Goal: Information Seeking & Learning: Learn about a topic

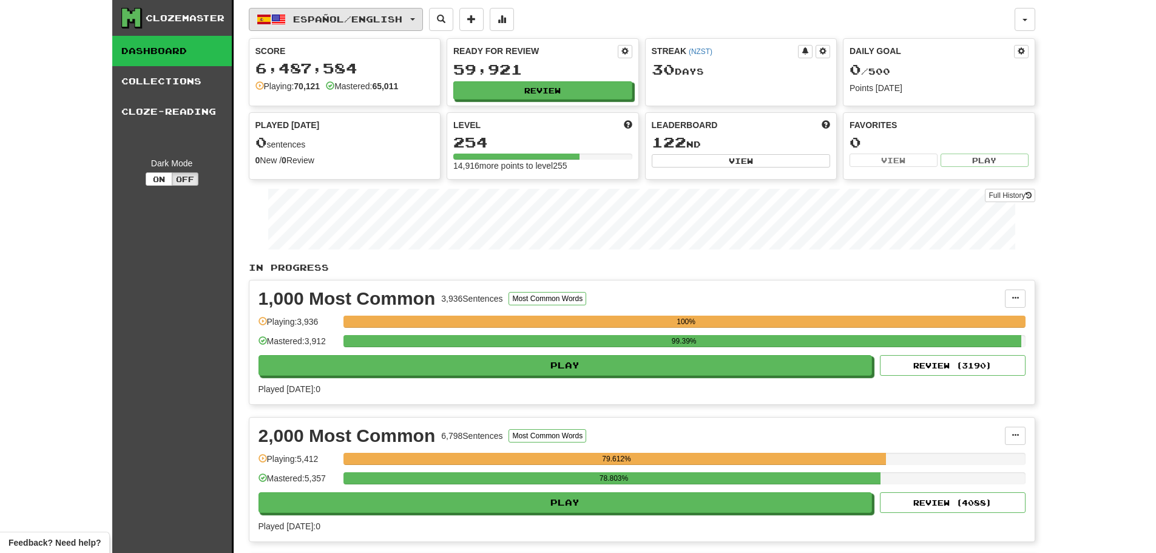
click at [322, 19] on span "Español / English" at bounding box center [347, 19] width 109 height 10
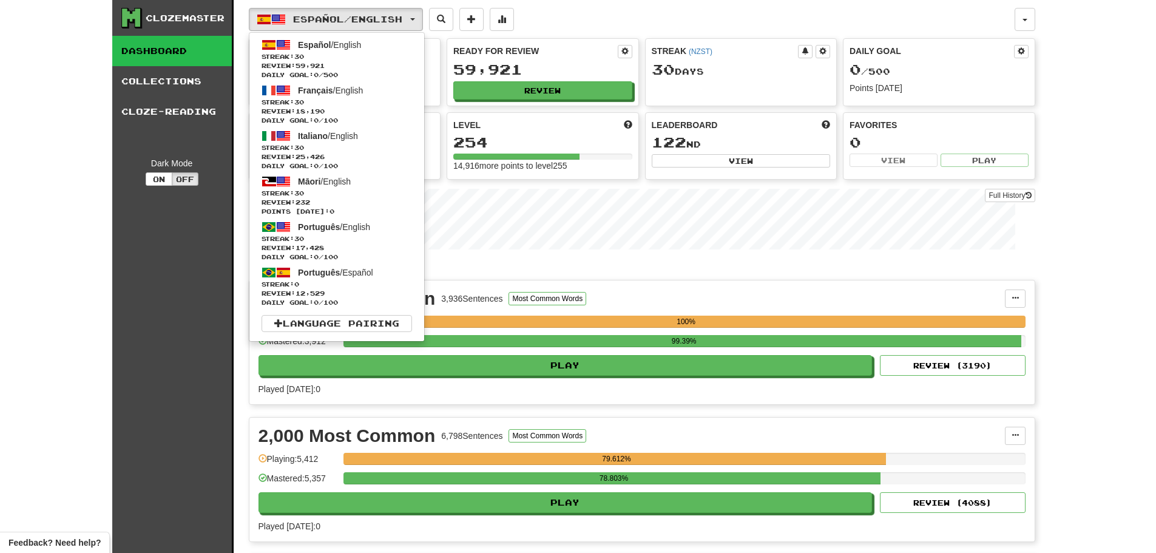
click at [634, 10] on div "Español / English Español / English Streak: 30 Review: 59,921 Daily Goal: 0 / 5…" at bounding box center [632, 19] width 766 height 23
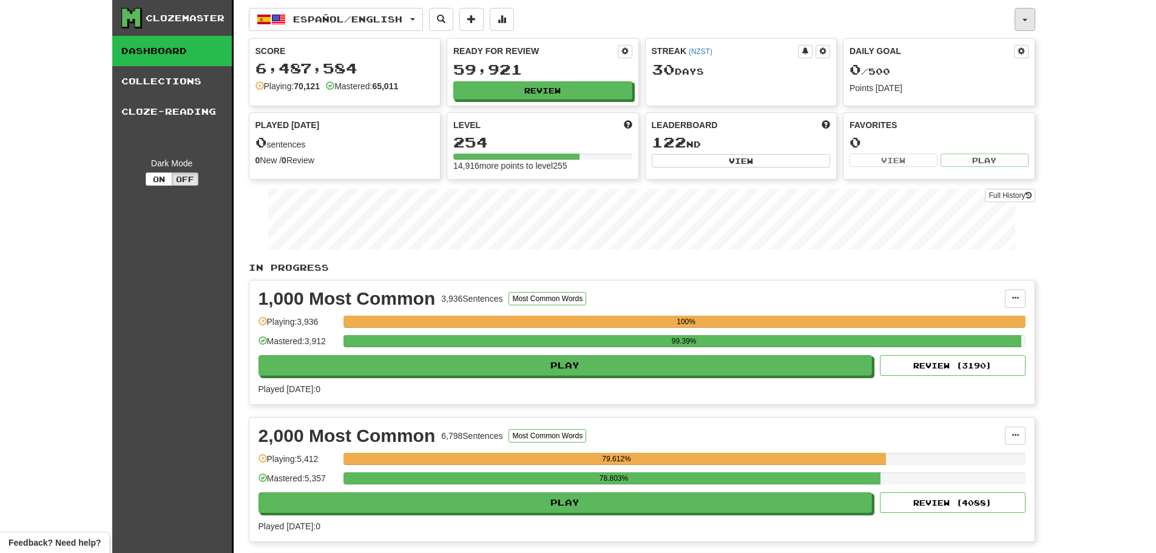
click at [1026, 27] on button "button" at bounding box center [1024, 19] width 21 height 23
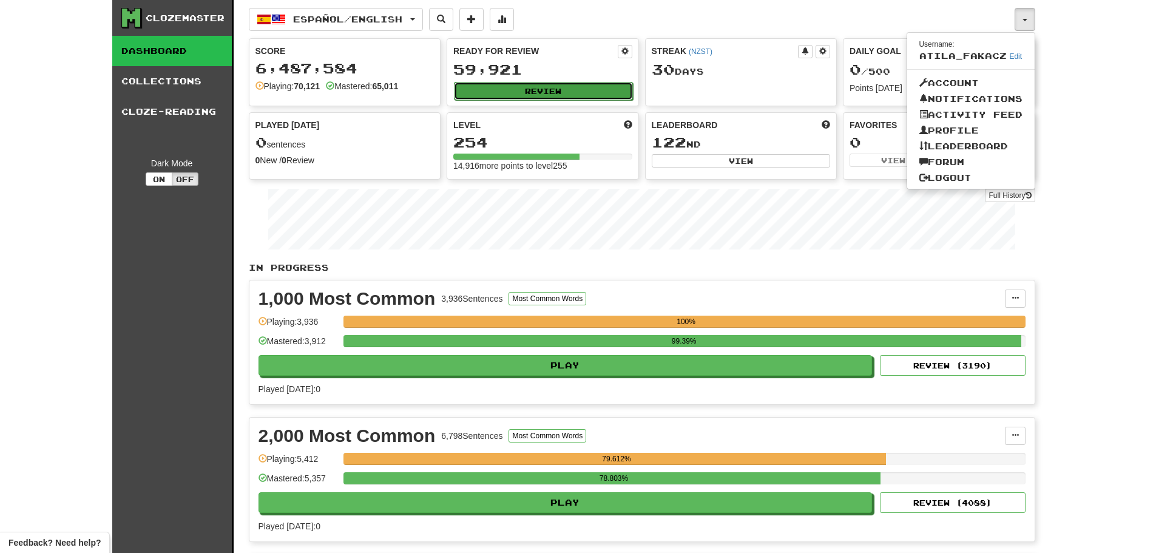
click at [551, 96] on button "Review" at bounding box center [543, 91] width 179 height 18
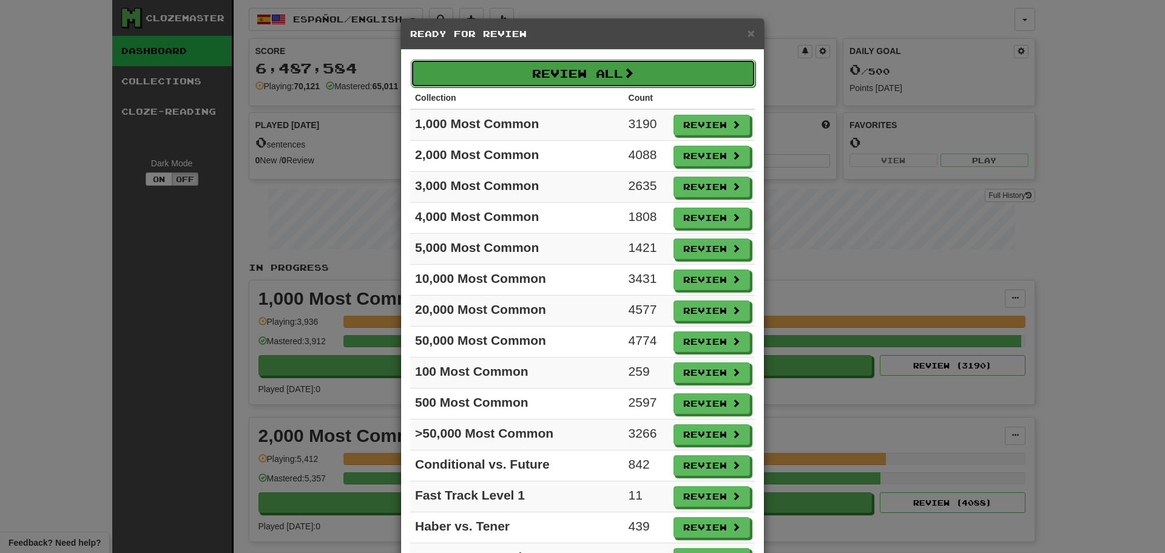
click at [561, 72] on button "Review All" at bounding box center [583, 73] width 345 height 28
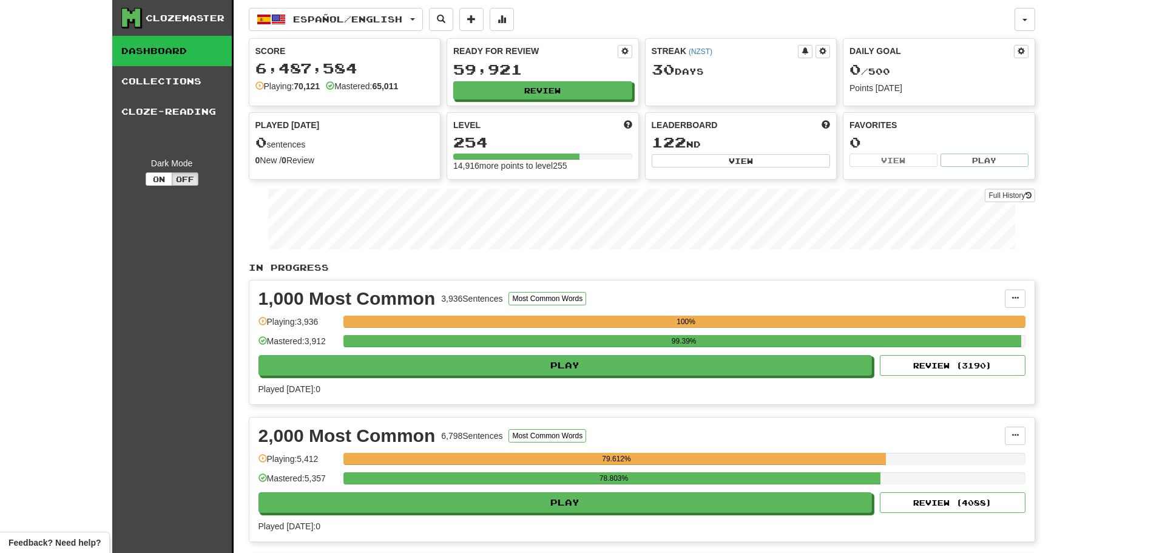
select select "********"
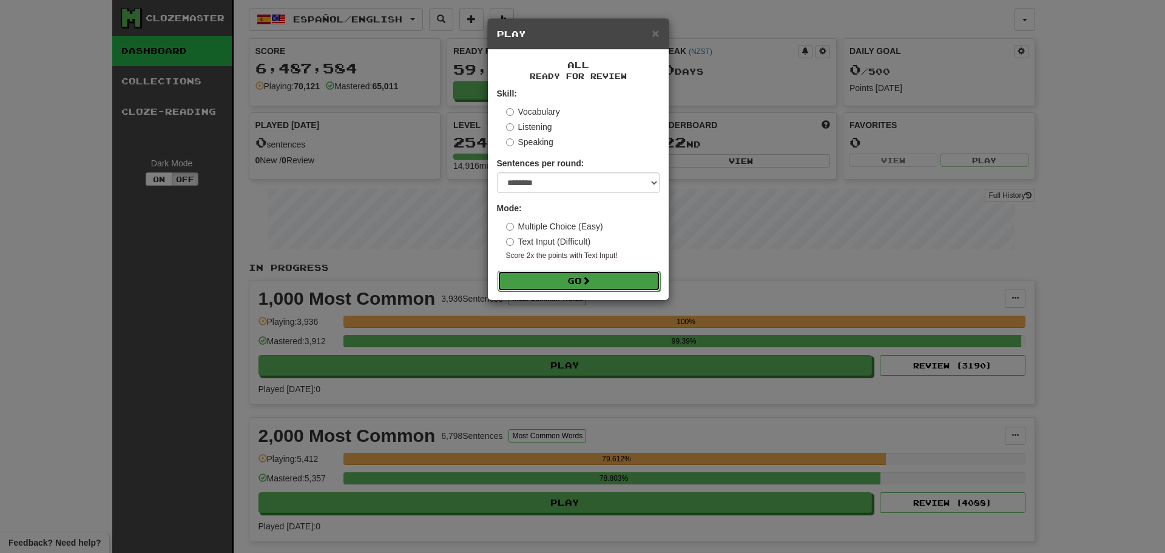
click at [582, 285] on button "Go" at bounding box center [578, 281] width 163 height 21
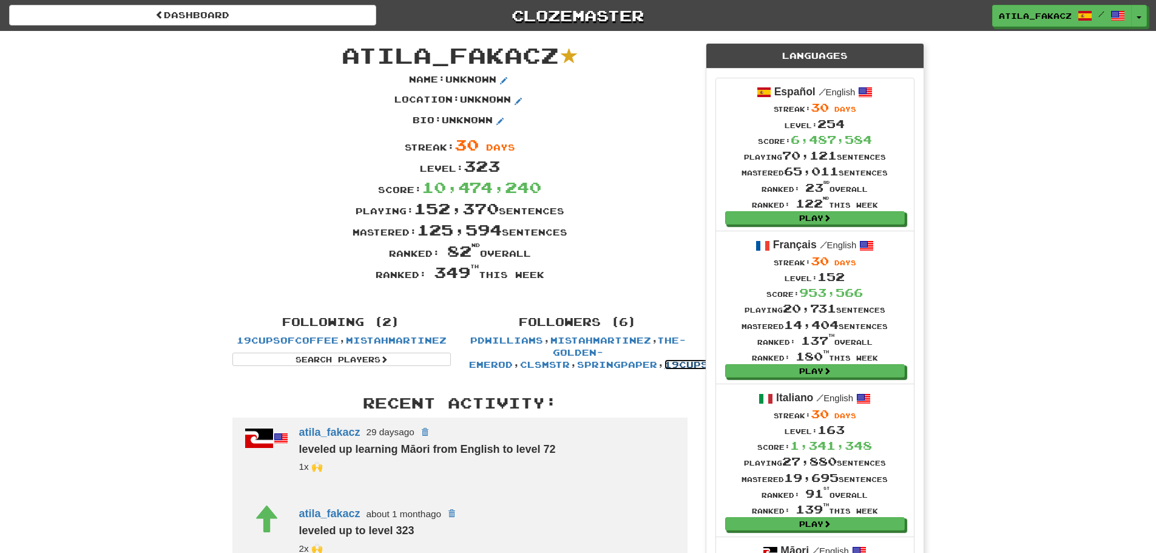
click at [664, 364] on link "19cupsofcoffee" at bounding box center [715, 364] width 102 height 10
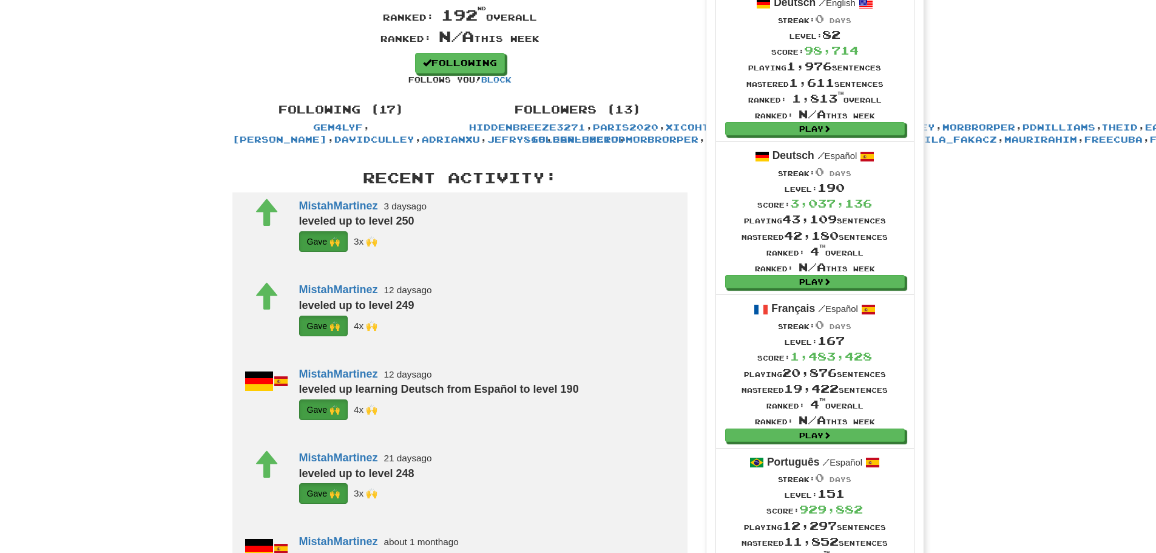
scroll to position [243, 0]
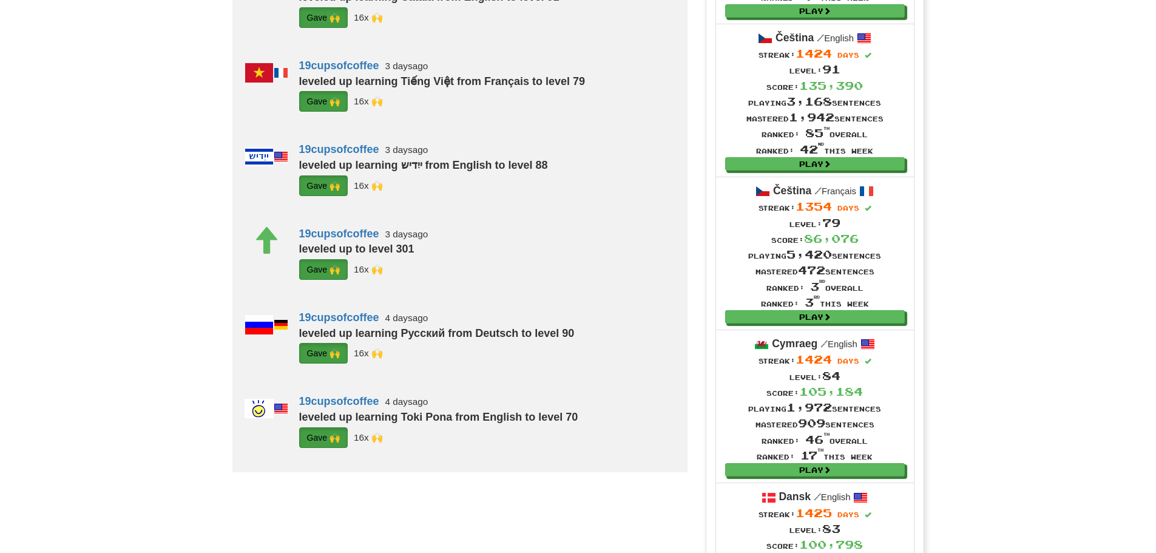
scroll to position [971, 0]
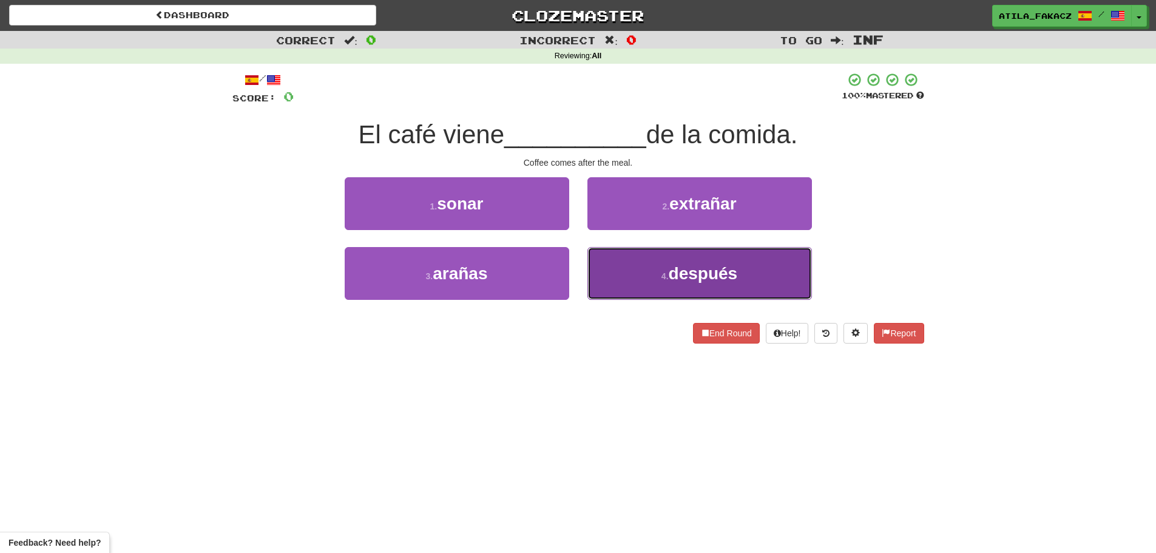
click at [640, 273] on button "4 . después" at bounding box center [699, 273] width 224 height 53
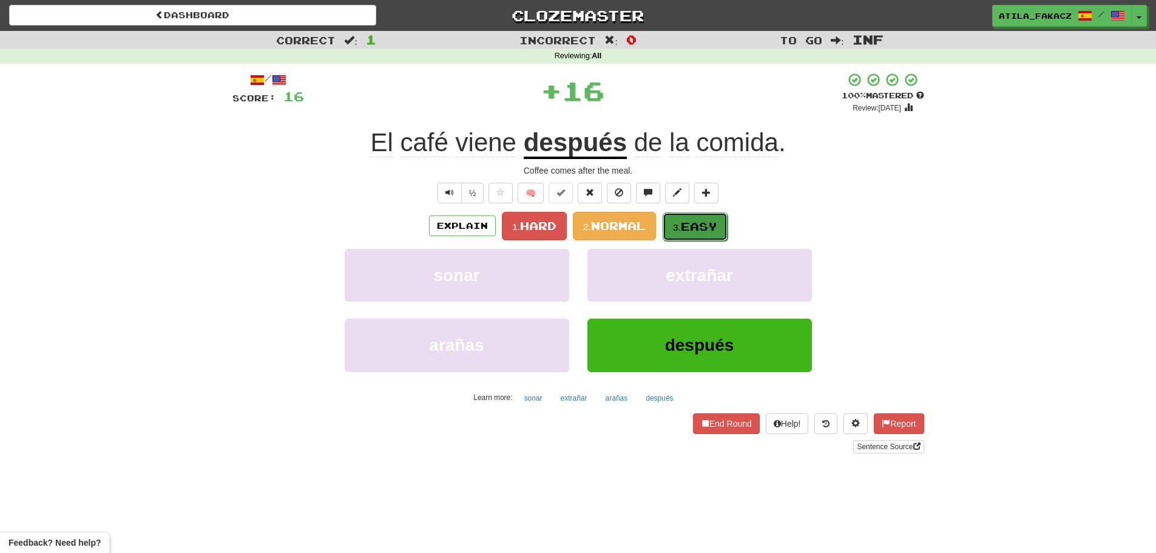
click at [696, 220] on span "Easy" at bounding box center [699, 226] width 36 height 13
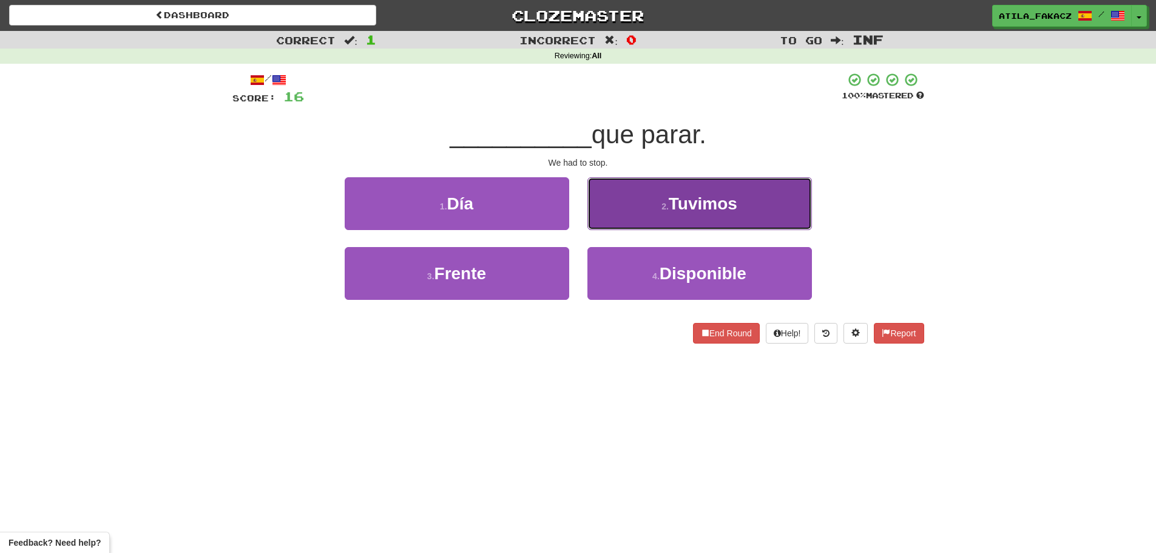
click at [659, 212] on button "2 . Tuvimos" at bounding box center [699, 203] width 224 height 53
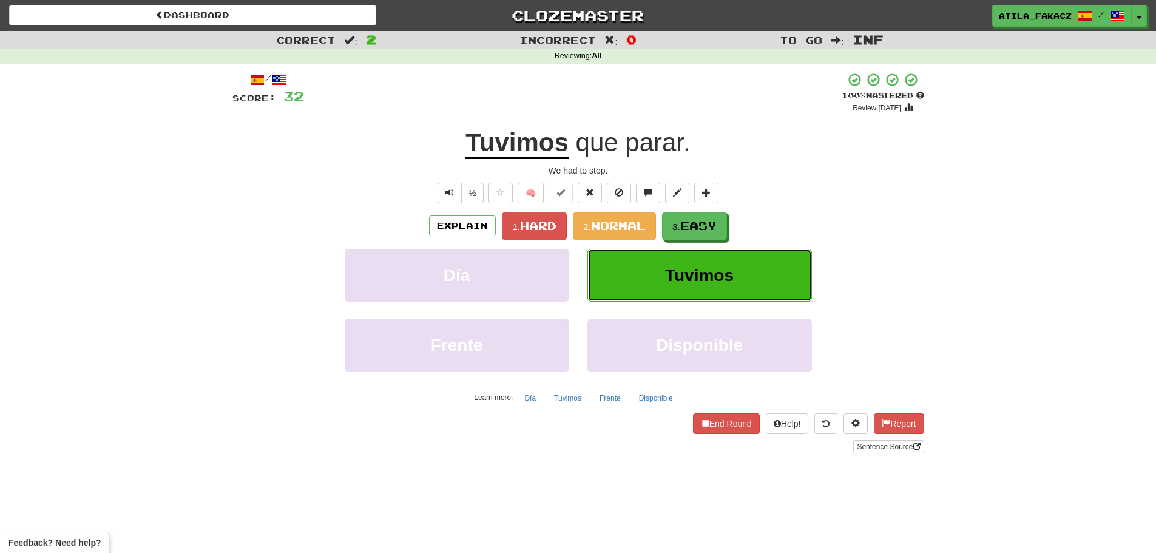
click at [675, 266] on span "Tuvimos" at bounding box center [699, 275] width 69 height 19
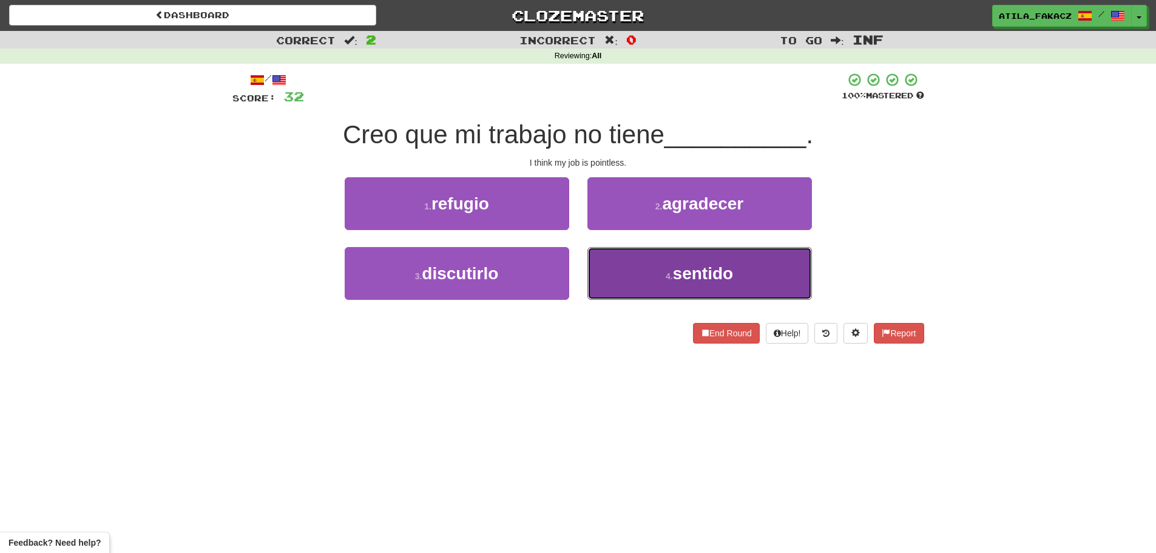
click at [656, 268] on button "4 . sentido" at bounding box center [699, 273] width 224 height 53
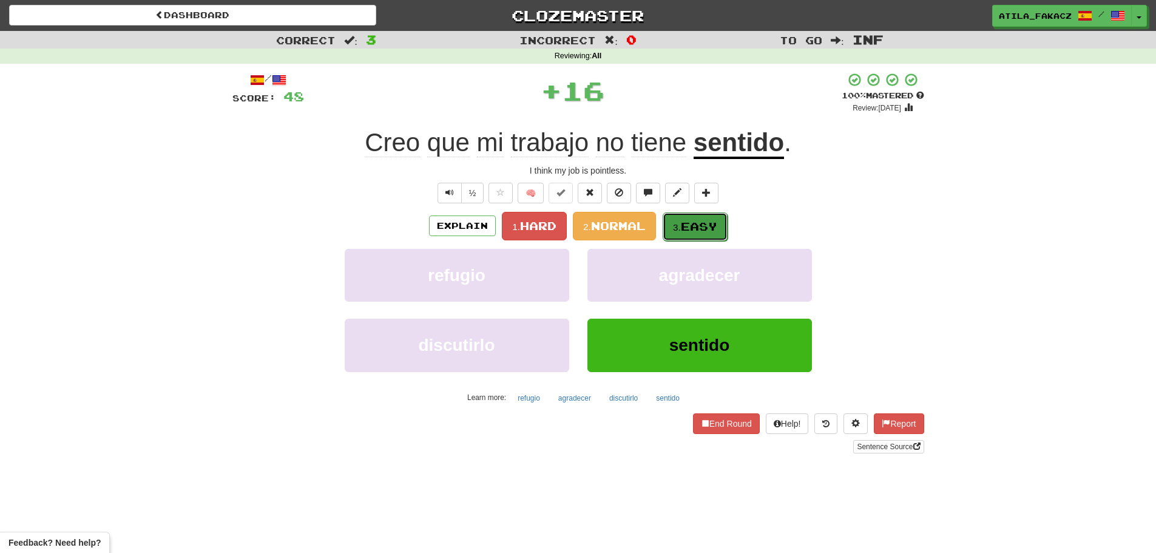
click at [695, 221] on span "Easy" at bounding box center [699, 226] width 36 height 13
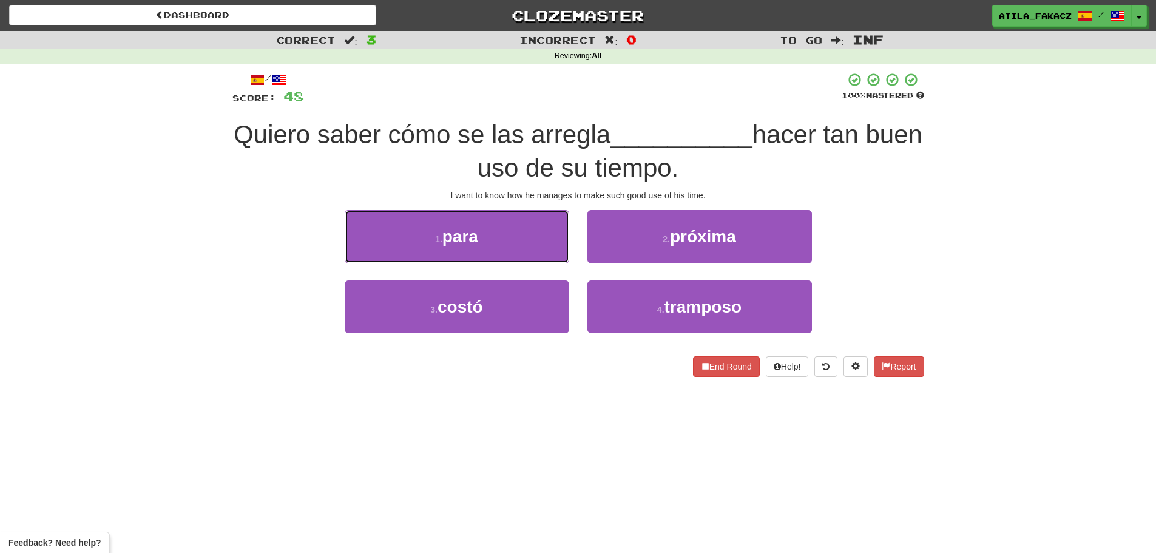
click at [547, 231] on button "1 . para" at bounding box center [457, 236] width 224 height 53
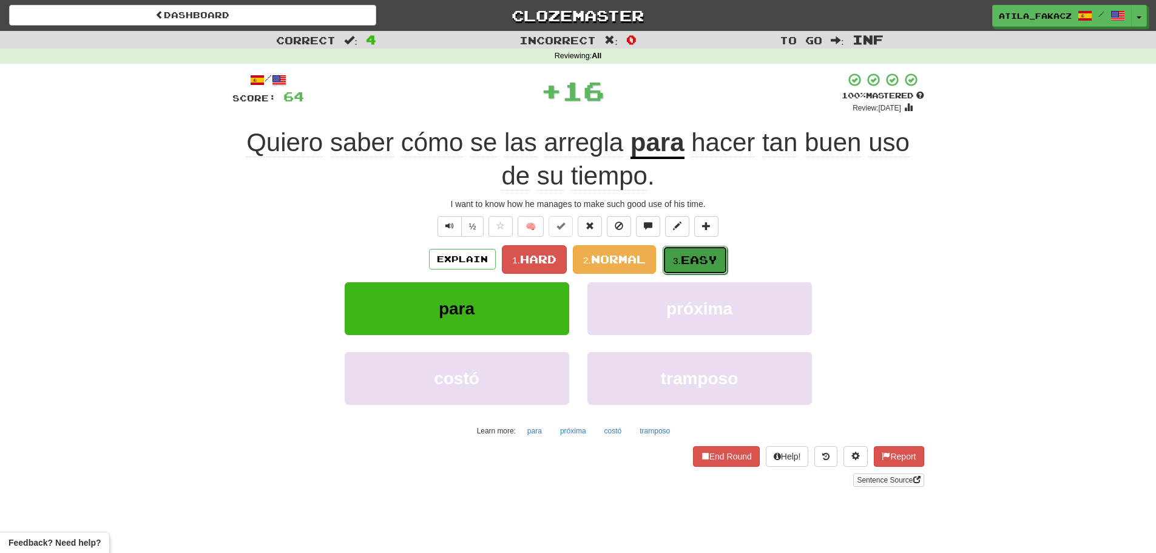
click at [699, 253] on span "Easy" at bounding box center [699, 259] width 36 height 13
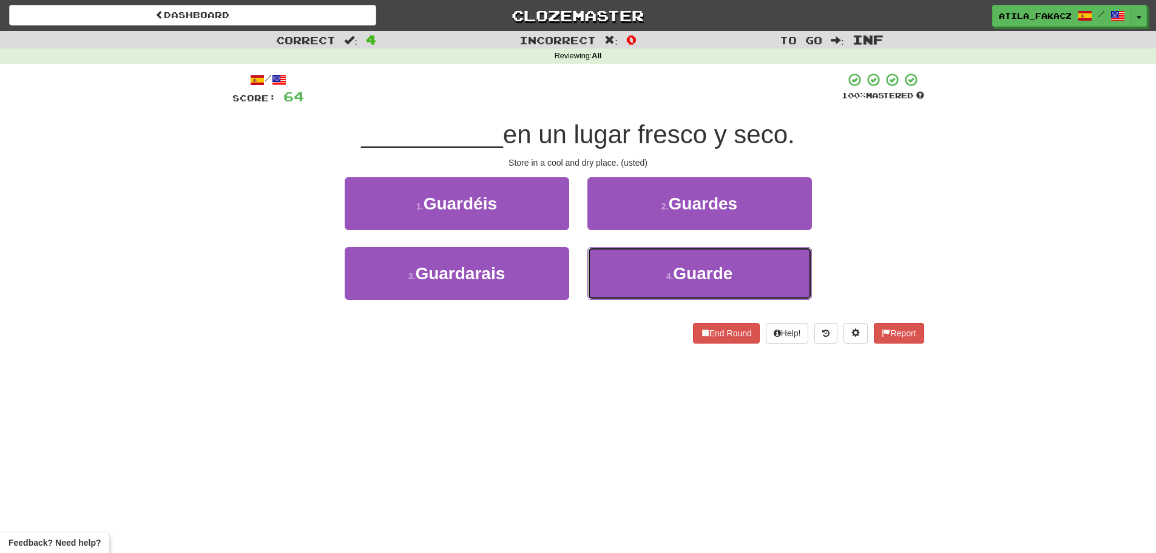
drag, startPoint x: 687, startPoint y: 264, endPoint x: 684, endPoint y: 248, distance: 16.6
click at [687, 258] on button "4 . Guarde" at bounding box center [699, 273] width 224 height 53
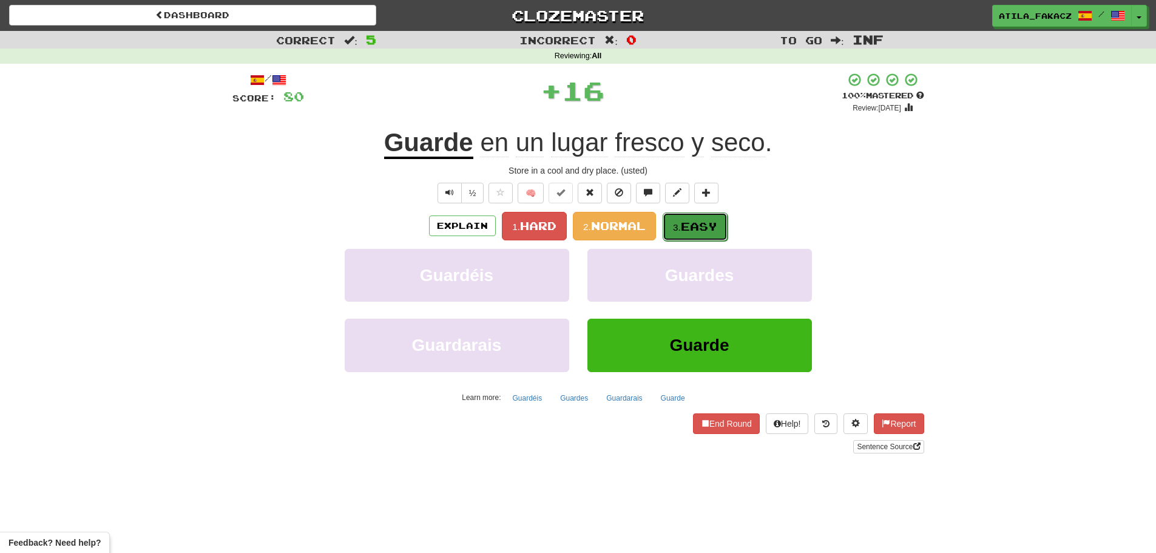
click at [695, 226] on span "Easy" at bounding box center [699, 226] width 36 height 13
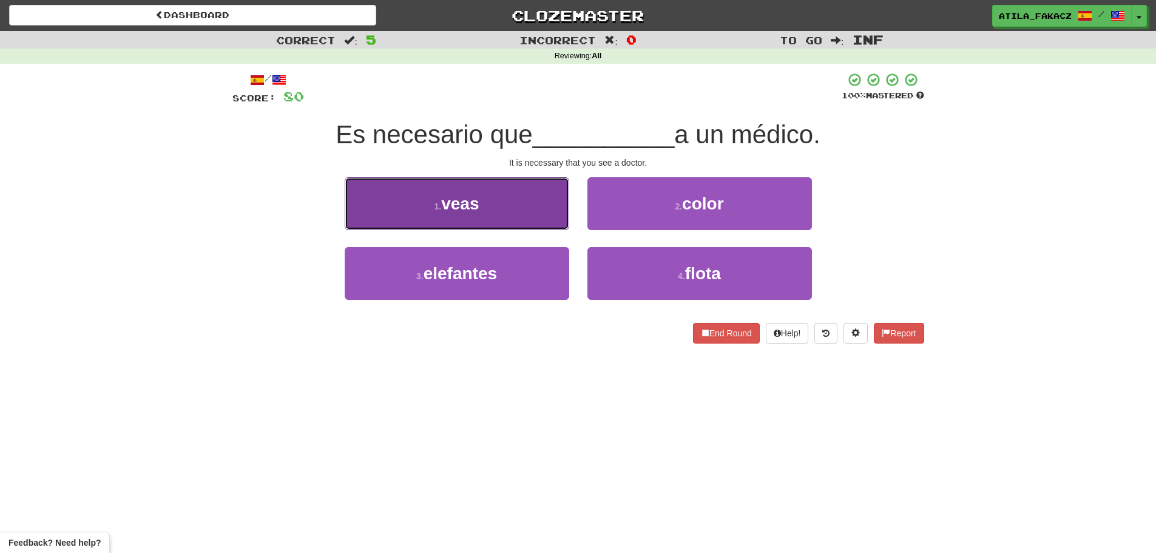
click at [527, 205] on button "1 . veas" at bounding box center [457, 203] width 224 height 53
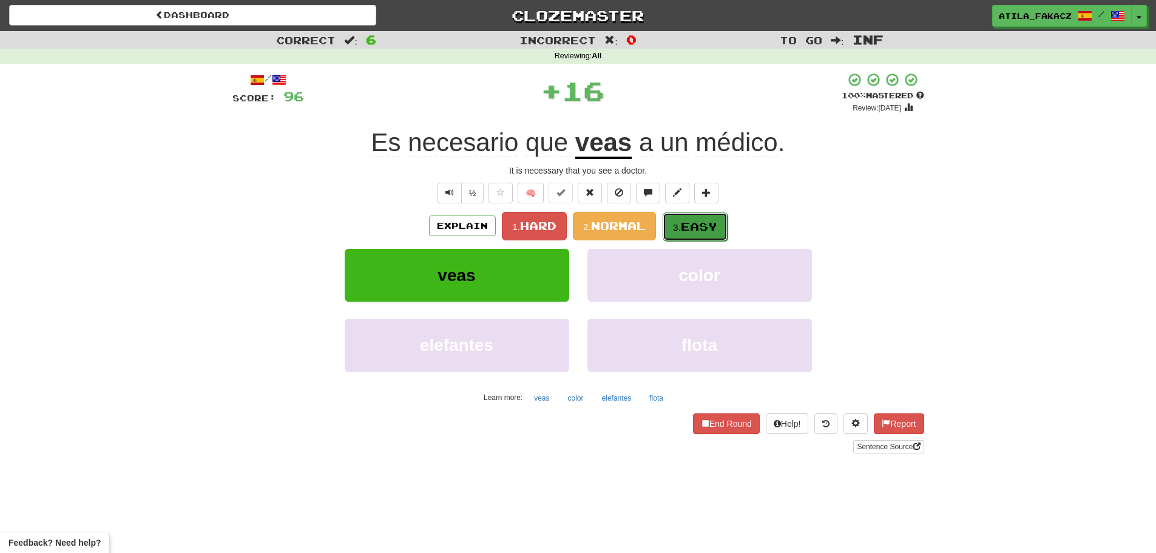
click at [704, 221] on span "Easy" at bounding box center [699, 226] width 36 height 13
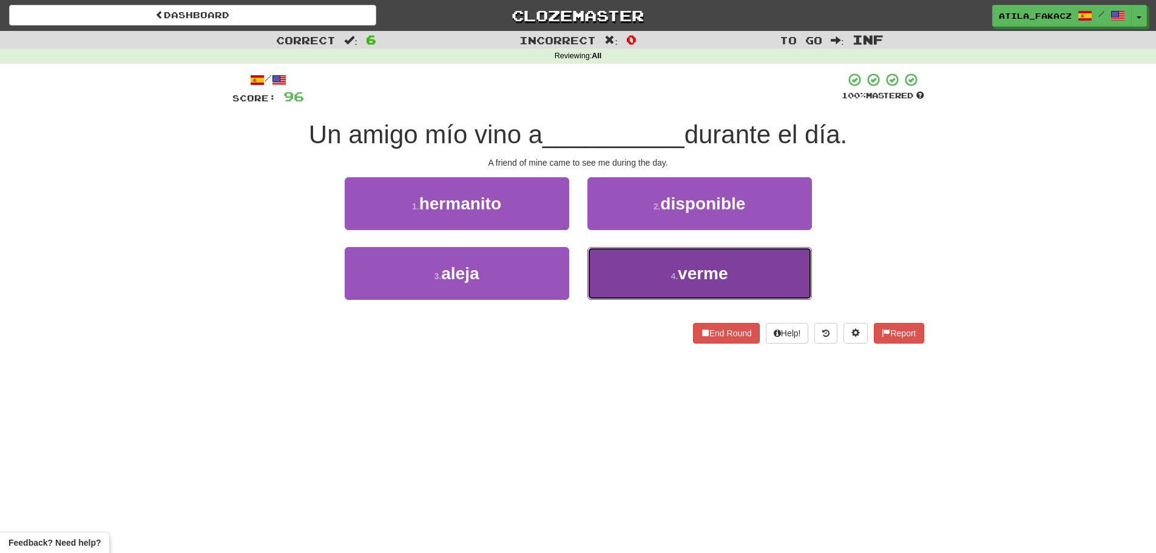
click at [654, 254] on button "4 . verme" at bounding box center [699, 273] width 224 height 53
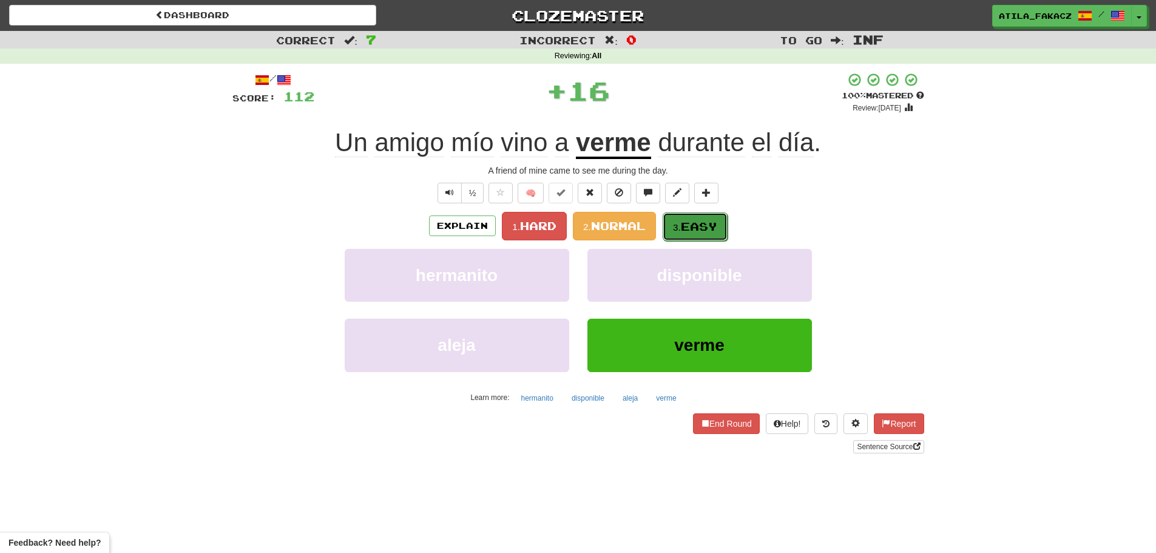
click at [683, 221] on button "3. Easy" at bounding box center [694, 226] width 65 height 29
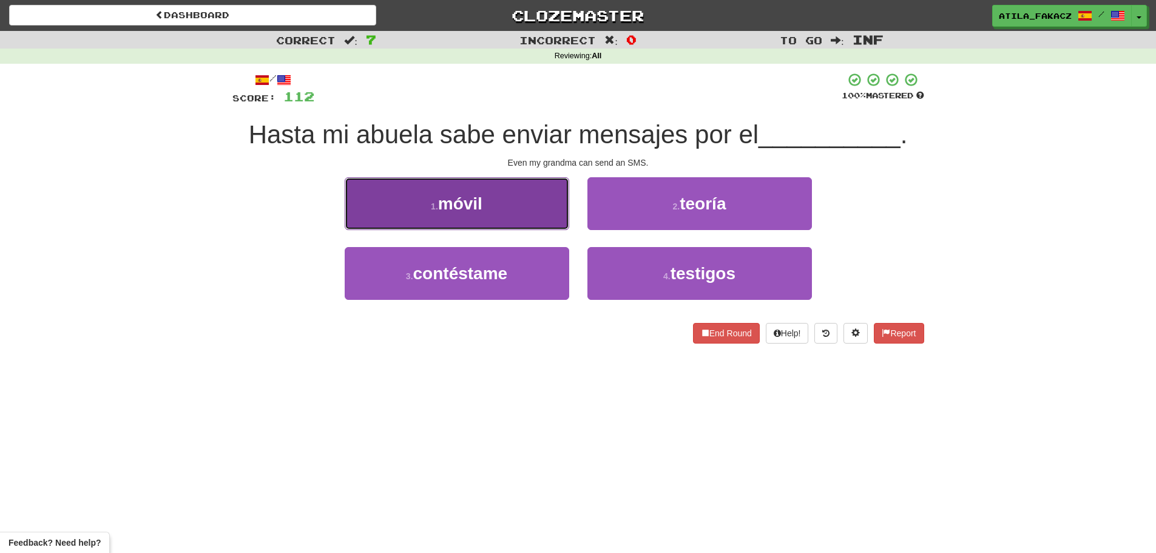
click at [521, 195] on button "1 . móvil" at bounding box center [457, 203] width 224 height 53
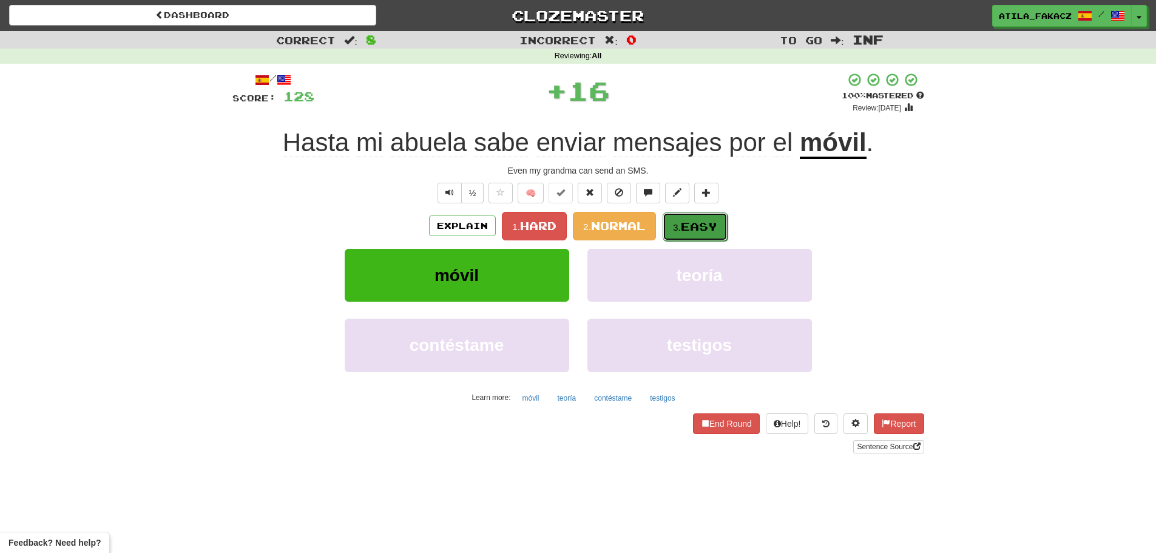
click at [692, 229] on span "Easy" at bounding box center [699, 226] width 36 height 13
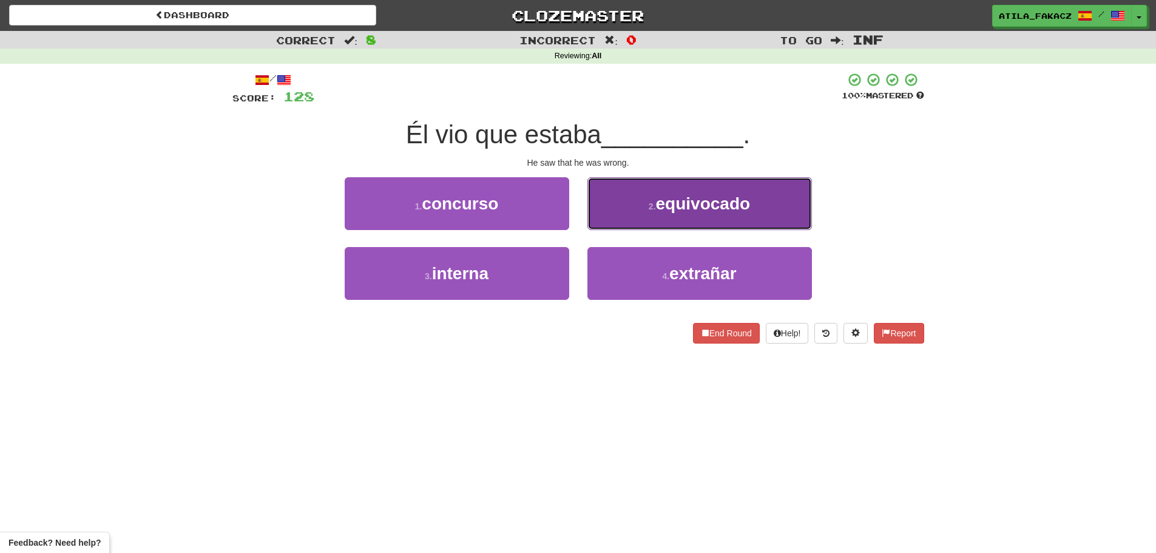
click at [678, 214] on button "2 . equivocado" at bounding box center [699, 203] width 224 height 53
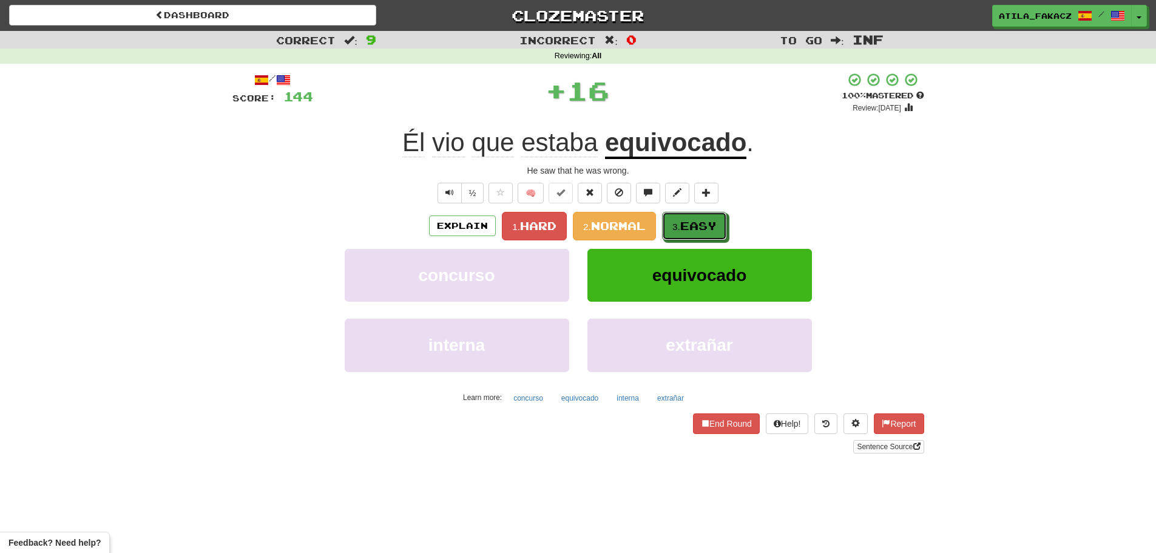
click at [678, 214] on button "3. Easy" at bounding box center [694, 226] width 65 height 29
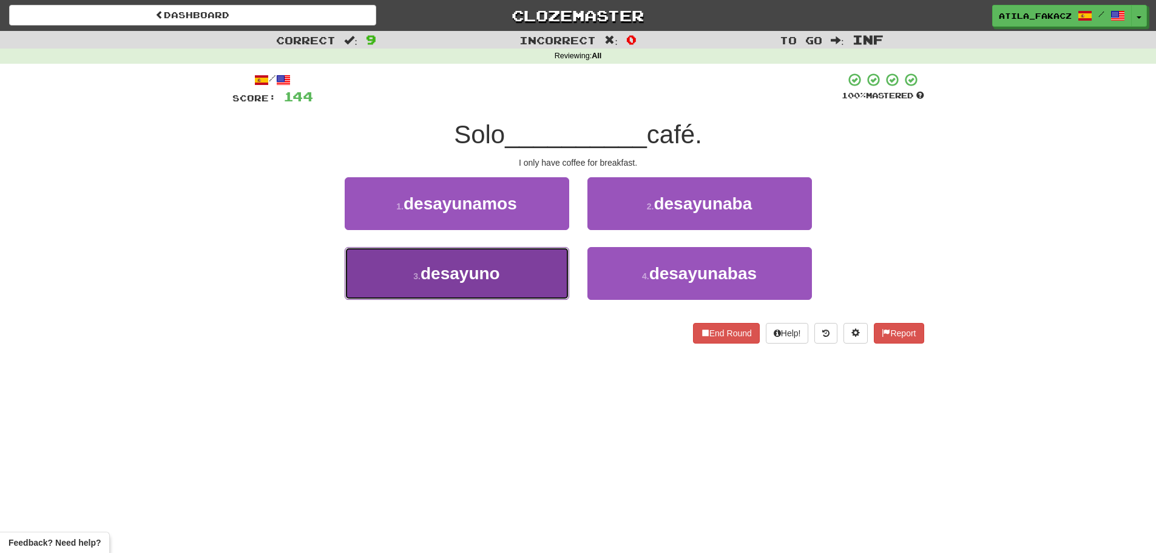
click at [512, 285] on button "3 . desayuno" at bounding box center [457, 273] width 224 height 53
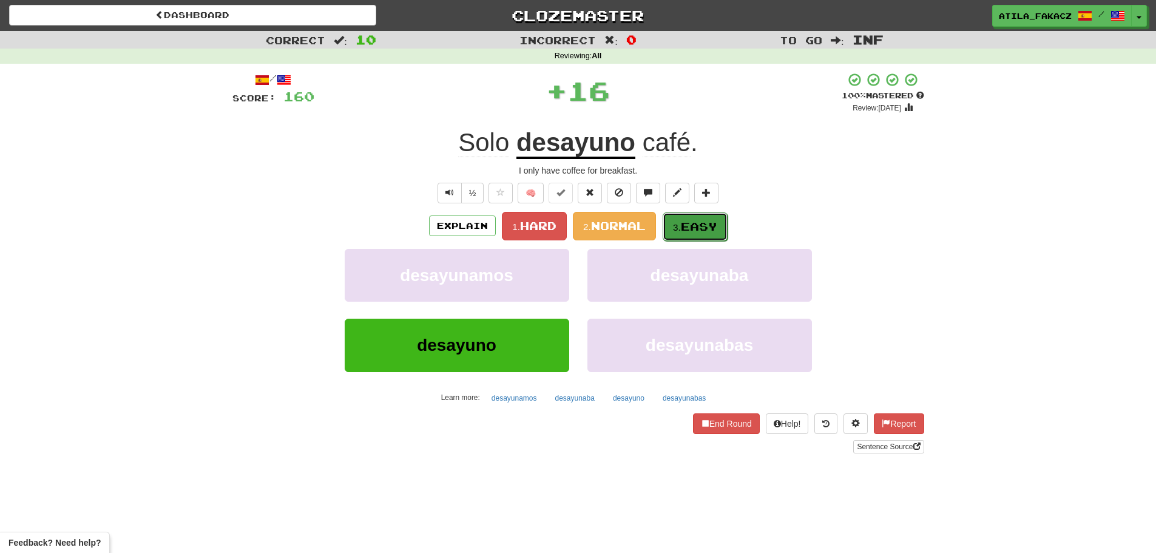
click at [693, 232] on span "Easy" at bounding box center [699, 226] width 36 height 13
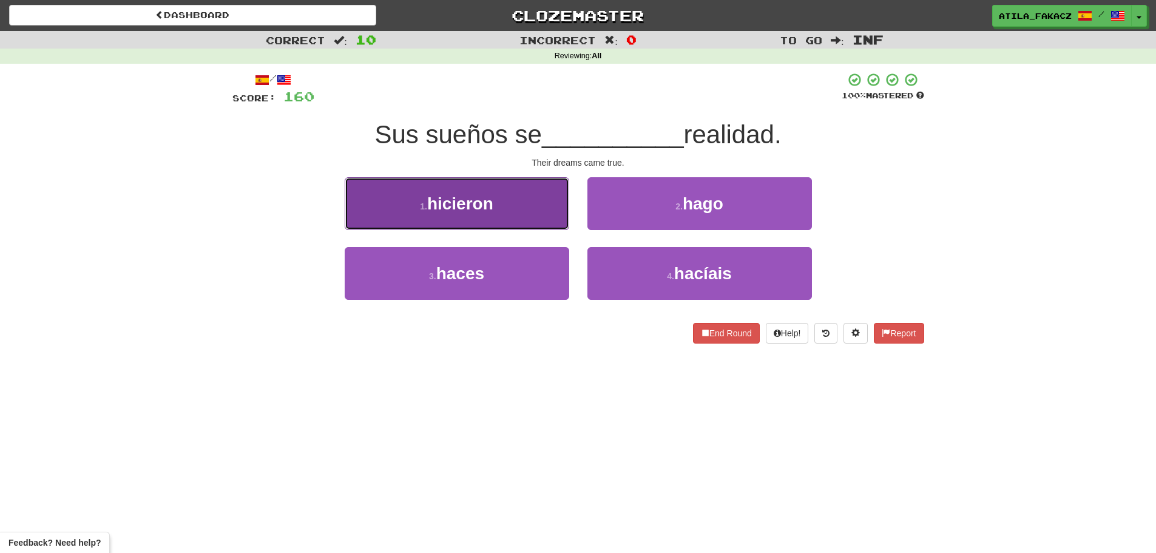
click at [448, 195] on span "hicieron" at bounding box center [460, 203] width 66 height 19
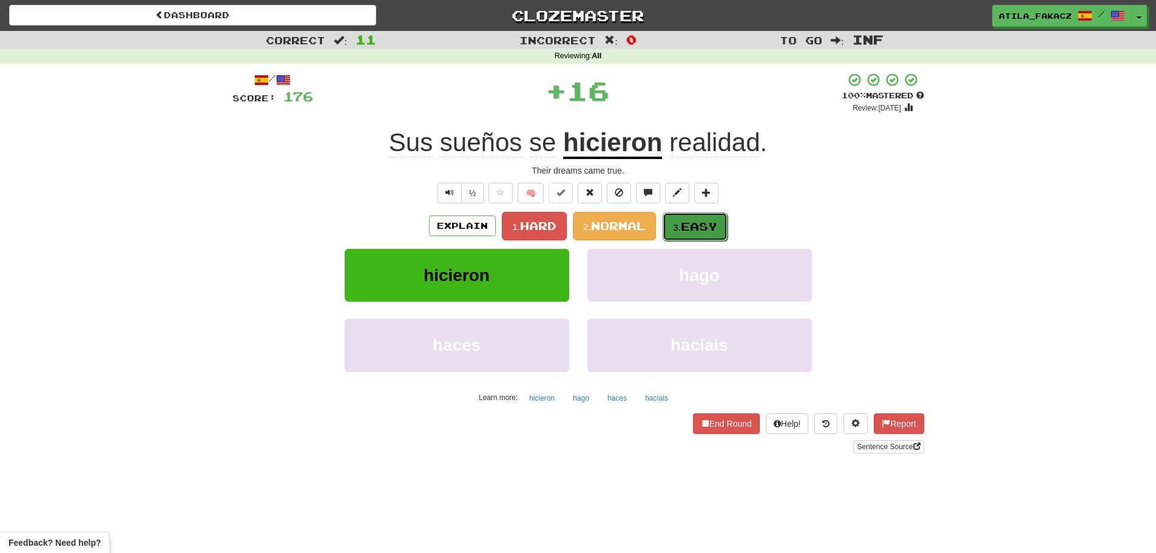
click at [710, 226] on span "Easy" at bounding box center [699, 226] width 36 height 13
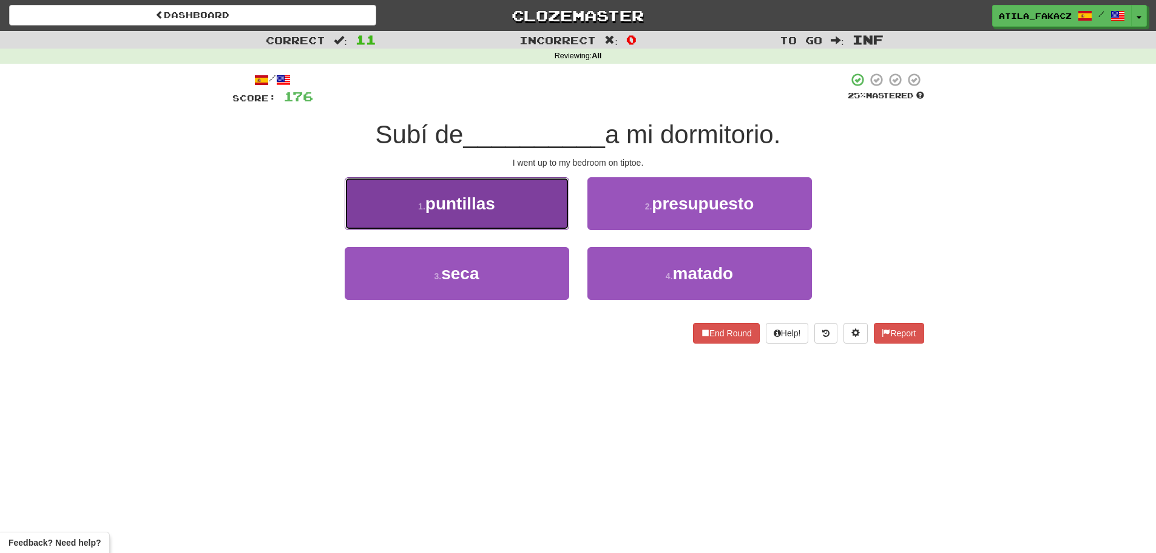
click at [488, 194] on span "puntillas" at bounding box center [460, 203] width 70 height 19
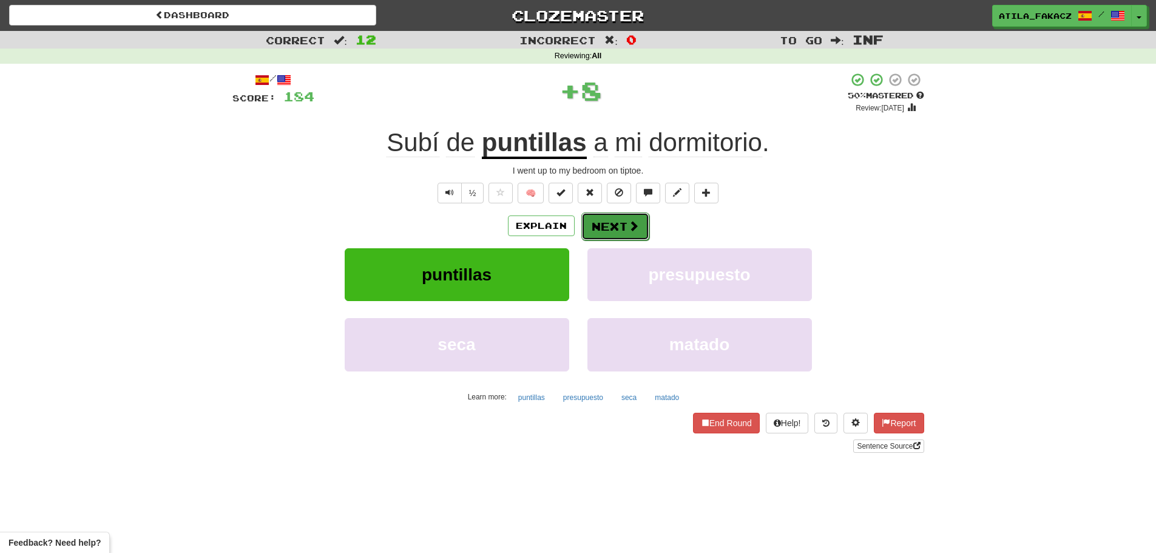
click at [605, 212] on button "Next" at bounding box center [615, 226] width 68 height 28
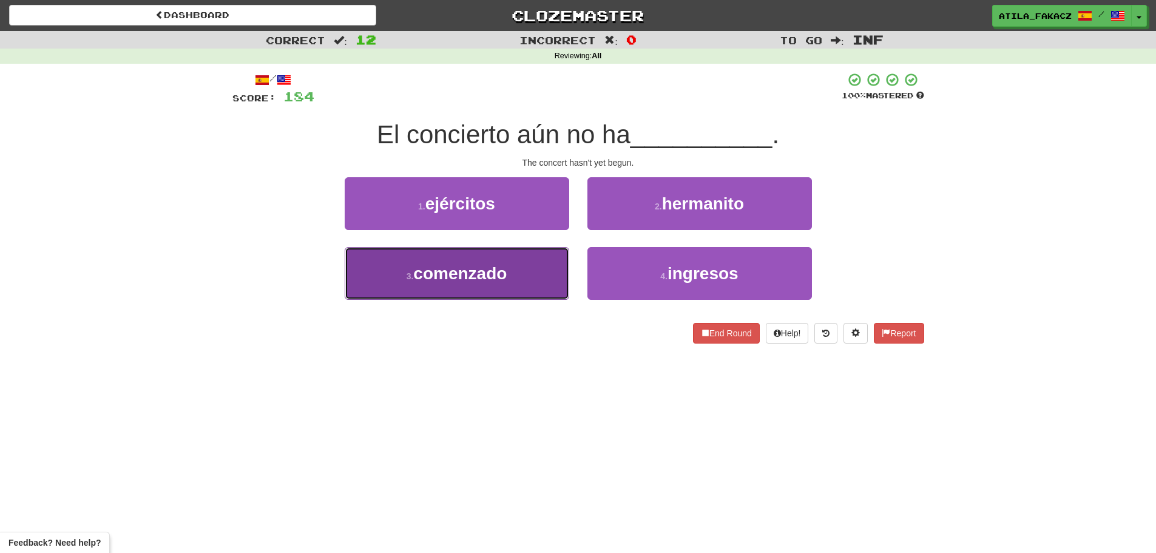
click at [523, 262] on button "3 . comenzado" at bounding box center [457, 273] width 224 height 53
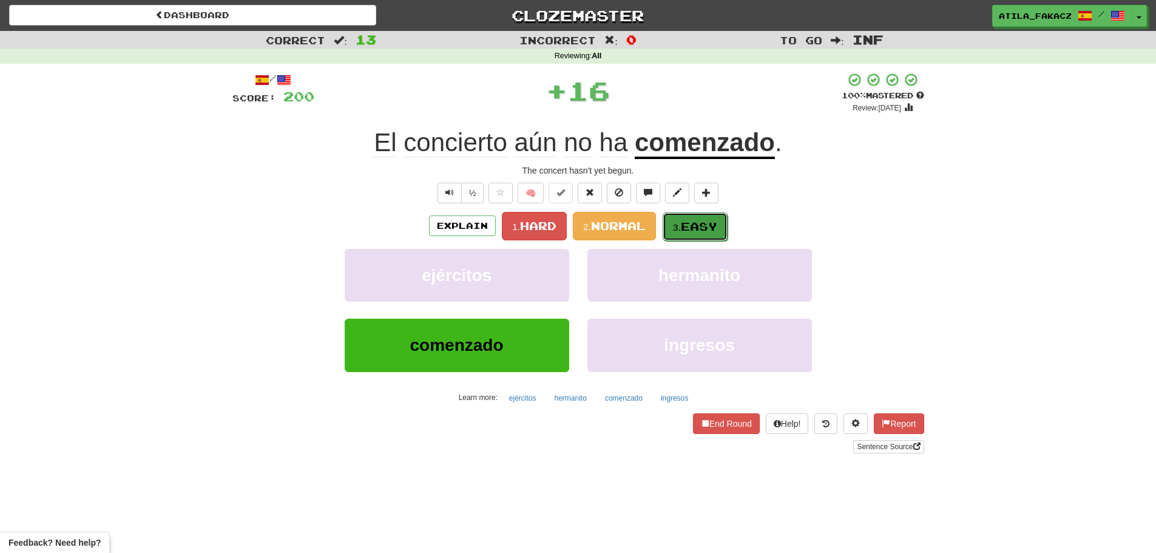
click at [675, 225] on small "3." at bounding box center [677, 227] width 8 height 10
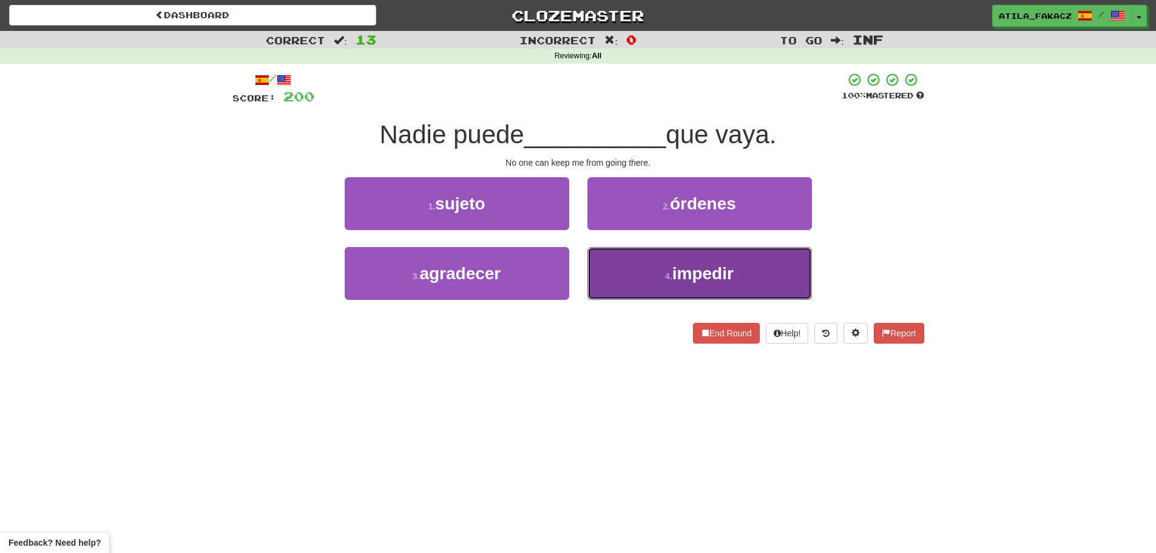
click at [653, 271] on button "4 . impedir" at bounding box center [699, 273] width 224 height 53
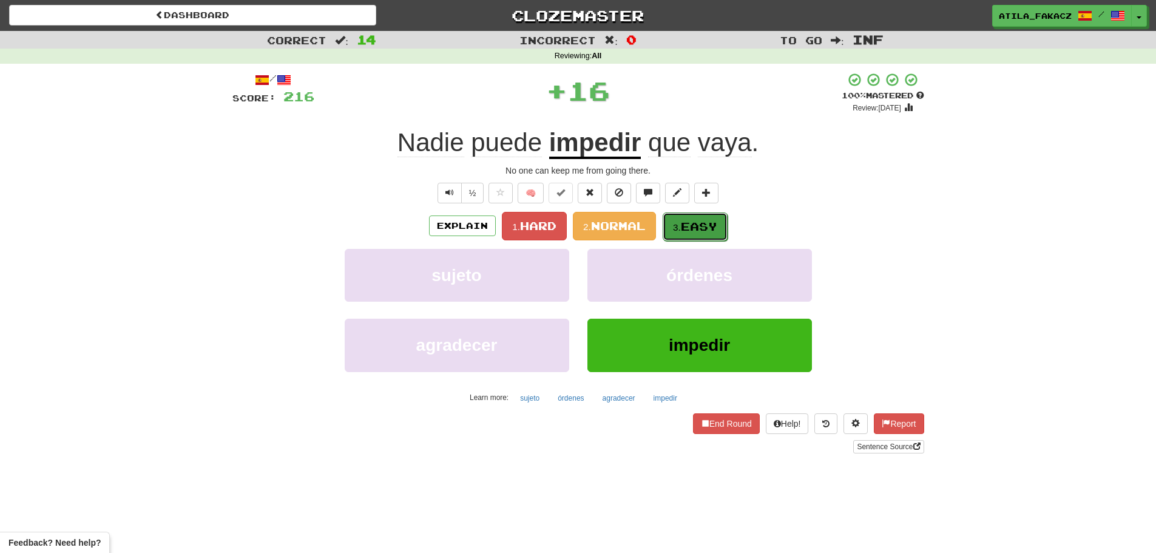
click at [683, 214] on button "3. Easy" at bounding box center [694, 226] width 65 height 29
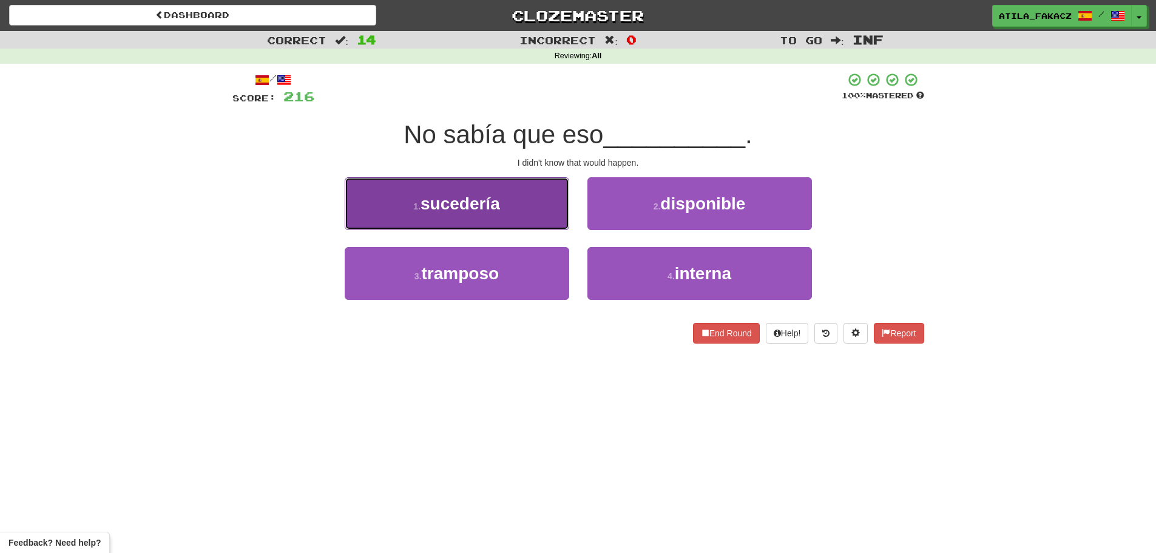
click at [517, 215] on button "1 . sucedería" at bounding box center [457, 203] width 224 height 53
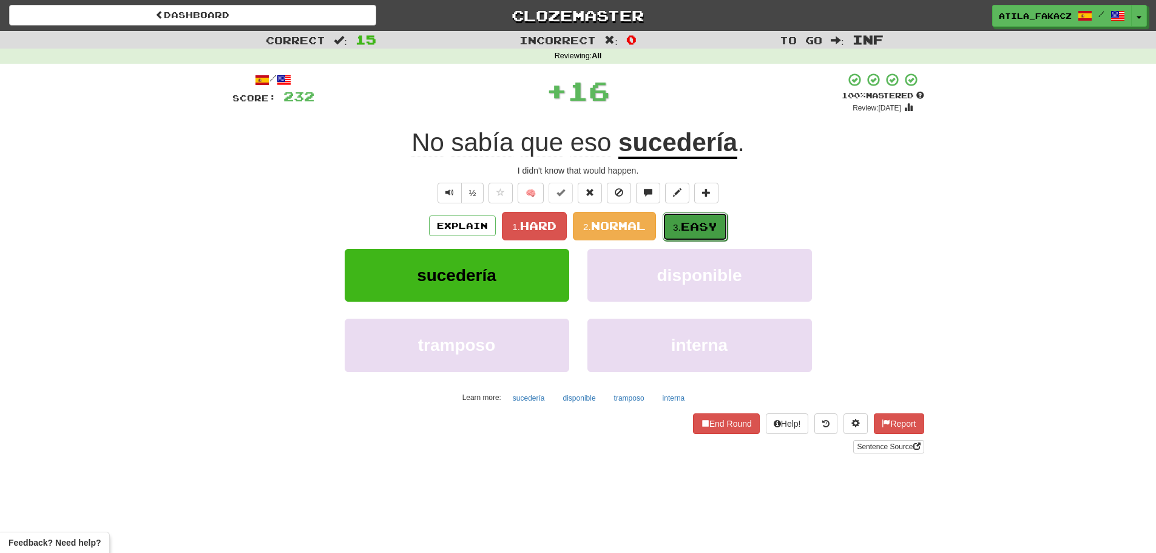
click at [686, 224] on span "Easy" at bounding box center [699, 226] width 36 height 13
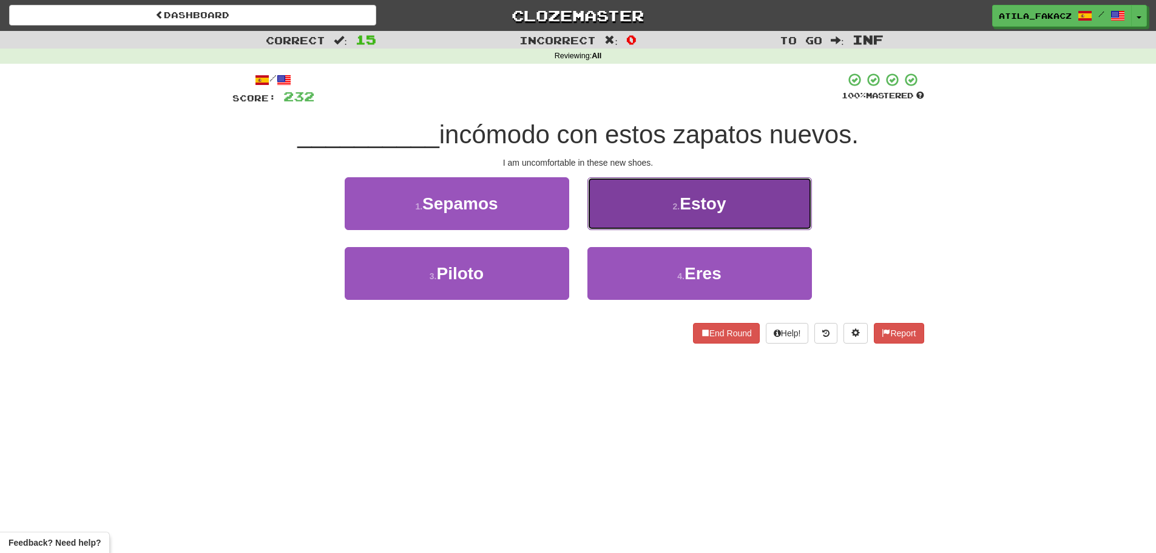
click at [657, 194] on button "2 . Estoy" at bounding box center [699, 203] width 224 height 53
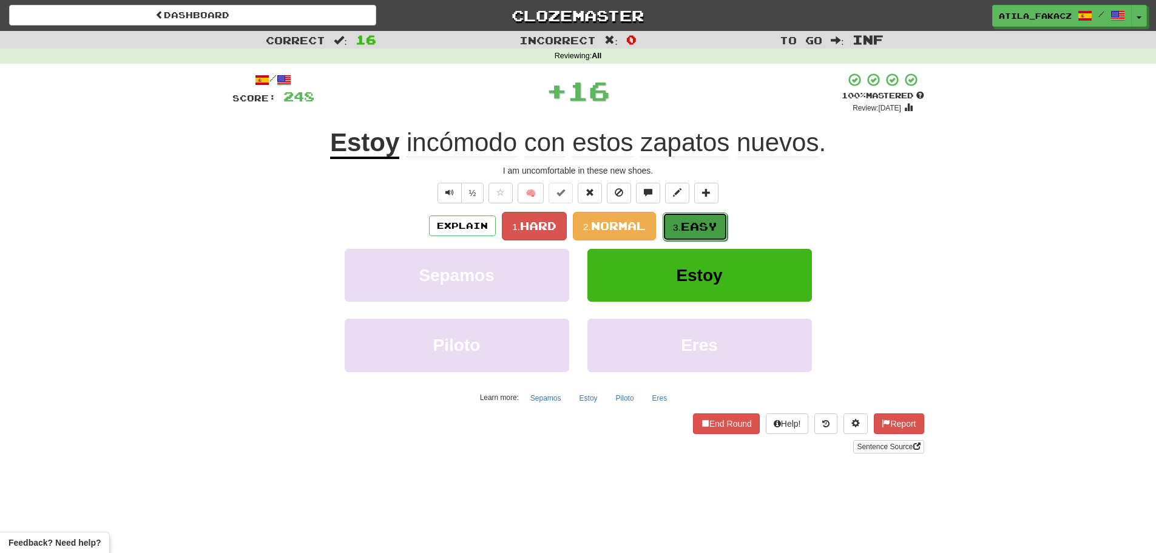
click at [705, 227] on span "Easy" at bounding box center [699, 226] width 36 height 13
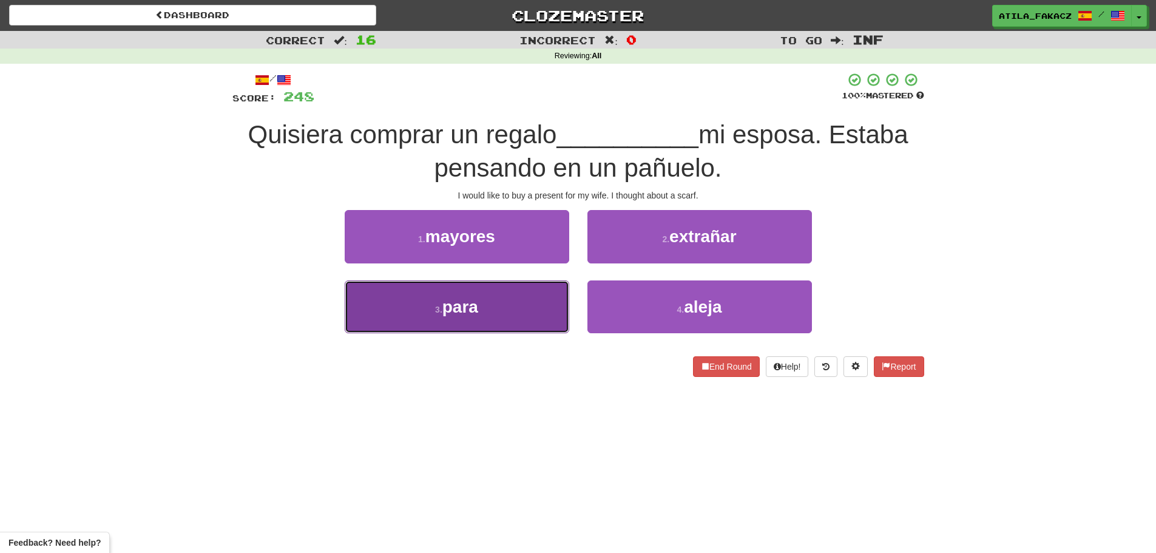
click at [522, 319] on button "3 . para" at bounding box center [457, 306] width 224 height 53
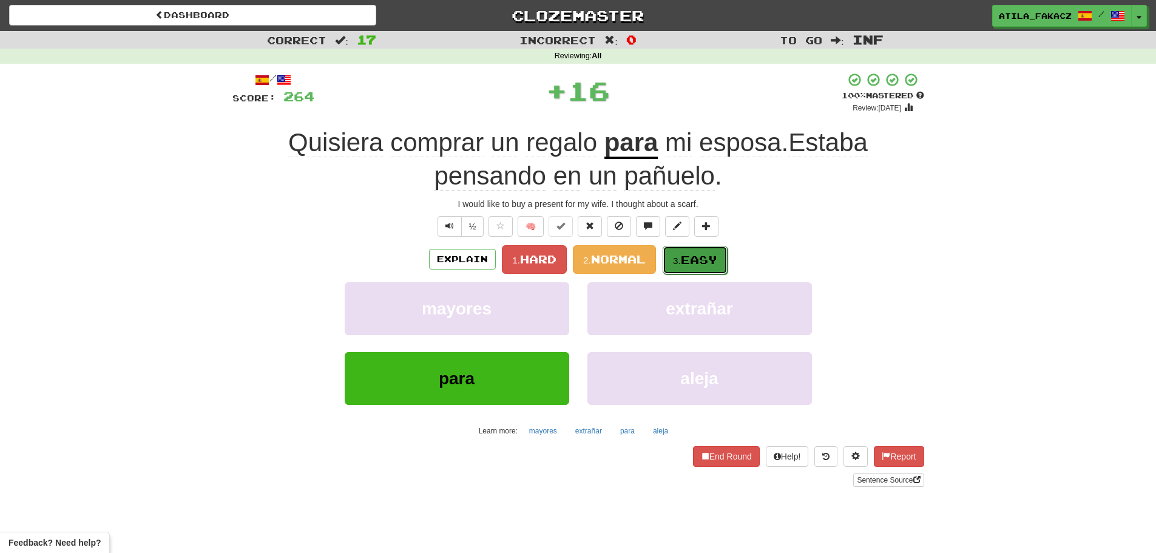
click at [710, 253] on span "Easy" at bounding box center [699, 259] width 36 height 13
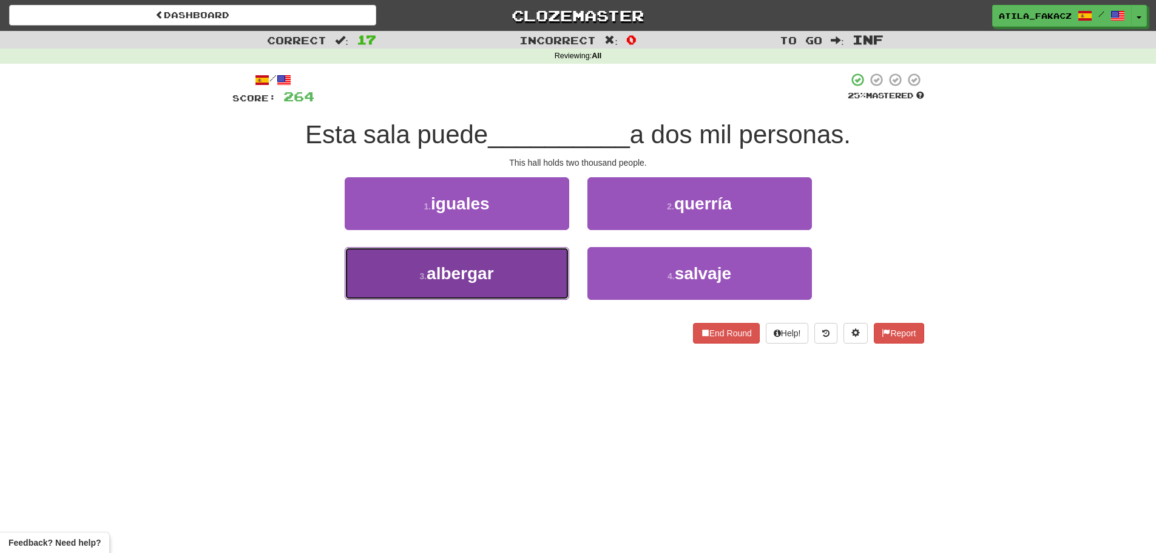
click at [538, 282] on button "3 . albergar" at bounding box center [457, 273] width 224 height 53
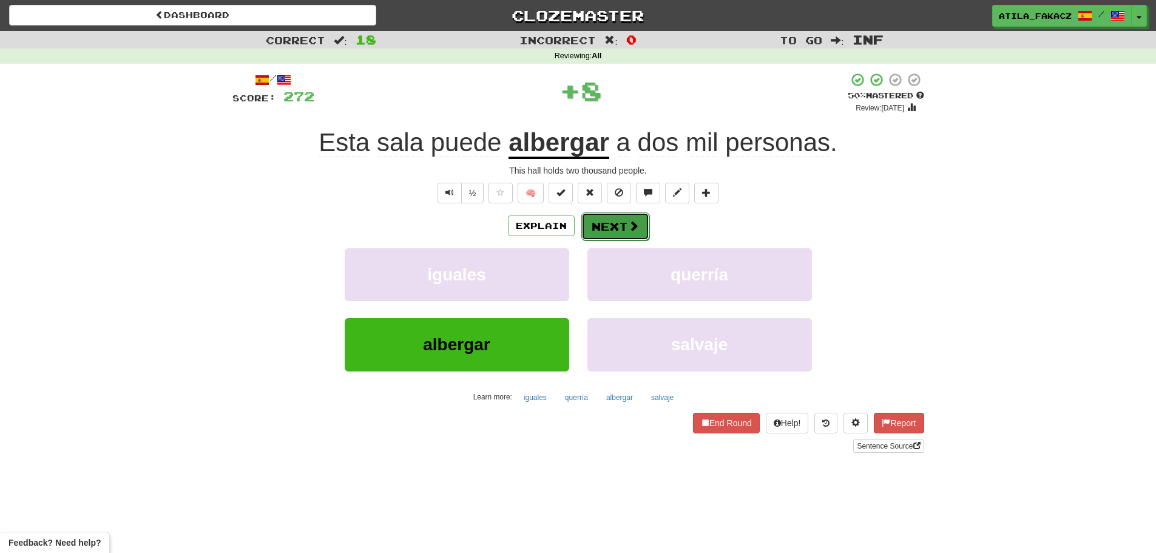
click at [638, 224] on button "Next" at bounding box center [615, 226] width 68 height 28
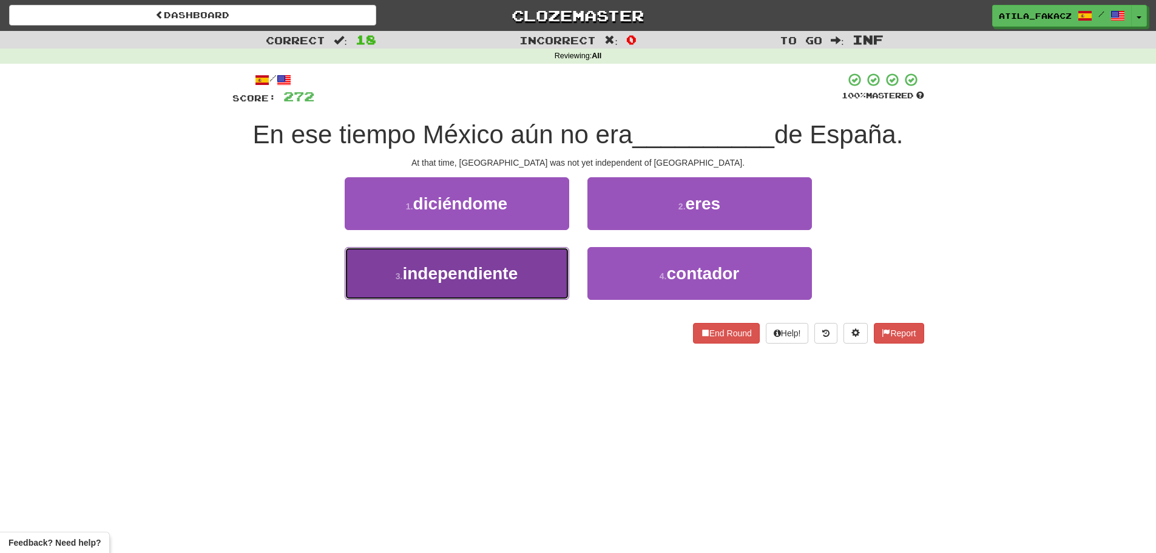
click at [528, 281] on button "3 . independiente" at bounding box center [457, 273] width 224 height 53
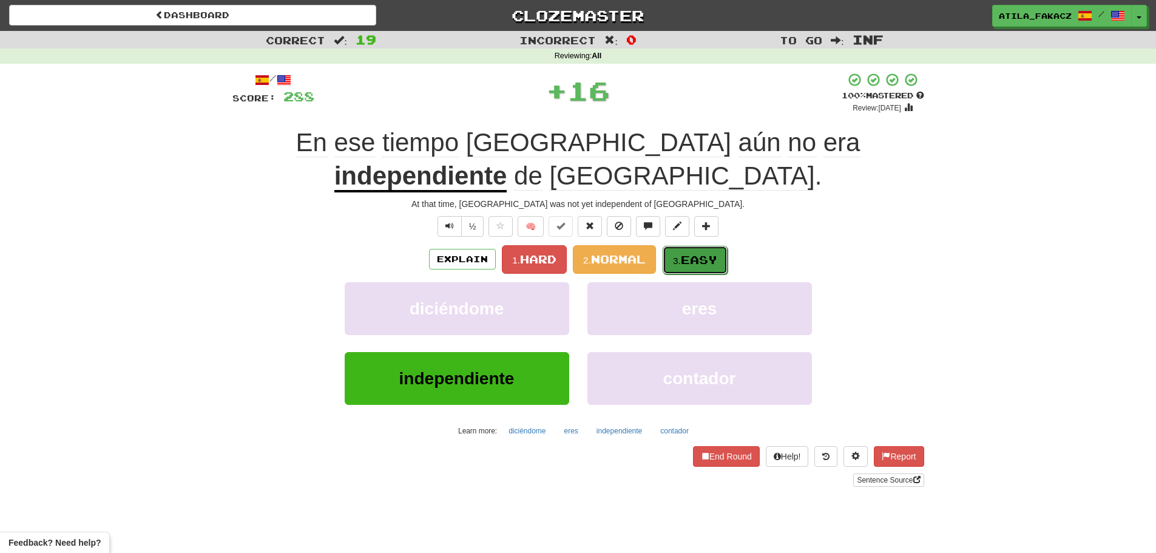
click at [690, 261] on span "Easy" at bounding box center [699, 259] width 36 height 13
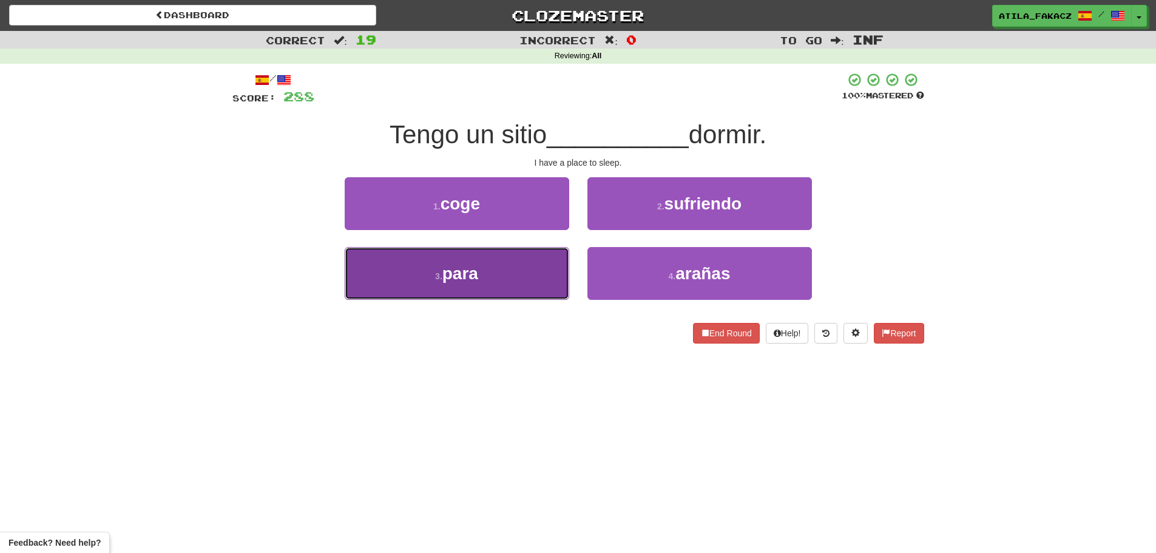
click at [538, 271] on button "3 . para" at bounding box center [457, 273] width 224 height 53
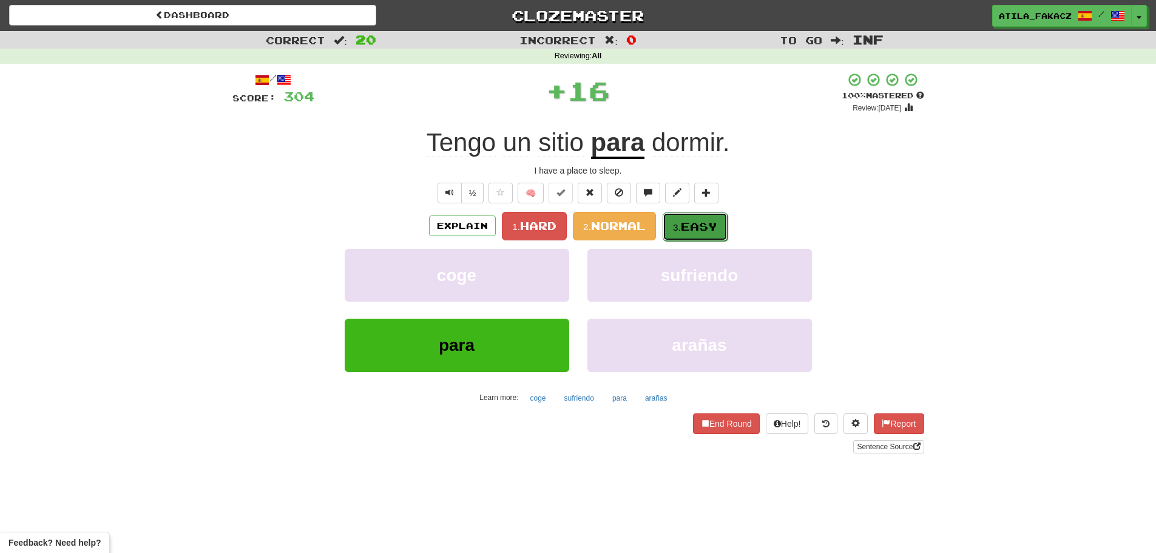
click at [681, 229] on small "3." at bounding box center [677, 227] width 8 height 10
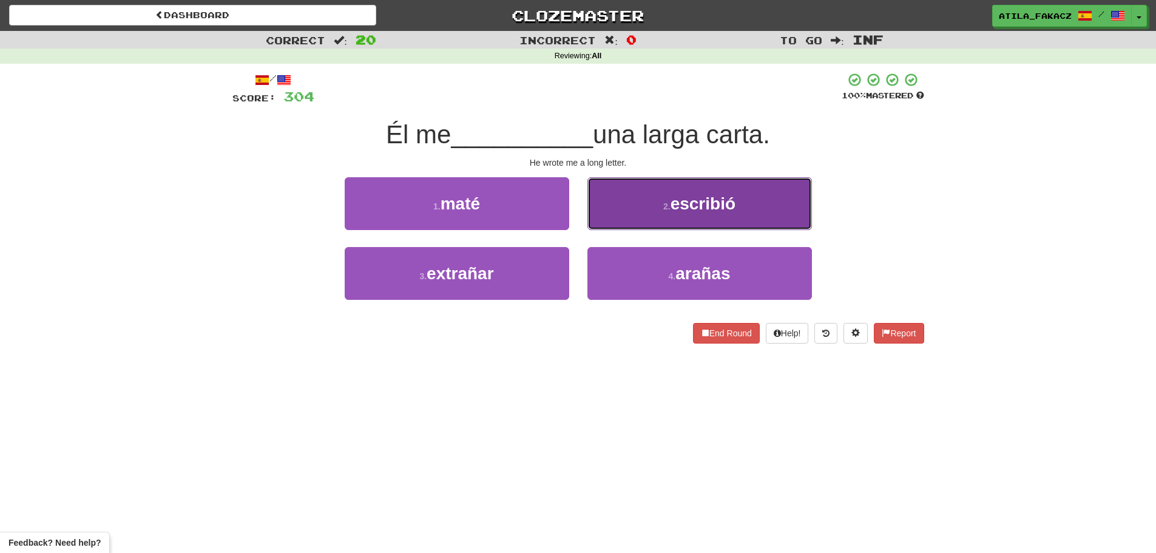
click at [645, 215] on button "2 . escribió" at bounding box center [699, 203] width 224 height 53
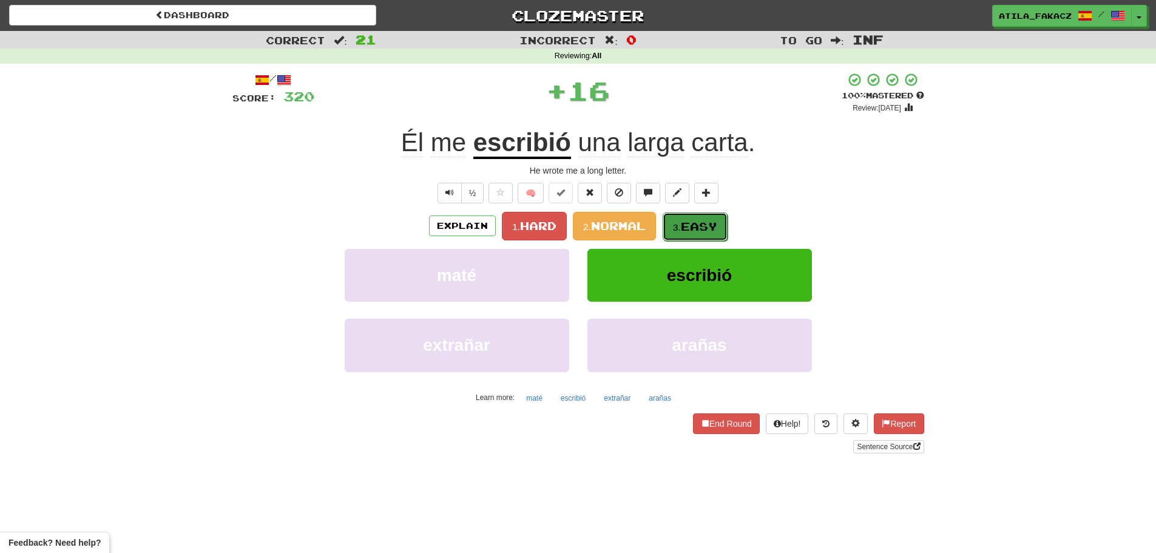
click at [680, 220] on button "3. Easy" at bounding box center [694, 226] width 65 height 29
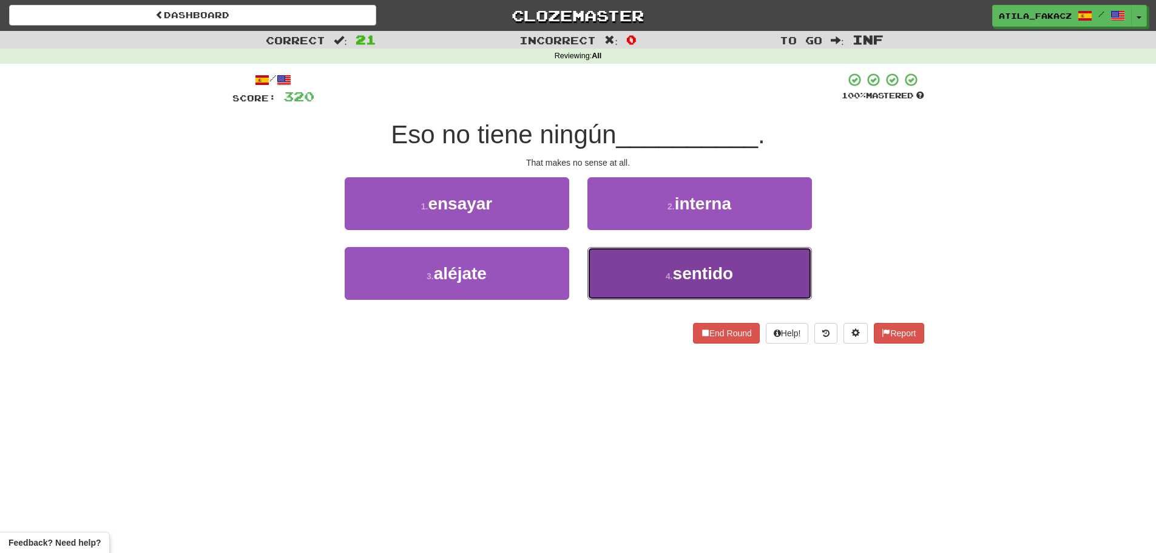
click at [652, 269] on button "4 . sentido" at bounding box center [699, 273] width 224 height 53
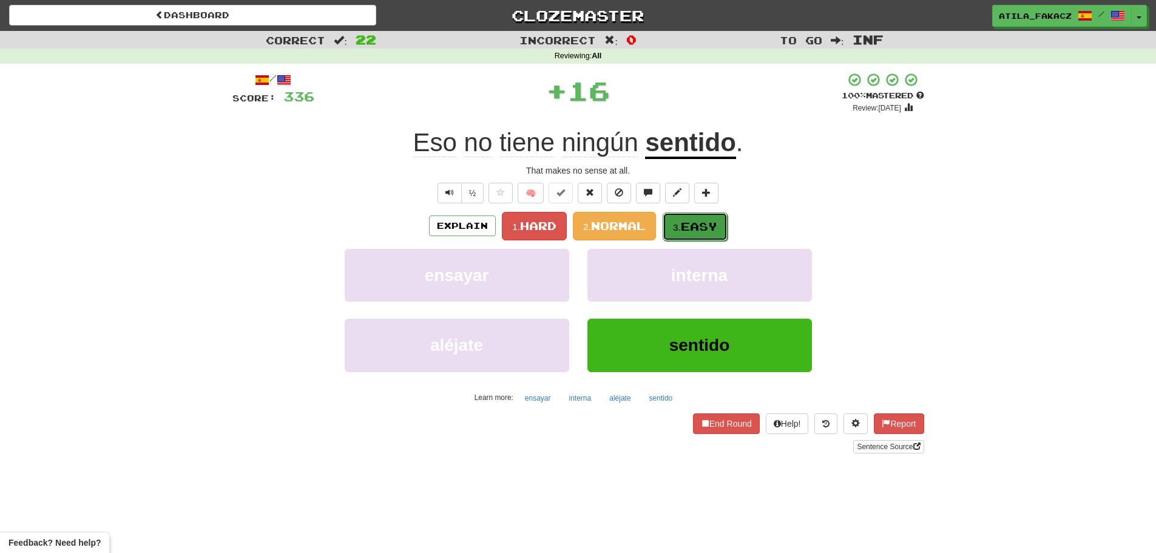
click at [681, 223] on small "3." at bounding box center [677, 227] width 8 height 10
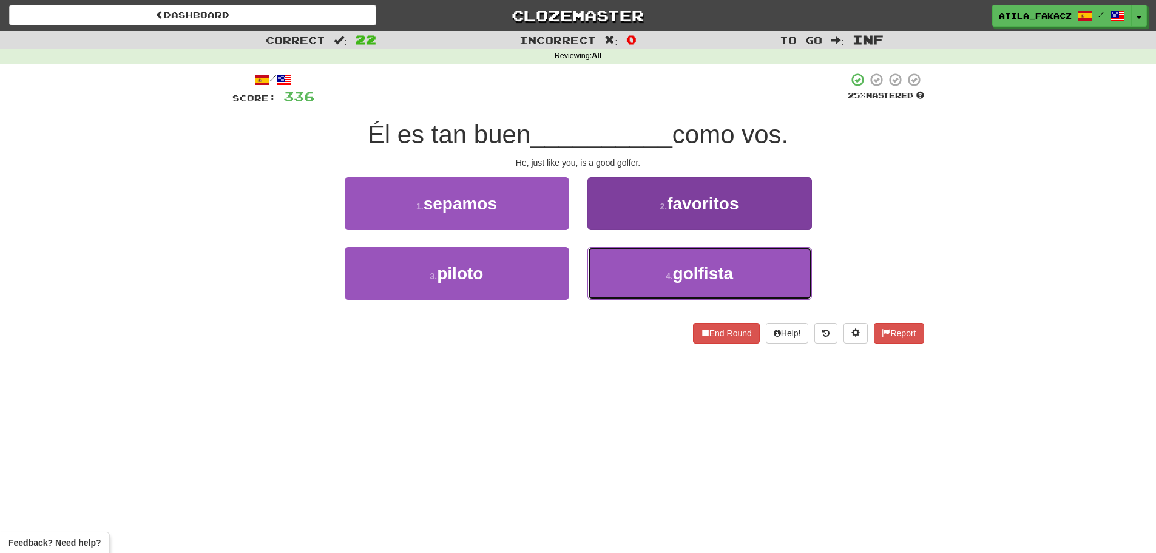
click at [632, 275] on button "4 . golfista" at bounding box center [699, 273] width 224 height 53
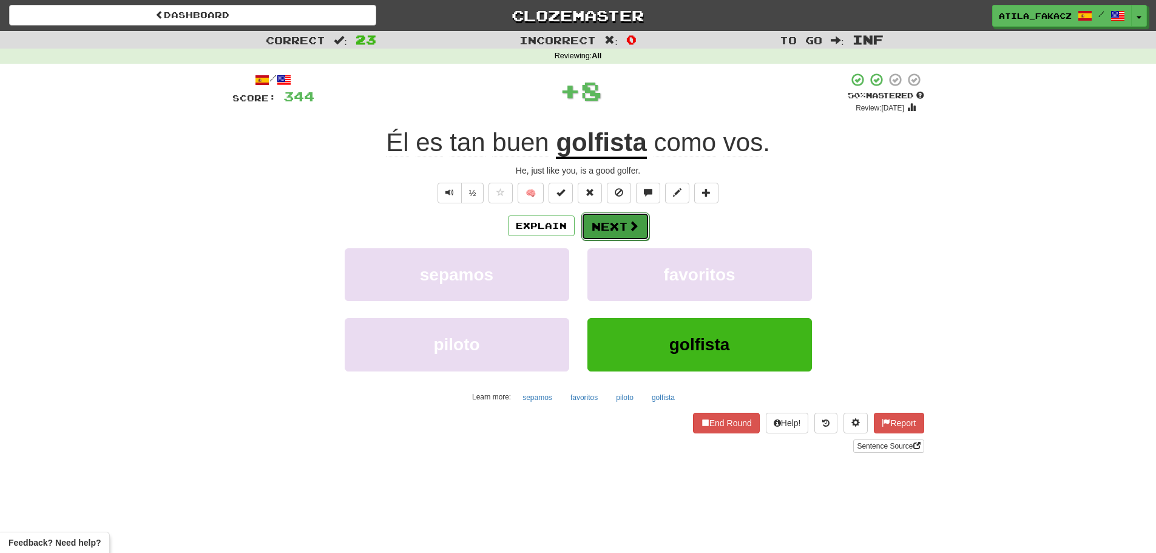
click at [635, 225] on span at bounding box center [633, 225] width 11 height 11
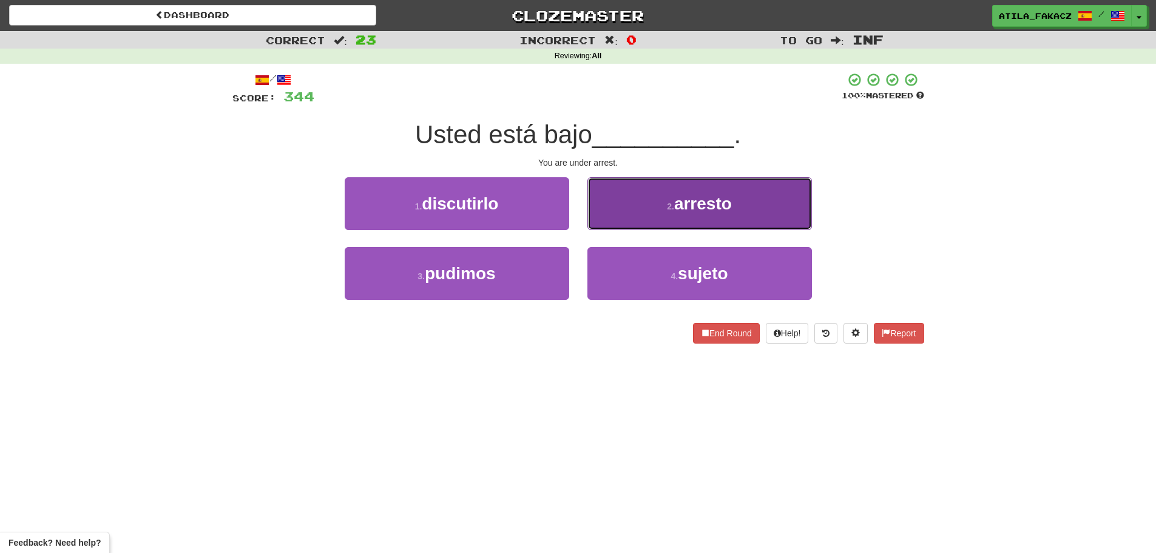
click at [636, 214] on button "2 . arresto" at bounding box center [699, 203] width 224 height 53
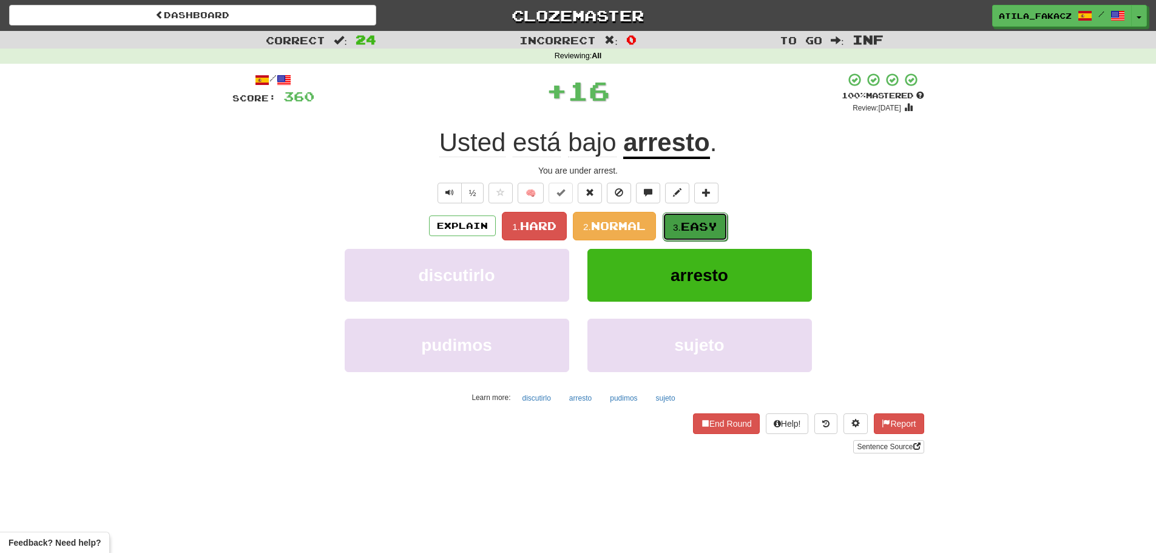
click at [679, 222] on small "3." at bounding box center [677, 227] width 8 height 10
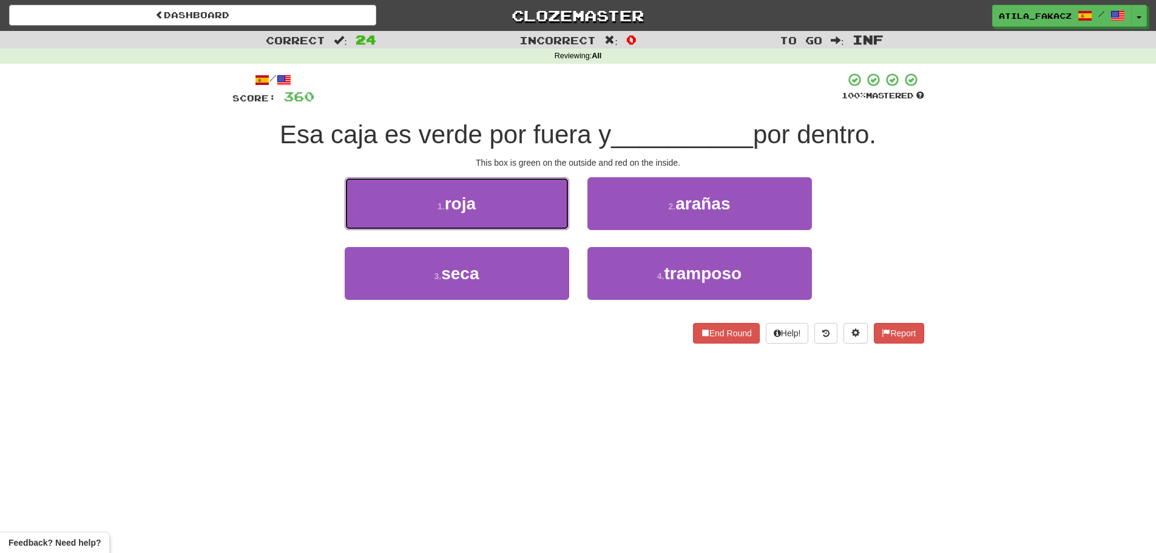
drag, startPoint x: 519, startPoint y: 199, endPoint x: 575, endPoint y: 211, distance: 57.1
click at [521, 200] on button "1 . roja" at bounding box center [457, 203] width 224 height 53
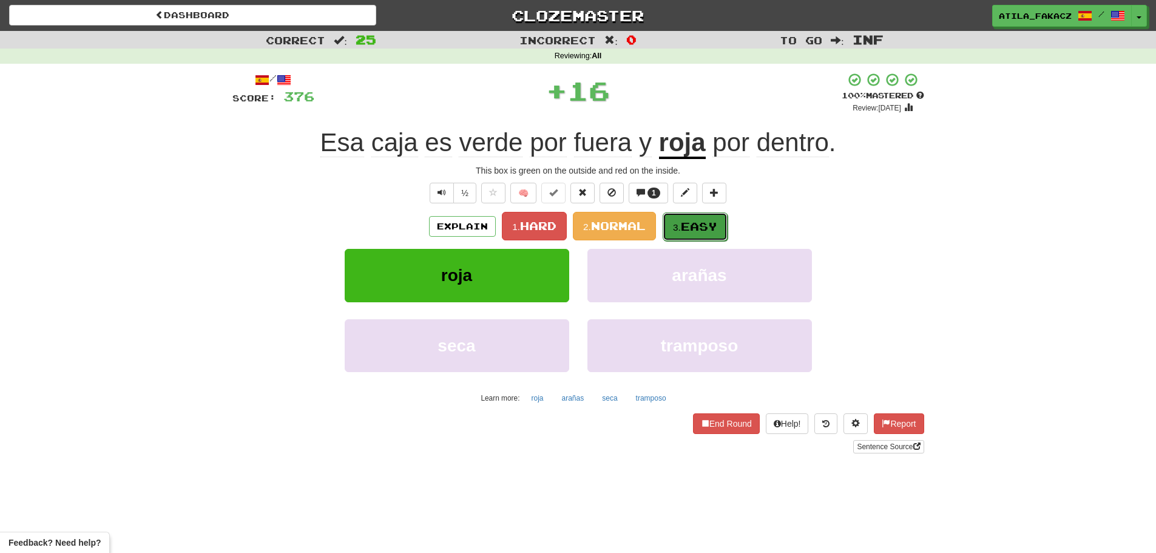
click at [698, 232] on span "Easy" at bounding box center [699, 226] width 36 height 13
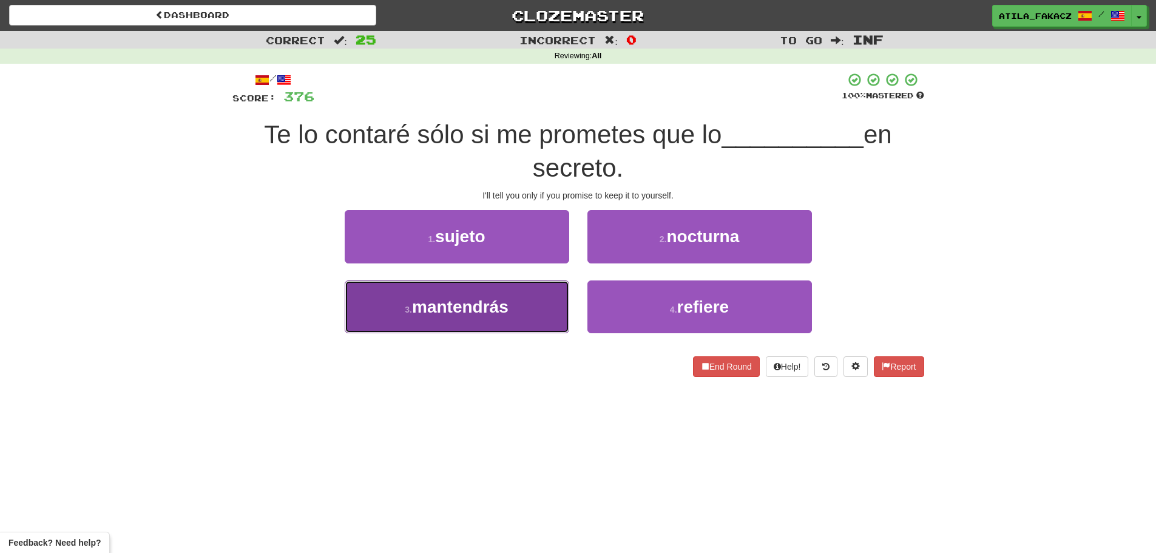
click at [505, 313] on span "mantendrás" at bounding box center [460, 306] width 96 height 19
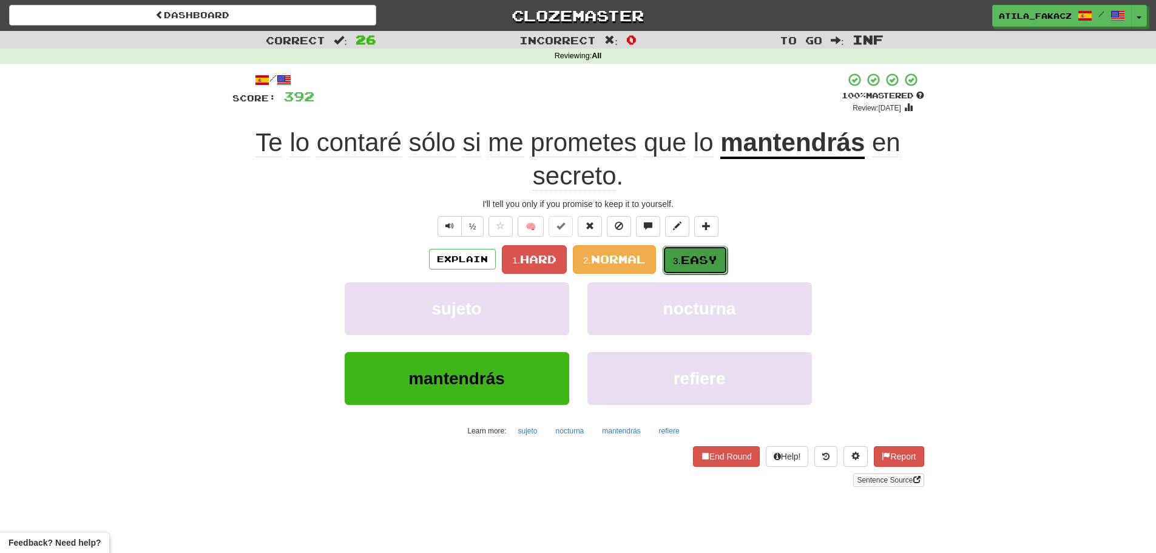
click at [720, 255] on button "3. Easy" at bounding box center [694, 260] width 65 height 29
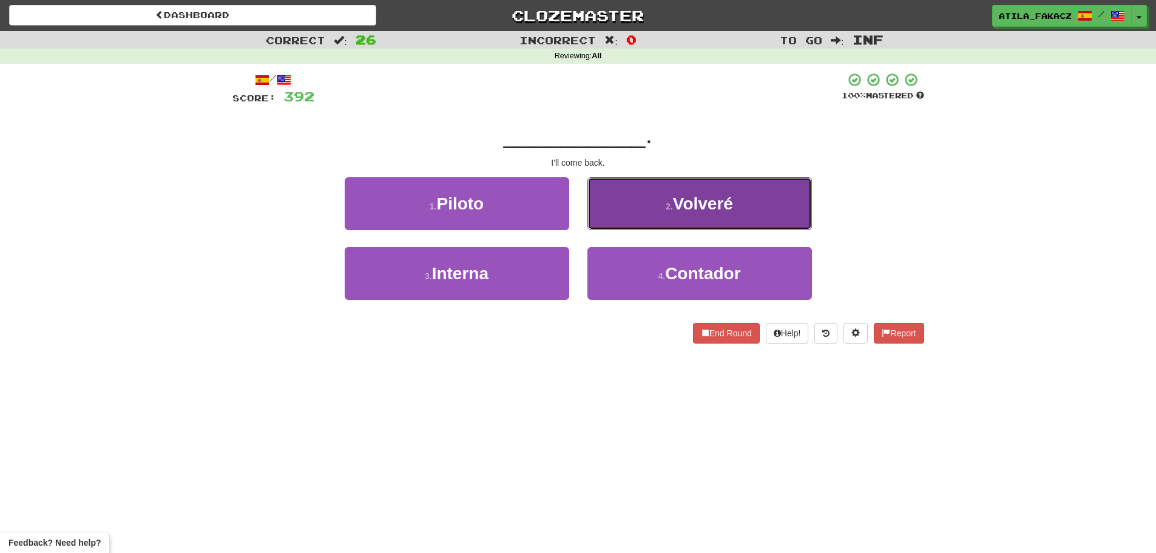
click at [663, 202] on button "2 . Volveré" at bounding box center [699, 203] width 224 height 53
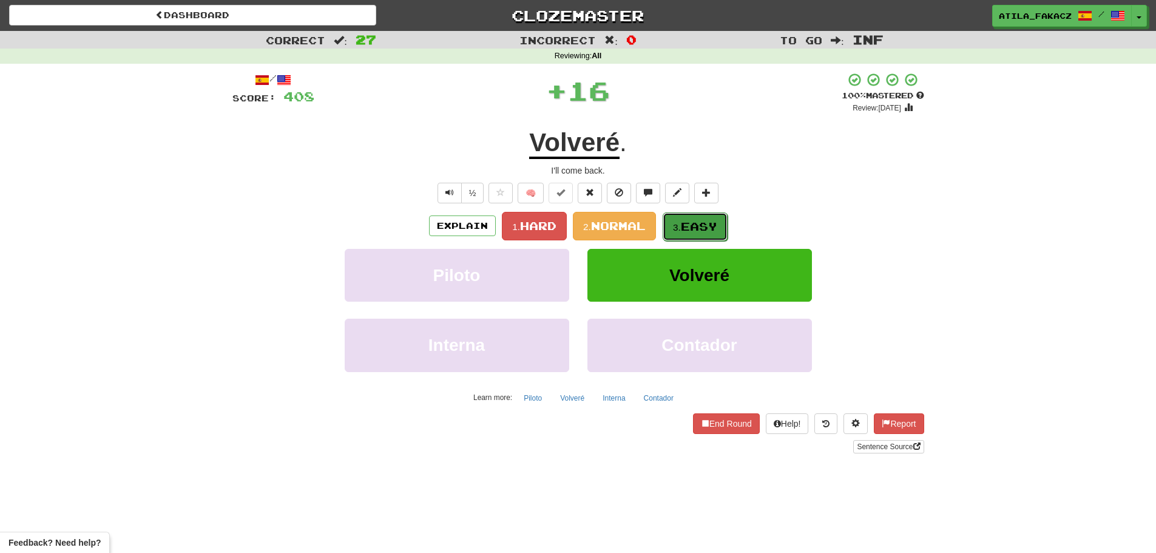
click at [695, 234] on button "3. Easy" at bounding box center [694, 226] width 65 height 29
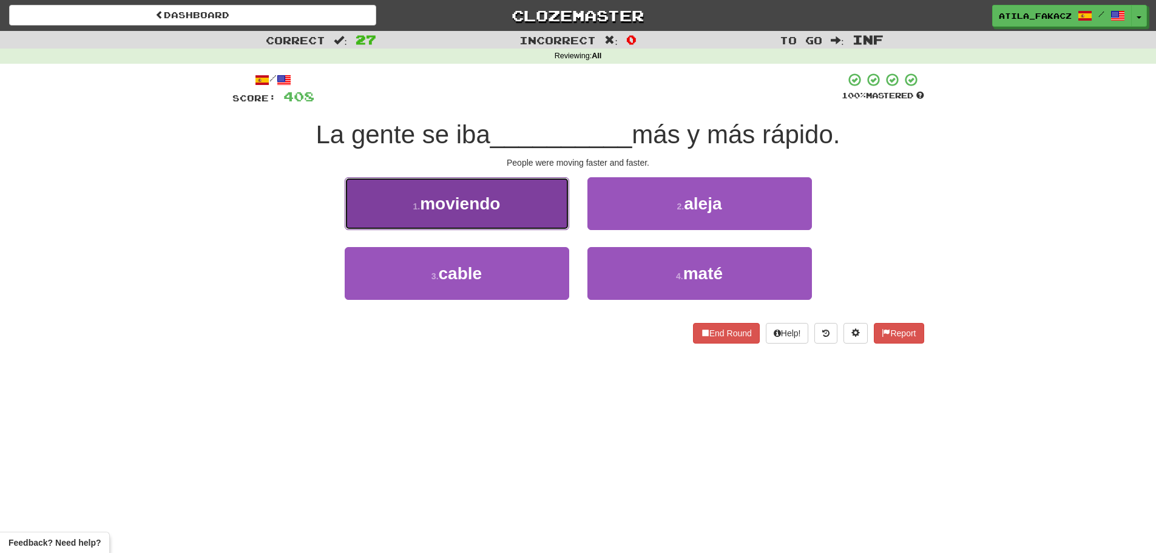
click at [476, 215] on button "1 . moviendo" at bounding box center [457, 203] width 224 height 53
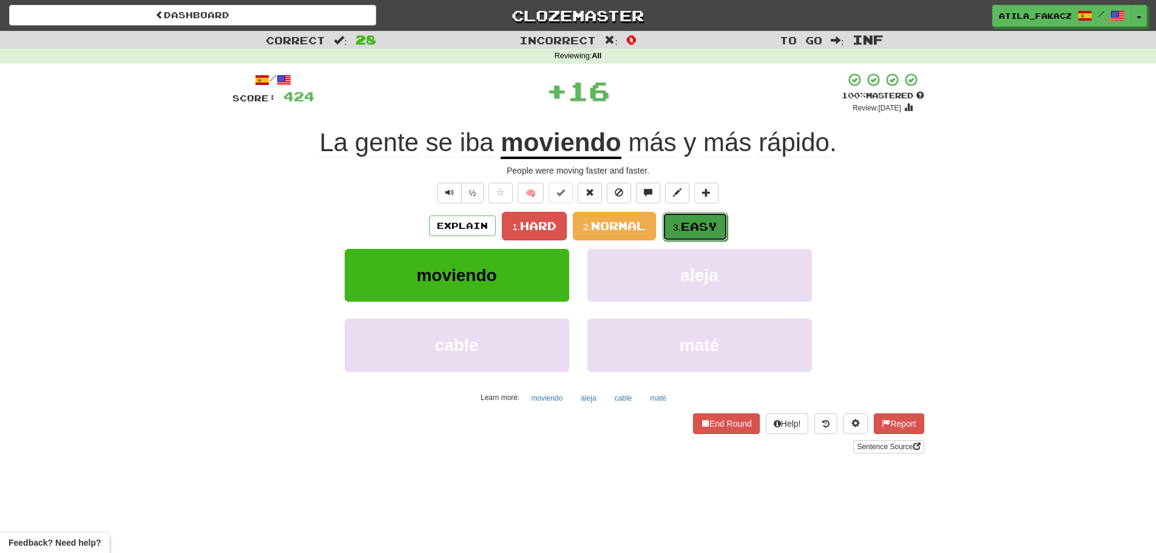
click at [695, 235] on button "3. Easy" at bounding box center [694, 226] width 65 height 29
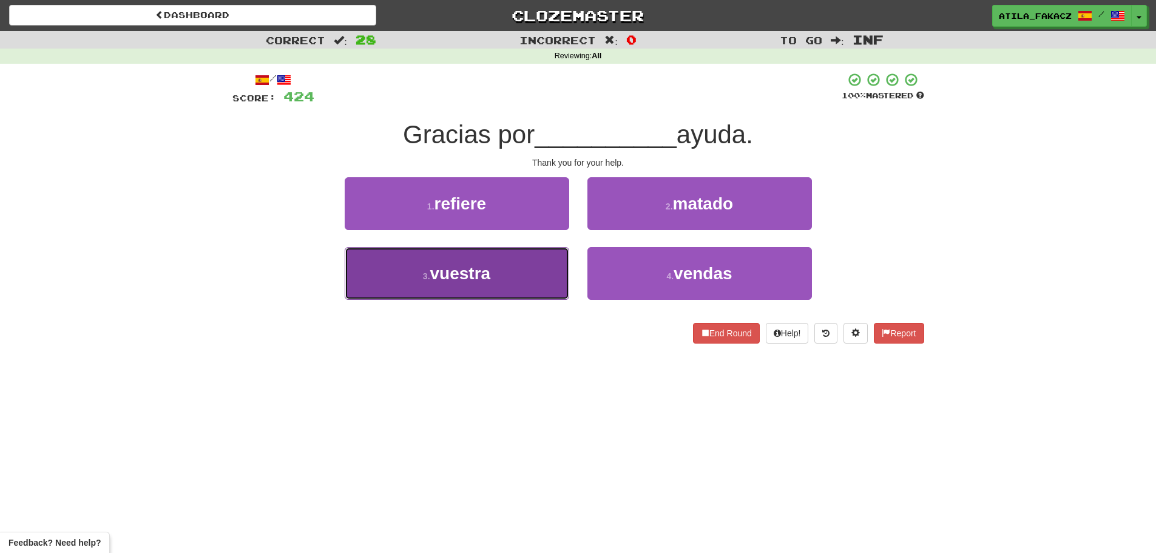
click at [519, 275] on button "3 . vuestra" at bounding box center [457, 273] width 224 height 53
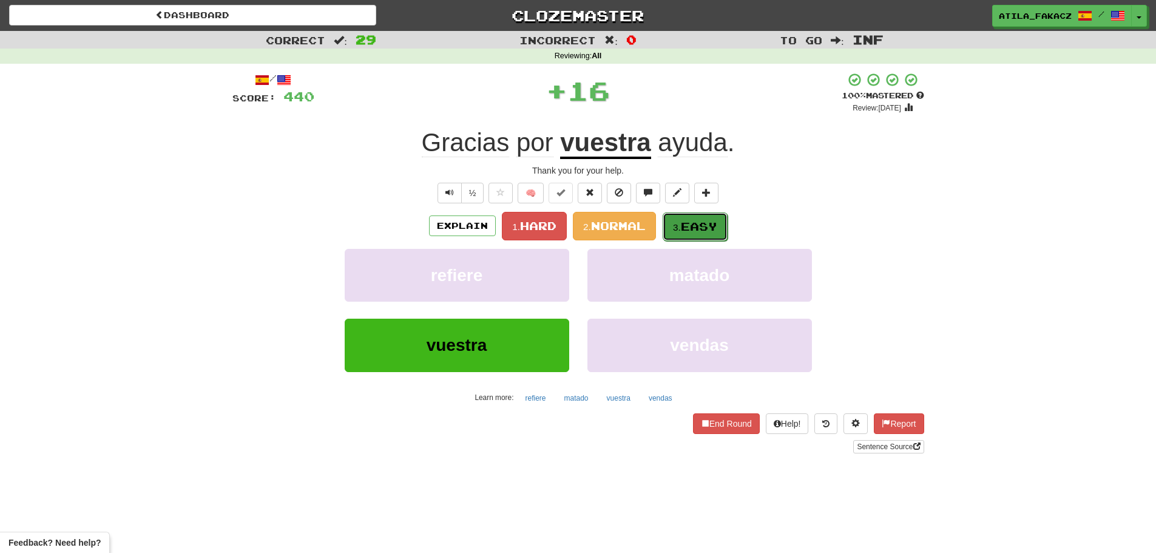
click at [673, 231] on small "3." at bounding box center [677, 227] width 8 height 10
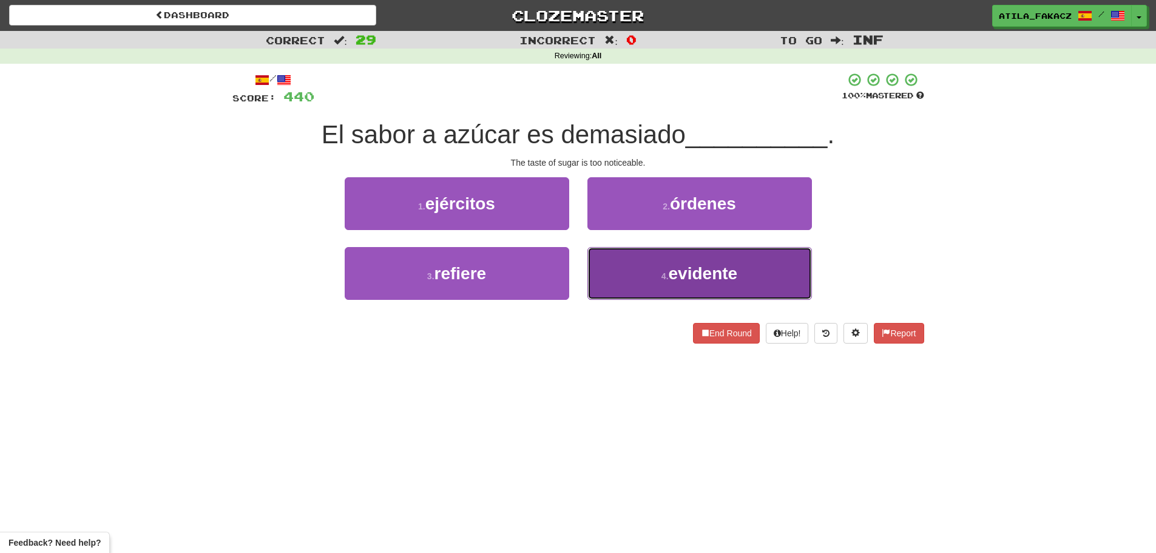
click at [636, 262] on button "4 . evidente" at bounding box center [699, 273] width 224 height 53
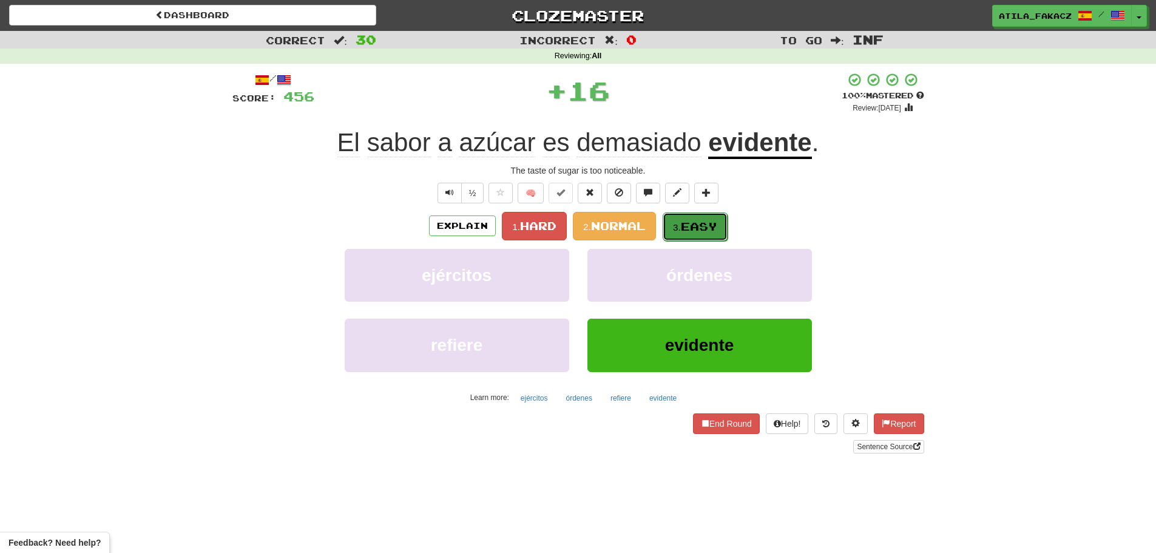
click at [689, 215] on button "3. Easy" at bounding box center [694, 226] width 65 height 29
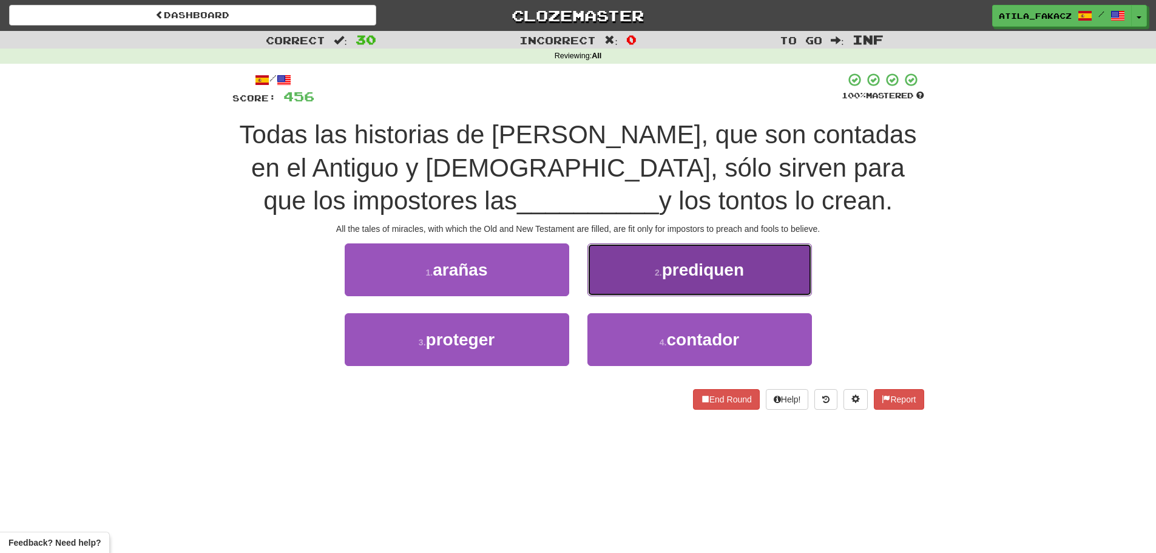
click at [656, 272] on small "2 ." at bounding box center [658, 273] width 7 height 10
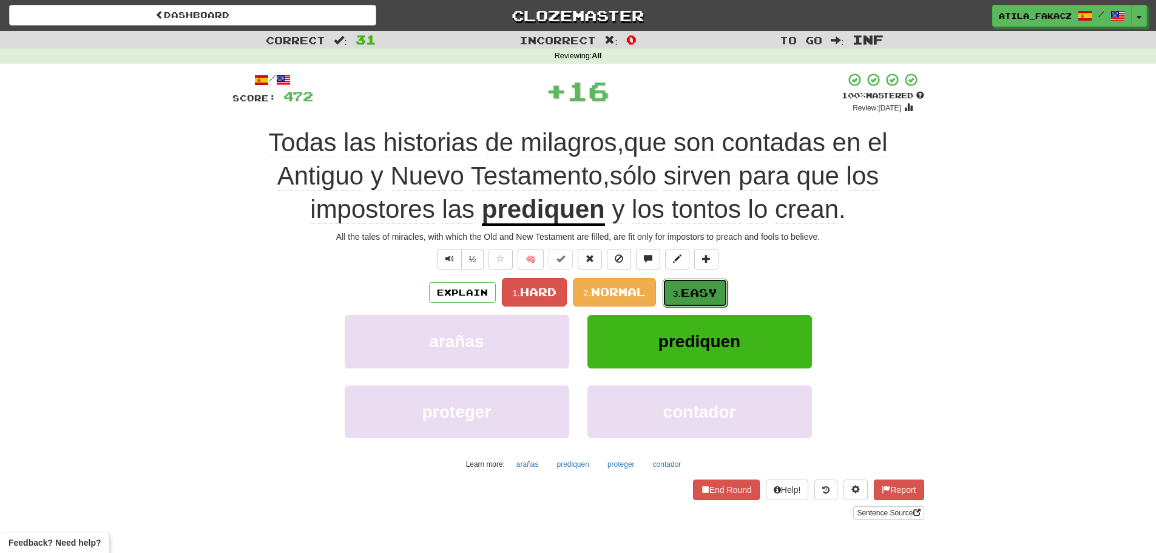
click at [676, 288] on small "3." at bounding box center [677, 293] width 8 height 10
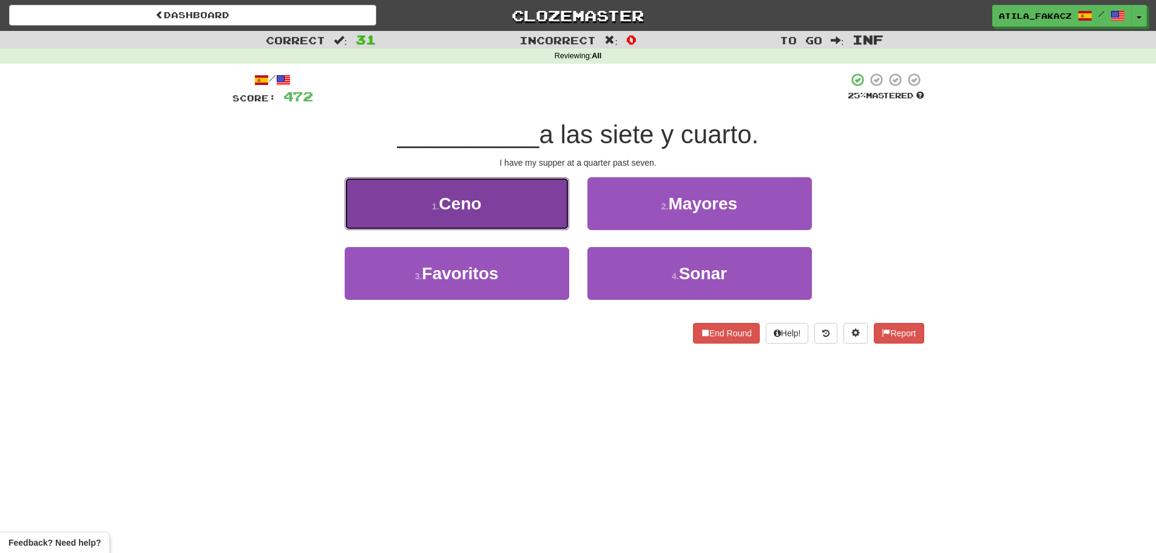
click at [562, 214] on button "1 . Ceno" at bounding box center [457, 203] width 224 height 53
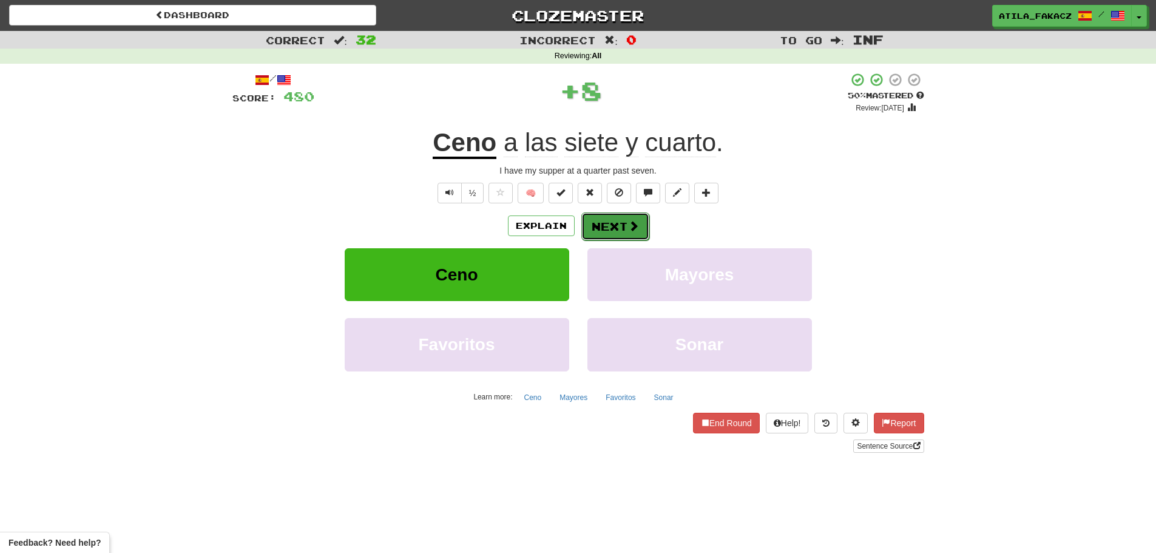
click at [622, 215] on button "Next" at bounding box center [615, 226] width 68 height 28
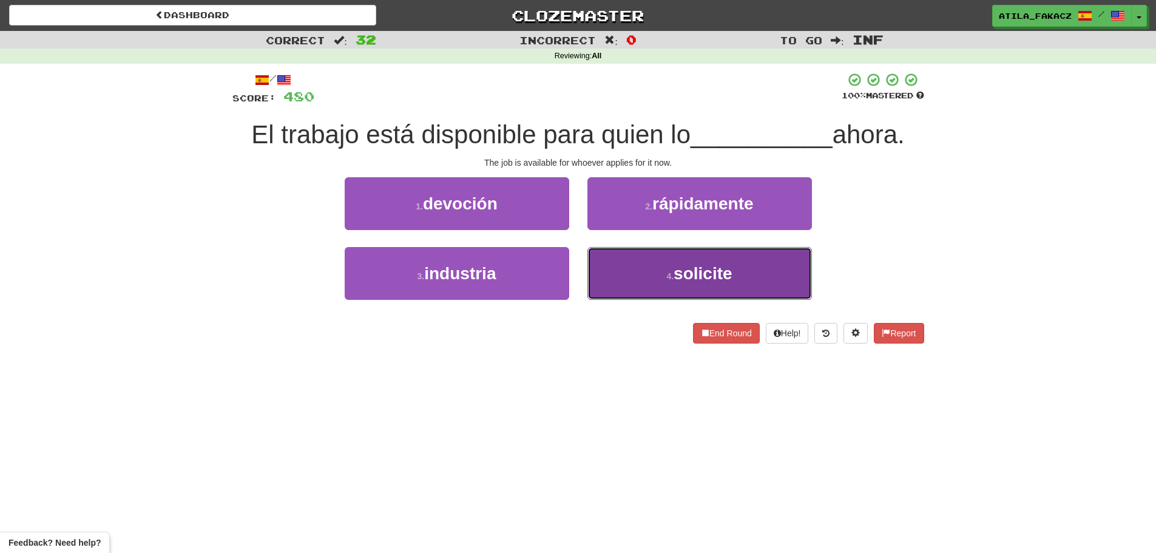
click at [680, 267] on span "solicite" at bounding box center [702, 273] width 58 height 19
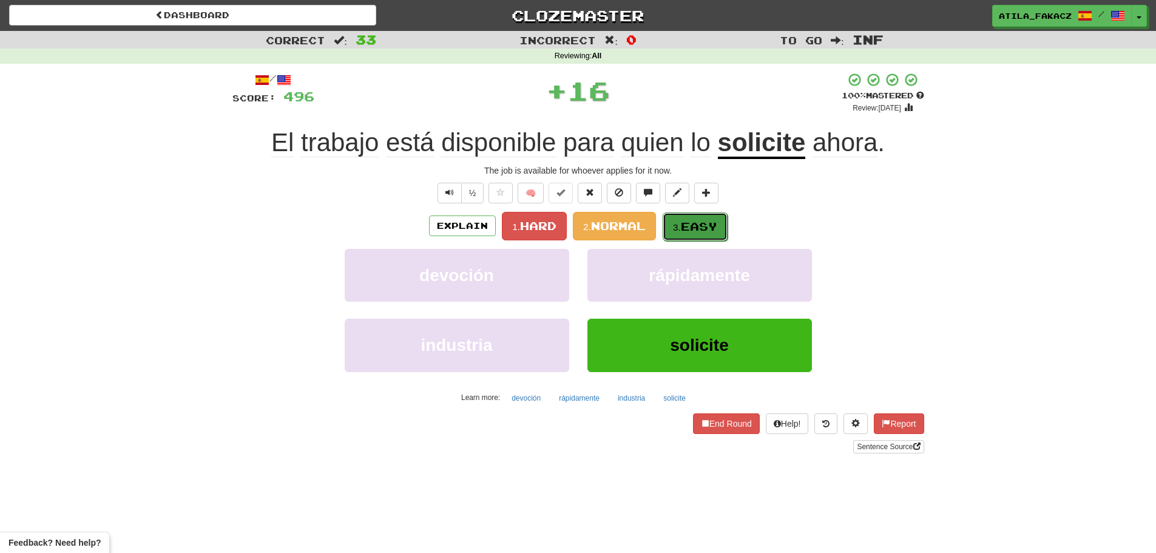
click at [694, 223] on span "Easy" at bounding box center [699, 226] width 36 height 13
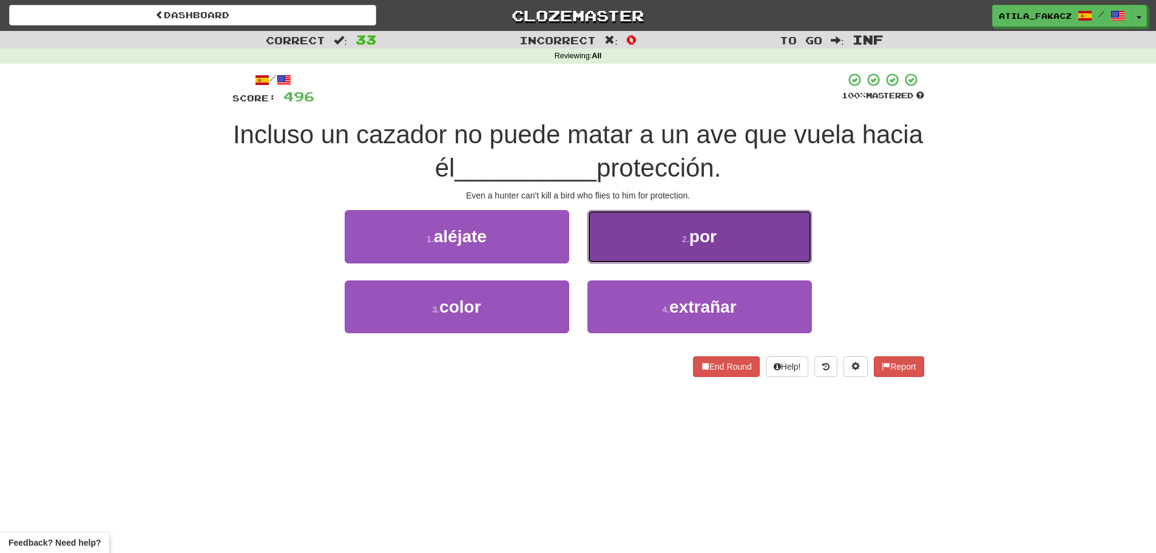
click at [670, 243] on button "2 . por" at bounding box center [699, 236] width 224 height 53
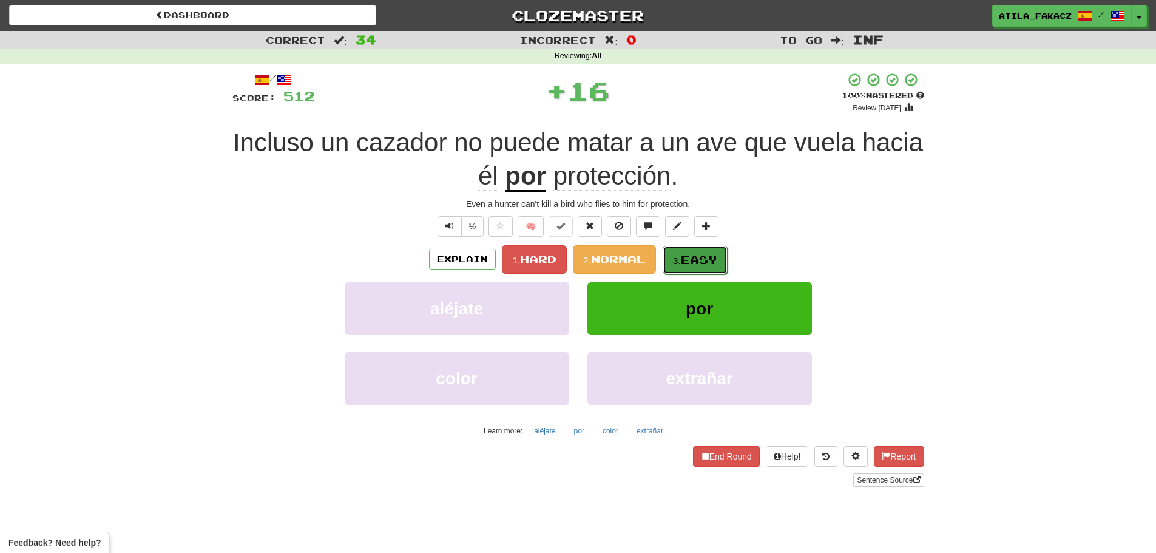
click at [703, 253] on span "Easy" at bounding box center [699, 259] width 36 height 13
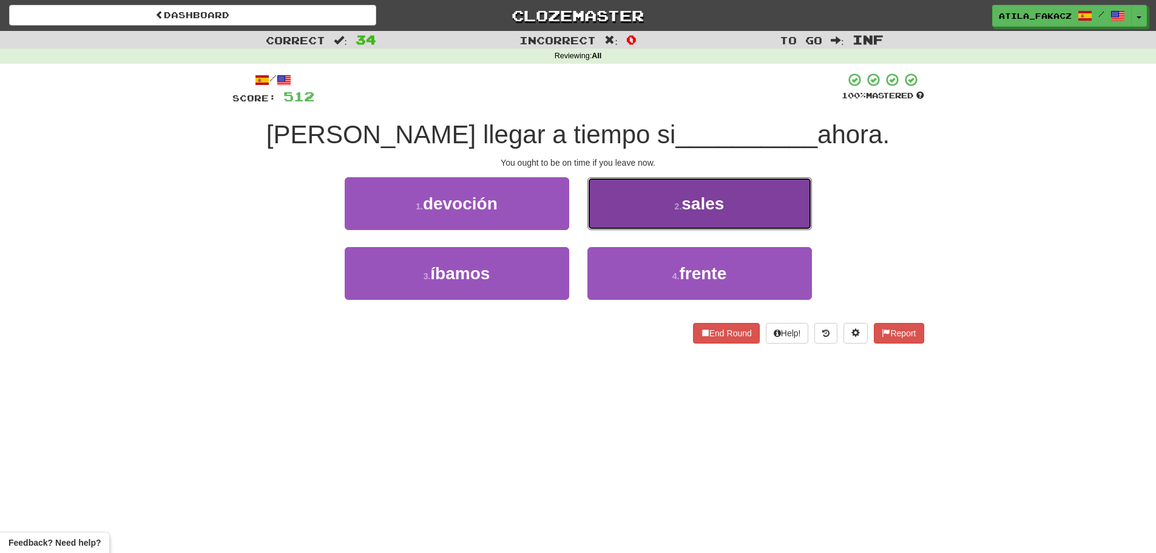
click at [639, 209] on button "2 . sales" at bounding box center [699, 203] width 224 height 53
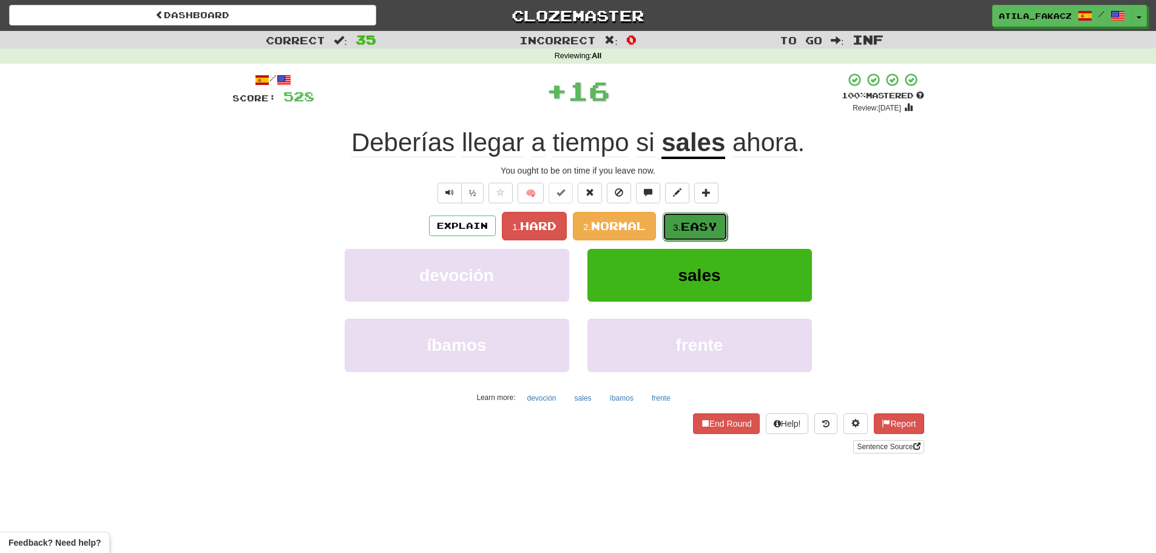
click at [680, 221] on button "3. Easy" at bounding box center [694, 226] width 65 height 29
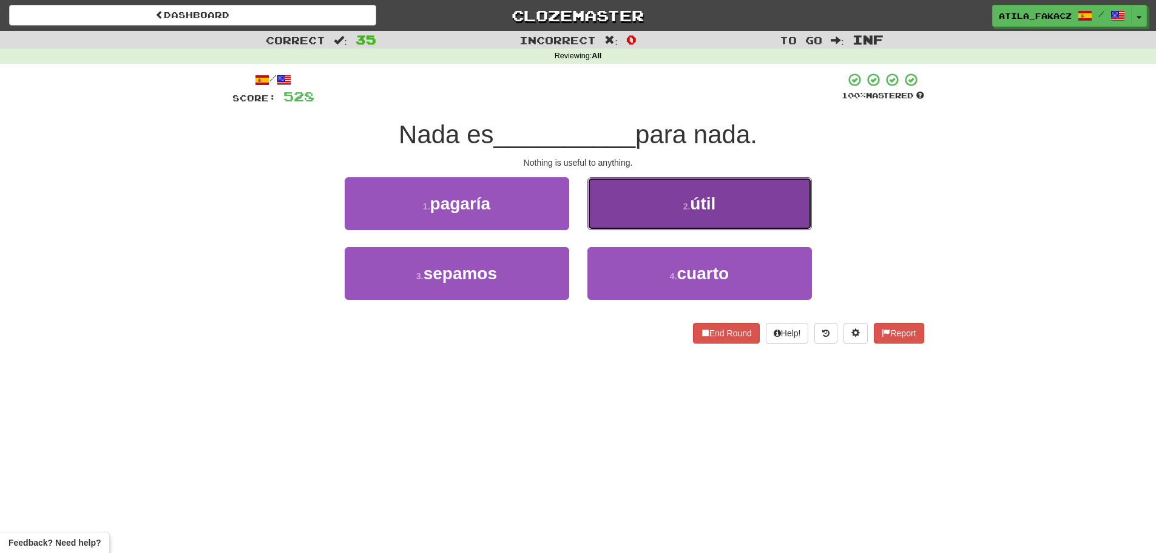
click at [647, 211] on button "2 . útil" at bounding box center [699, 203] width 224 height 53
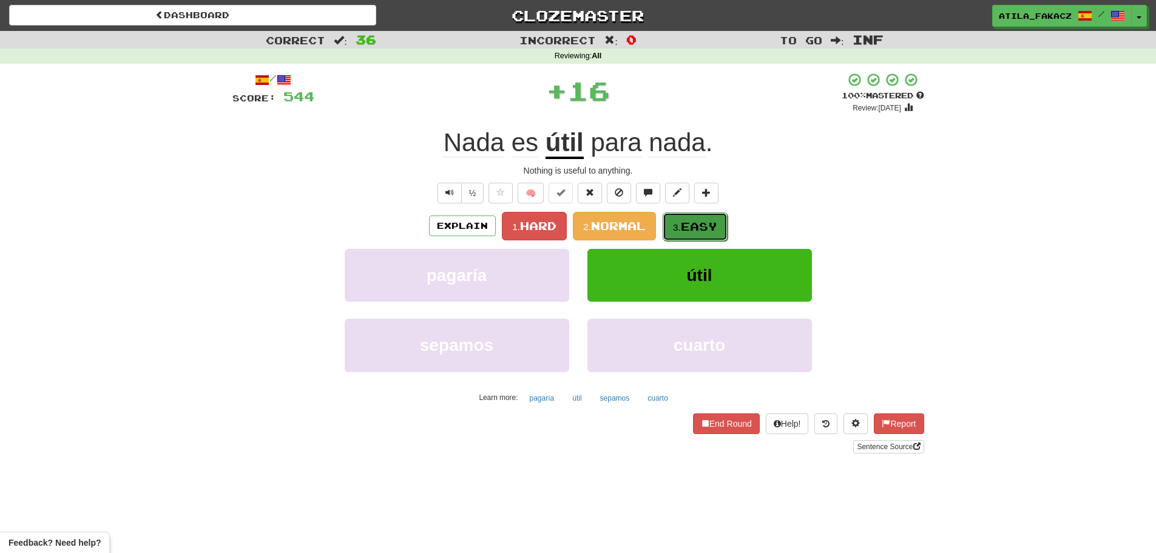
click at [698, 213] on button "3. Easy" at bounding box center [694, 226] width 65 height 29
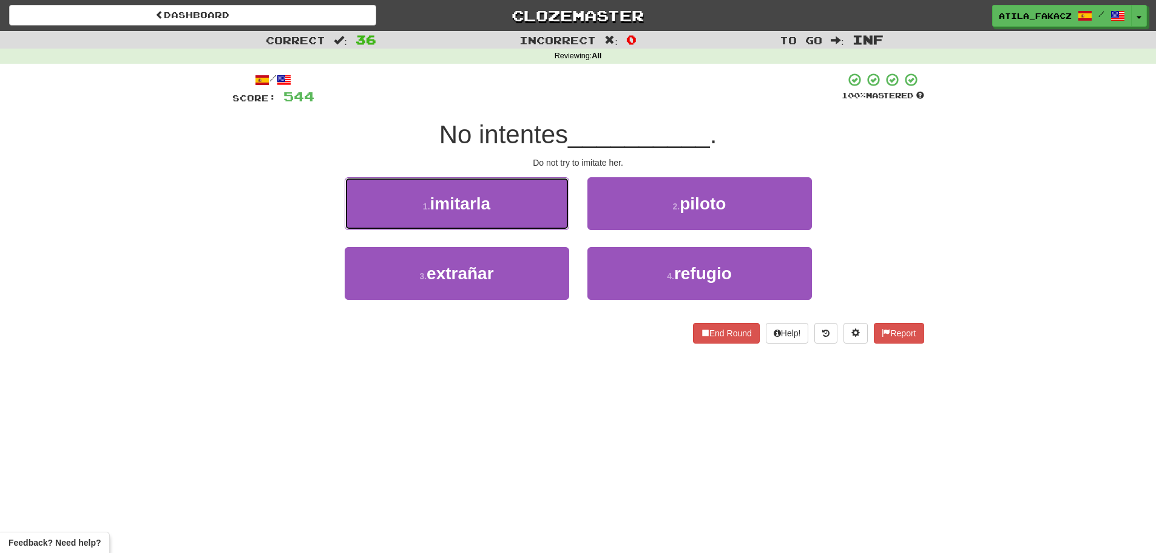
drag, startPoint x: 526, startPoint y: 198, endPoint x: 562, endPoint y: 210, distance: 37.6
click at [528, 202] on button "1 . imitarla" at bounding box center [457, 203] width 224 height 53
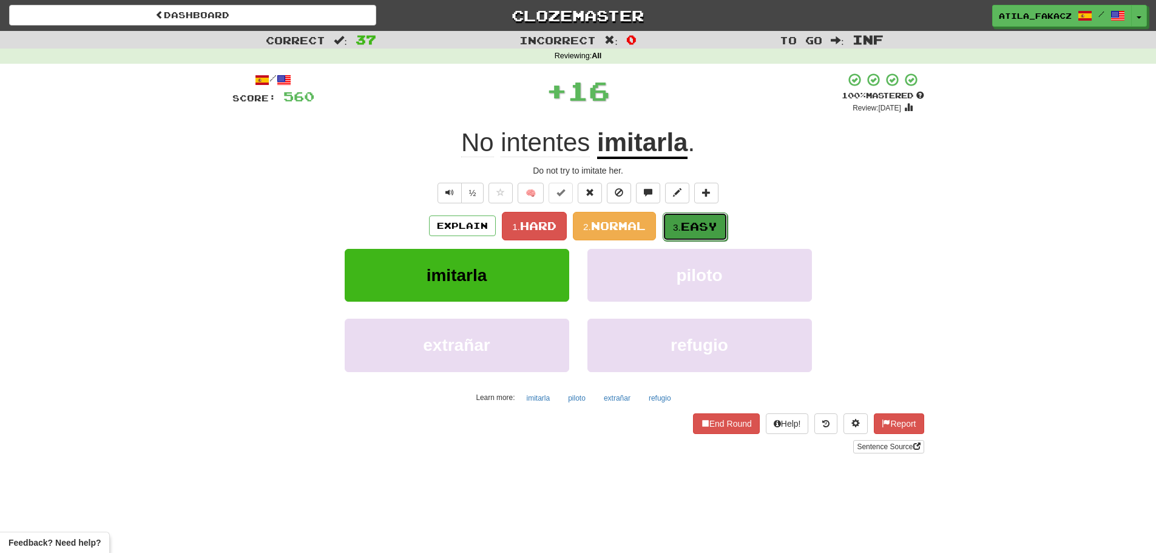
click at [706, 221] on span "Easy" at bounding box center [699, 226] width 36 height 13
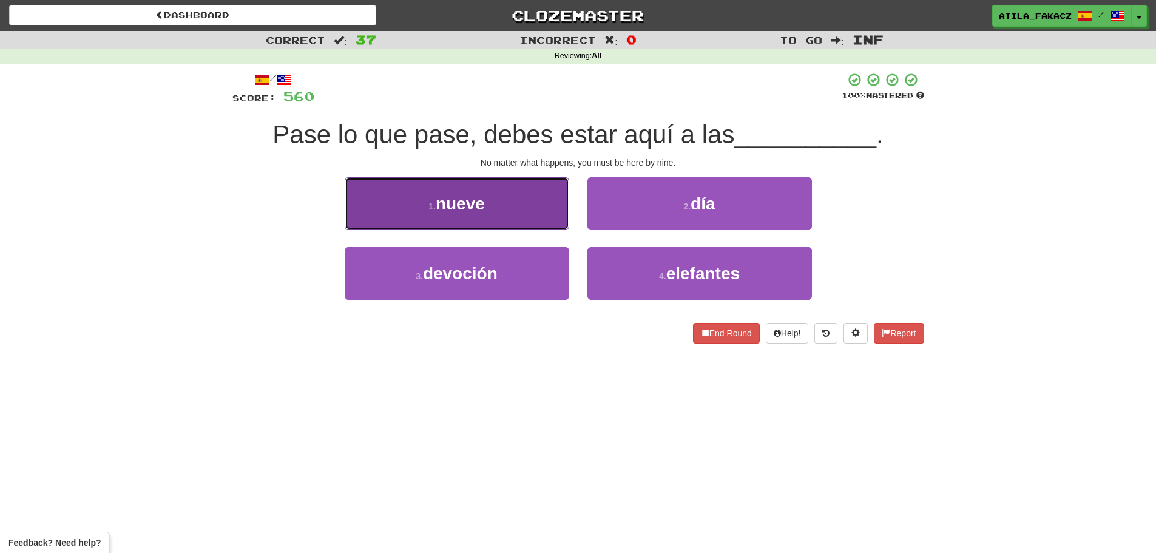
drag, startPoint x: 502, startPoint y: 220, endPoint x: 631, endPoint y: 205, distance: 130.0
click at [502, 220] on button "1 . nueve" at bounding box center [457, 203] width 224 height 53
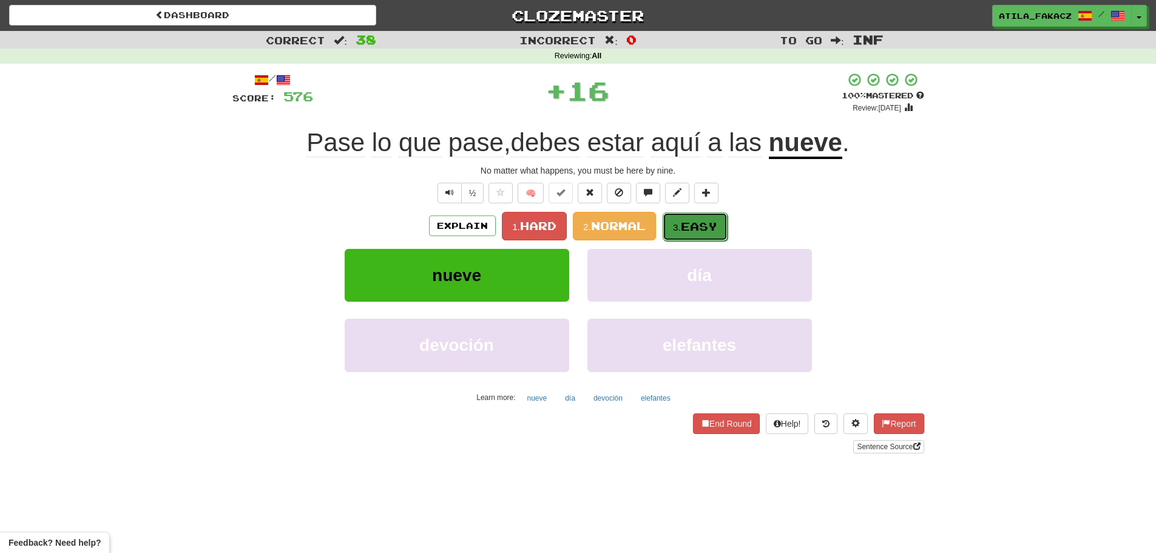
click at [711, 215] on button "3. Easy" at bounding box center [694, 226] width 65 height 29
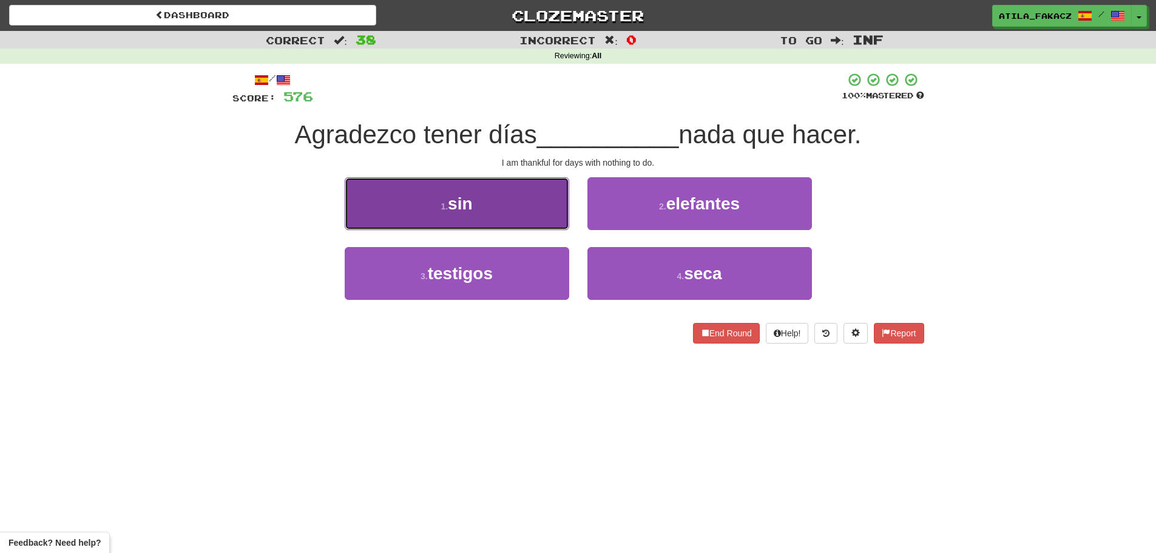
click at [540, 210] on button "1 . sin" at bounding box center [457, 203] width 224 height 53
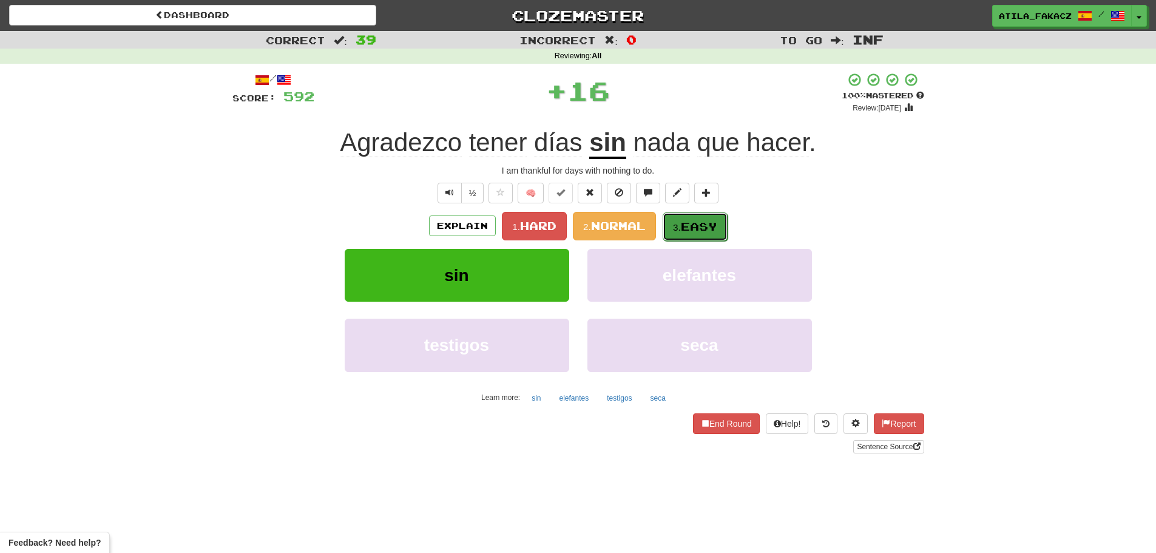
click at [680, 223] on small "3." at bounding box center [677, 227] width 8 height 10
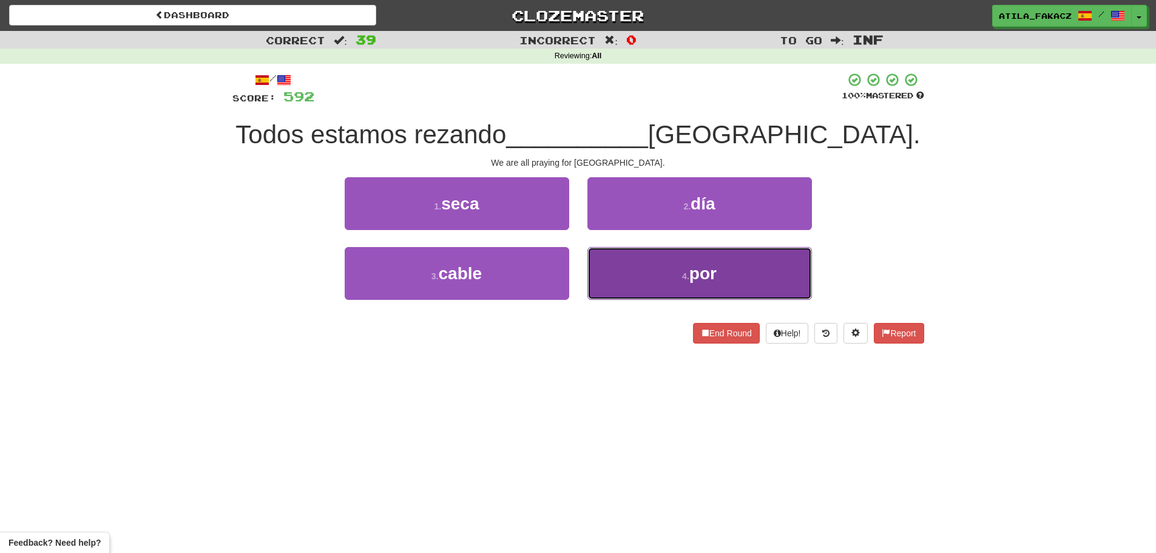
click at [636, 268] on button "4 . por" at bounding box center [699, 273] width 224 height 53
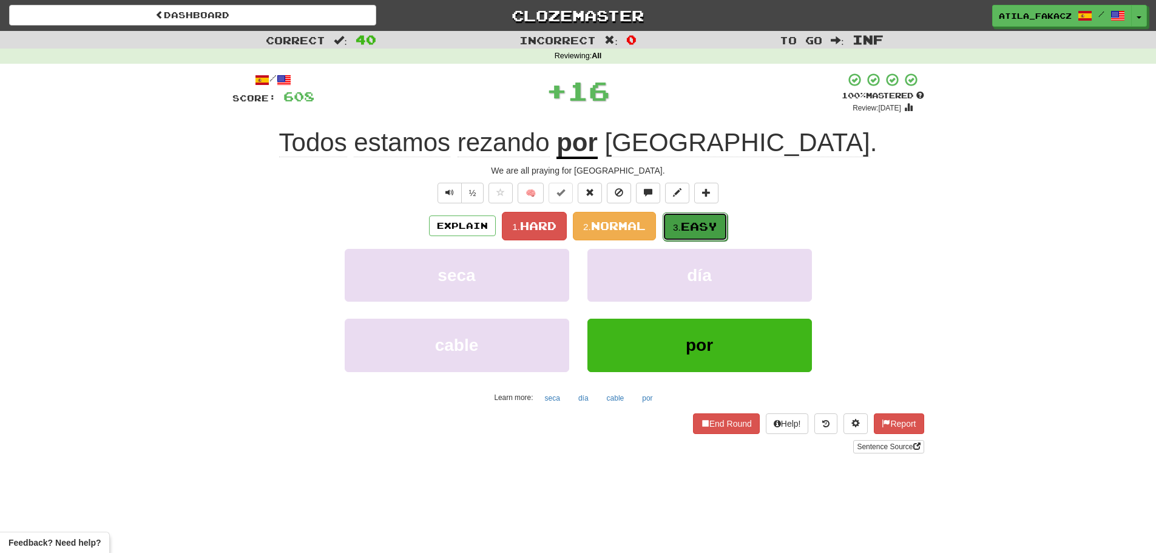
click at [707, 220] on span "Easy" at bounding box center [699, 226] width 36 height 13
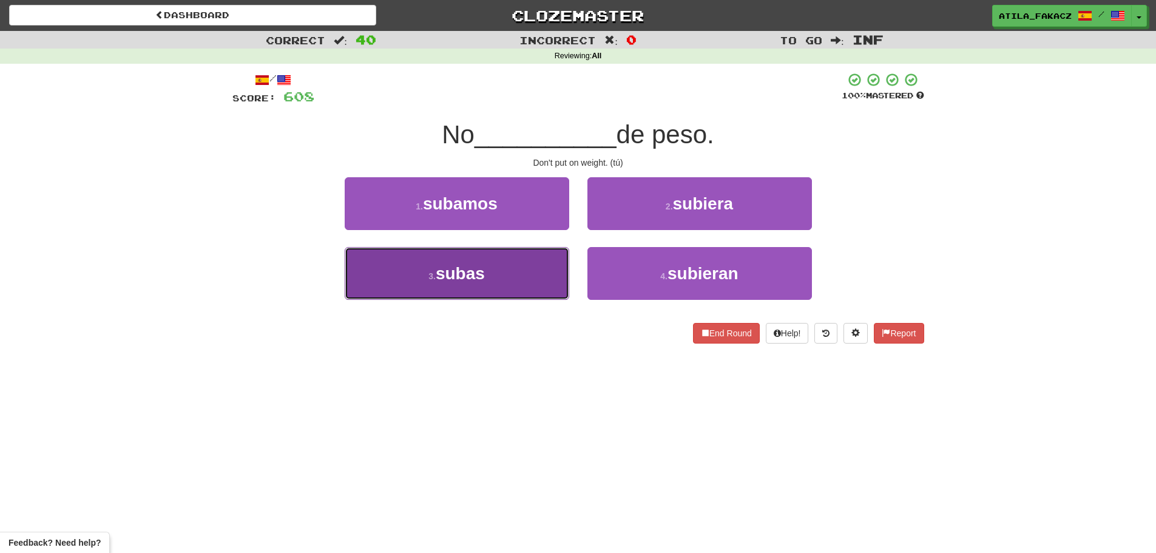
click at [509, 269] on button "3 . subas" at bounding box center [457, 273] width 224 height 53
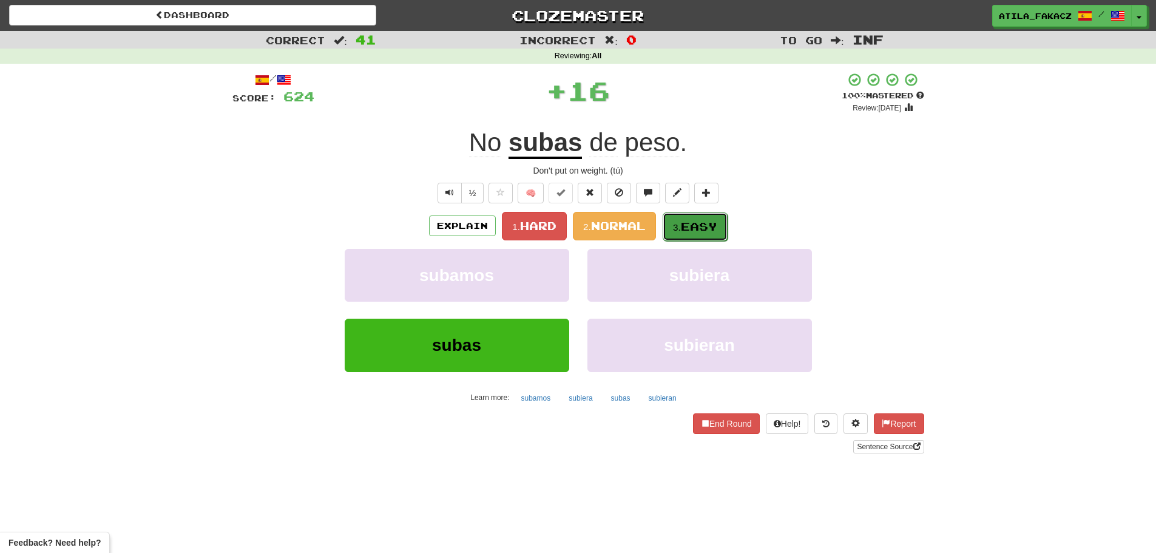
click at [704, 218] on button "3. Easy" at bounding box center [694, 226] width 65 height 29
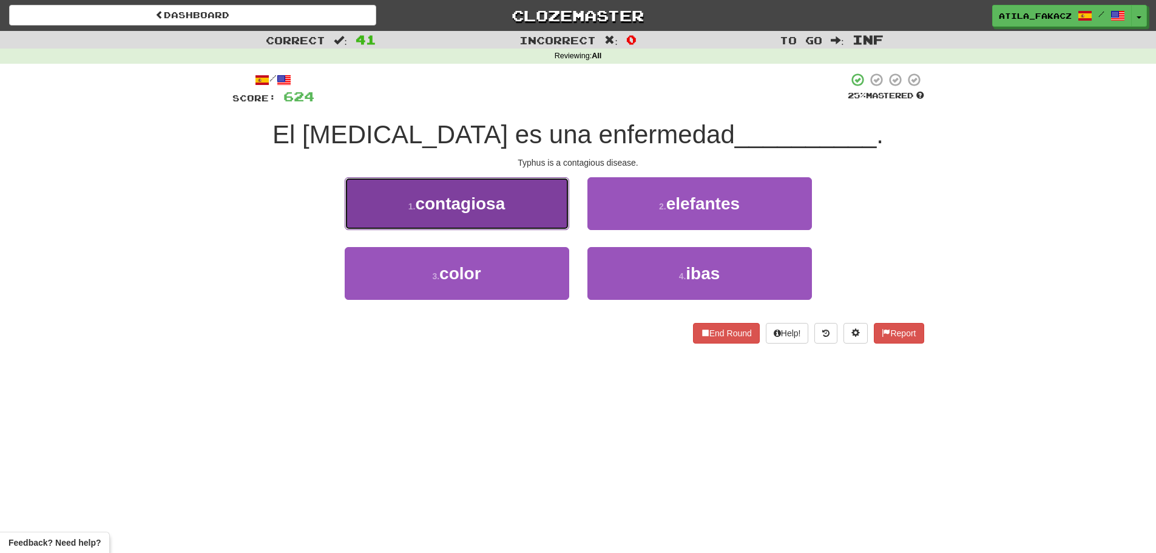
click at [546, 212] on button "1 . contagiosa" at bounding box center [457, 203] width 224 height 53
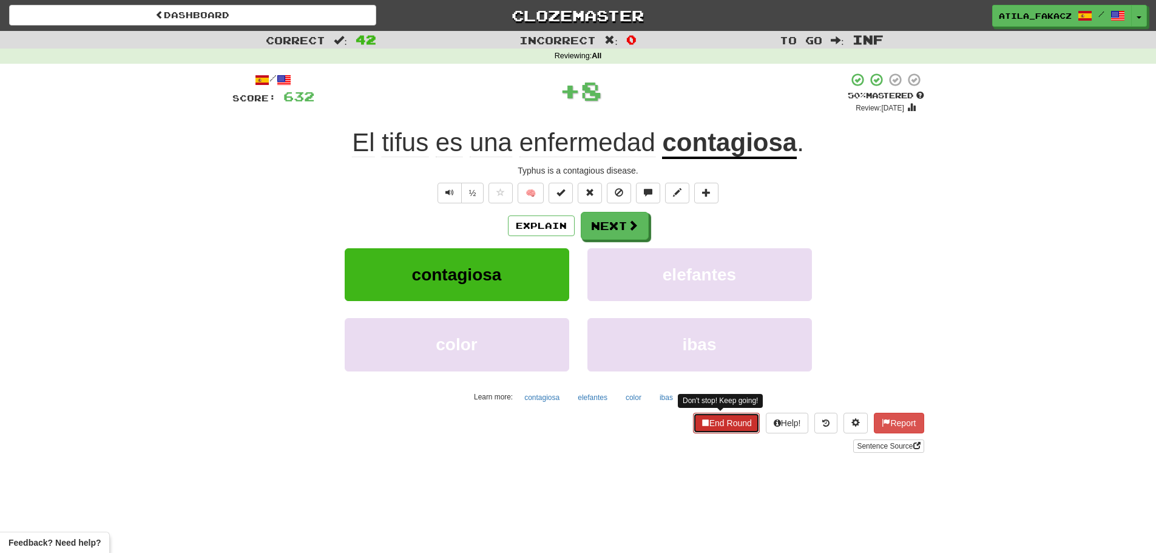
click at [721, 419] on button "End Round" at bounding box center [726, 423] width 67 height 21
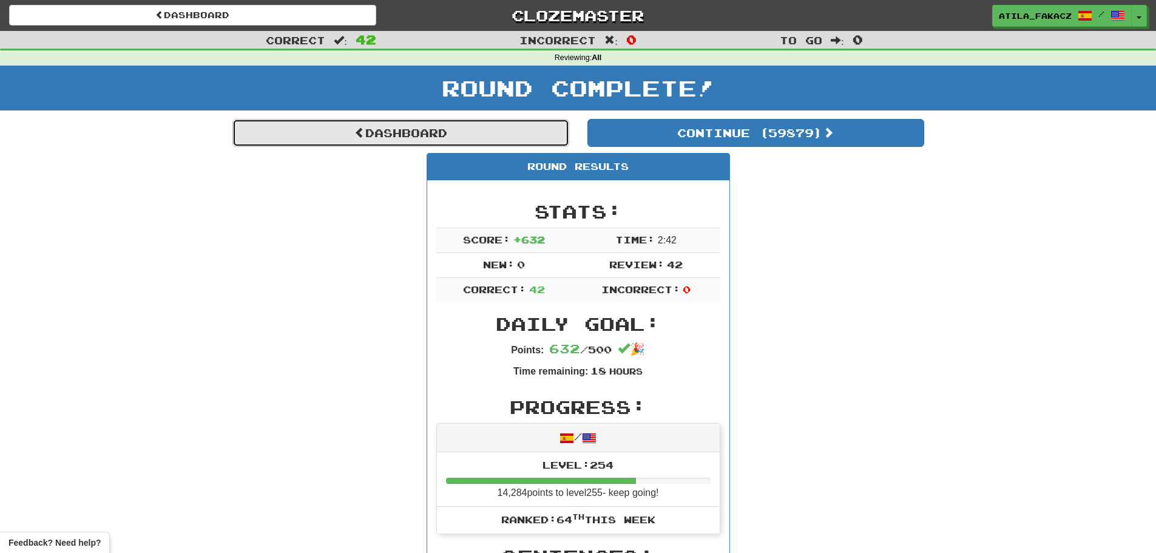
click at [409, 137] on link "Dashboard" at bounding box center [400, 133] width 337 height 28
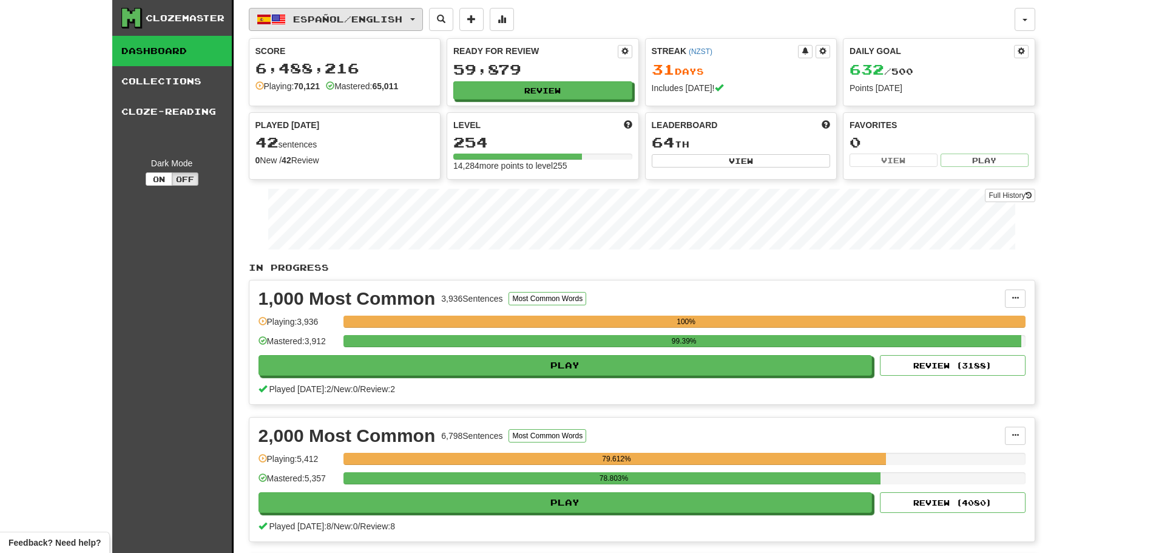
click at [402, 22] on span "Español / English" at bounding box center [347, 19] width 109 height 10
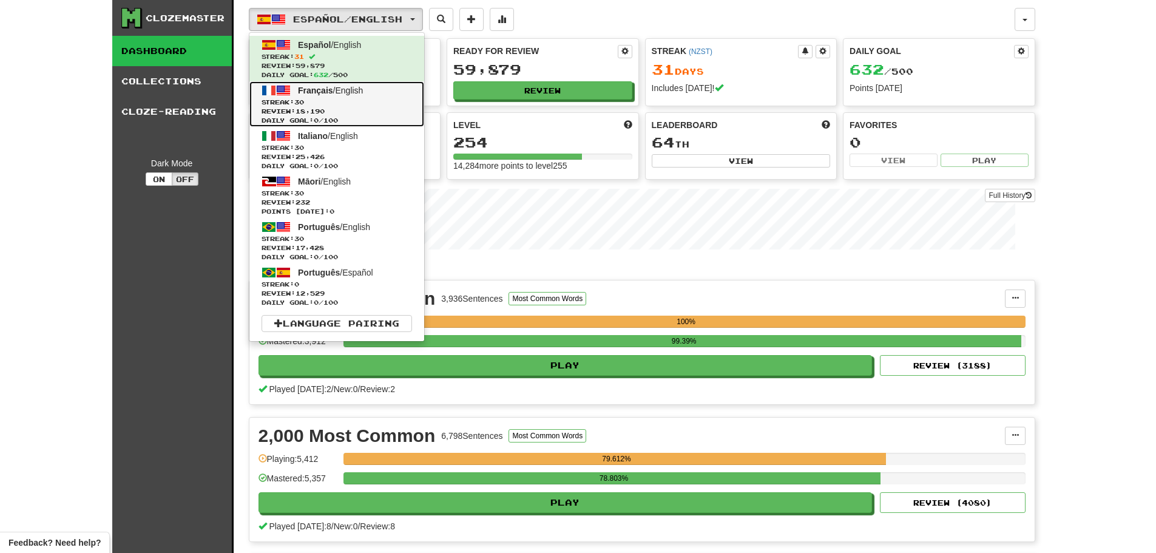
click at [359, 101] on span "Streak: 30" at bounding box center [336, 102] width 150 height 9
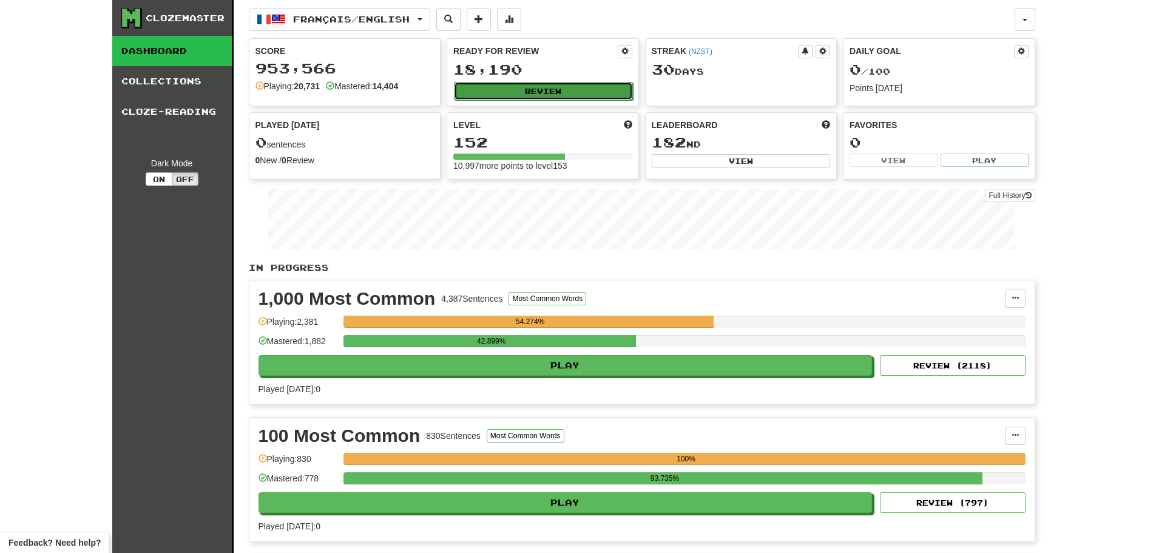
click at [578, 97] on button "Review" at bounding box center [543, 91] width 179 height 18
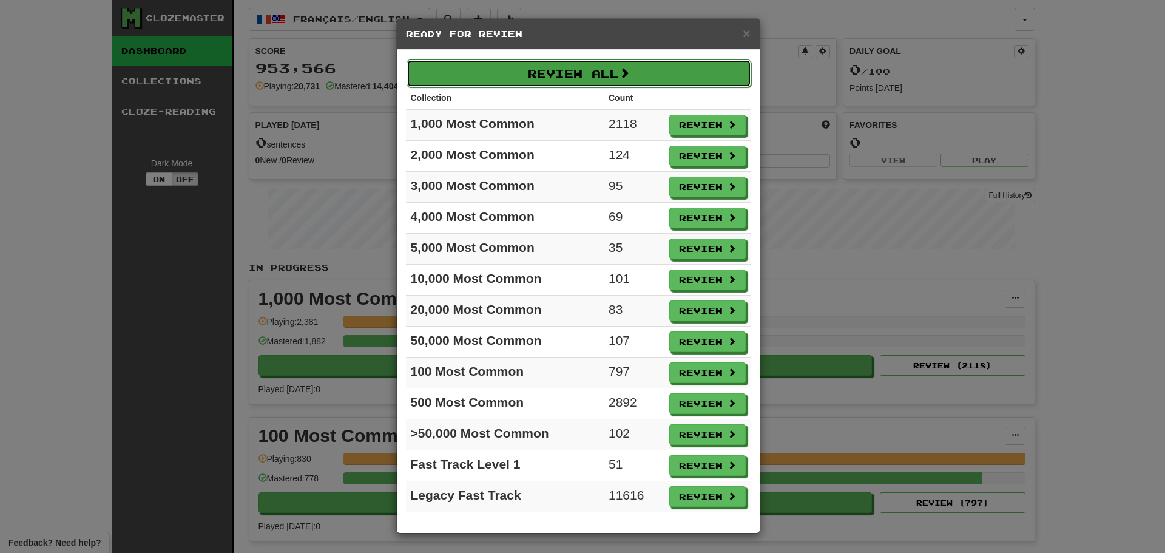
click at [588, 72] on button "Review All" at bounding box center [578, 73] width 345 height 28
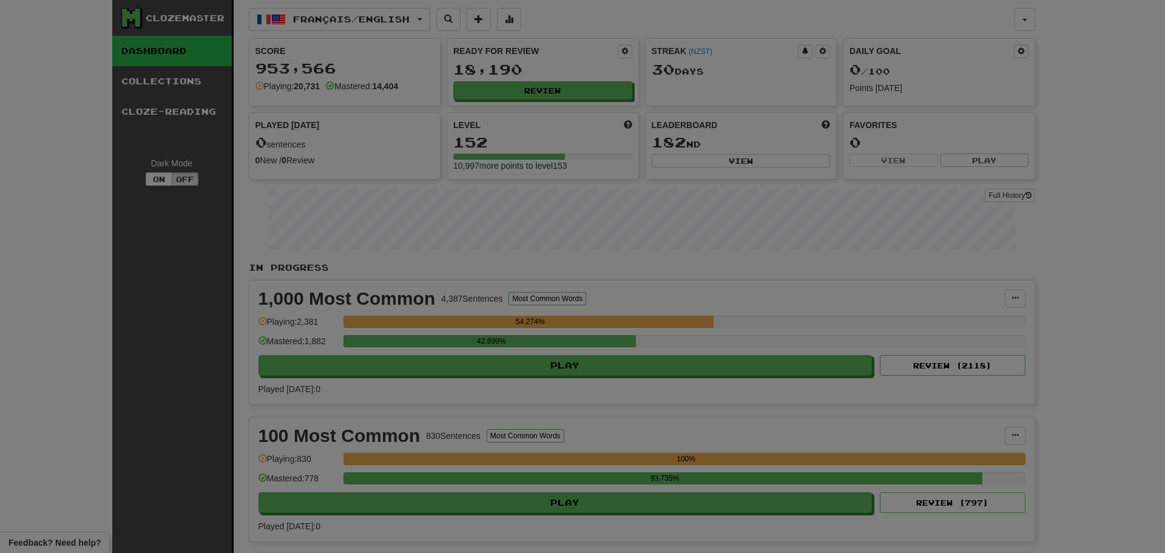
select select "********"
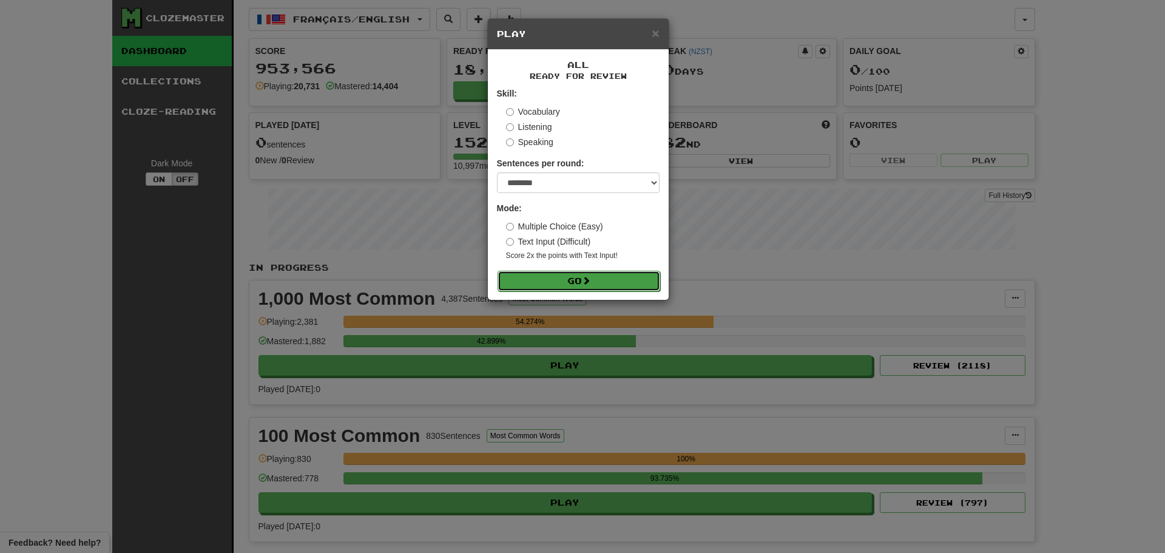
click at [562, 280] on button "Go" at bounding box center [578, 281] width 163 height 21
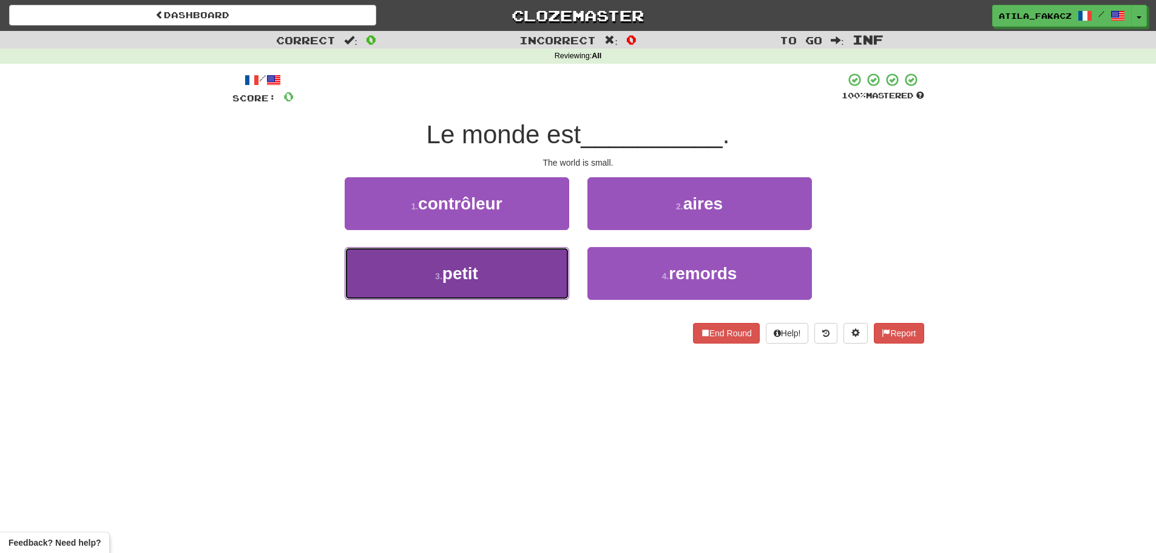
click at [540, 277] on button "3 . petit" at bounding box center [457, 273] width 224 height 53
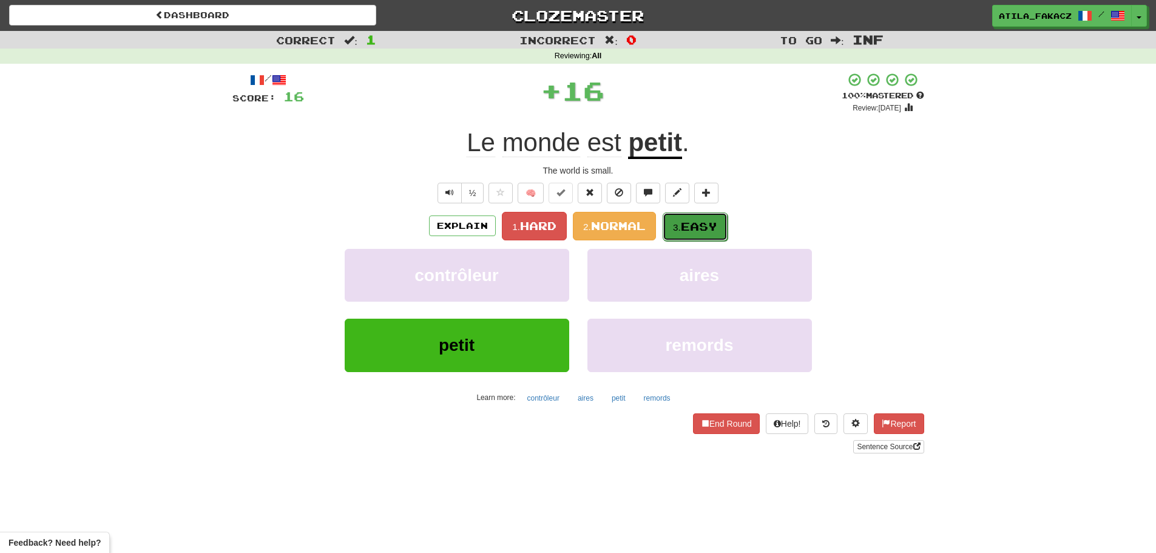
click at [681, 224] on small "3." at bounding box center [677, 227] width 8 height 10
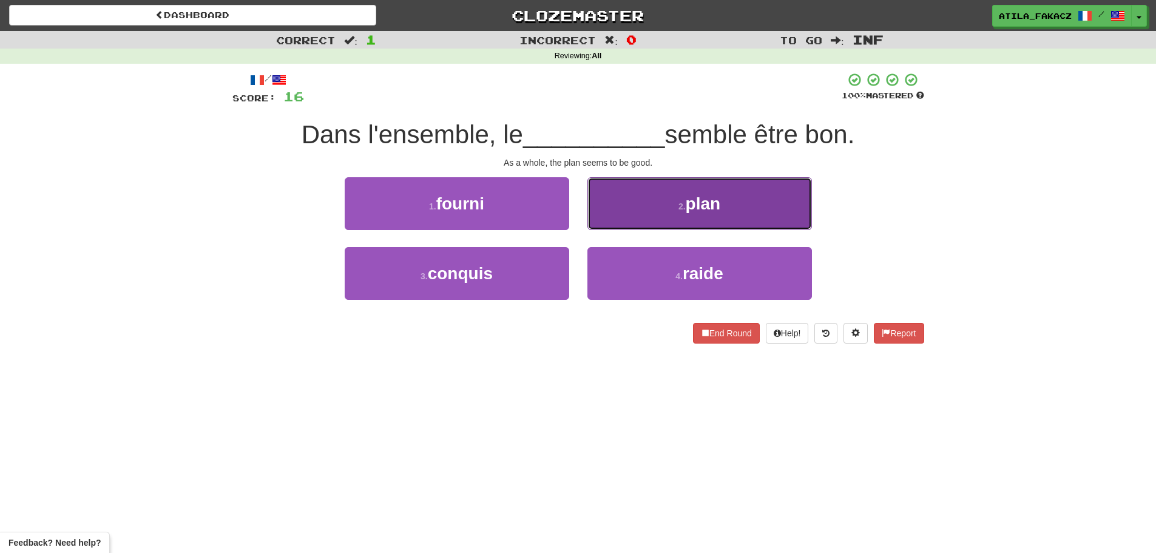
click at [617, 214] on button "2 . plan" at bounding box center [699, 203] width 224 height 53
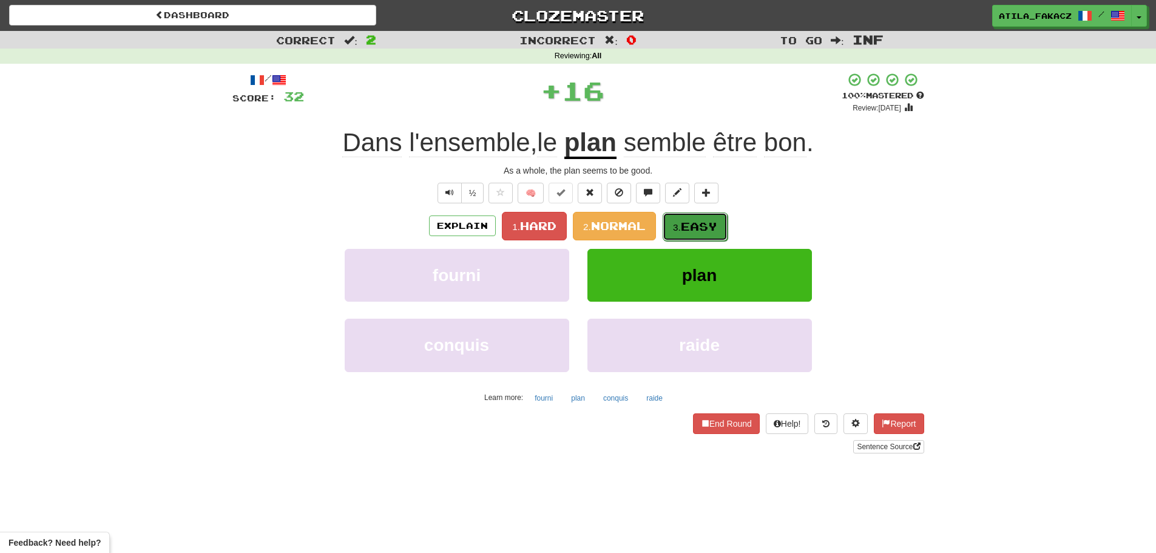
click at [688, 218] on button "3. Easy" at bounding box center [694, 226] width 65 height 29
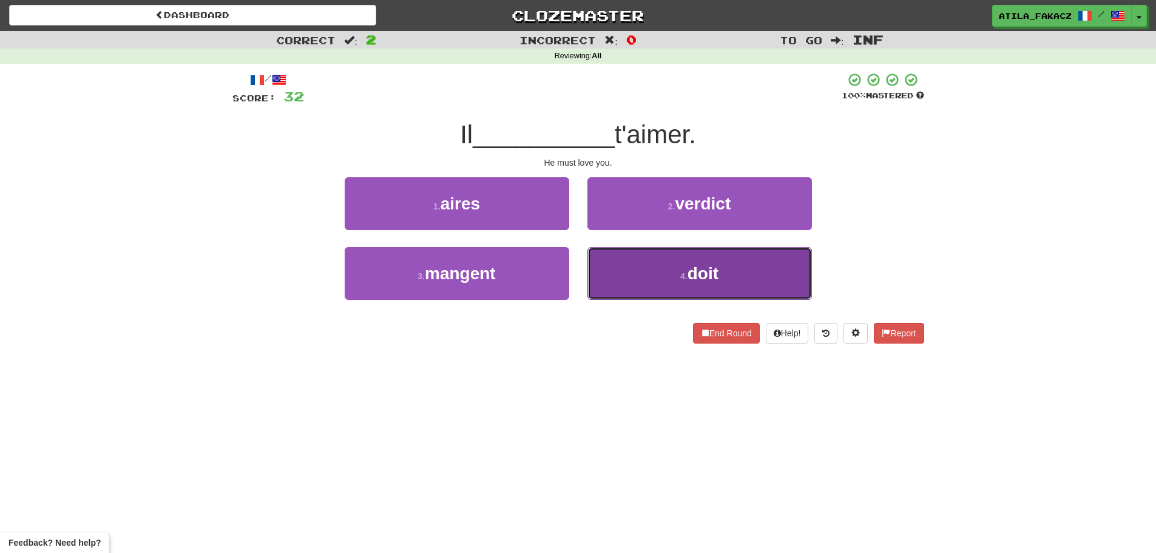
click at [636, 276] on button "4 . doit" at bounding box center [699, 273] width 224 height 53
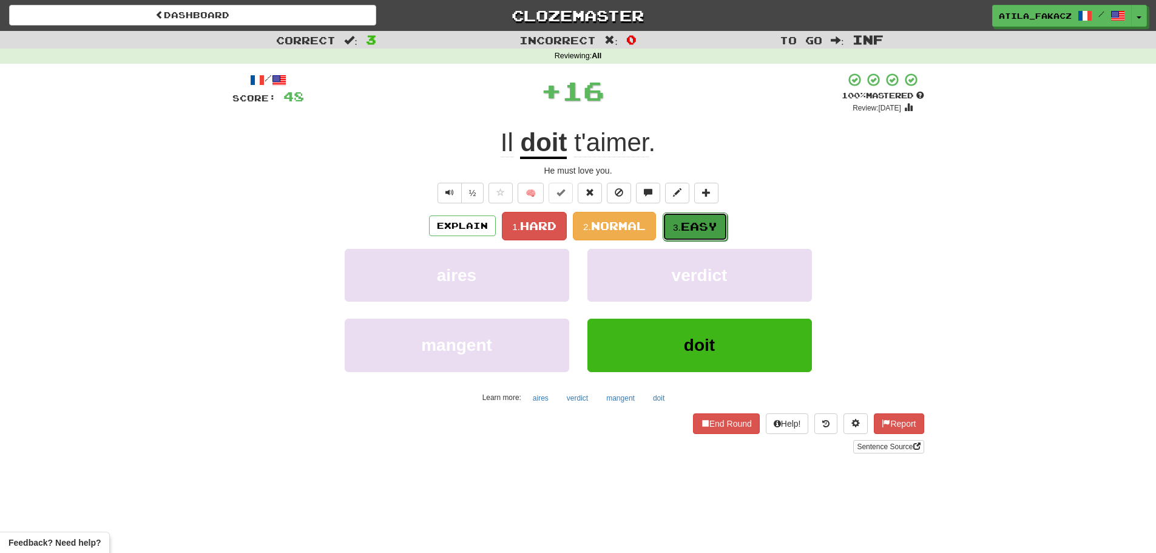
click at [678, 226] on small "3." at bounding box center [677, 227] width 8 height 10
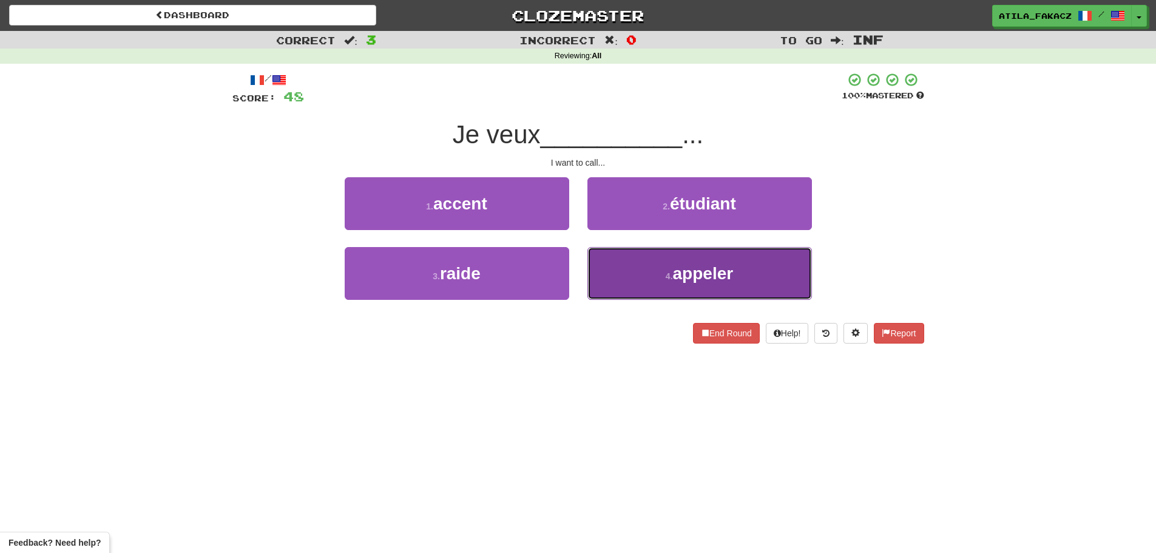
click at [632, 271] on button "4 . appeler" at bounding box center [699, 273] width 224 height 53
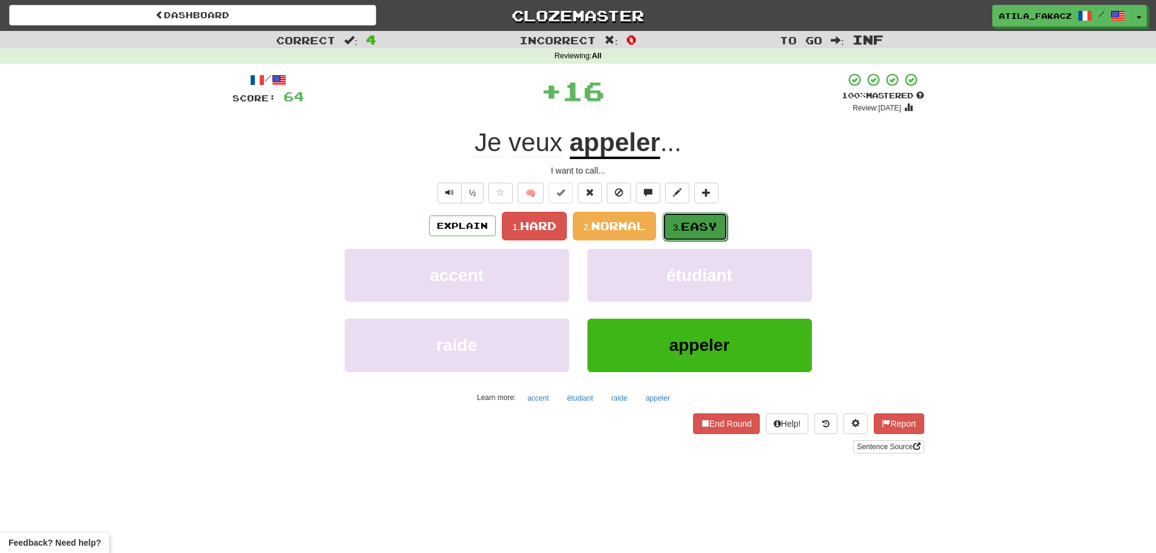
click at [688, 223] on span "Easy" at bounding box center [699, 226] width 36 height 13
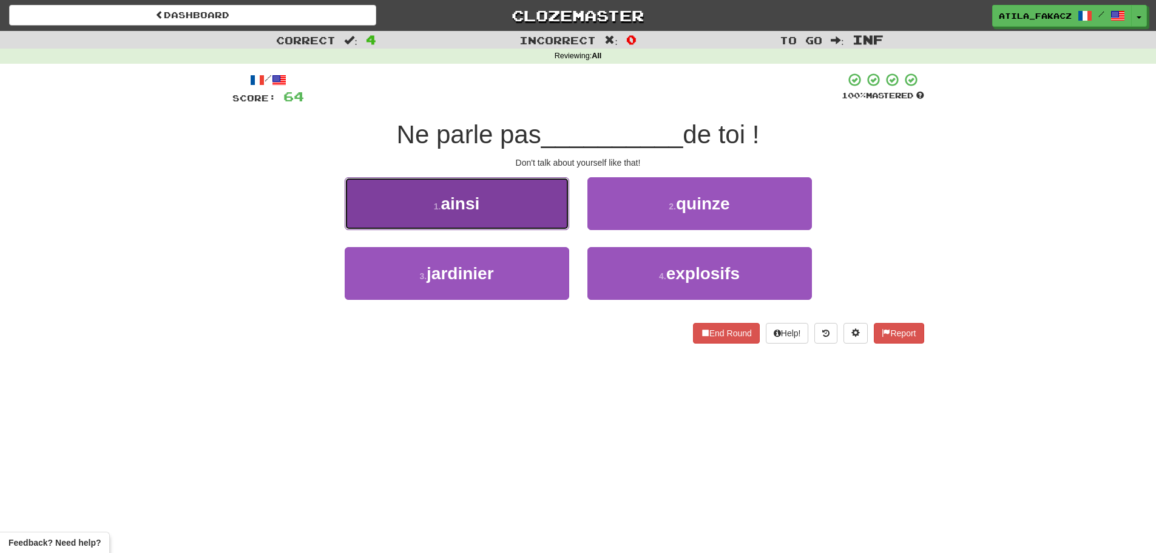
click at [550, 221] on button "1 . ainsi" at bounding box center [457, 203] width 224 height 53
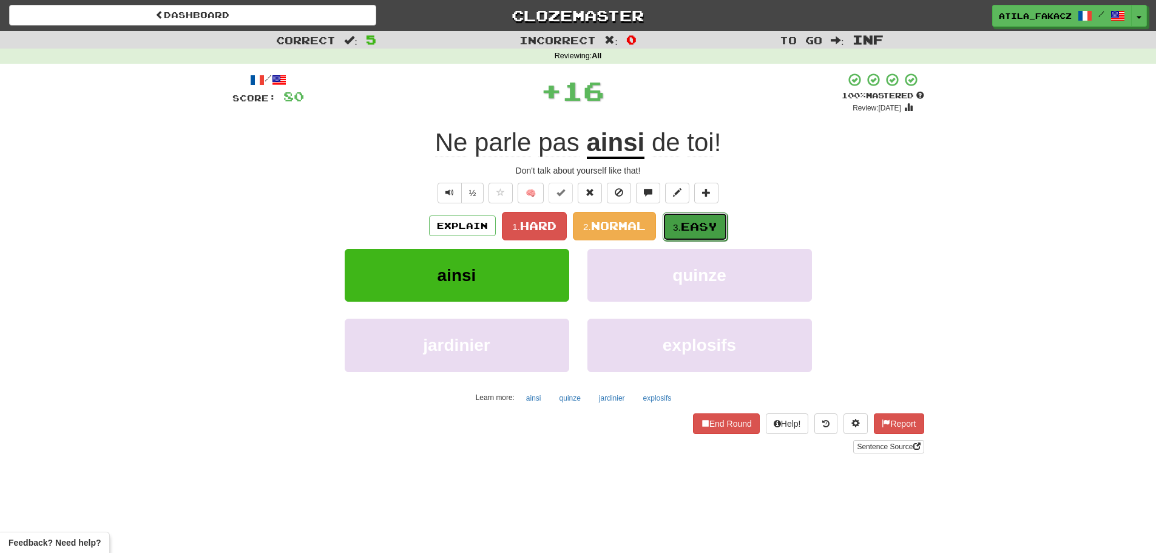
click at [684, 227] on span "Easy" at bounding box center [699, 226] width 36 height 13
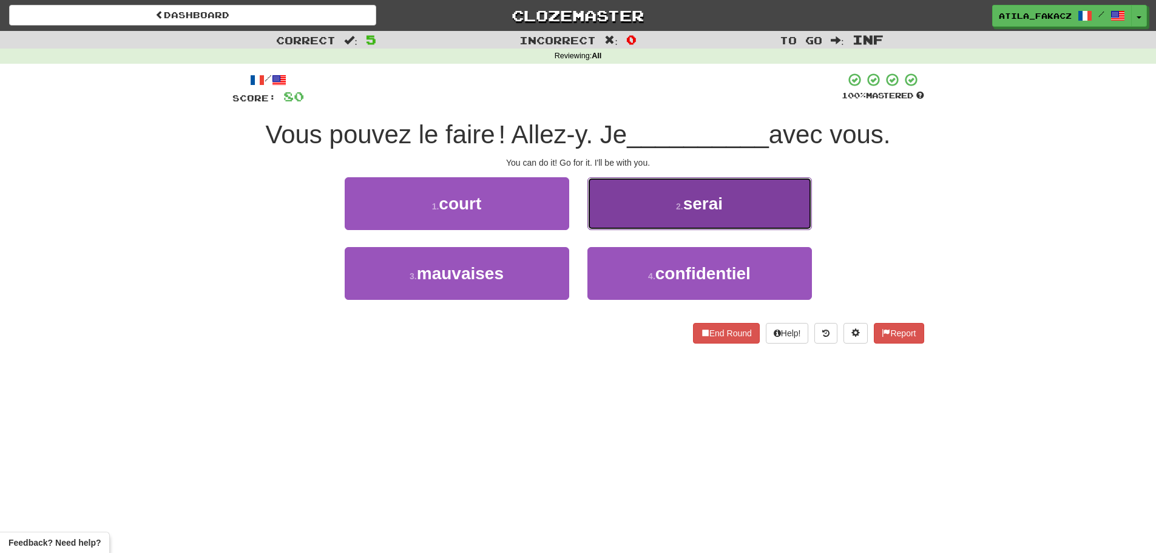
click at [657, 214] on button "2 . serai" at bounding box center [699, 203] width 224 height 53
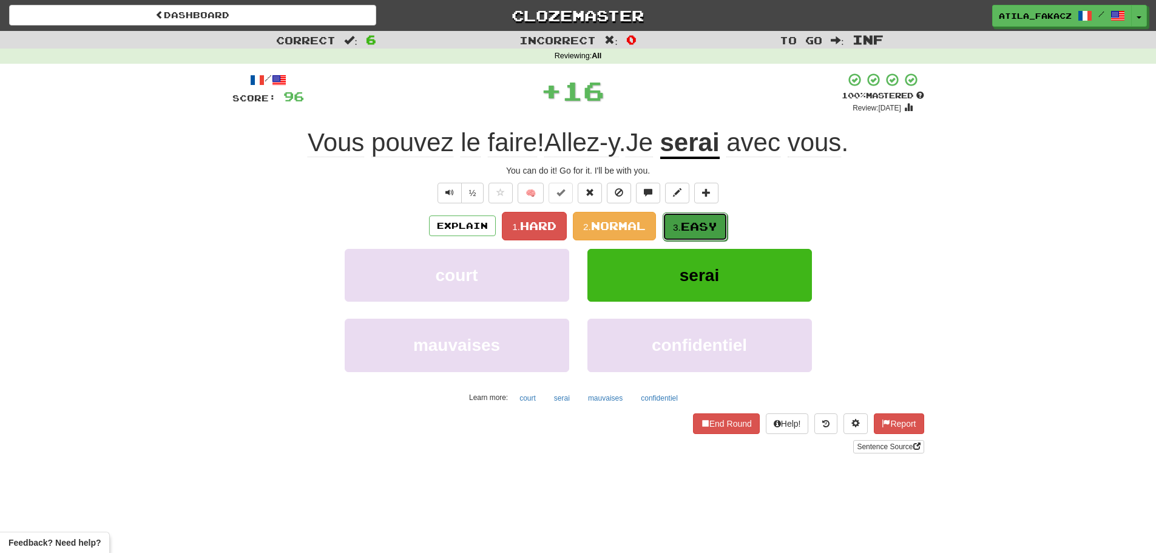
click at [701, 223] on span "Easy" at bounding box center [699, 226] width 36 height 13
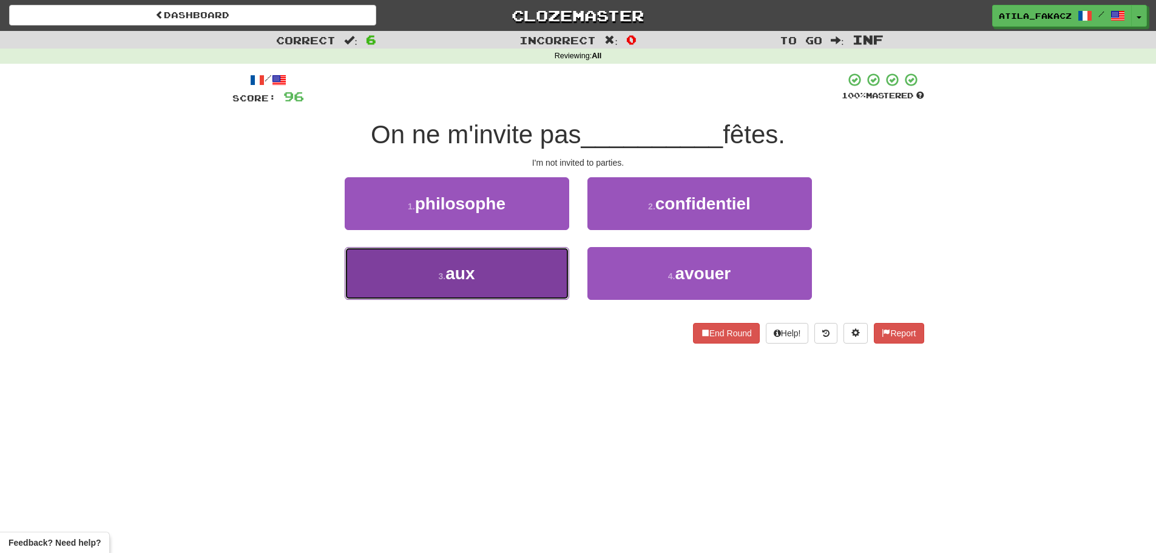
click at [522, 280] on button "3 . aux" at bounding box center [457, 273] width 224 height 53
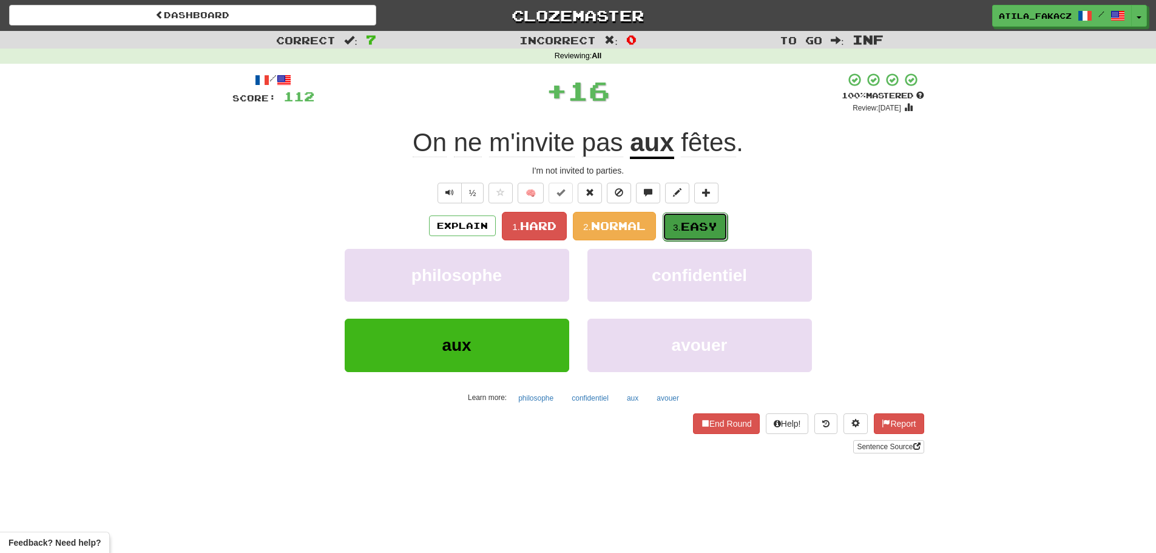
click at [687, 228] on span "Easy" at bounding box center [699, 226] width 36 height 13
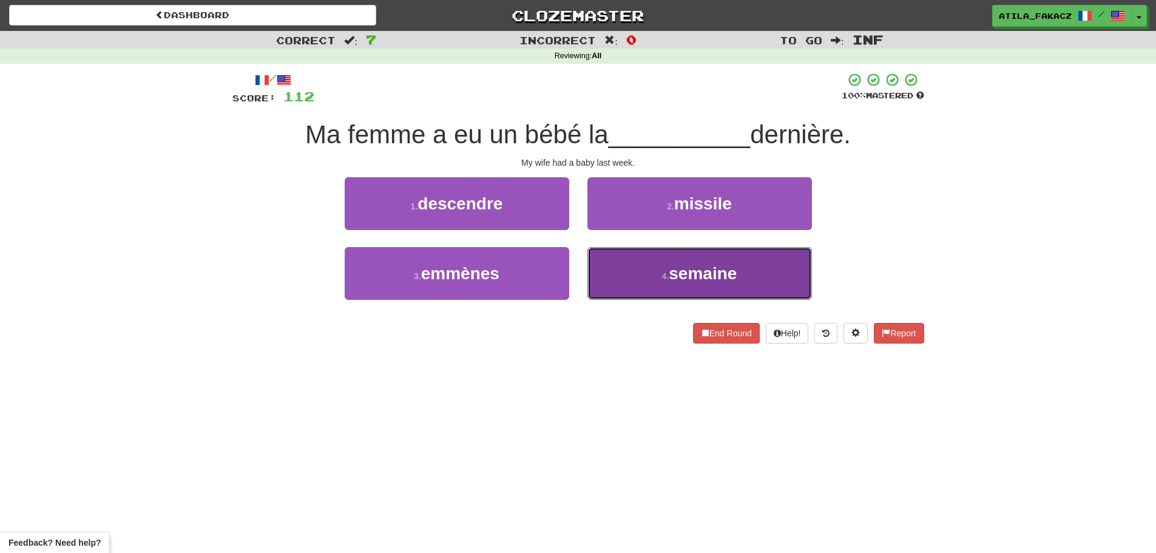
click at [624, 262] on button "4 . semaine" at bounding box center [699, 273] width 224 height 53
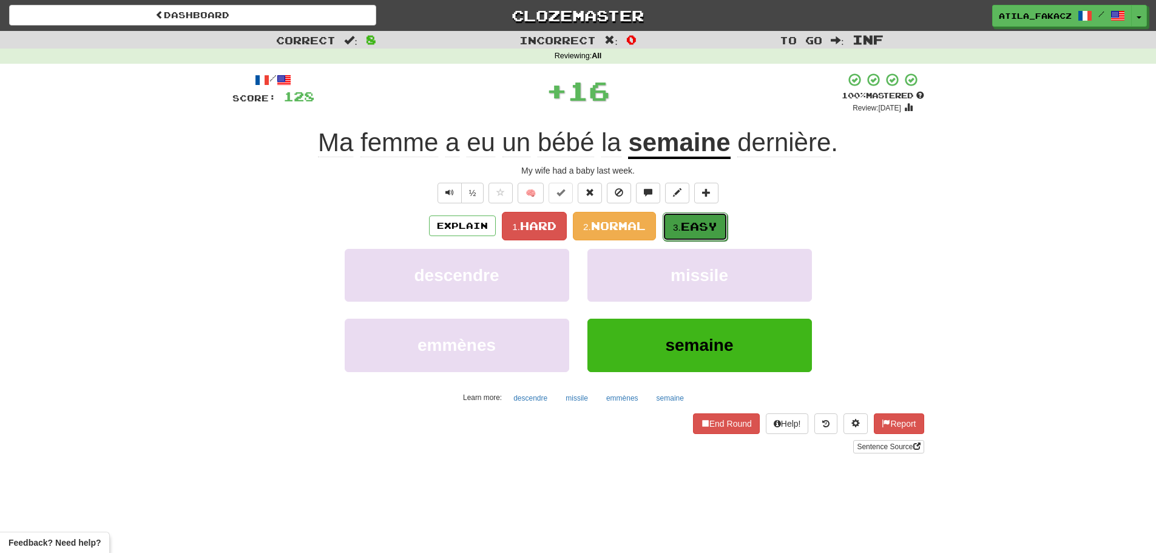
click at [689, 224] on span "Easy" at bounding box center [699, 226] width 36 height 13
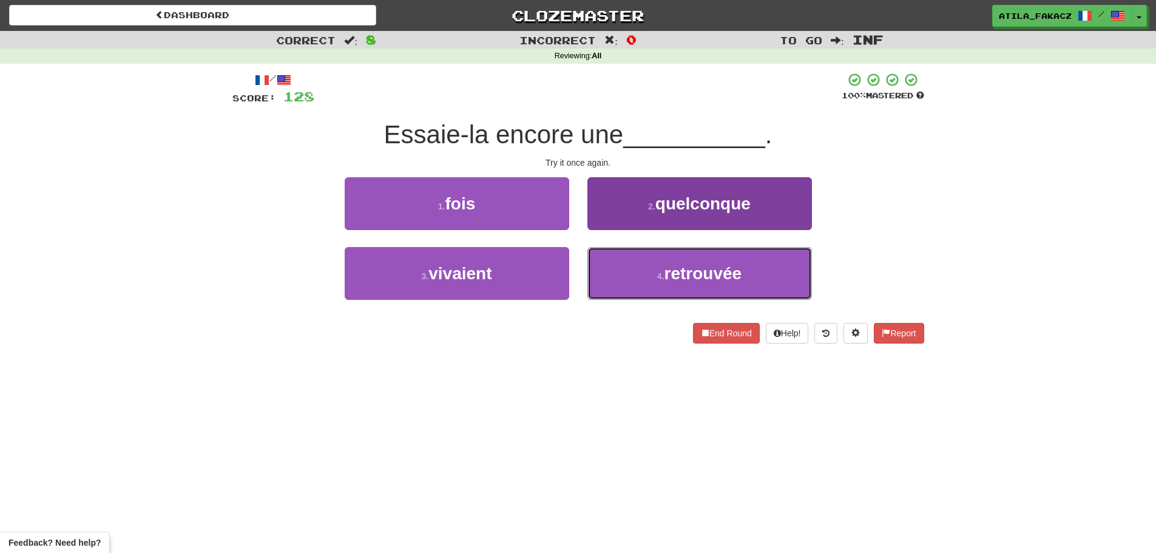
click at [635, 268] on button "4 . retrouvée" at bounding box center [699, 273] width 224 height 53
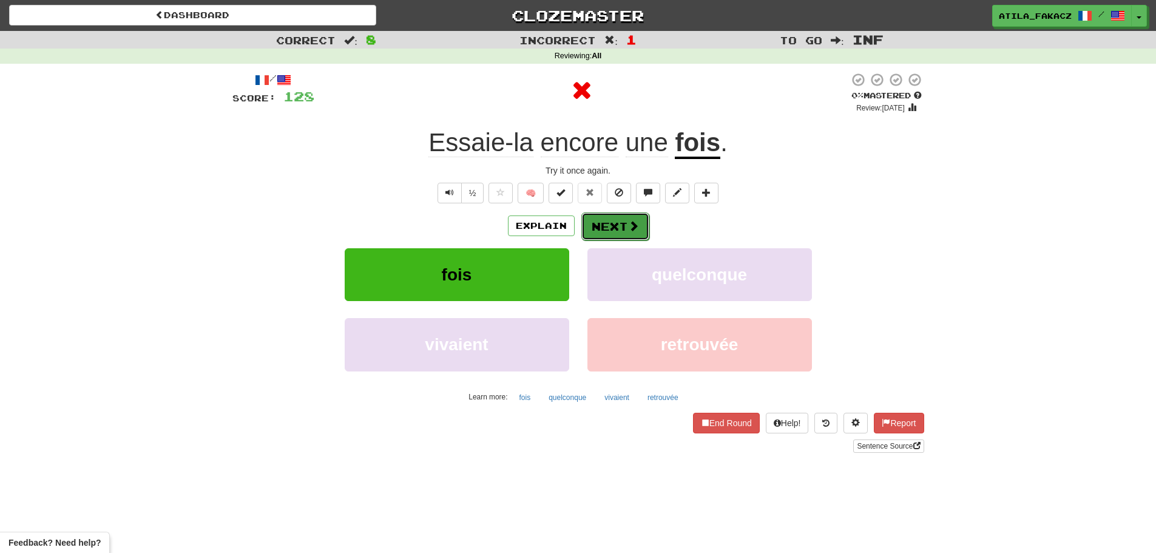
click at [630, 231] on span at bounding box center [633, 225] width 11 height 11
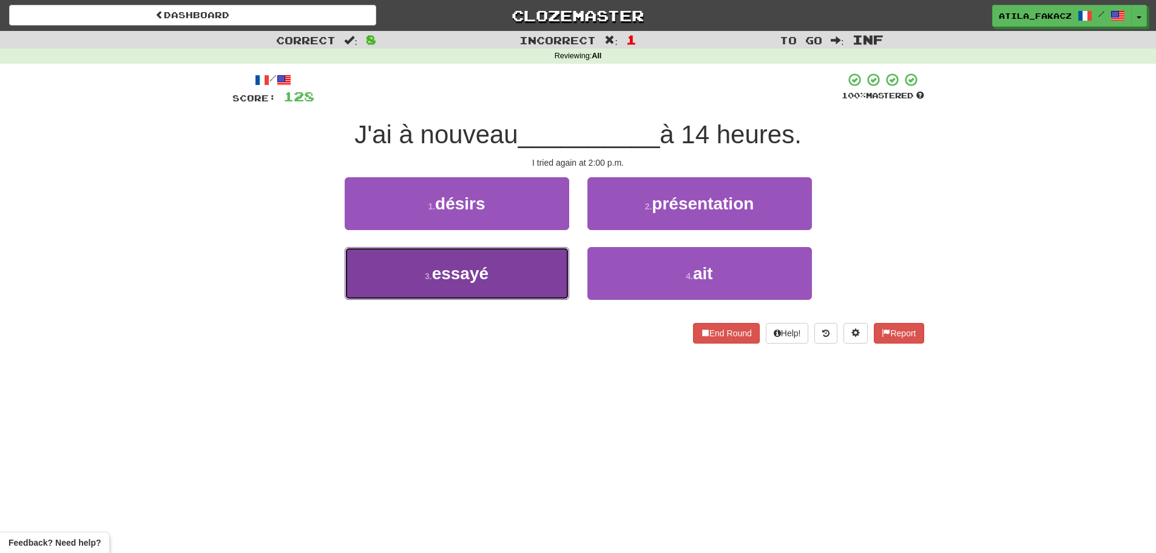
click at [547, 275] on button "3 . essayé" at bounding box center [457, 273] width 224 height 53
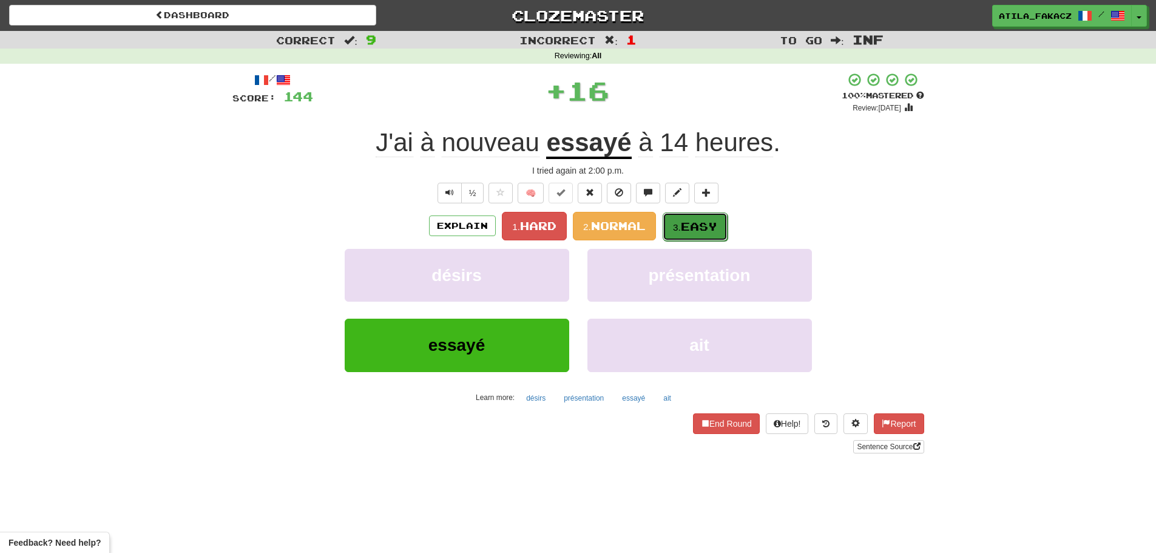
click at [693, 231] on span "Easy" at bounding box center [699, 226] width 36 height 13
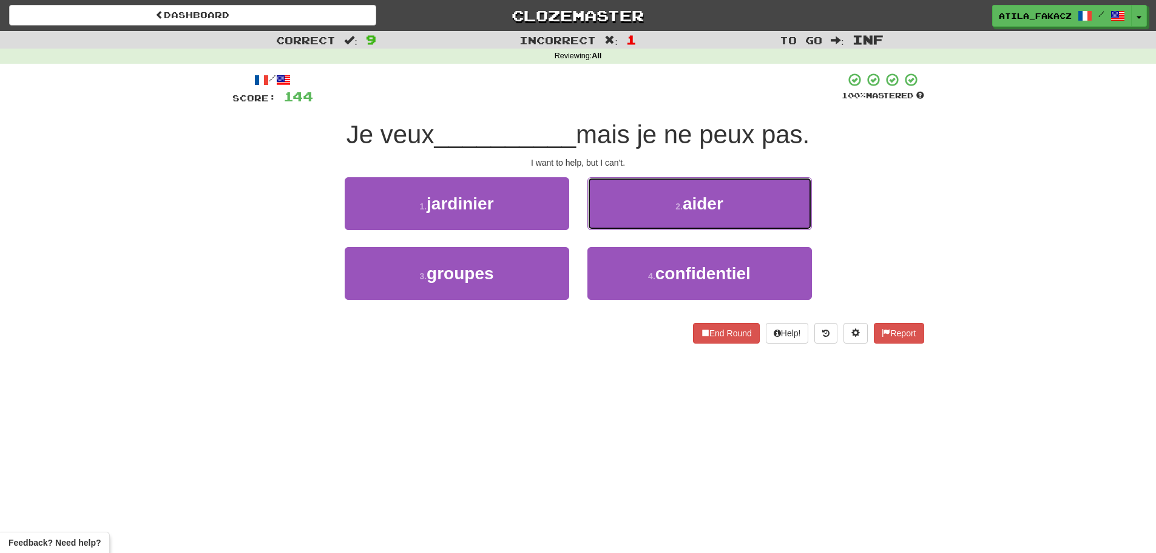
drag, startPoint x: 644, startPoint y: 209, endPoint x: 635, endPoint y: 207, distance: 9.4
click at [644, 209] on button "2 . aider" at bounding box center [699, 203] width 224 height 53
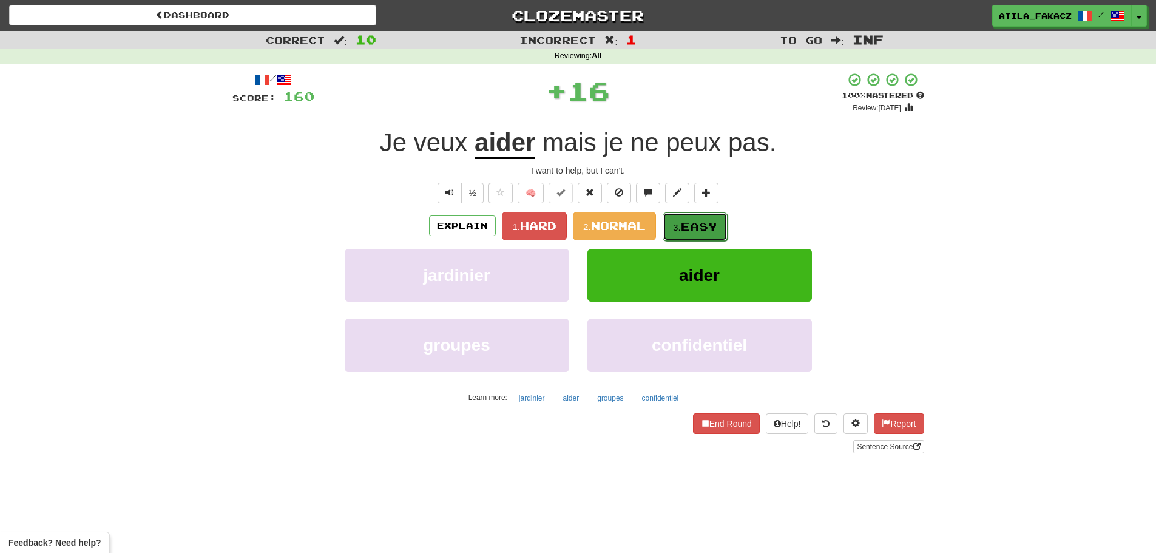
click at [681, 220] on button "3. Easy" at bounding box center [694, 226] width 65 height 29
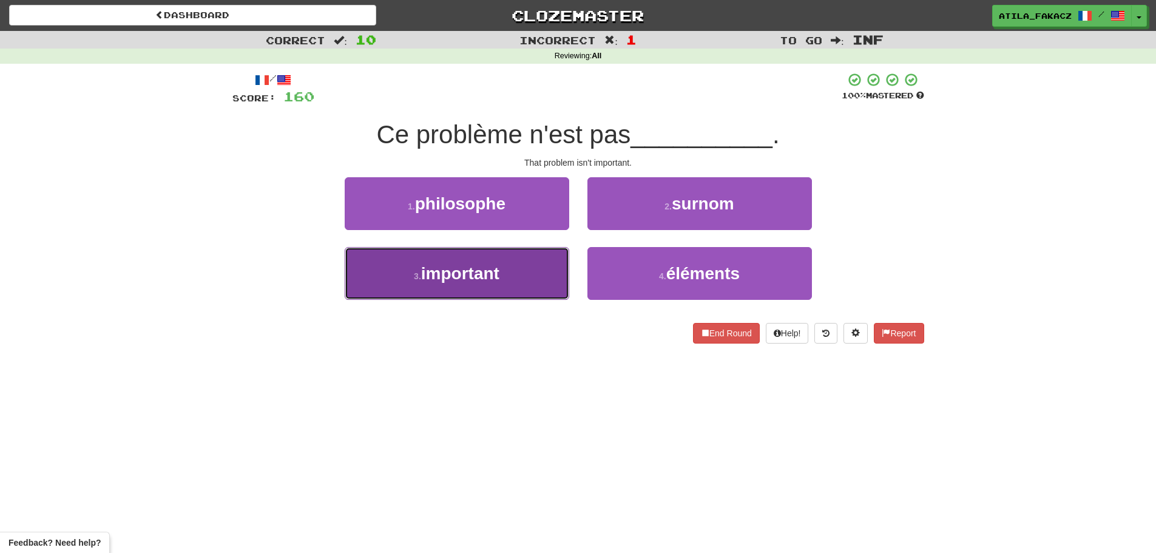
click at [501, 271] on button "3 . important" at bounding box center [457, 273] width 224 height 53
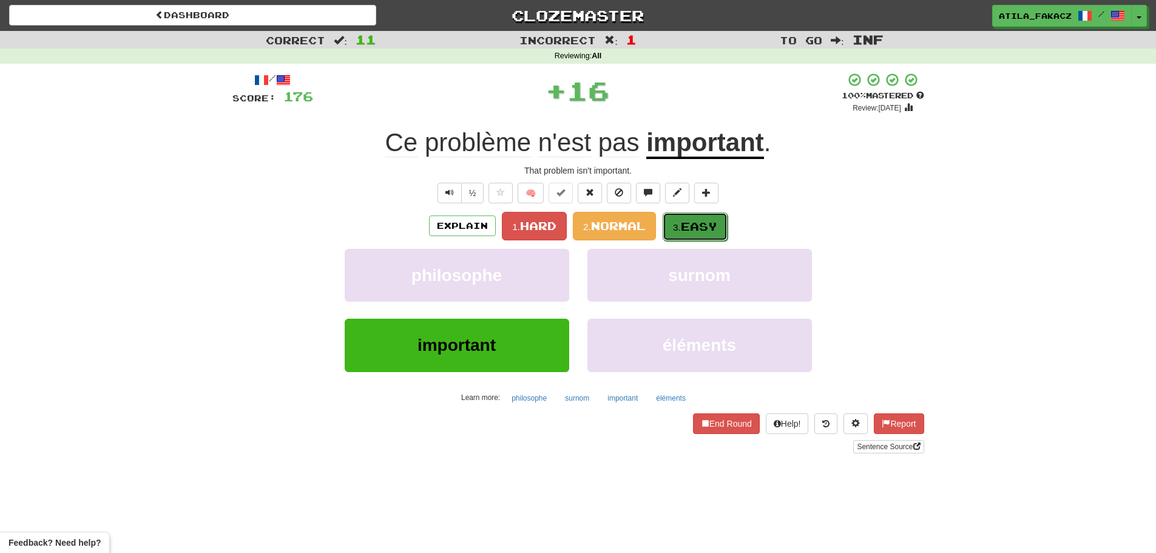
click at [667, 221] on button "3. Easy" at bounding box center [694, 226] width 65 height 29
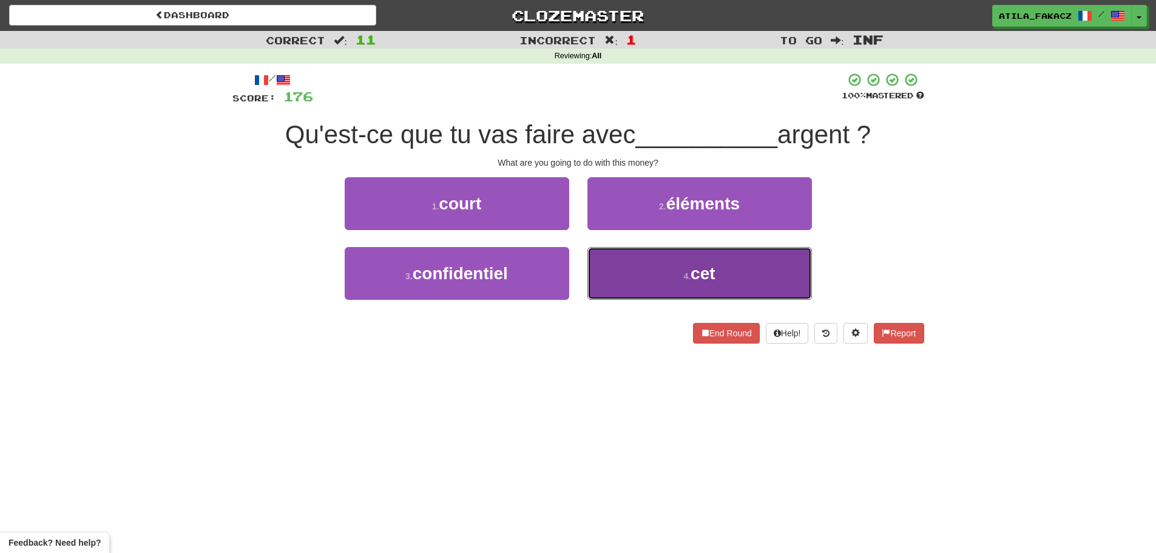
click at [635, 275] on button "4 . cet" at bounding box center [699, 273] width 224 height 53
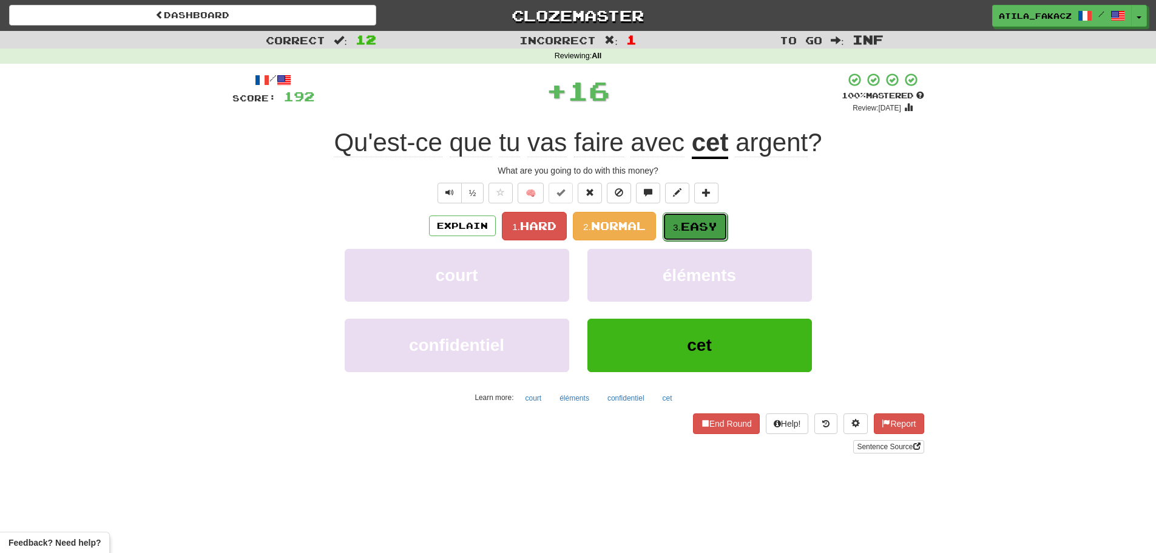
click at [693, 221] on span "Easy" at bounding box center [699, 226] width 36 height 13
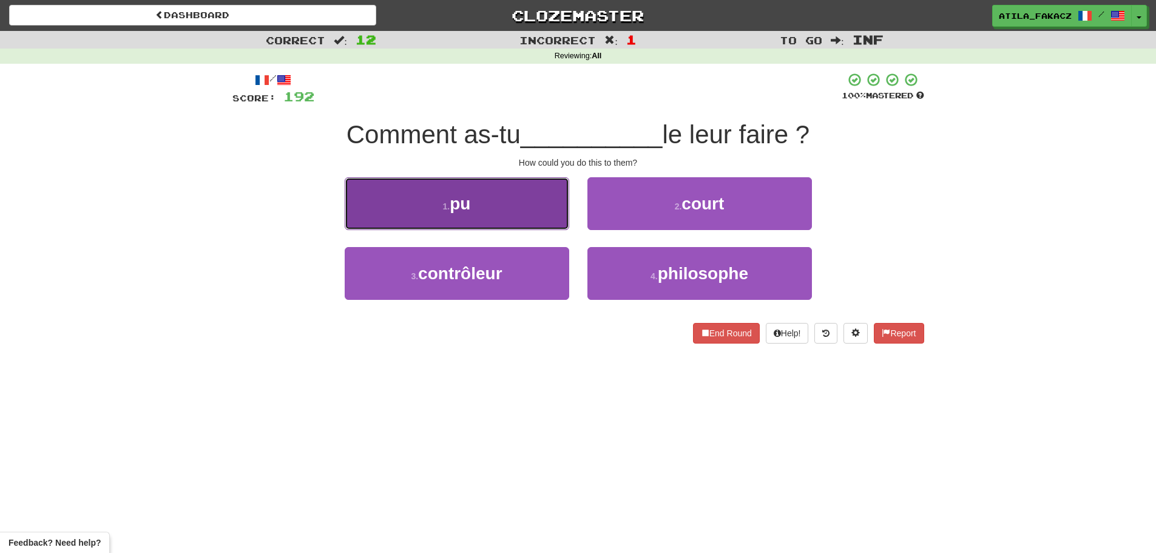
click at [533, 199] on button "1 . pu" at bounding box center [457, 203] width 224 height 53
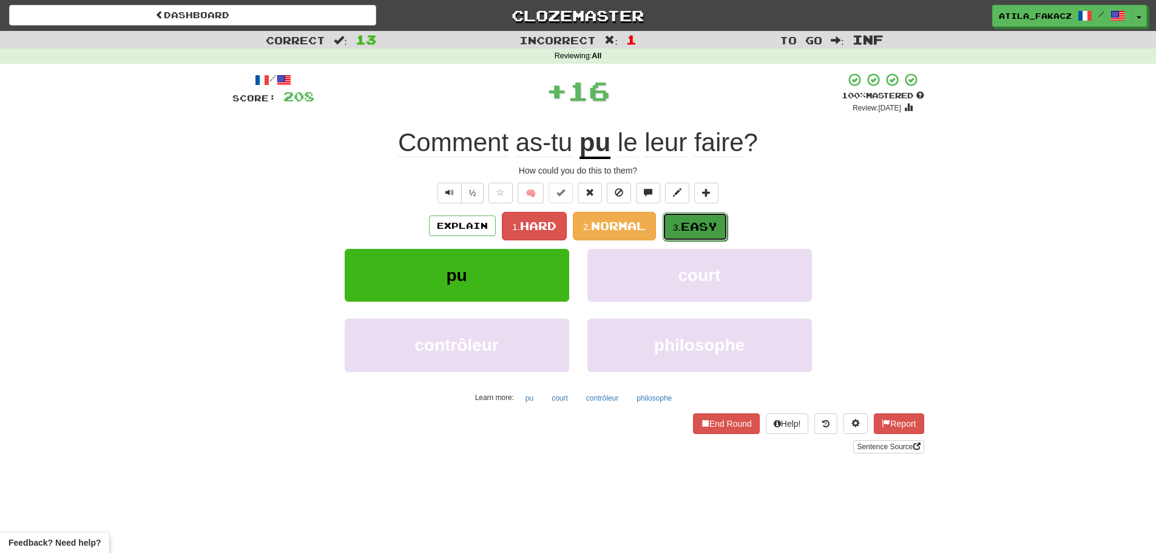
click at [705, 236] on button "3. Easy" at bounding box center [694, 226] width 65 height 29
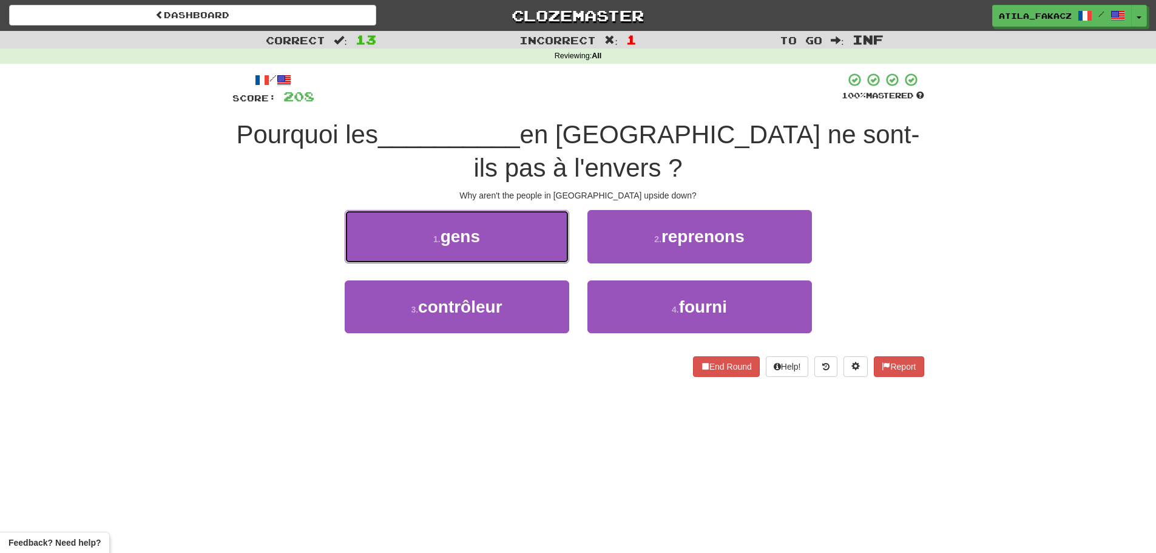
click at [521, 241] on button "1 . gens" at bounding box center [457, 236] width 224 height 53
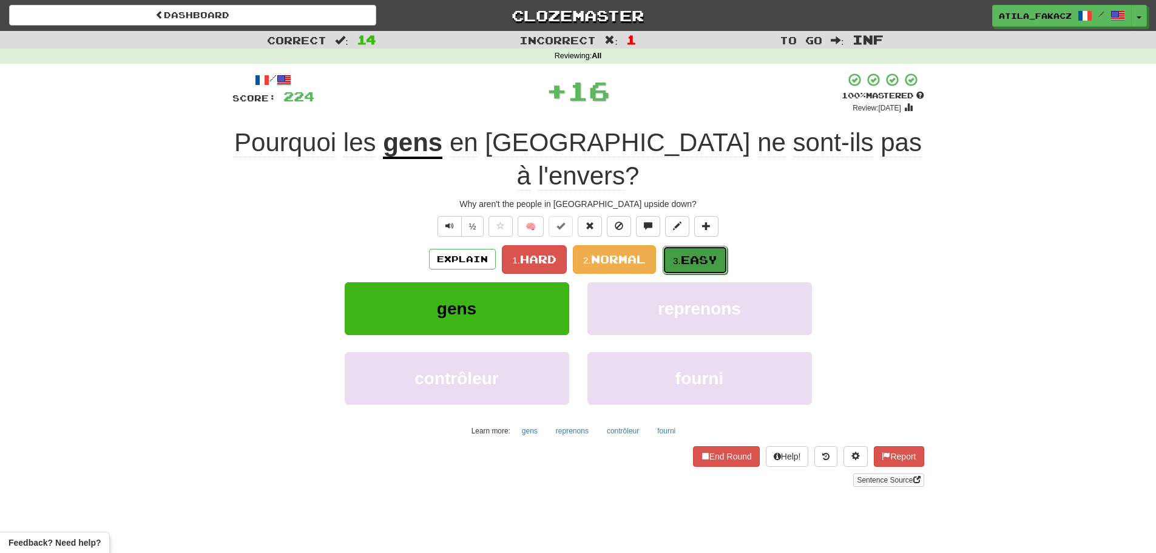
click at [693, 253] on span "Easy" at bounding box center [699, 259] width 36 height 13
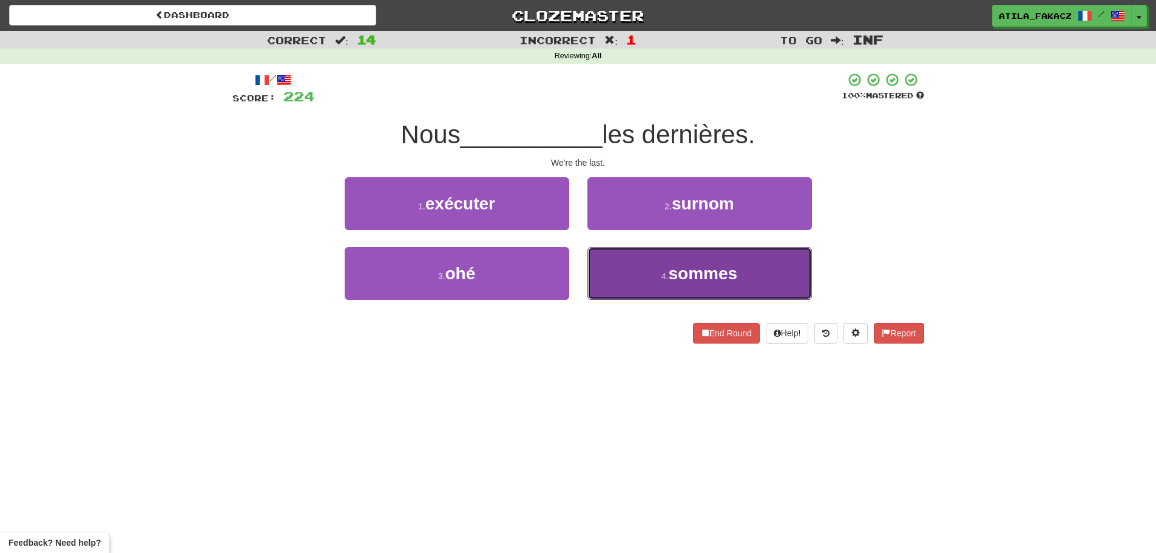
click at [617, 261] on button "4 . sommes" at bounding box center [699, 273] width 224 height 53
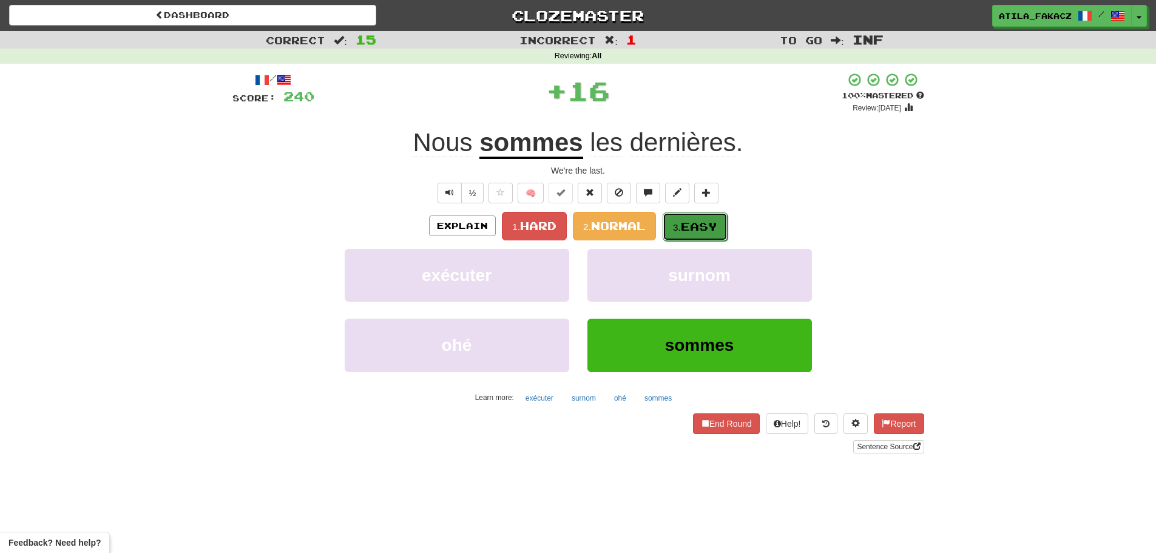
click at [722, 228] on button "3. Easy" at bounding box center [694, 226] width 65 height 29
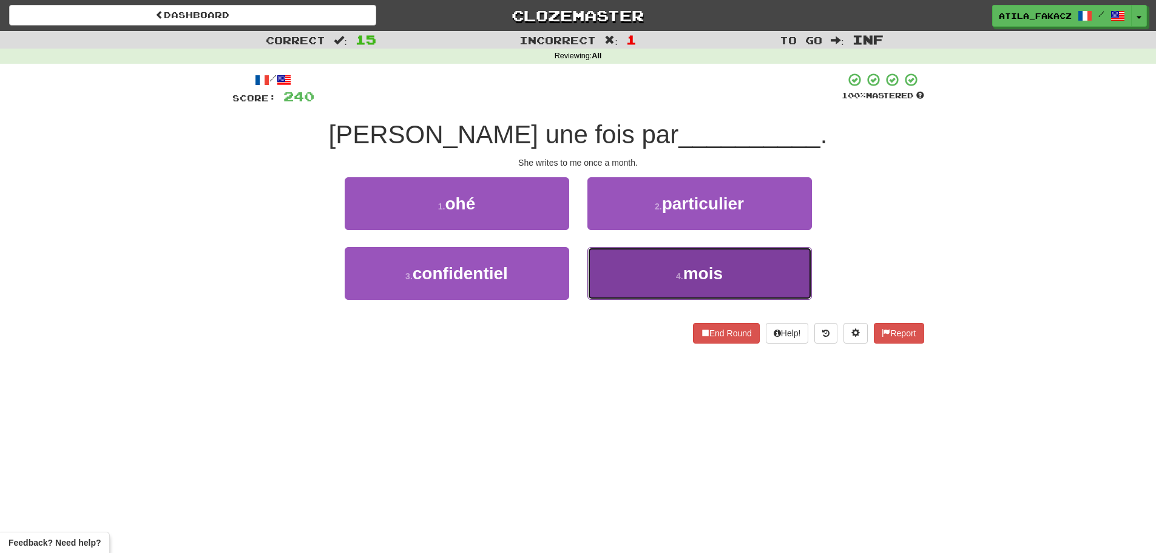
click at [629, 269] on button "4 . mois" at bounding box center [699, 273] width 224 height 53
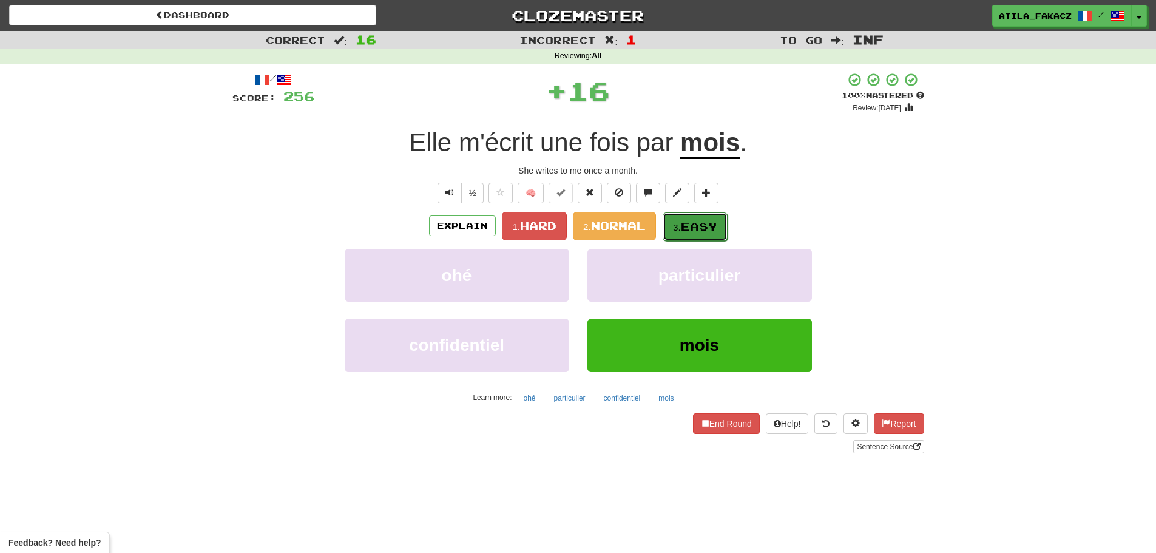
click at [694, 220] on span "Easy" at bounding box center [699, 226] width 36 height 13
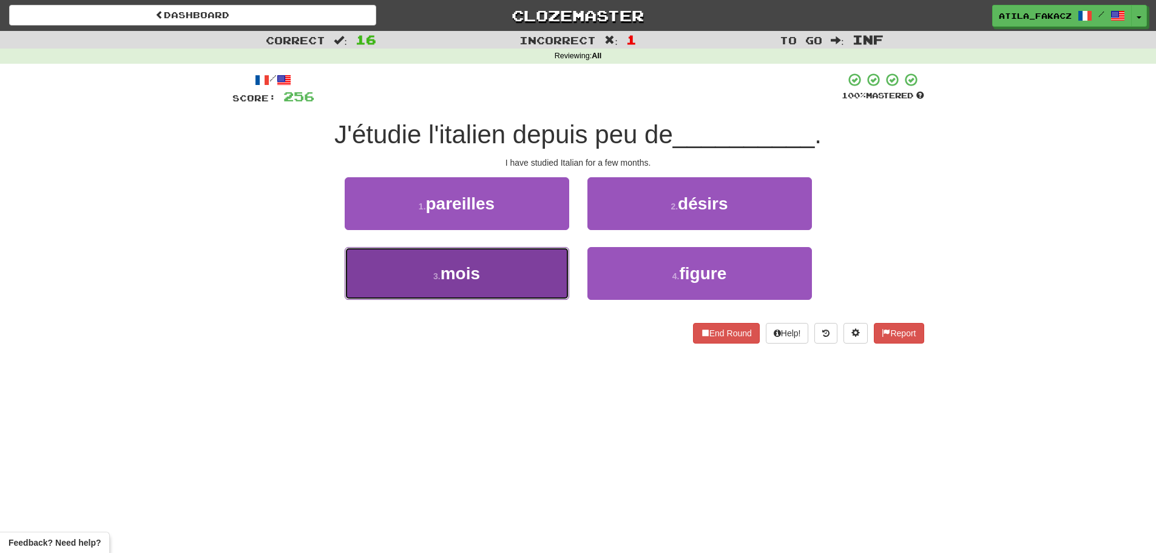
click at [507, 282] on button "3 . mois" at bounding box center [457, 273] width 224 height 53
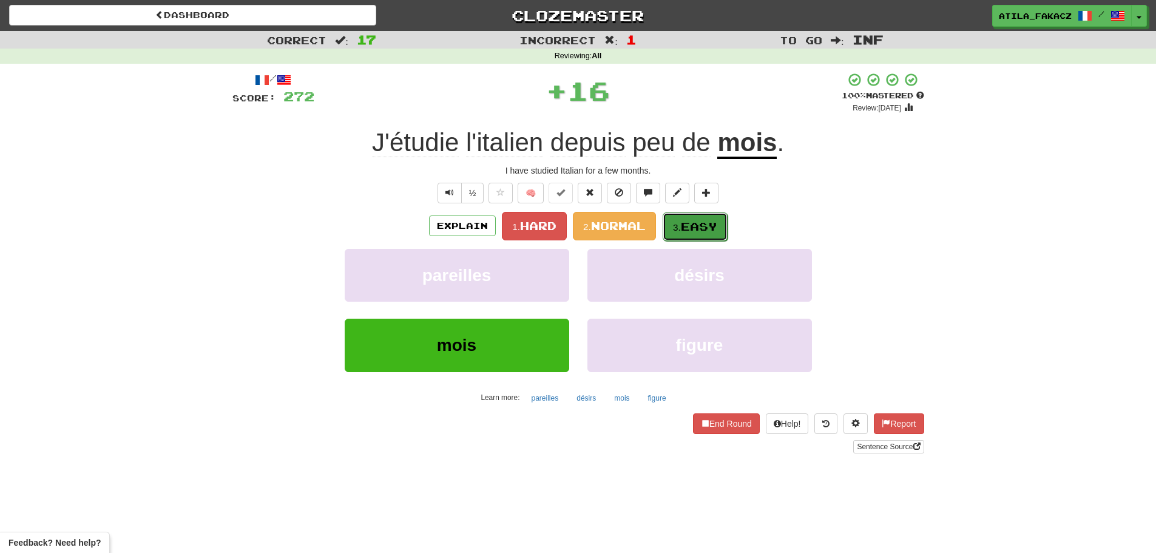
click at [681, 234] on button "3. Easy" at bounding box center [694, 226] width 65 height 29
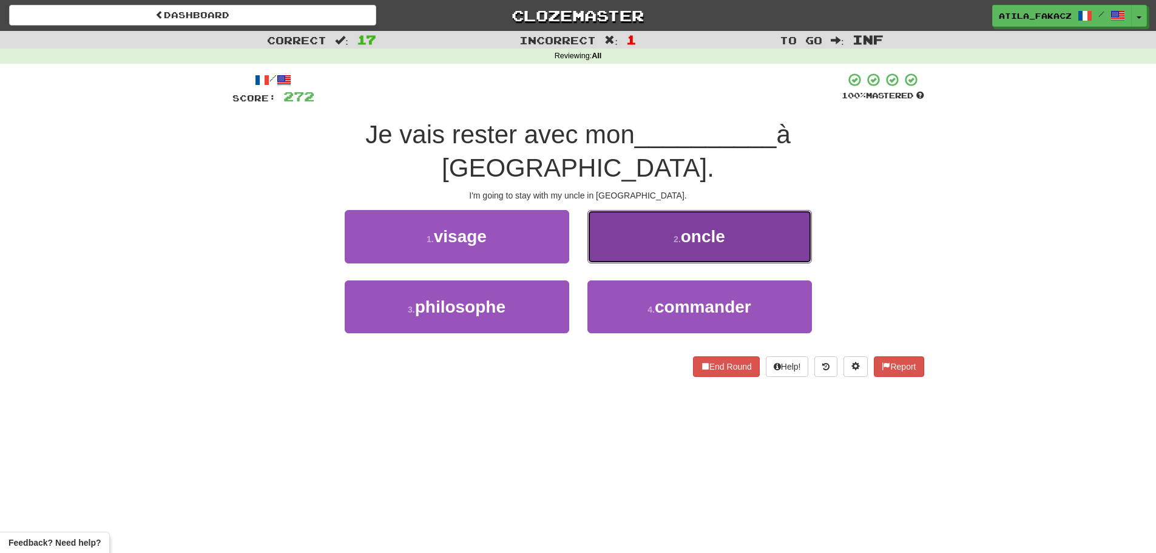
click at [616, 224] on button "2 . oncle" at bounding box center [699, 236] width 224 height 53
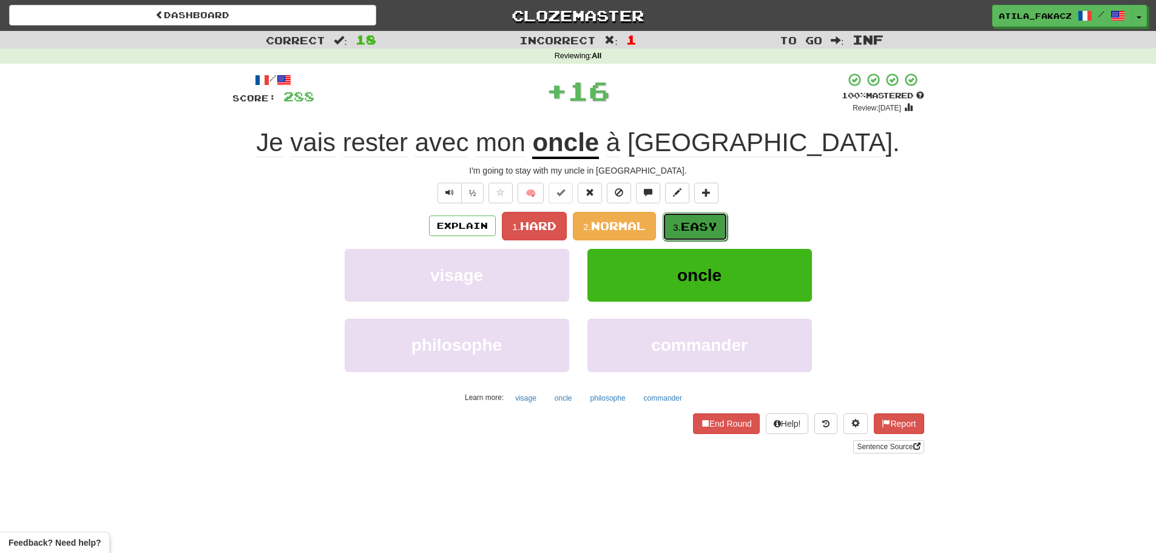
click at [688, 228] on span "Easy" at bounding box center [699, 226] width 36 height 13
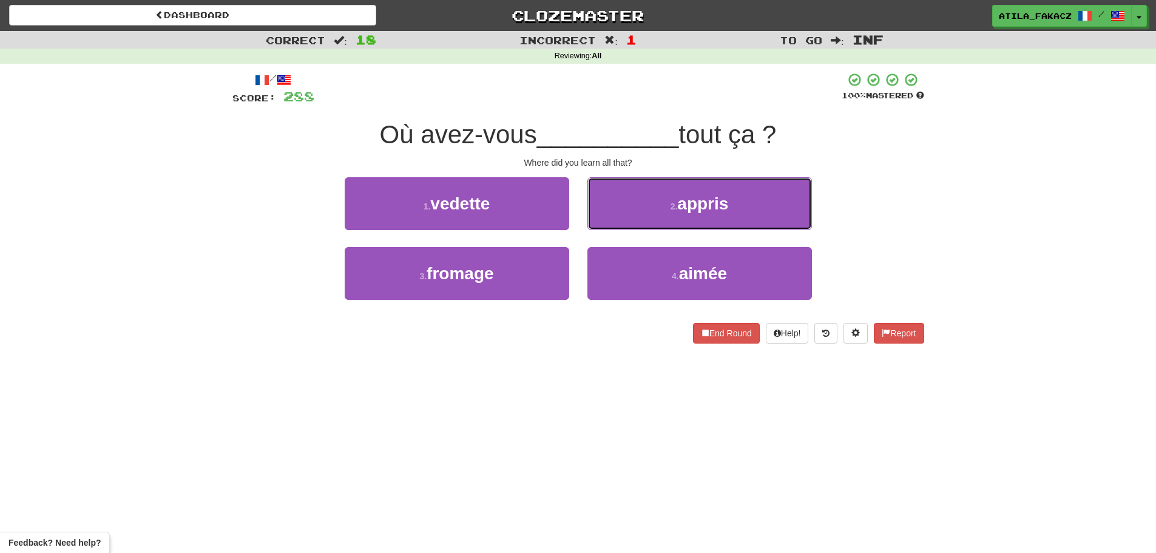
click at [629, 206] on button "2 . appris" at bounding box center [699, 203] width 224 height 53
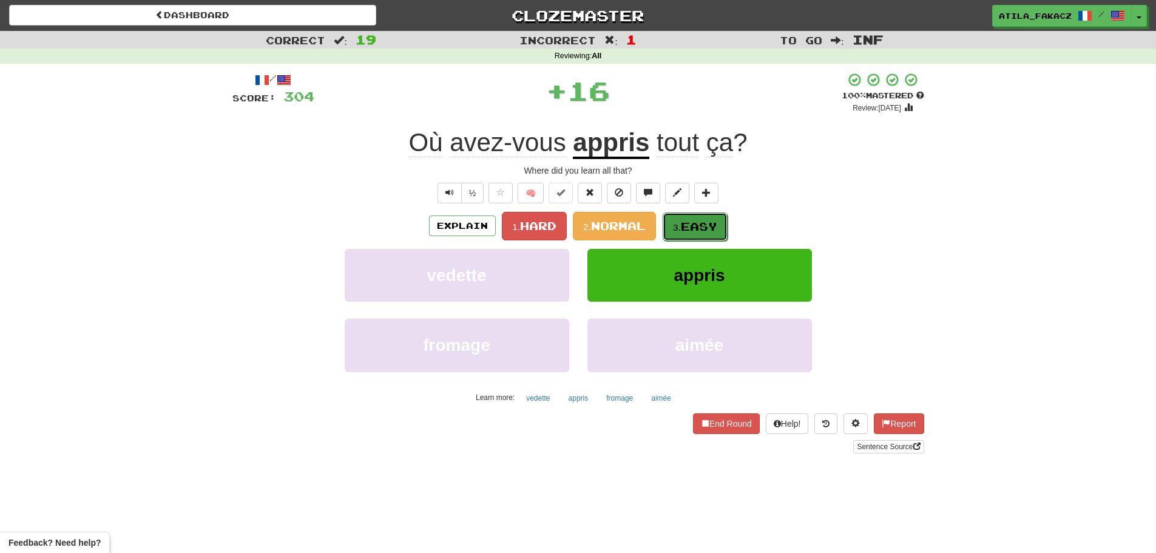
click at [692, 220] on span "Easy" at bounding box center [699, 226] width 36 height 13
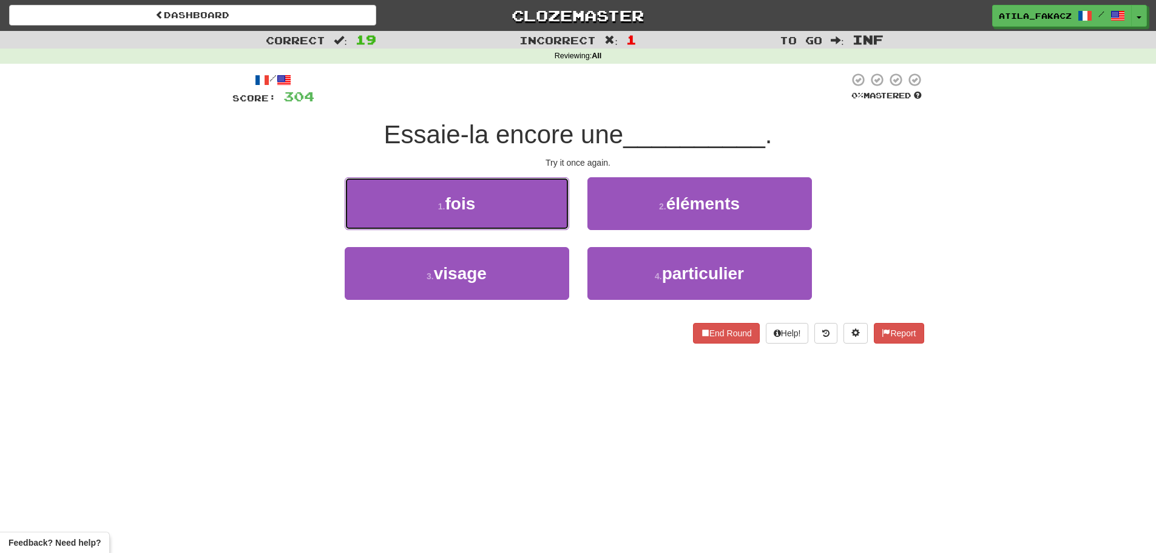
drag, startPoint x: 537, startPoint y: 207, endPoint x: 613, endPoint y: 208, distance: 76.4
click at [541, 211] on button "1 . fois" at bounding box center [457, 203] width 224 height 53
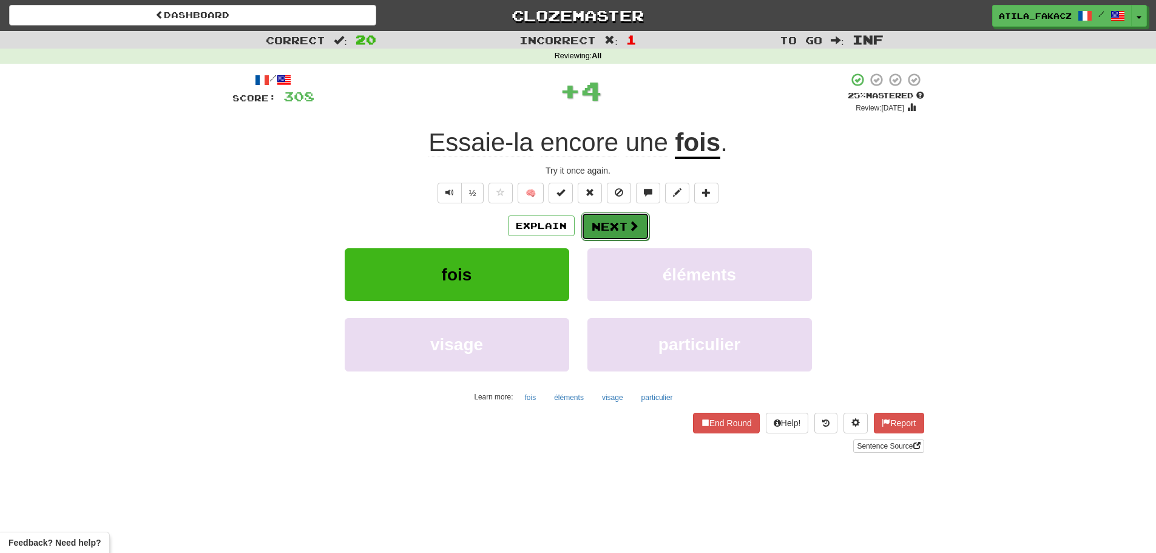
click at [628, 228] on span at bounding box center [633, 225] width 11 height 11
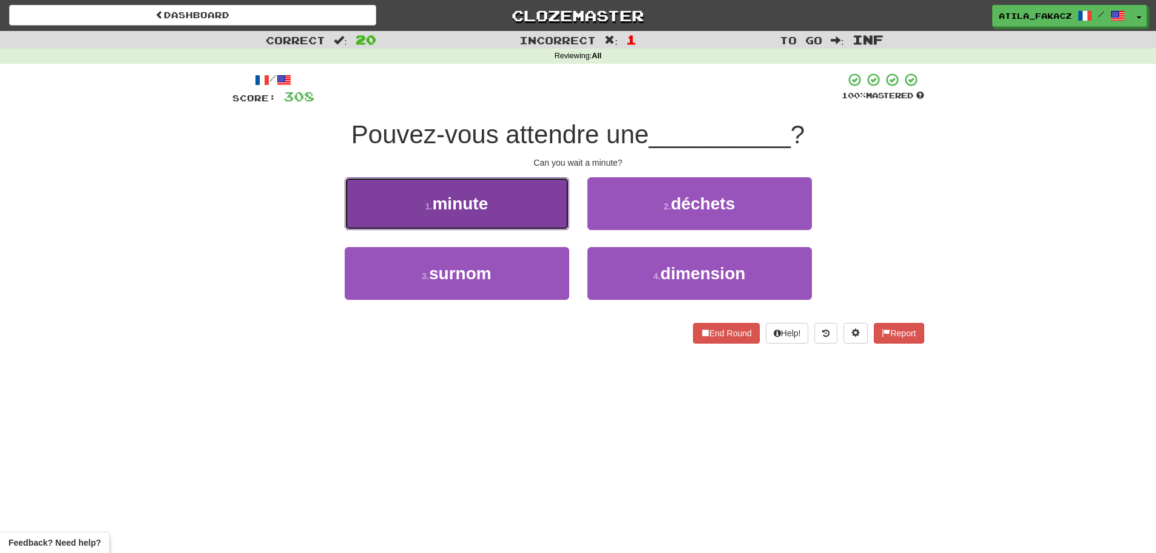
click at [516, 203] on button "1 . minute" at bounding box center [457, 203] width 224 height 53
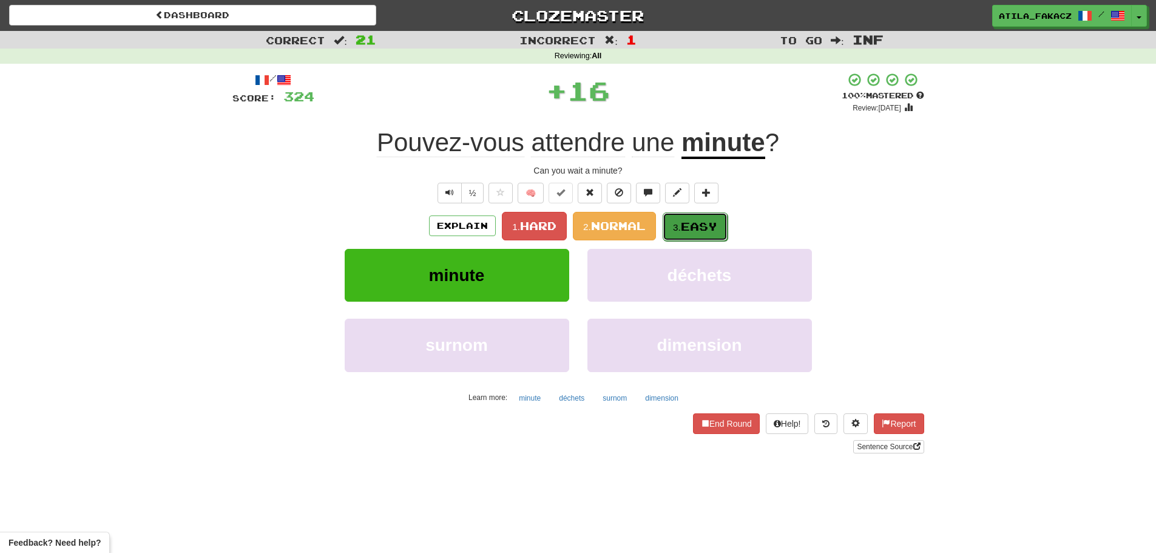
click at [687, 228] on span "Easy" at bounding box center [699, 226] width 36 height 13
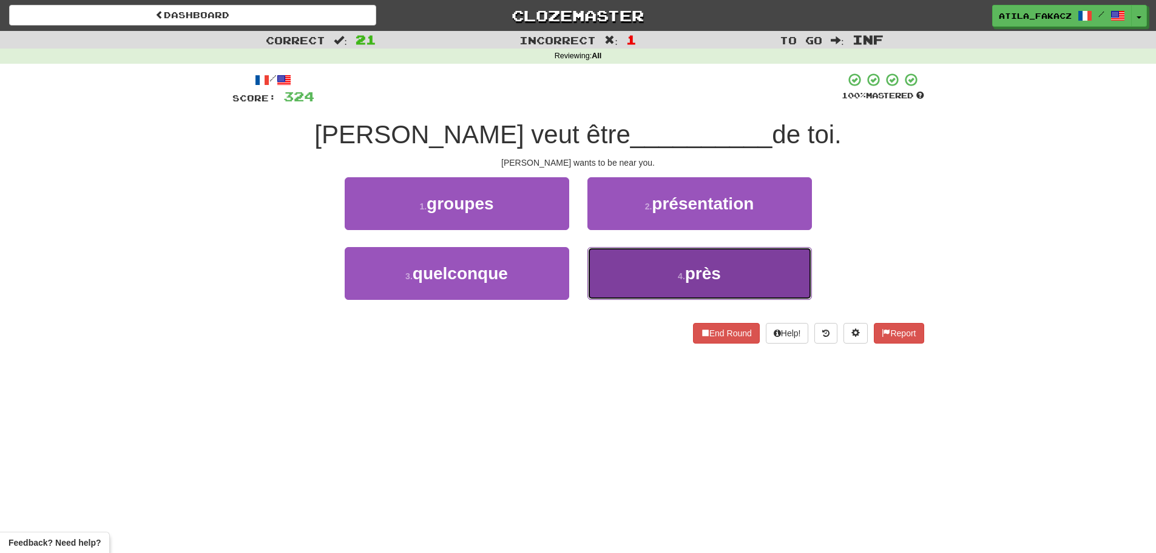
click at [649, 278] on button "4 . près" at bounding box center [699, 273] width 224 height 53
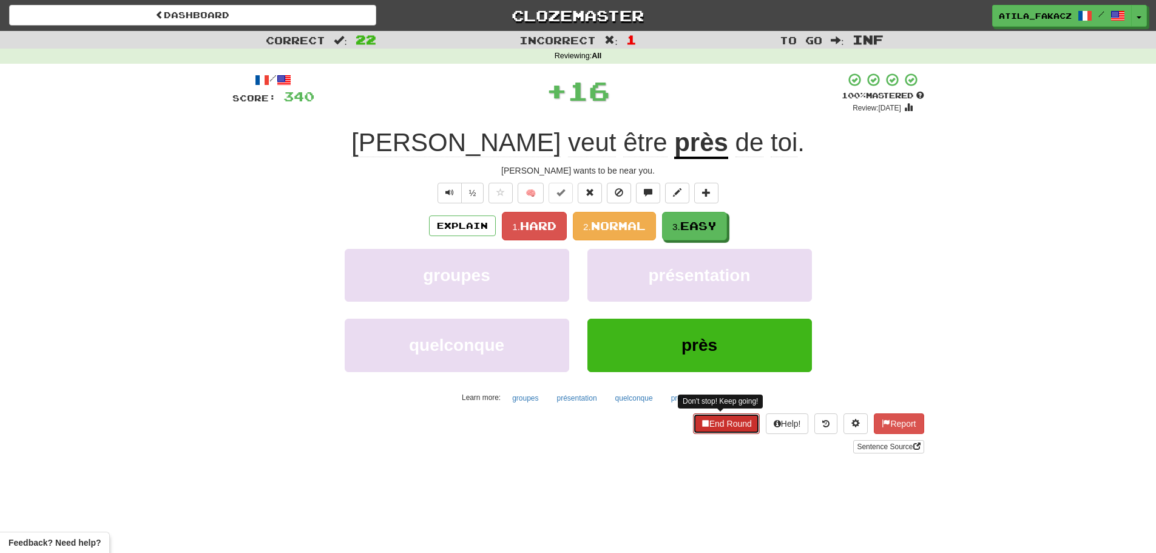
click at [717, 427] on button "End Round" at bounding box center [726, 423] width 67 height 21
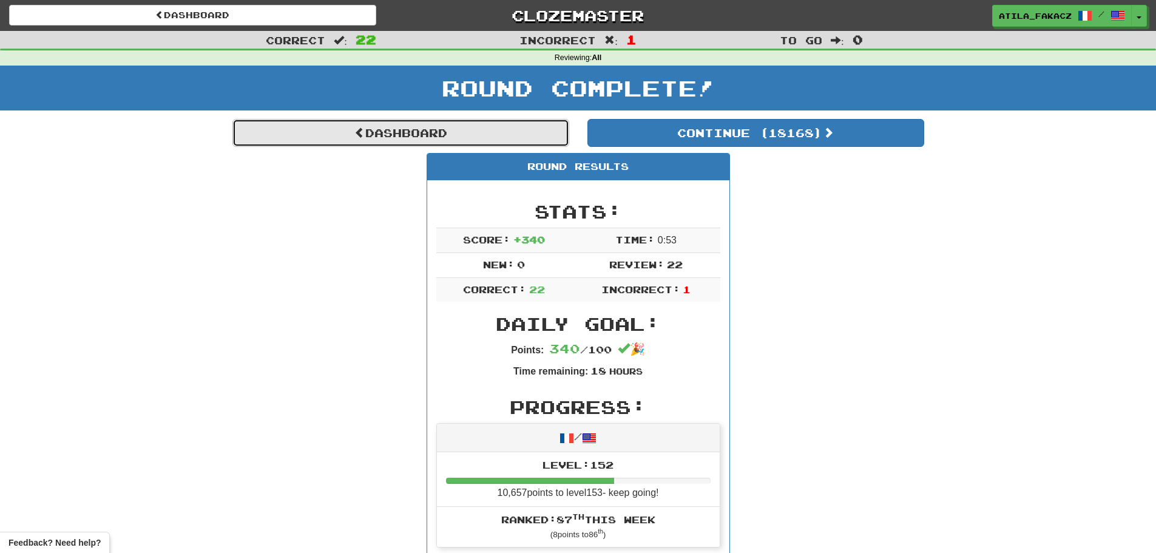
click at [405, 120] on link "Dashboard" at bounding box center [400, 133] width 337 height 28
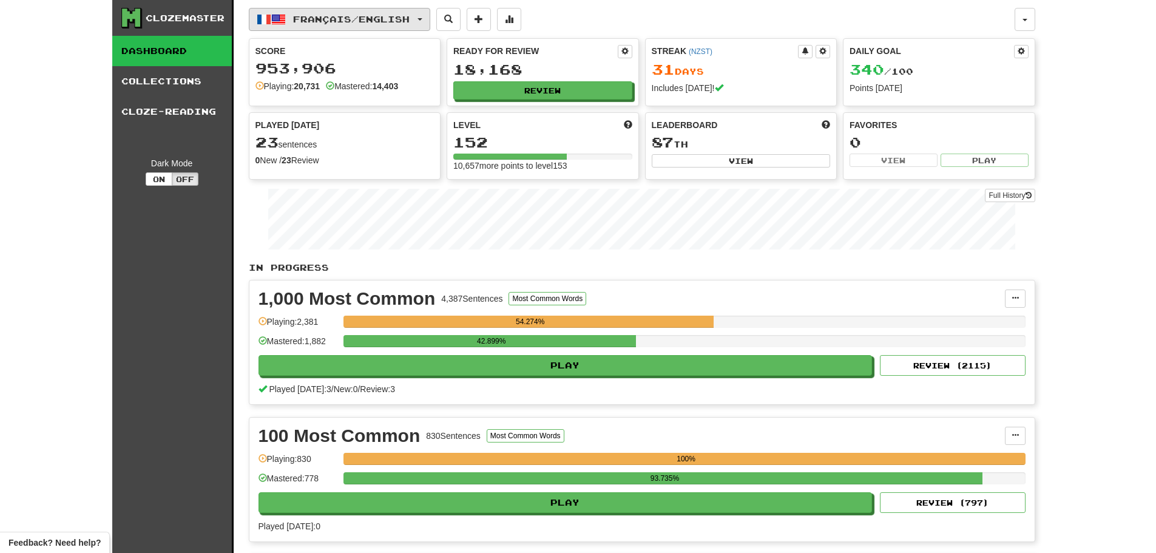
click at [410, 19] on span "Français / English" at bounding box center [351, 19] width 116 height 10
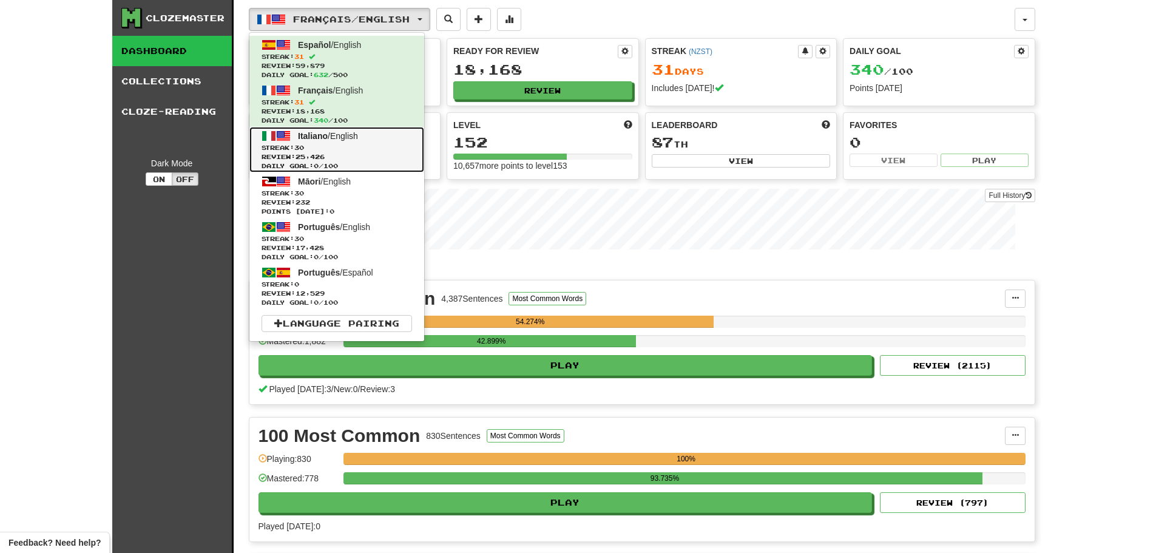
click at [362, 147] on span "Streak: 30" at bounding box center [336, 147] width 150 height 9
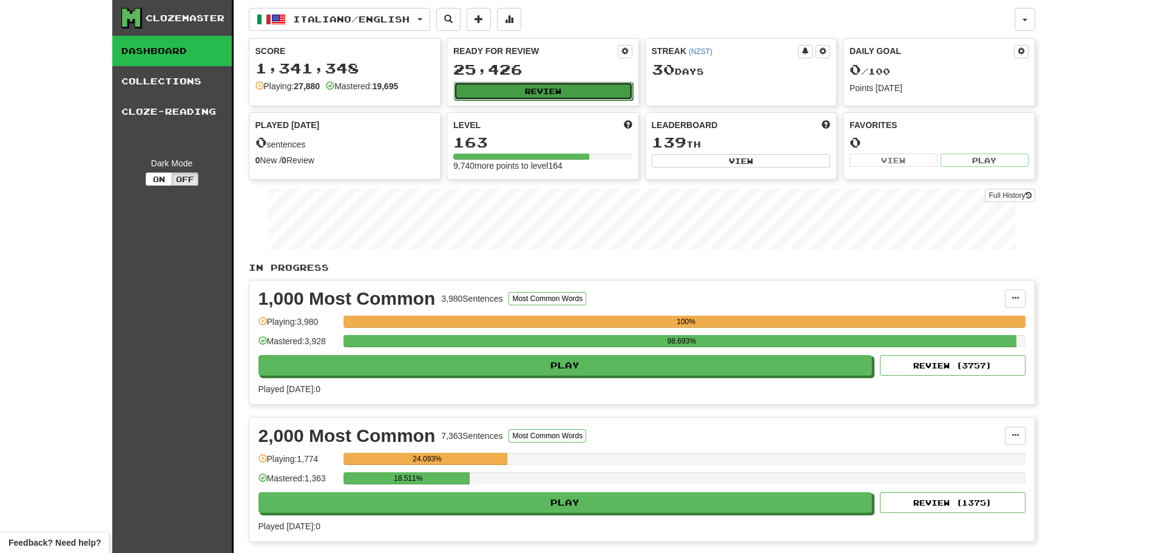
click at [562, 90] on button "Review" at bounding box center [543, 91] width 179 height 18
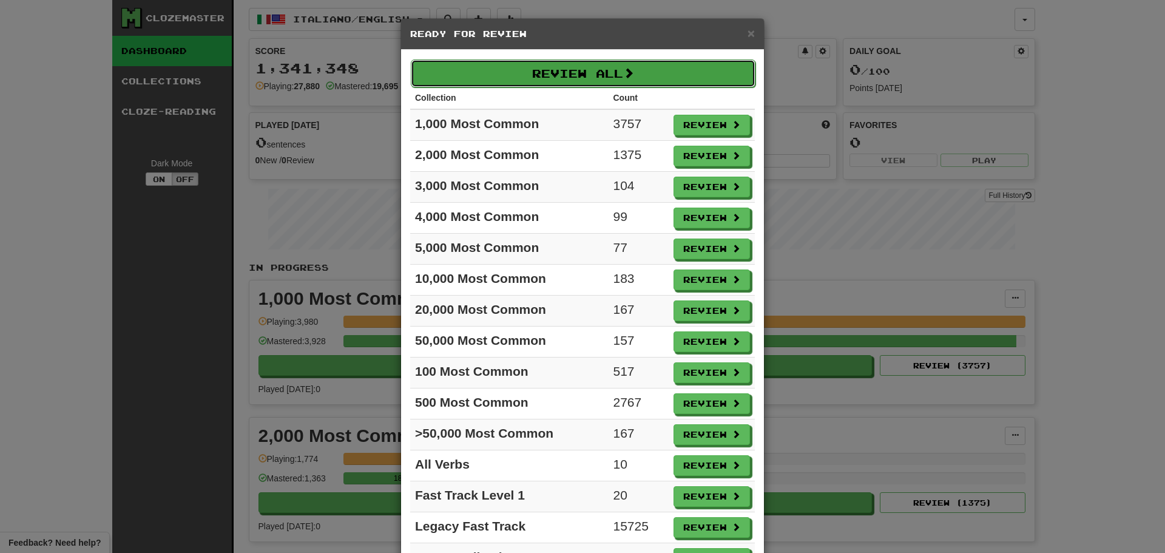
click at [587, 79] on button "Review All" at bounding box center [583, 73] width 345 height 28
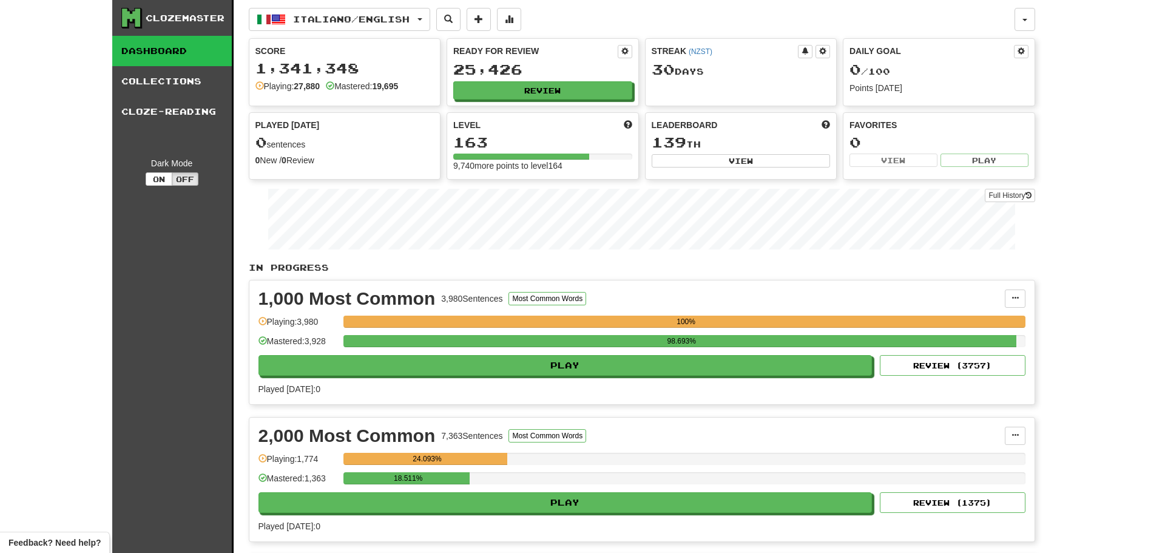
select select "********"
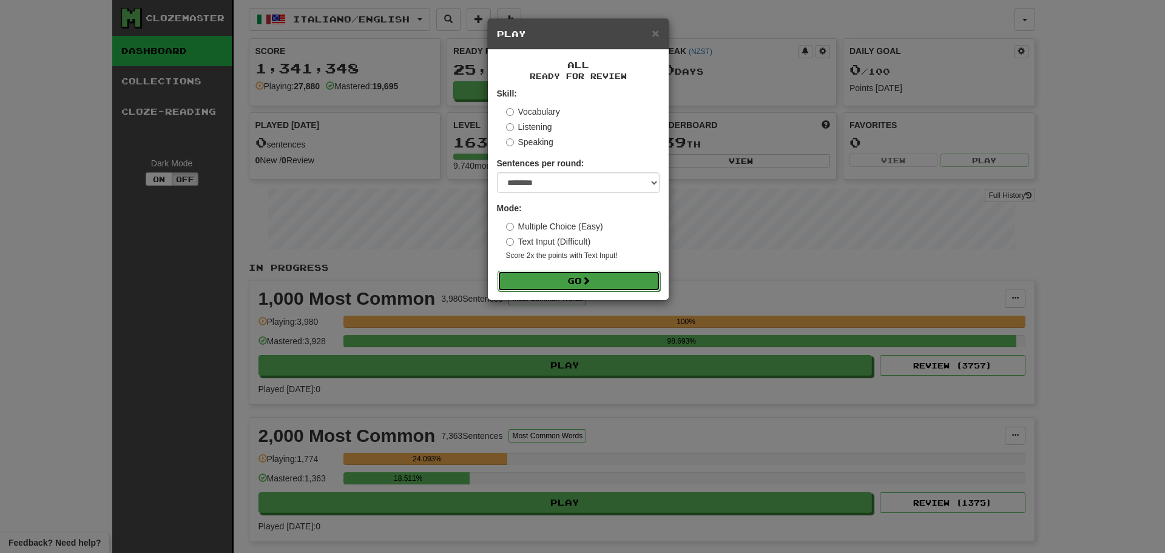
click at [593, 280] on button "Go" at bounding box center [578, 281] width 163 height 21
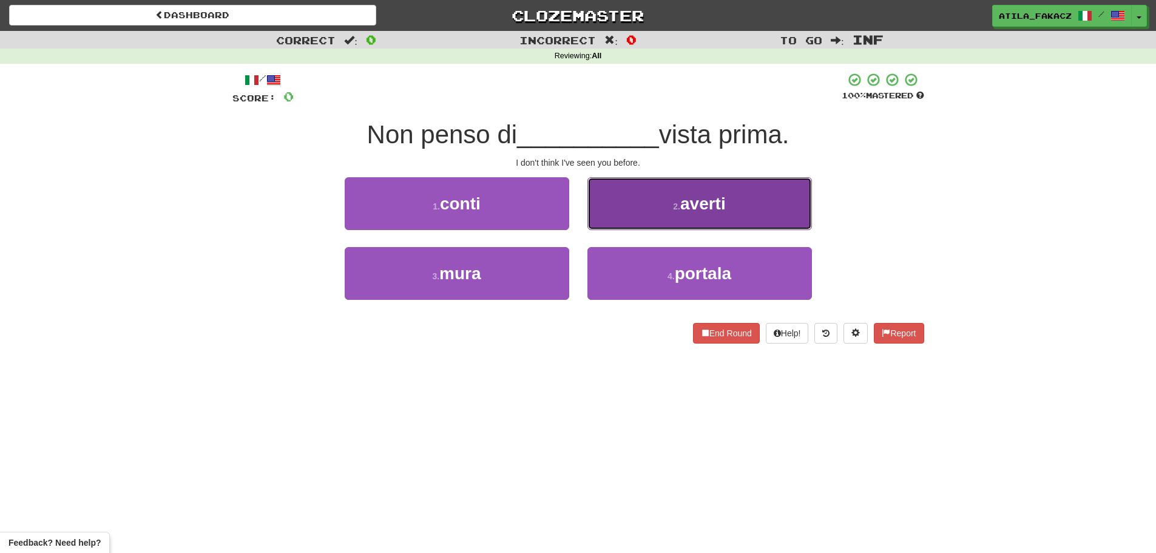
click at [644, 201] on button "2 . averti" at bounding box center [699, 203] width 224 height 53
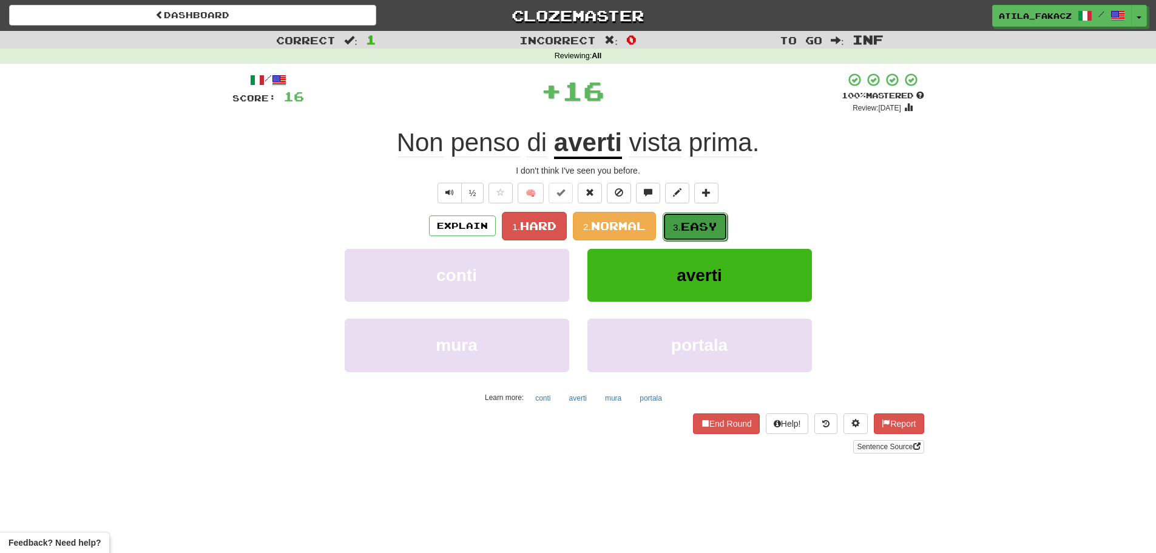
click at [689, 224] on span "Easy" at bounding box center [699, 226] width 36 height 13
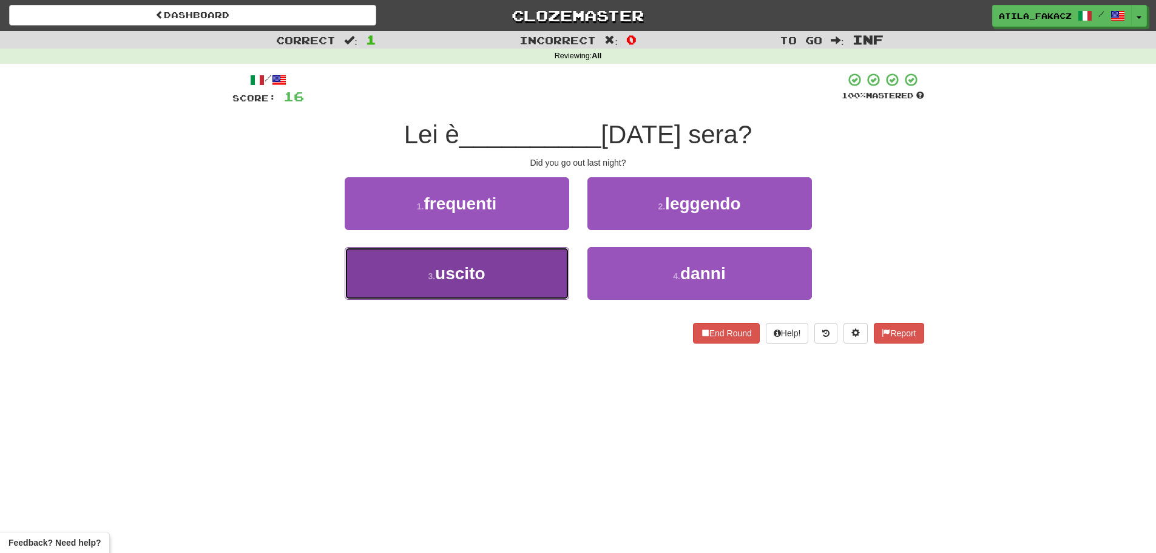
click at [530, 274] on button "3 . uscito" at bounding box center [457, 273] width 224 height 53
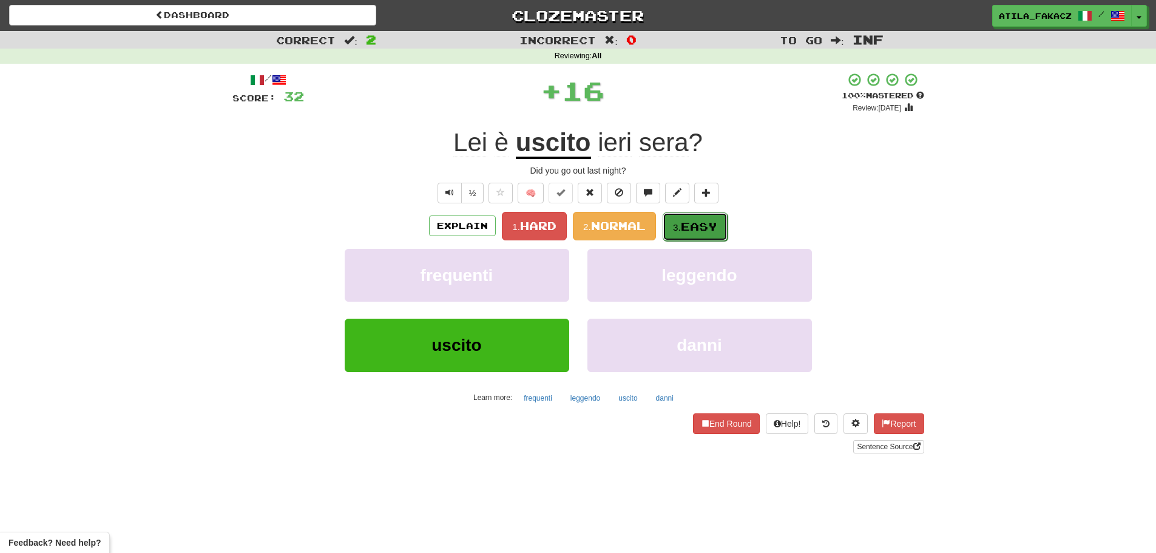
click at [698, 229] on span "Easy" at bounding box center [699, 226] width 36 height 13
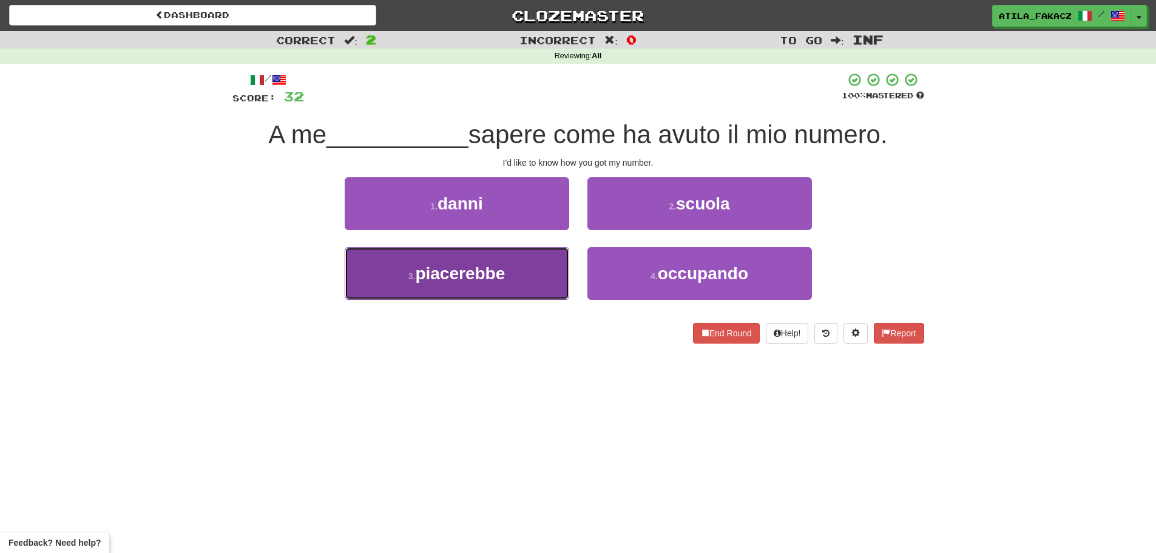
click at [536, 275] on button "3 . [GEOGRAPHIC_DATA]" at bounding box center [457, 273] width 224 height 53
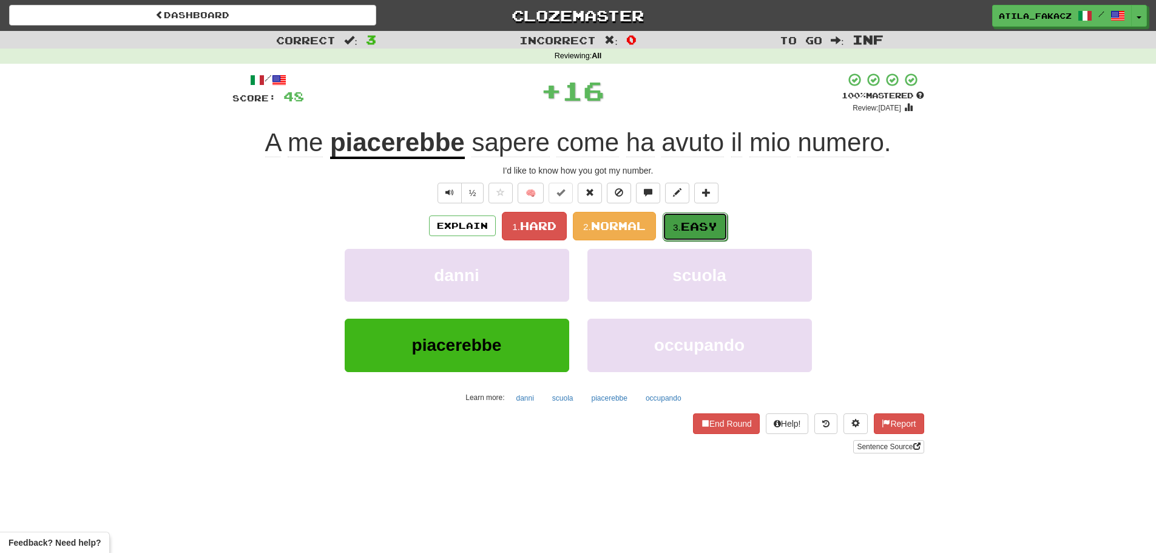
click at [676, 223] on small "3." at bounding box center [677, 227] width 8 height 10
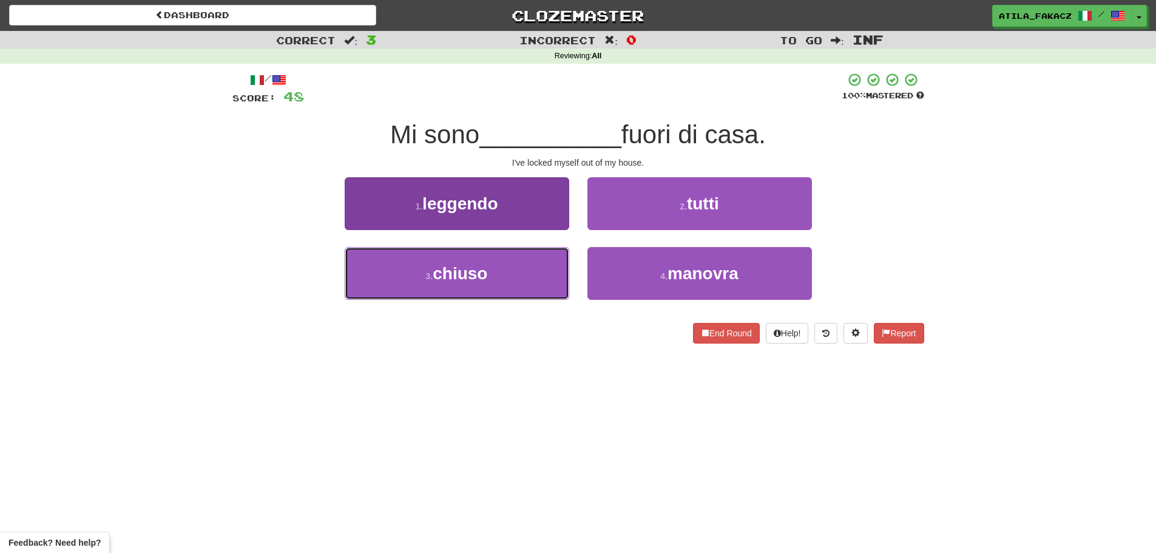
drag, startPoint x: 526, startPoint y: 277, endPoint x: 560, endPoint y: 262, distance: 37.0
click at [527, 277] on button "3 . chiuso" at bounding box center [457, 273] width 224 height 53
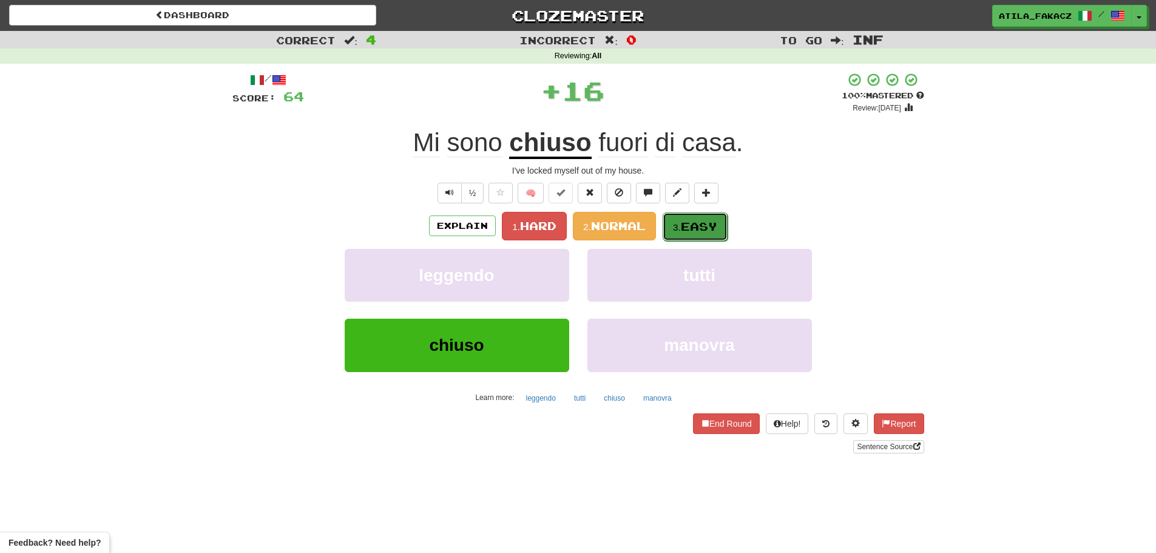
click at [704, 232] on span "Easy" at bounding box center [699, 226] width 36 height 13
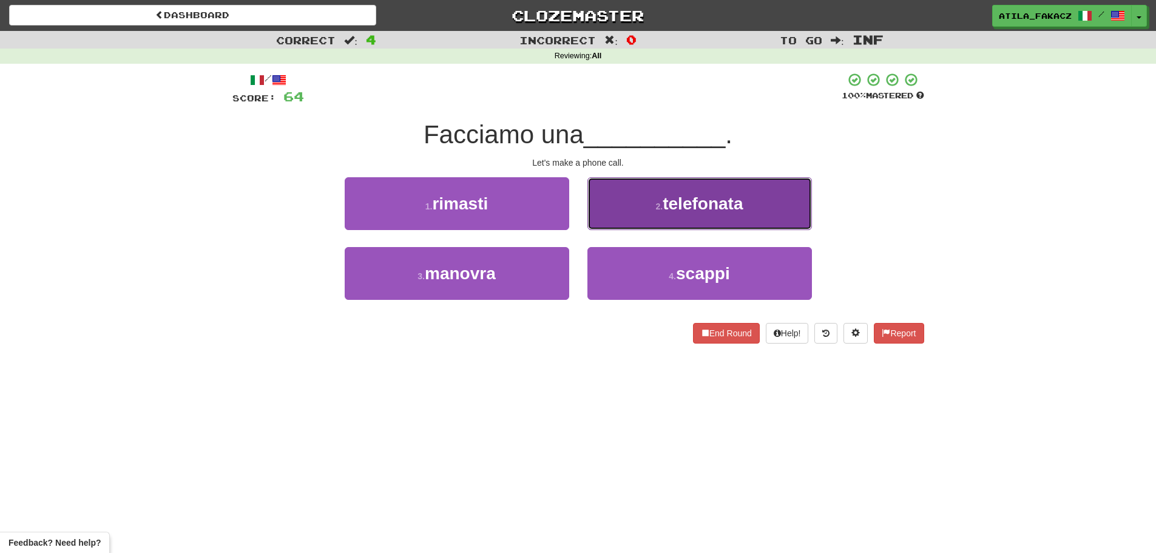
click at [680, 206] on span "telefonata" at bounding box center [702, 203] width 80 height 19
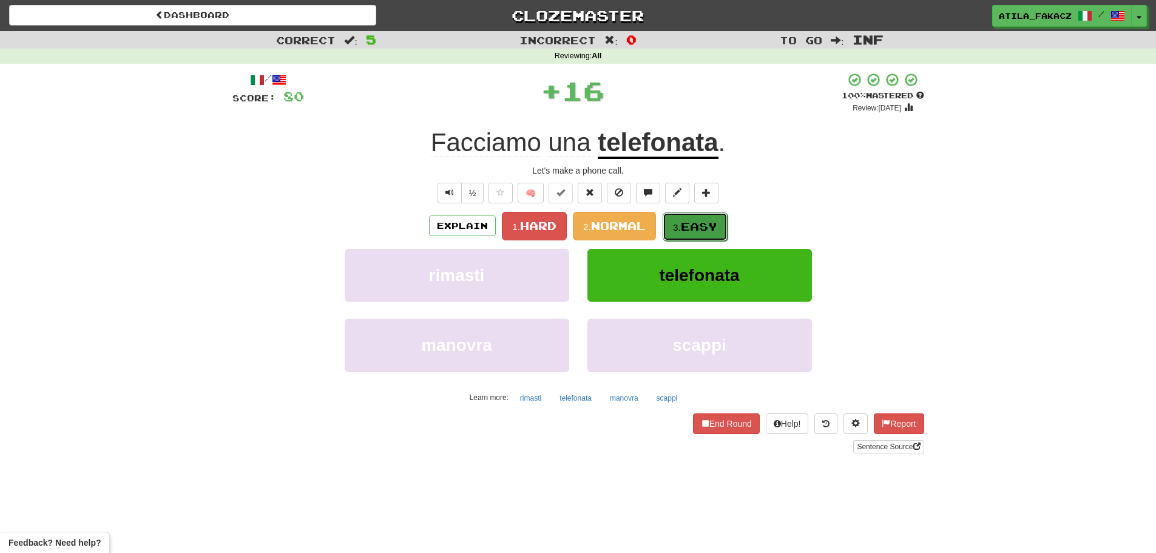
click at [689, 228] on span "Easy" at bounding box center [699, 226] width 36 height 13
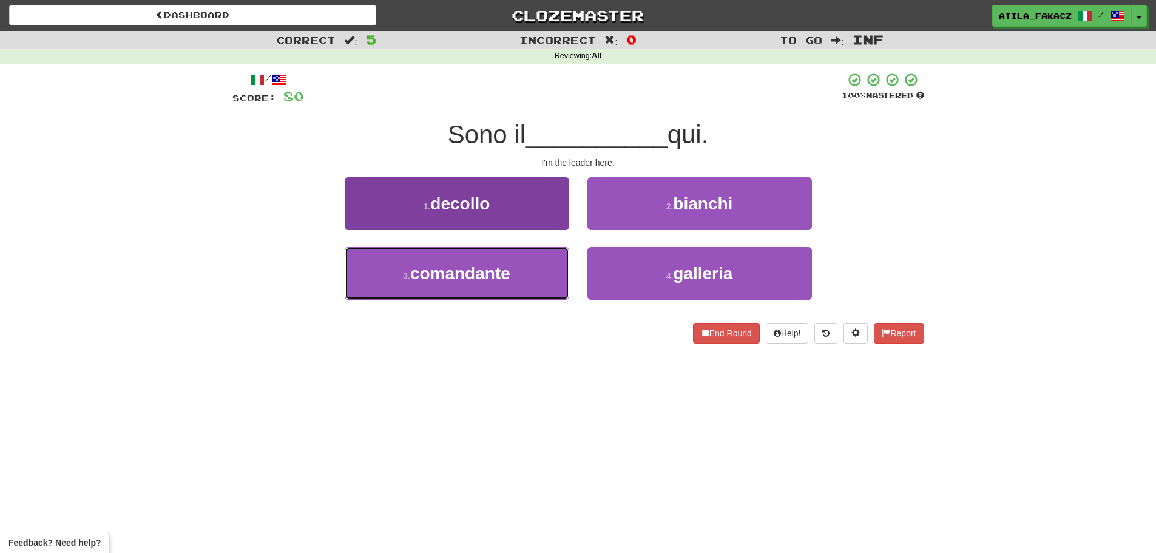
drag, startPoint x: 517, startPoint y: 278, endPoint x: 527, endPoint y: 274, distance: 10.6
click at [517, 278] on button "3 . comandante" at bounding box center [457, 273] width 224 height 53
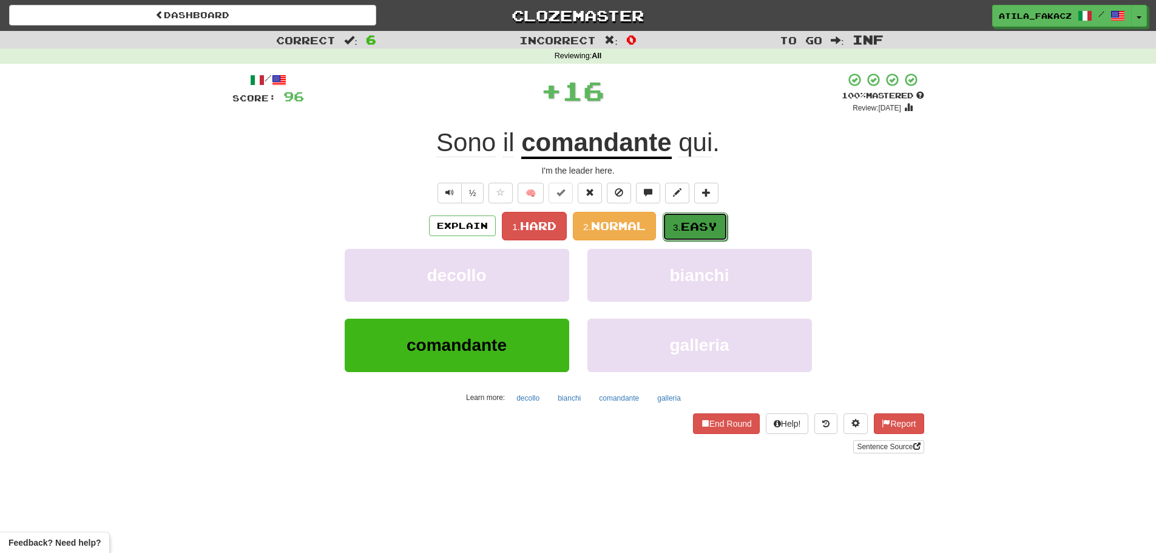
click at [696, 231] on span "Easy" at bounding box center [699, 226] width 36 height 13
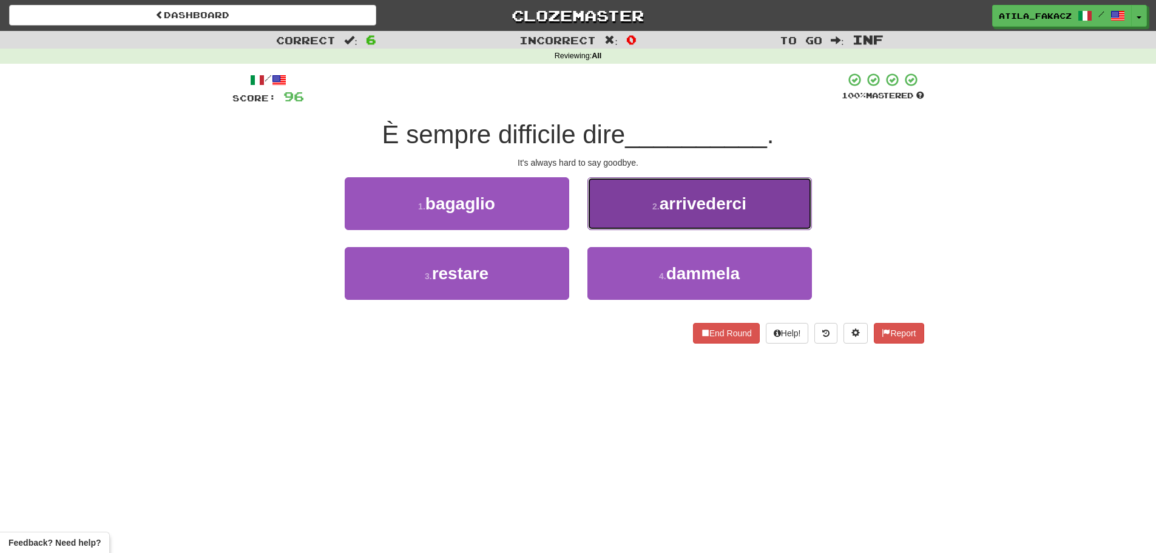
click at [656, 196] on button "2 . arrivederci" at bounding box center [699, 203] width 224 height 53
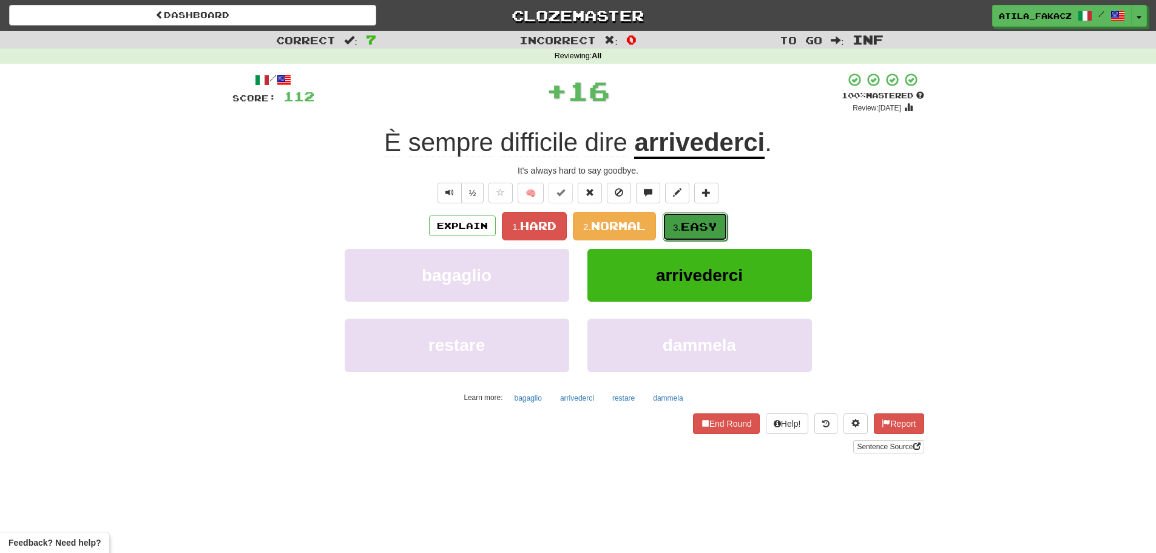
click at [688, 227] on span "Easy" at bounding box center [699, 226] width 36 height 13
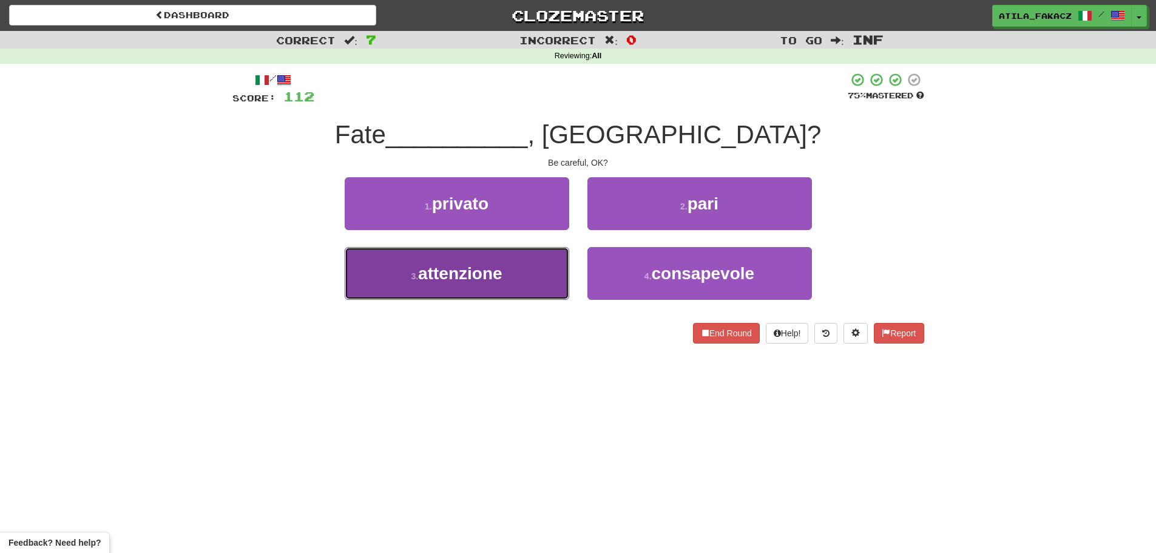
click at [489, 278] on span "attenzione" at bounding box center [460, 273] width 84 height 19
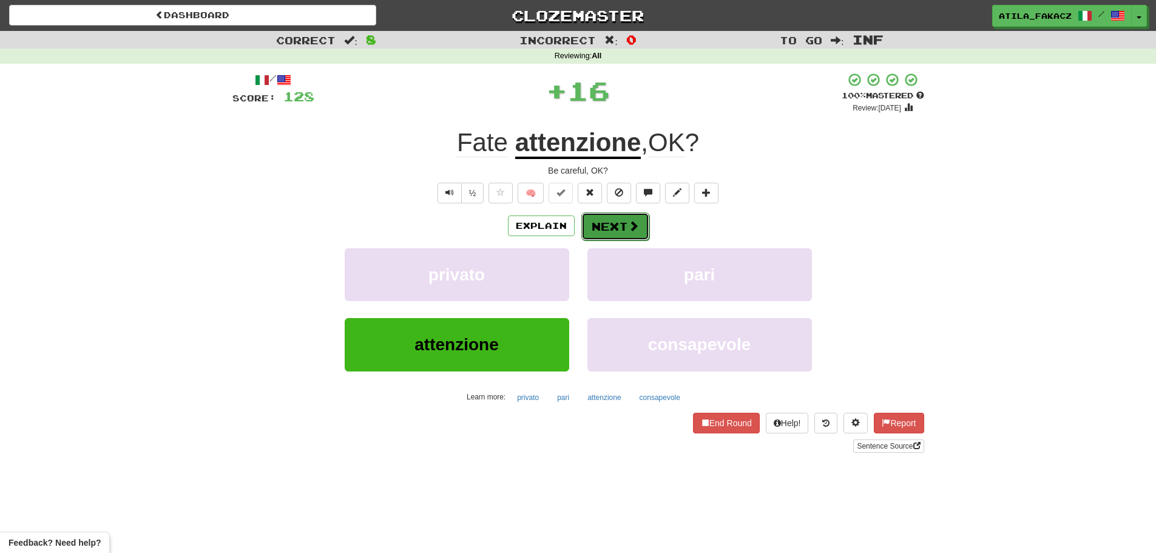
click at [639, 226] on button "Next" at bounding box center [615, 226] width 68 height 28
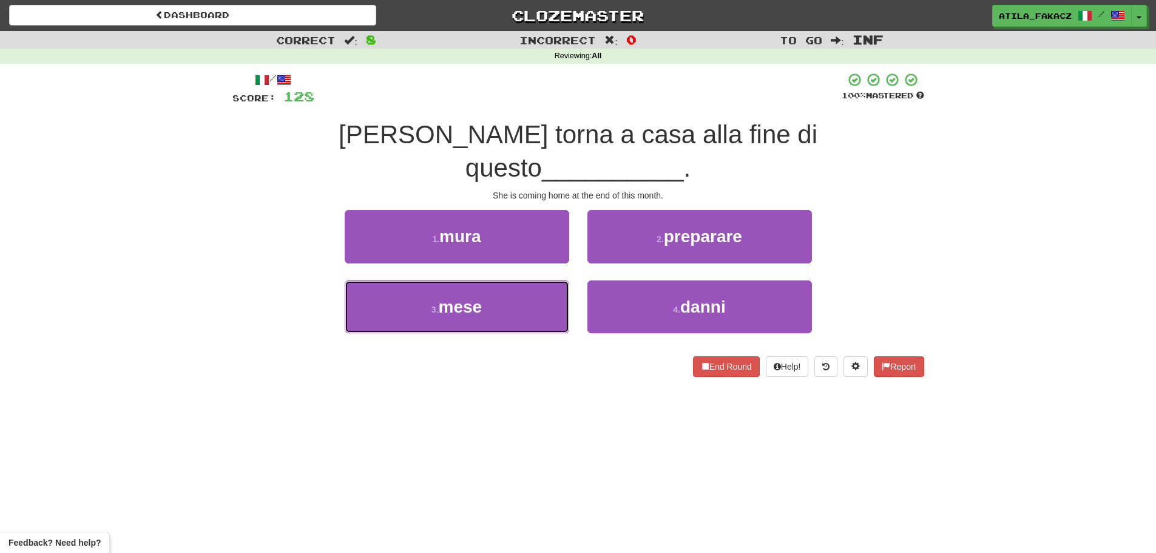
drag, startPoint x: 471, startPoint y: 274, endPoint x: 603, endPoint y: 201, distance: 150.4
click at [474, 297] on span "mese" at bounding box center [461, 306] width 44 height 19
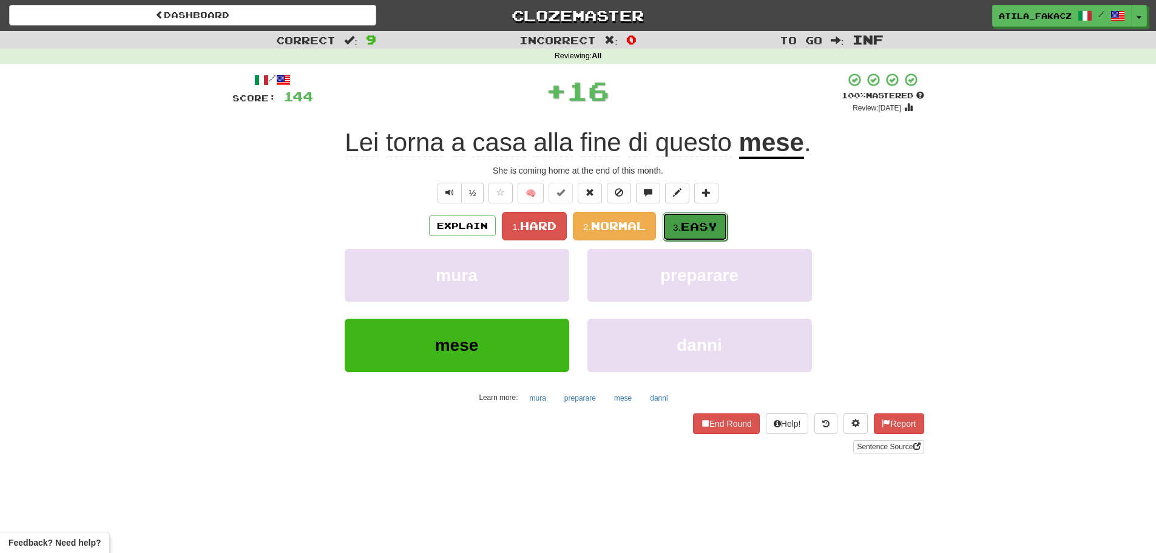
click at [701, 215] on button "3. Easy" at bounding box center [694, 226] width 65 height 29
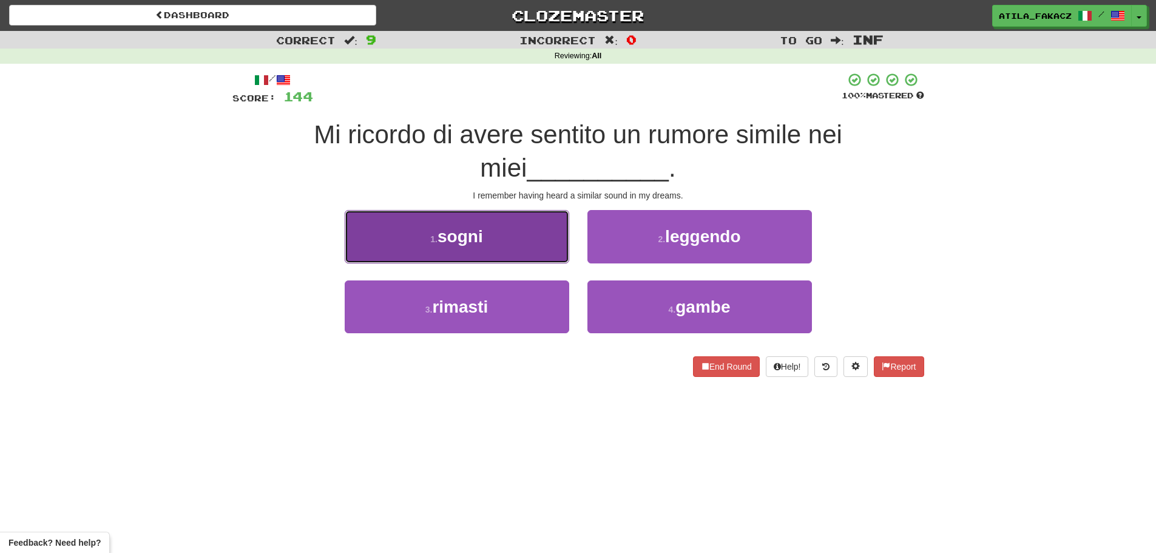
click at [485, 240] on button "1 . sogni" at bounding box center [457, 236] width 224 height 53
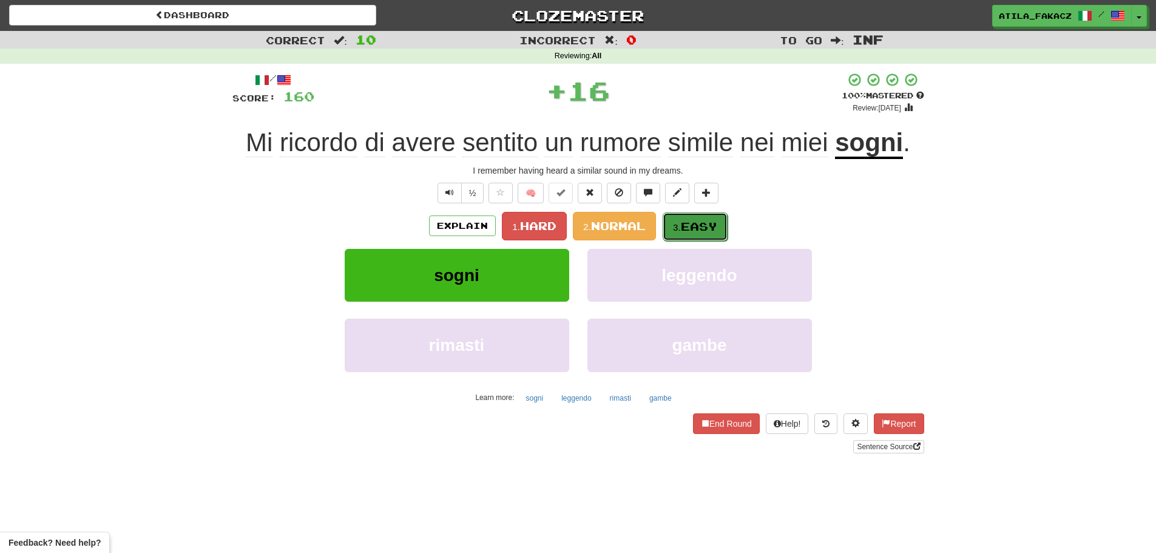
click at [699, 224] on span "Easy" at bounding box center [699, 226] width 36 height 13
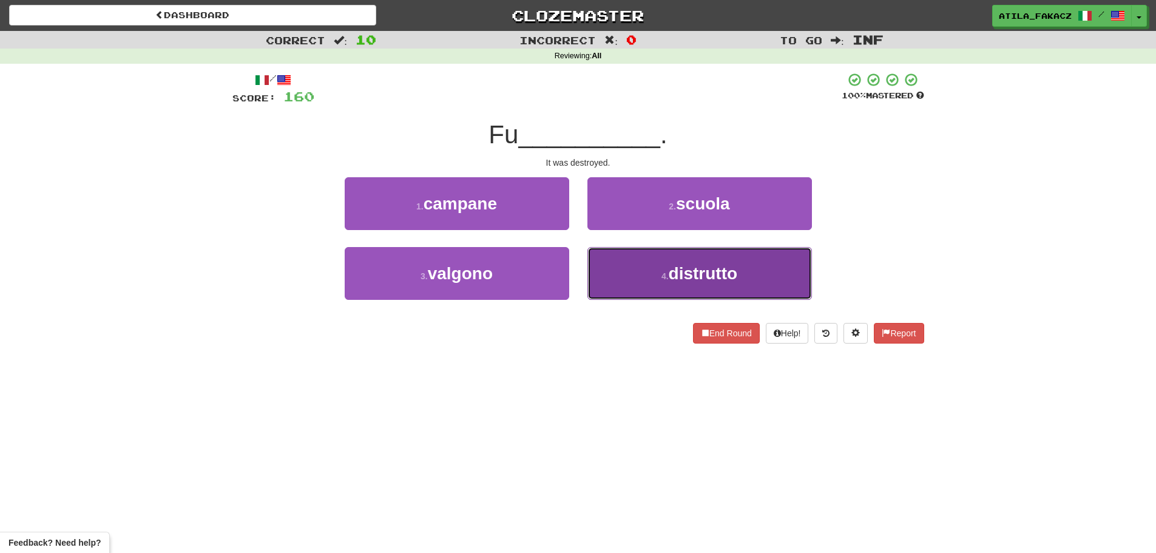
click at [640, 266] on button "4 . distrutto" at bounding box center [699, 273] width 224 height 53
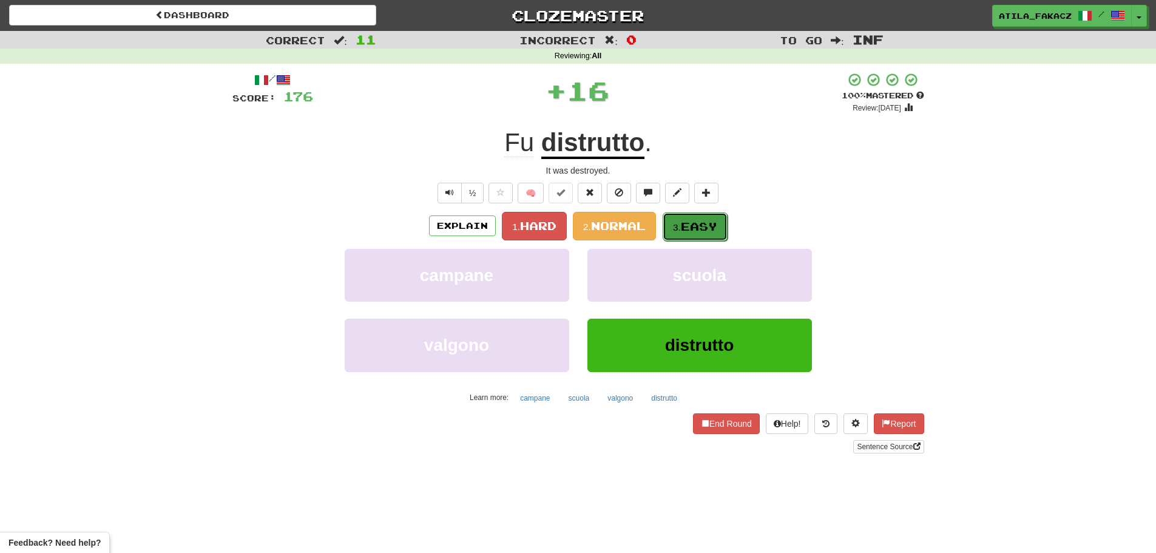
click at [705, 233] on button "3. Easy" at bounding box center [694, 226] width 65 height 29
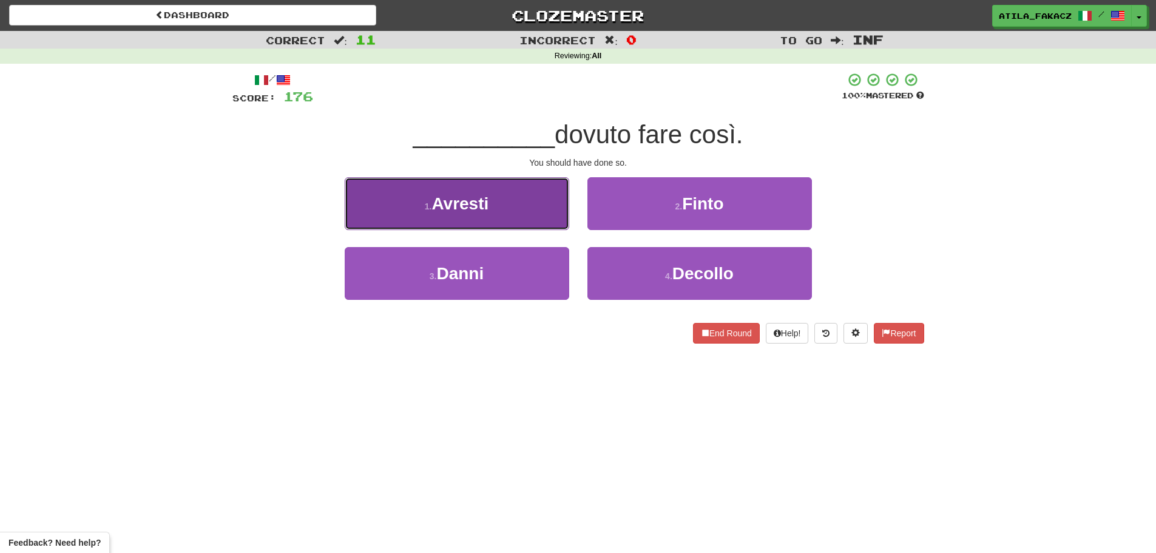
click at [538, 204] on button "1 . Avresti" at bounding box center [457, 203] width 224 height 53
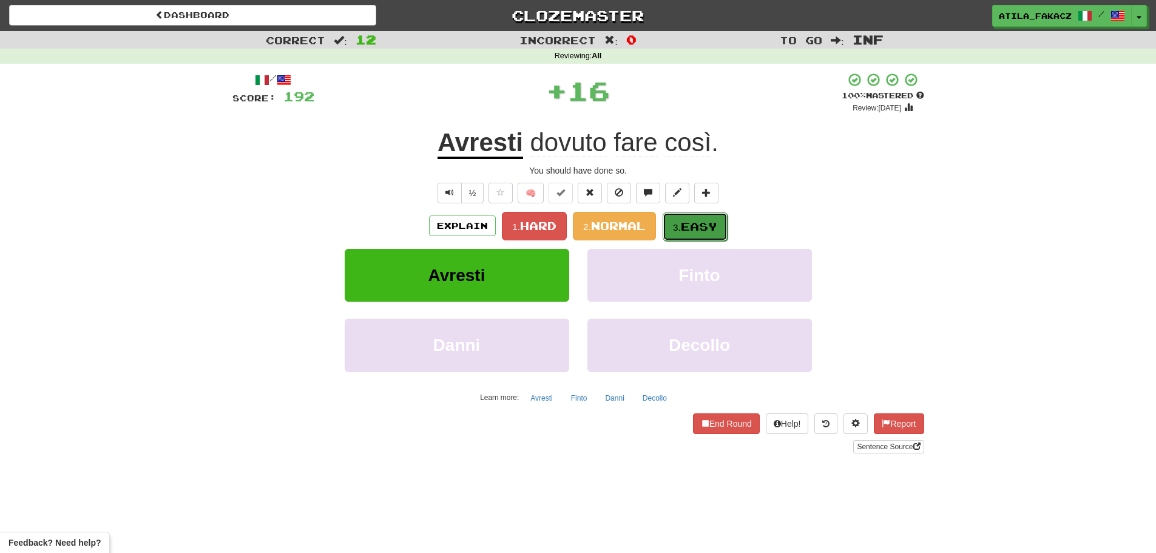
click at [689, 220] on span "Easy" at bounding box center [699, 226] width 36 height 13
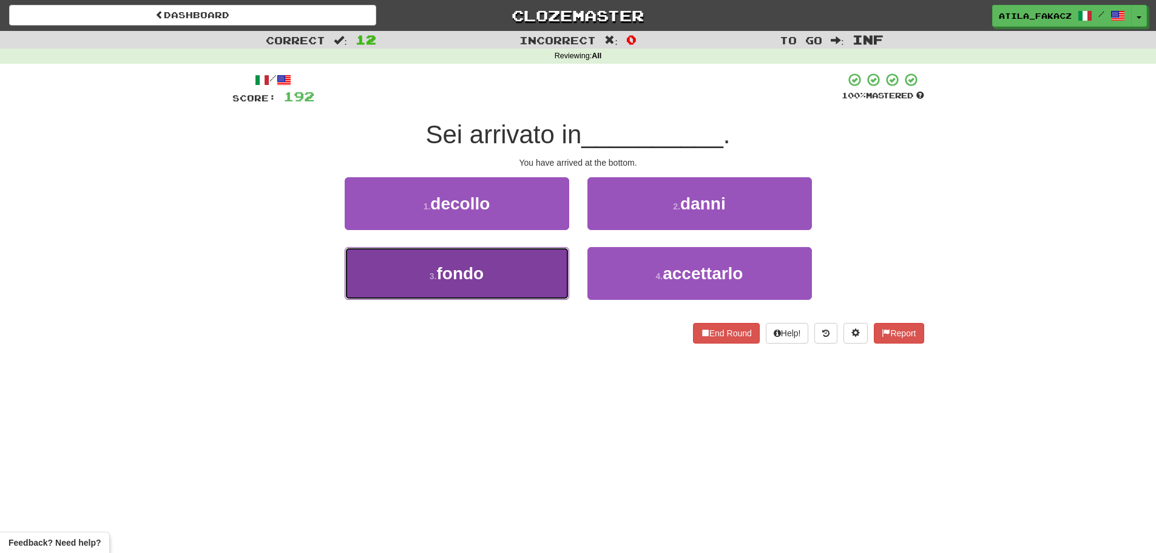
click at [528, 278] on button "3 . fondo" at bounding box center [457, 273] width 224 height 53
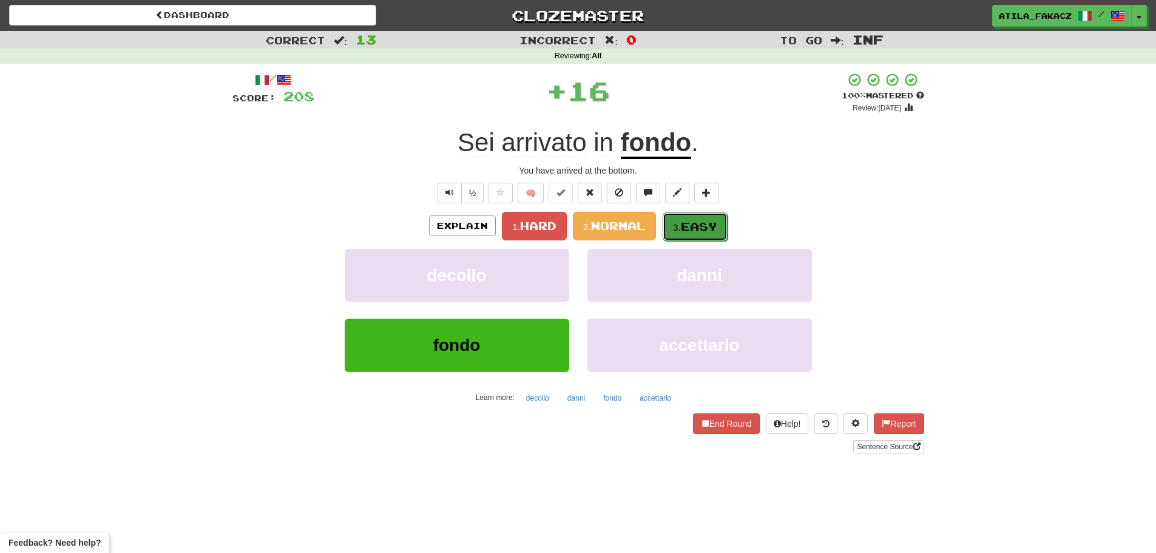
click at [691, 226] on span "Easy" at bounding box center [699, 226] width 36 height 13
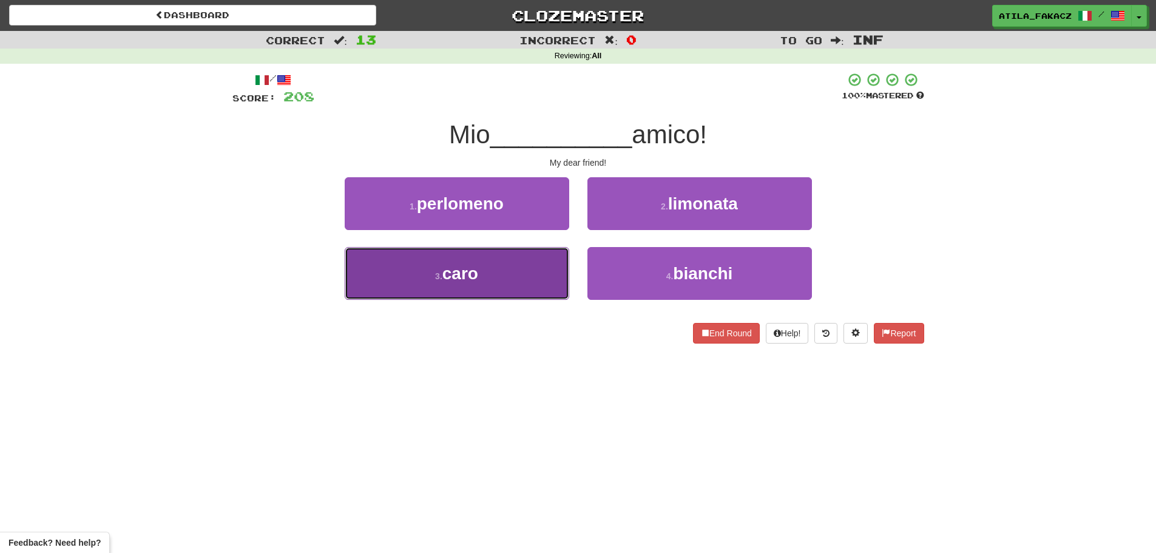
click at [531, 285] on button "3 . caro" at bounding box center [457, 273] width 224 height 53
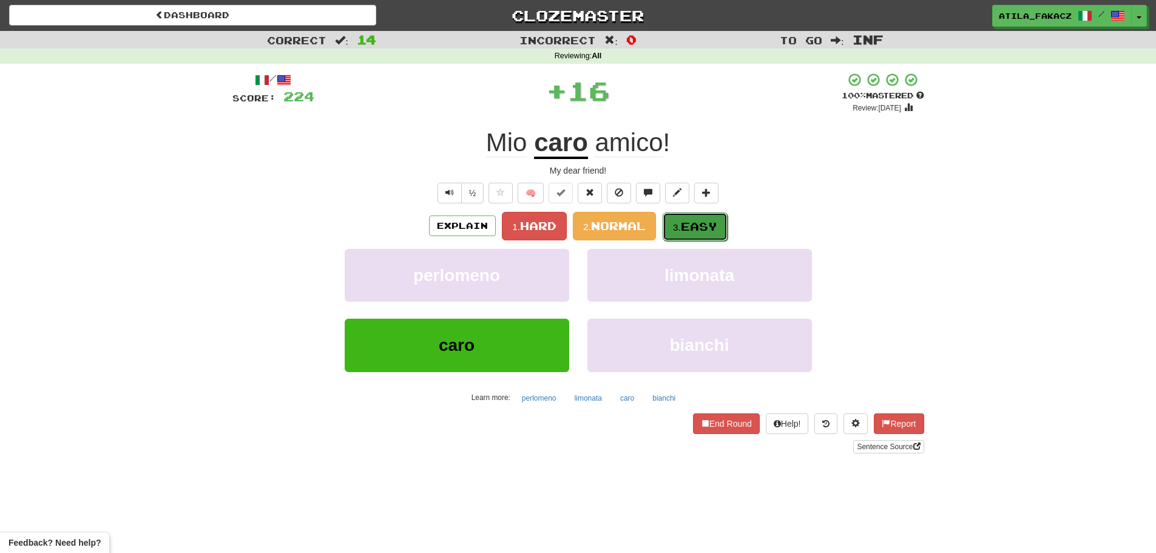
click at [695, 231] on span "Easy" at bounding box center [699, 226] width 36 height 13
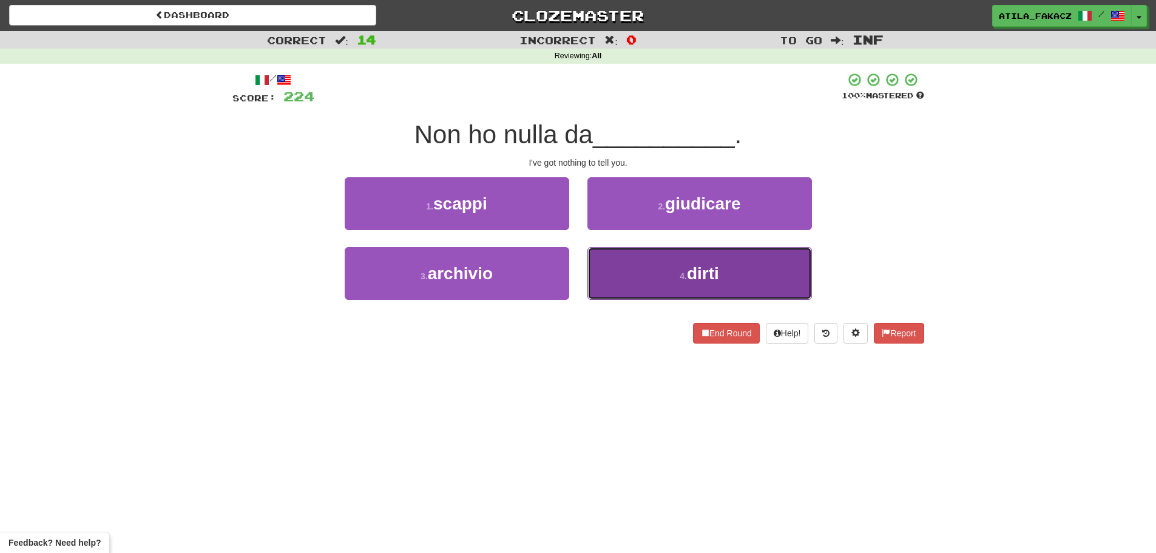
click at [641, 266] on button "4 . dirti" at bounding box center [699, 273] width 224 height 53
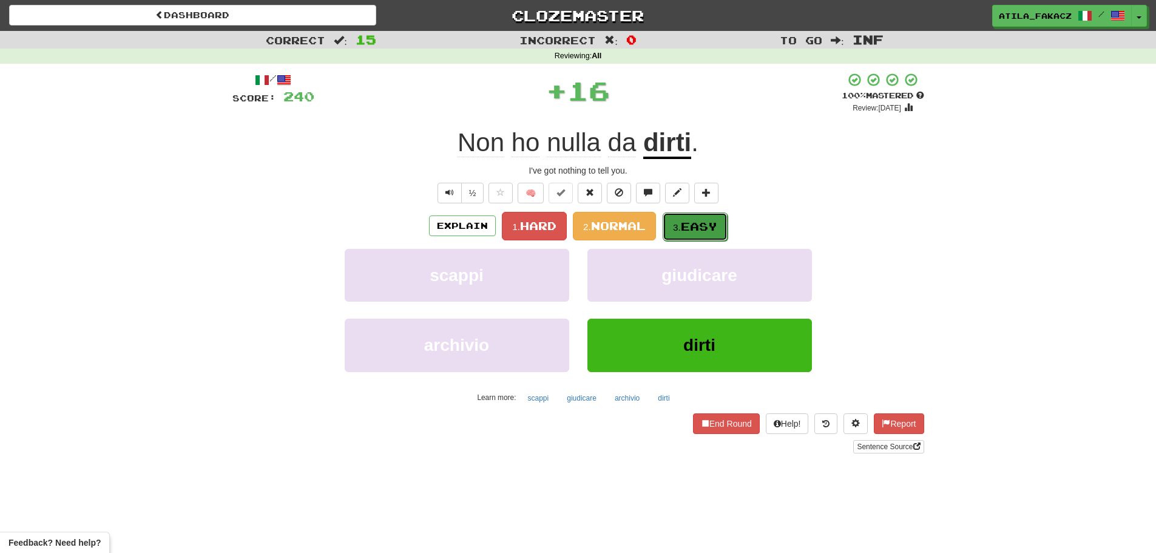
click at [684, 223] on span "Easy" at bounding box center [699, 226] width 36 height 13
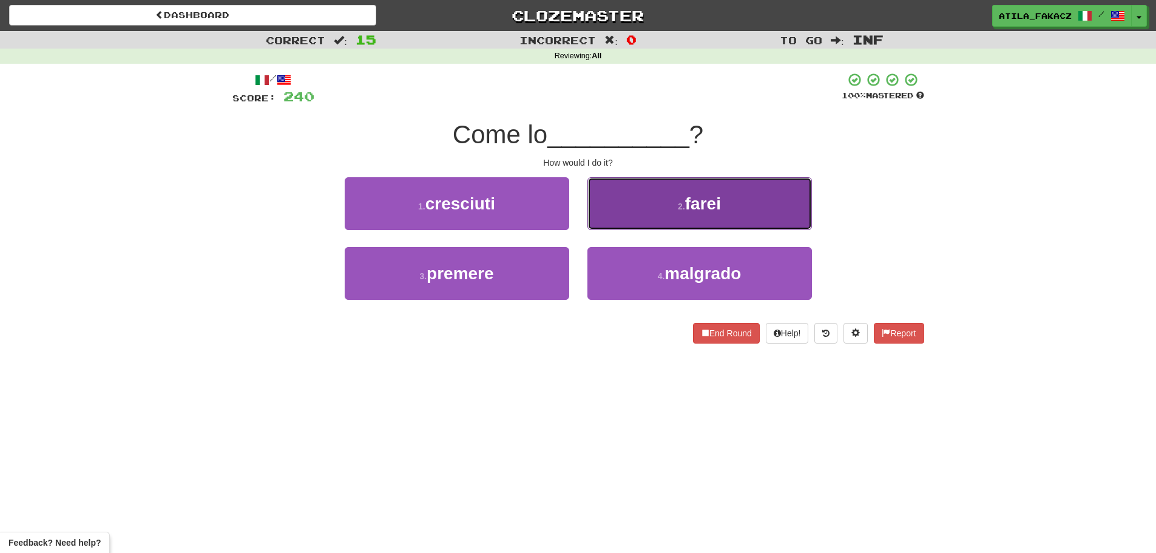
click at [619, 206] on button "2 . farei" at bounding box center [699, 203] width 224 height 53
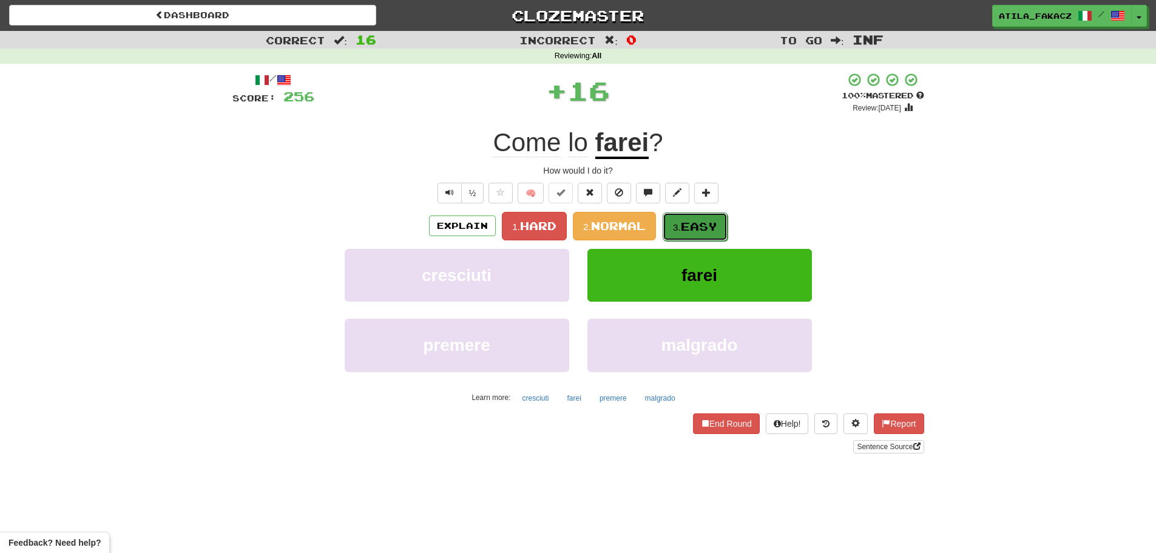
click at [692, 223] on span "Easy" at bounding box center [699, 226] width 36 height 13
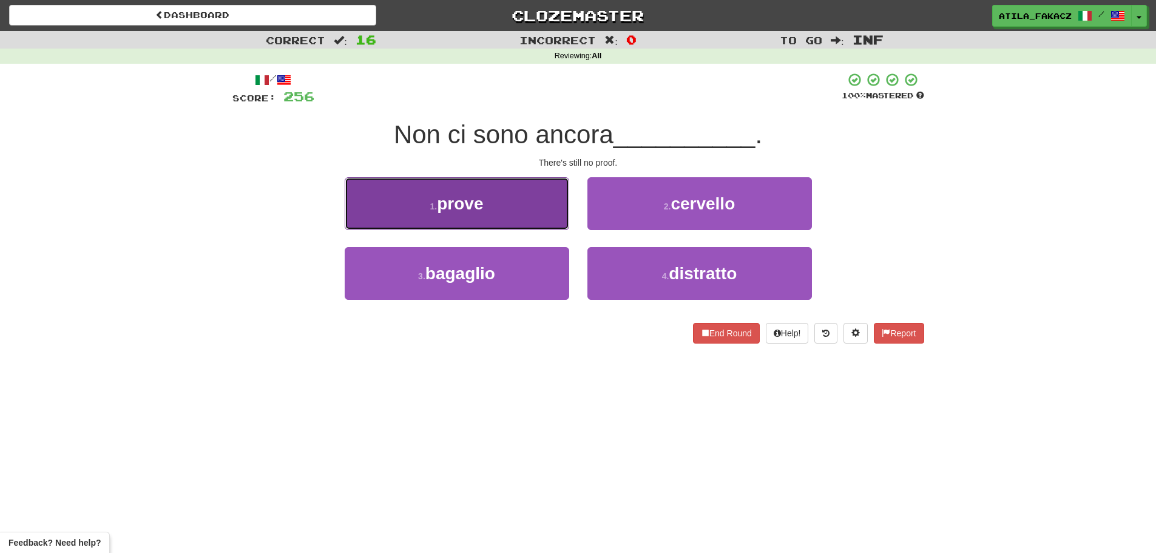
click at [523, 220] on button "1 . prove" at bounding box center [457, 203] width 224 height 53
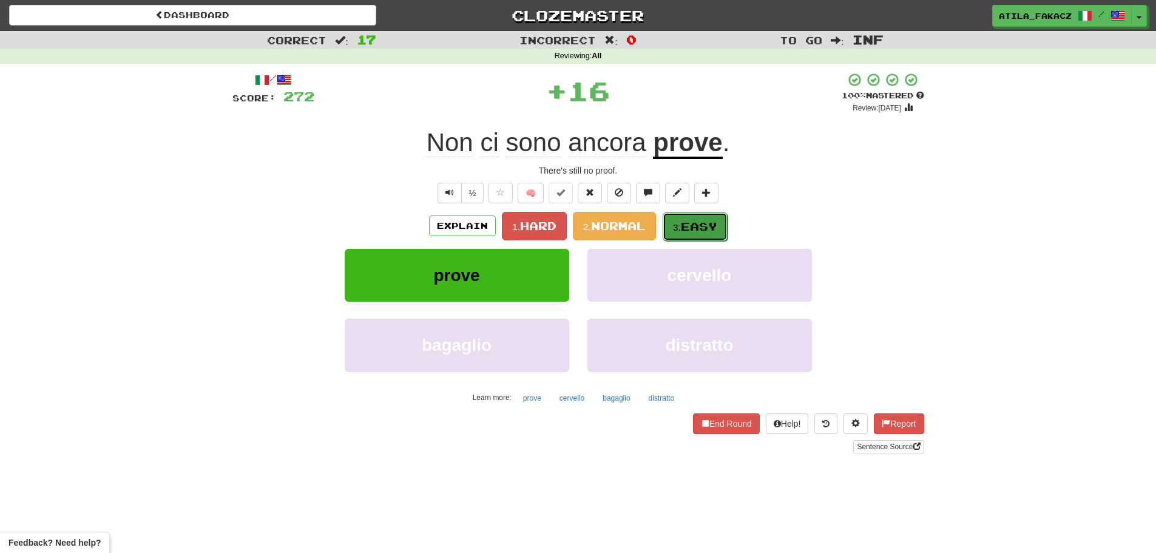
click at [699, 224] on span "Easy" at bounding box center [699, 226] width 36 height 13
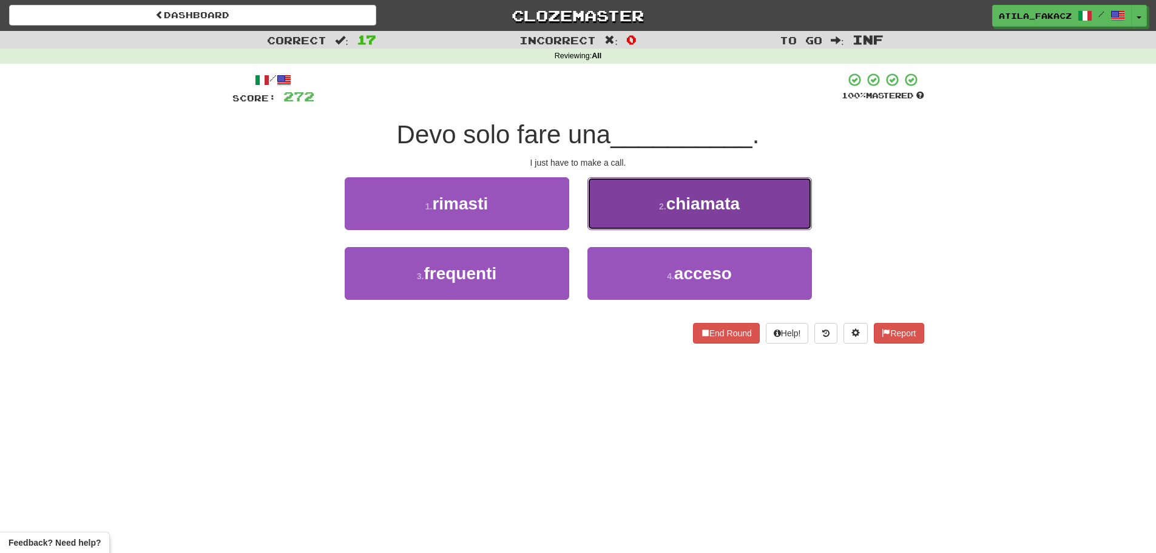
click at [633, 213] on button "2 . chiamata" at bounding box center [699, 203] width 224 height 53
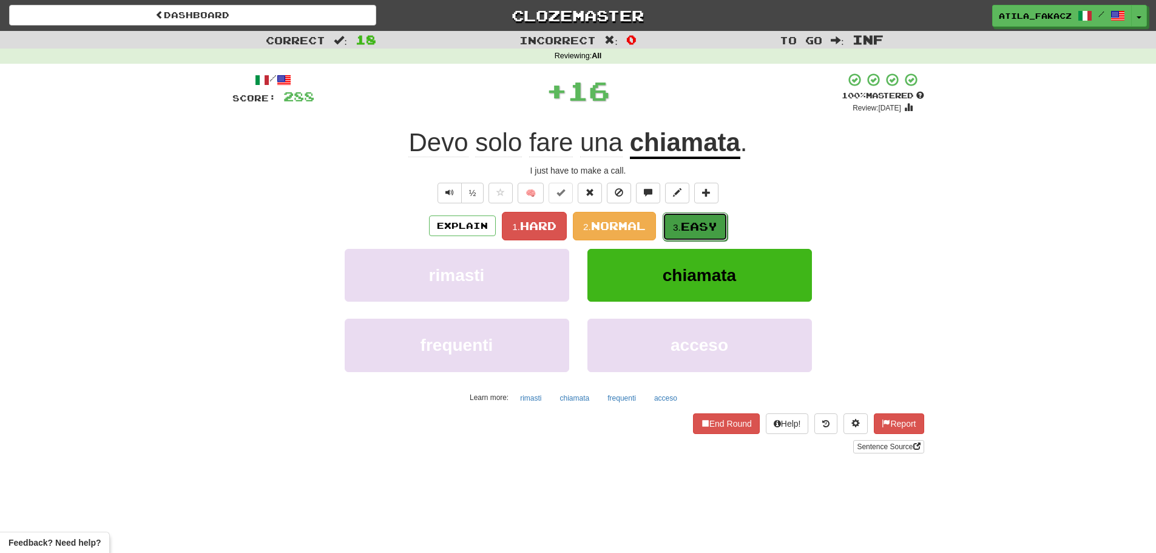
click at [696, 221] on span "Easy" at bounding box center [699, 226] width 36 height 13
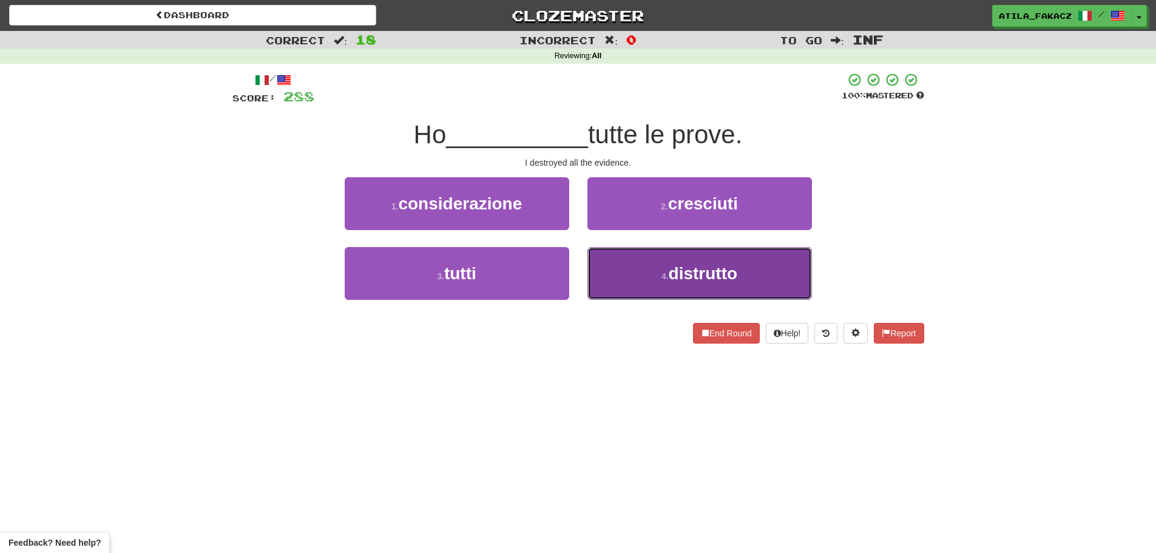
click at [632, 267] on button "4 . distrutto" at bounding box center [699, 273] width 224 height 53
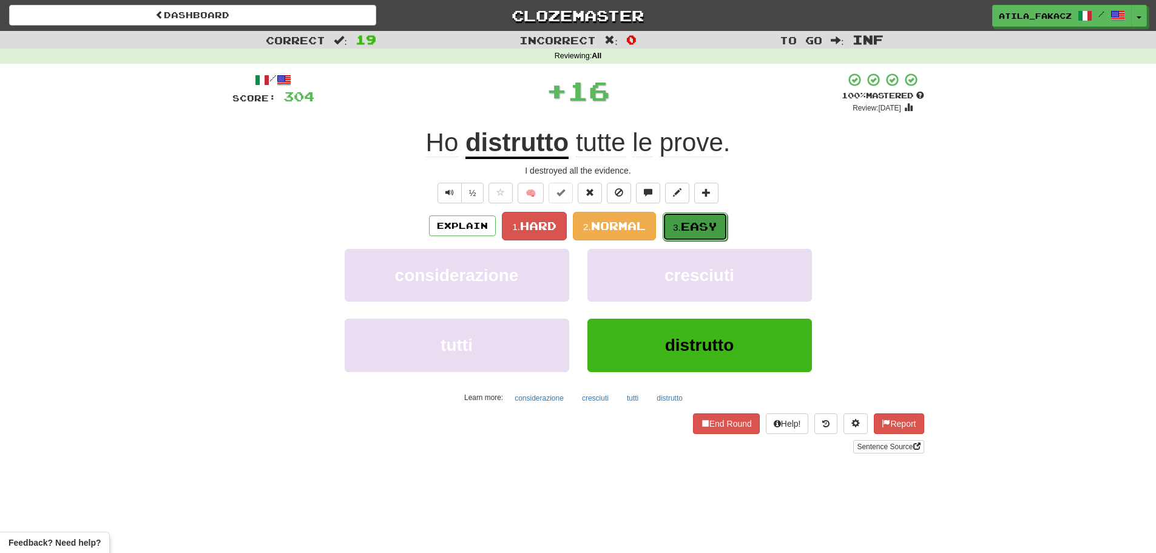
click at [691, 215] on button "3. Easy" at bounding box center [694, 226] width 65 height 29
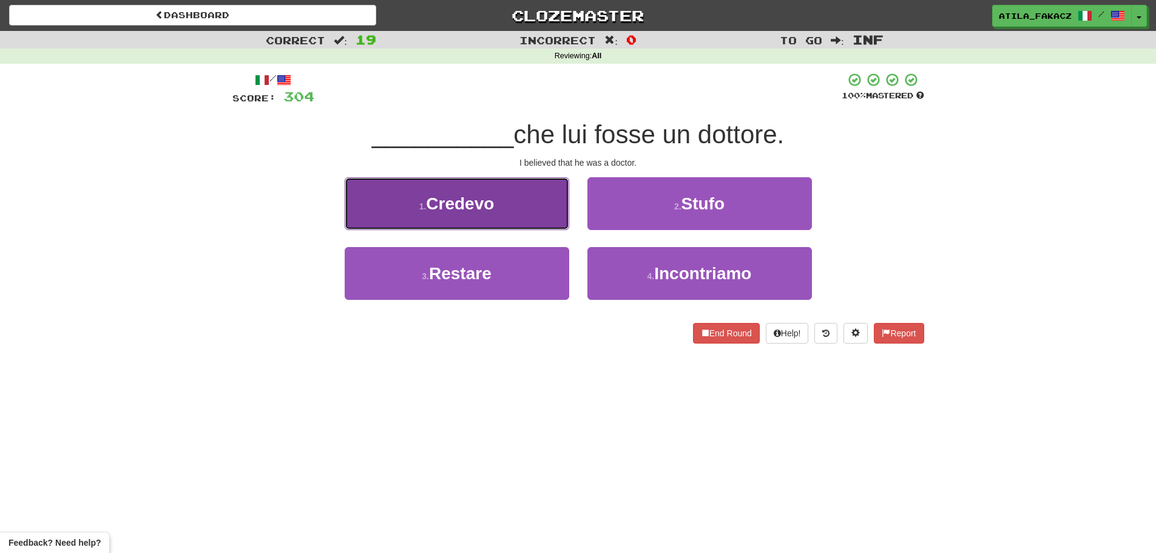
click at [550, 212] on button "1 . Credevo" at bounding box center [457, 203] width 224 height 53
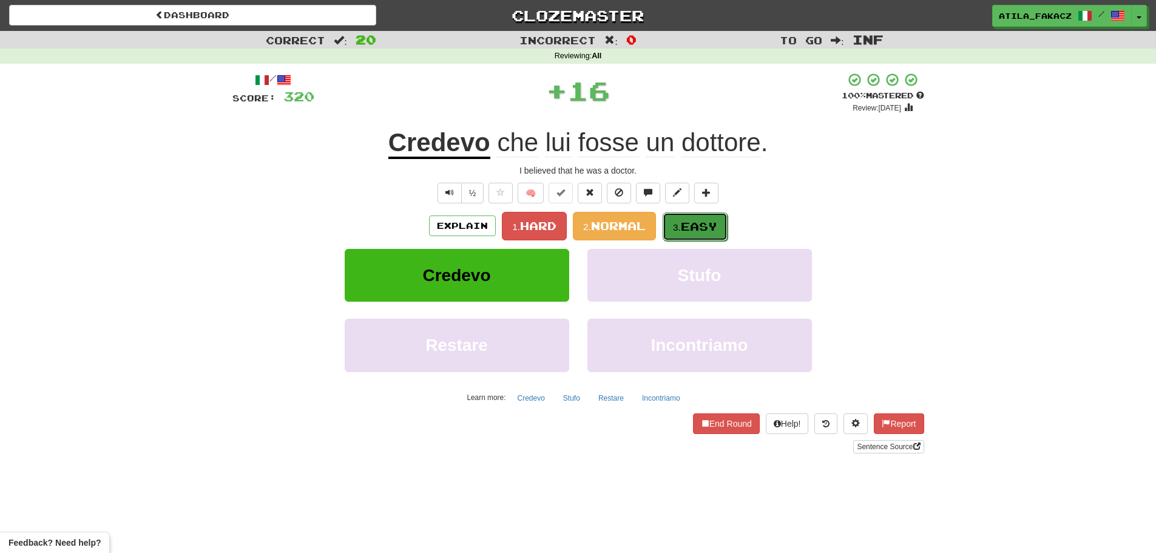
click at [693, 218] on button "3. Easy" at bounding box center [694, 226] width 65 height 29
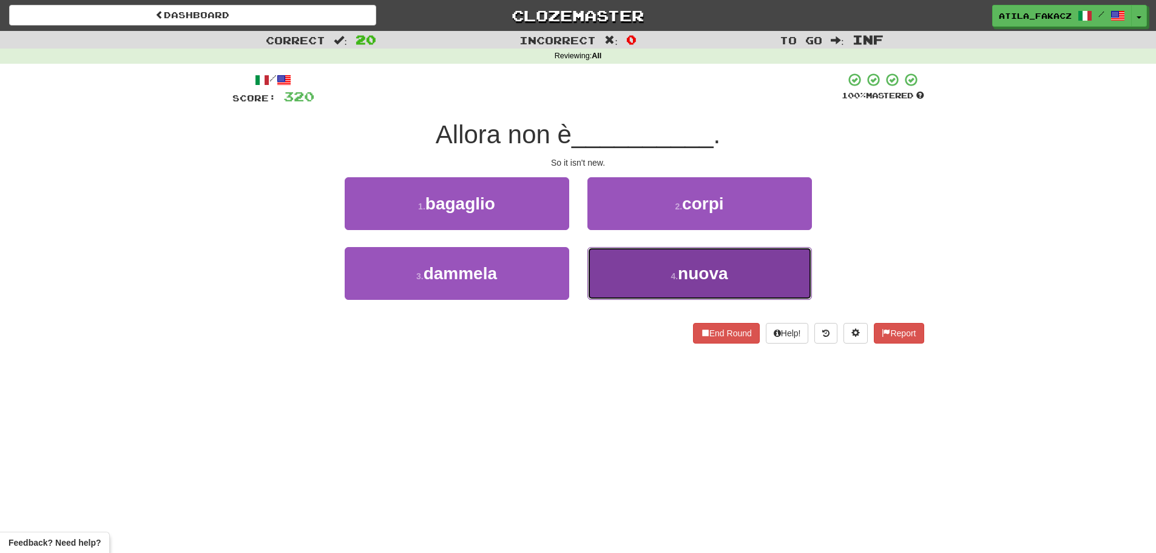
click at [624, 268] on button "4 . nuova" at bounding box center [699, 273] width 224 height 53
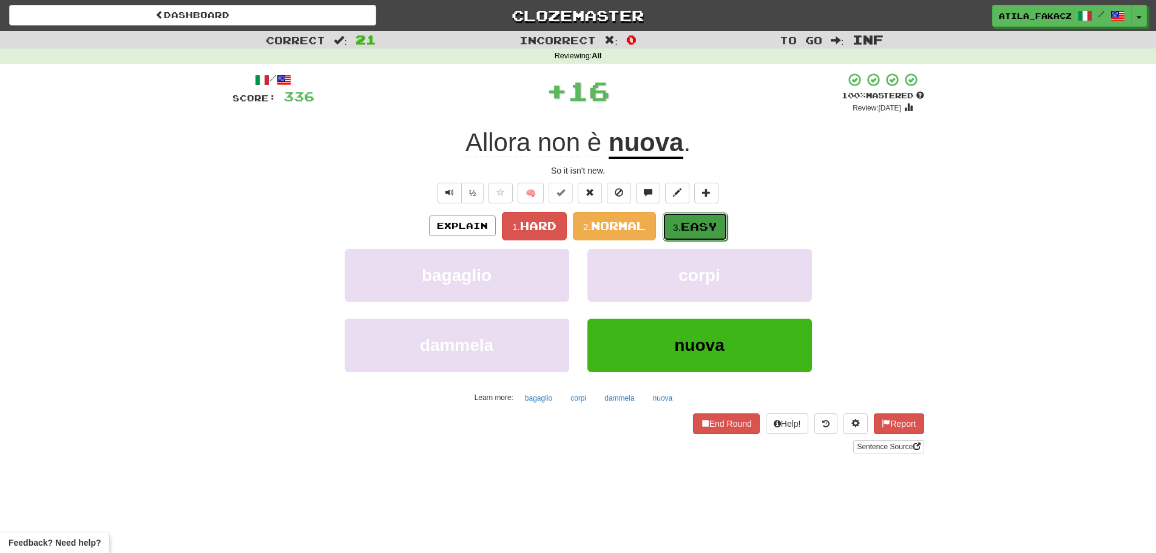
click at [692, 232] on span "Easy" at bounding box center [699, 226] width 36 height 13
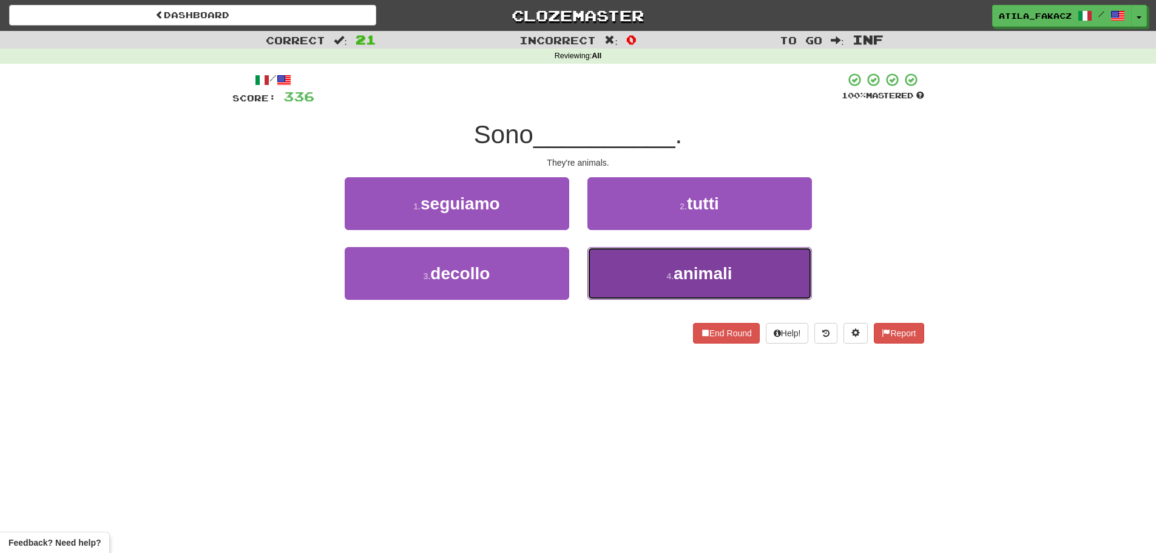
click at [645, 264] on button "4 . animali" at bounding box center [699, 273] width 224 height 53
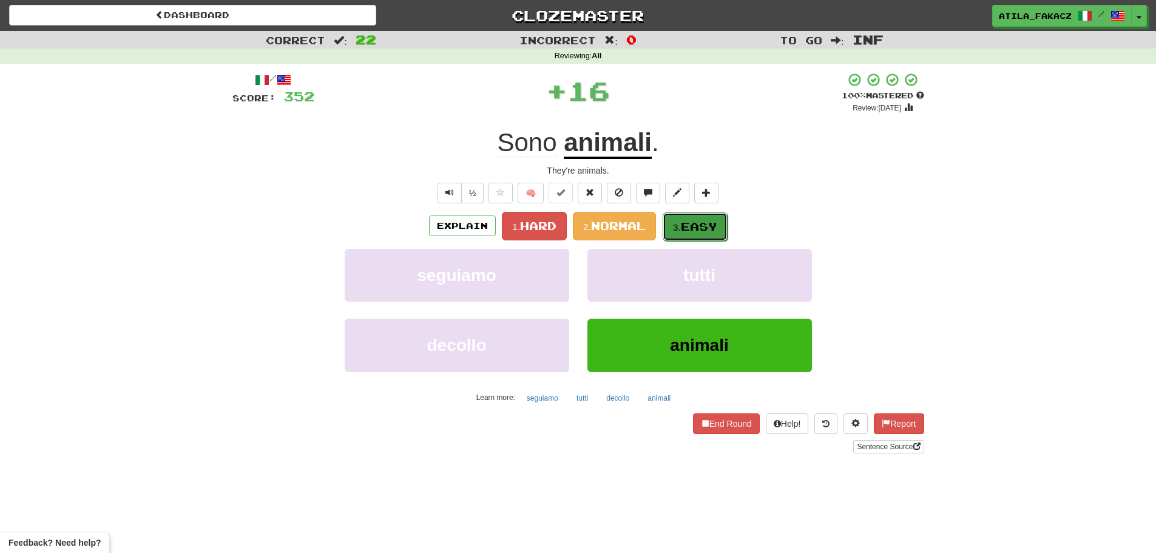
click at [695, 221] on span "Easy" at bounding box center [699, 226] width 36 height 13
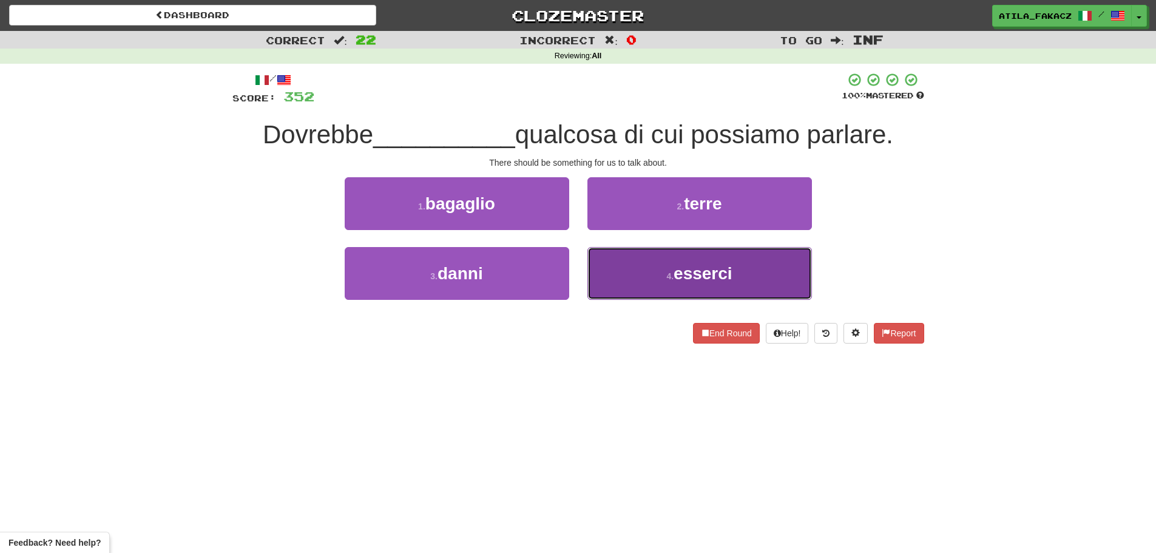
click at [636, 280] on button "4 . esserci" at bounding box center [699, 273] width 224 height 53
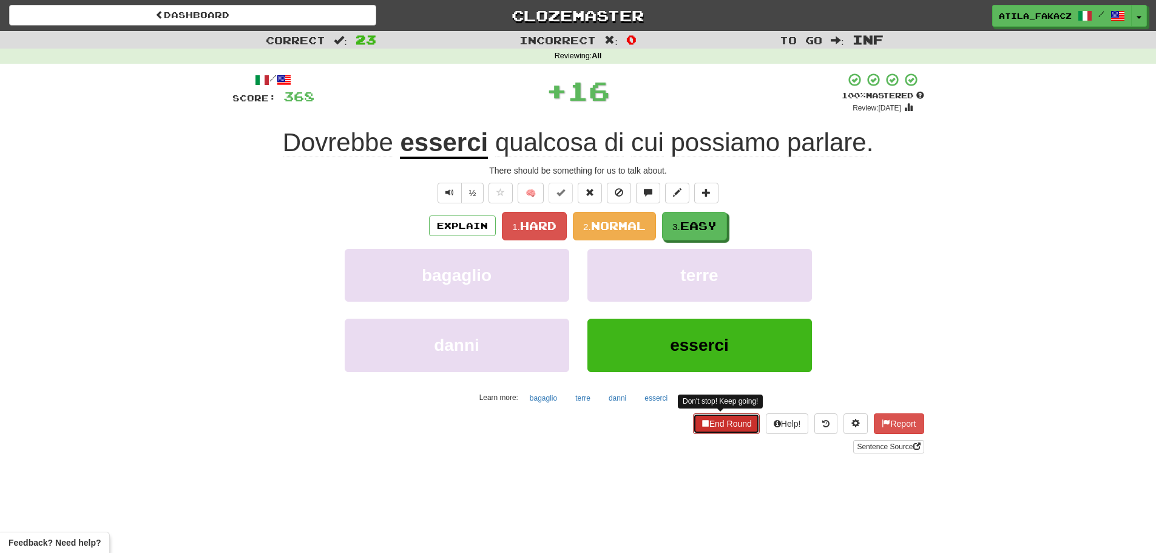
click at [717, 423] on button "End Round" at bounding box center [726, 423] width 67 height 21
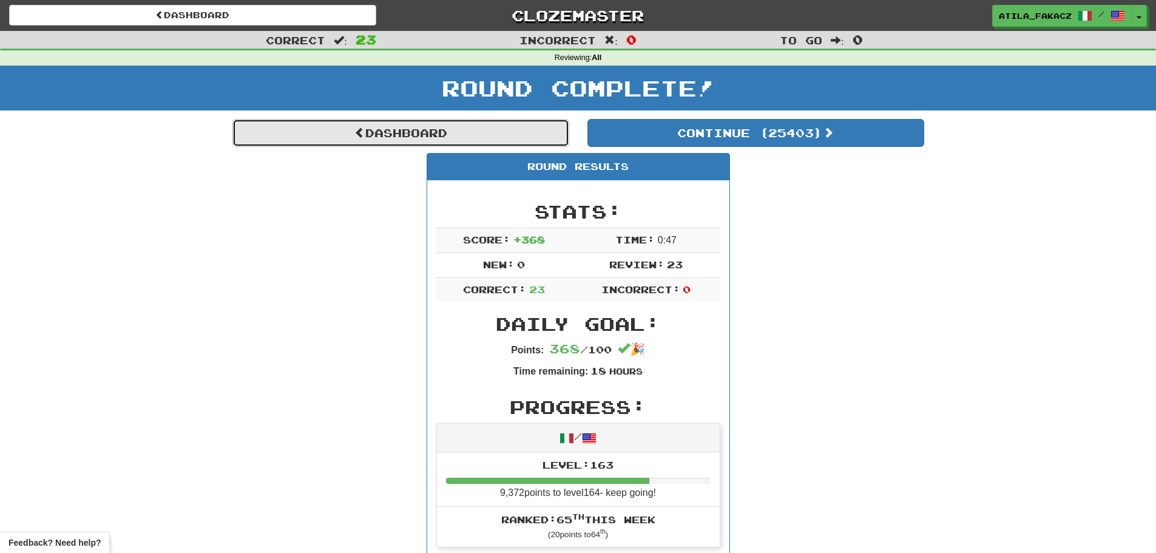
click at [426, 139] on link "Dashboard" at bounding box center [400, 133] width 337 height 28
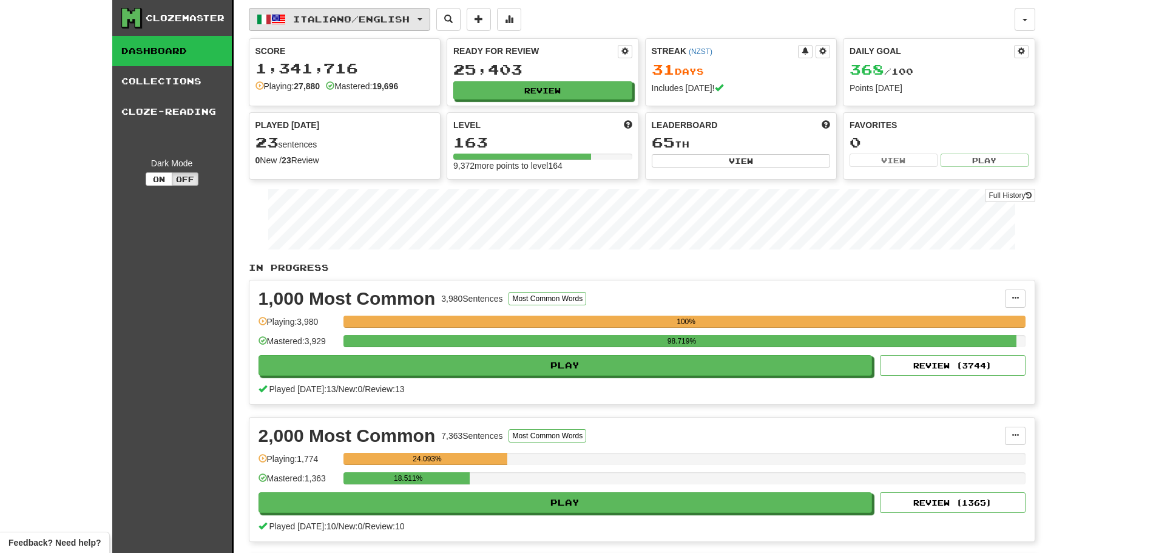
click at [360, 15] on span "Italiano / English" at bounding box center [351, 19] width 116 height 10
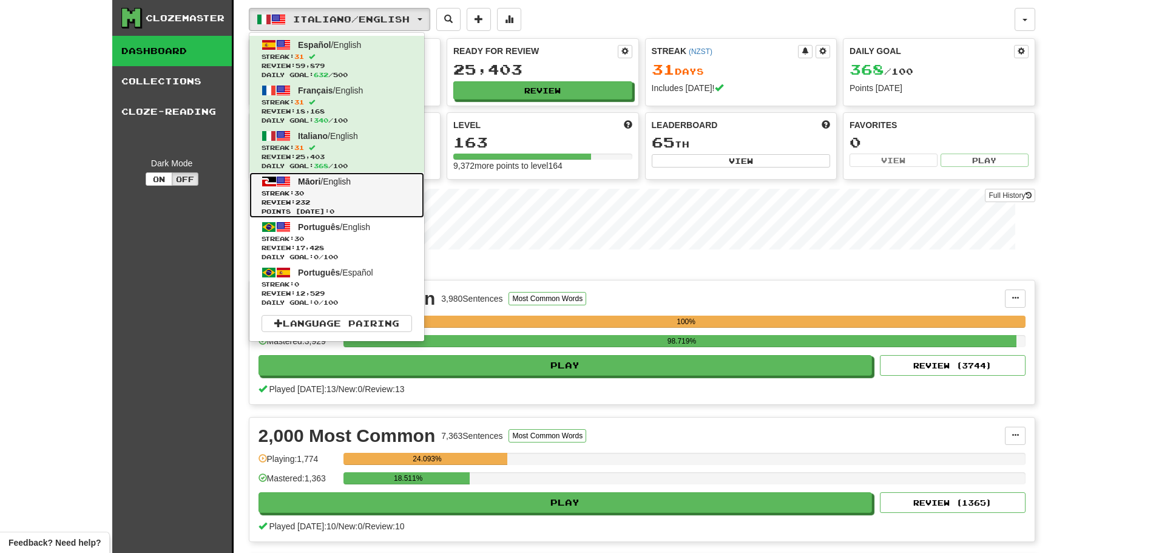
click at [344, 194] on span "Streak: 30" at bounding box center [336, 193] width 150 height 9
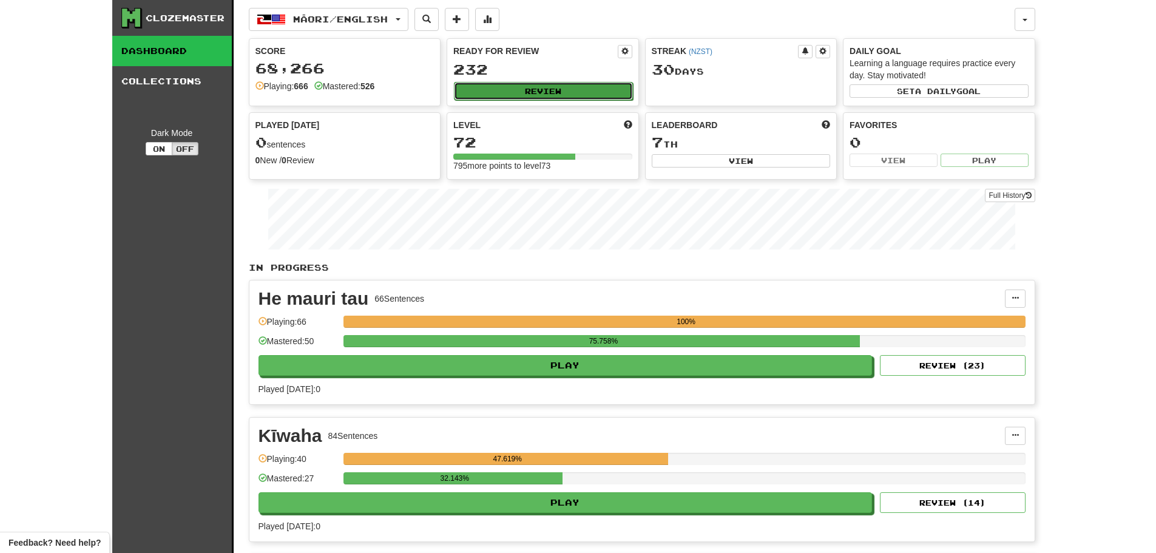
click at [531, 90] on button "Review" at bounding box center [543, 91] width 179 height 18
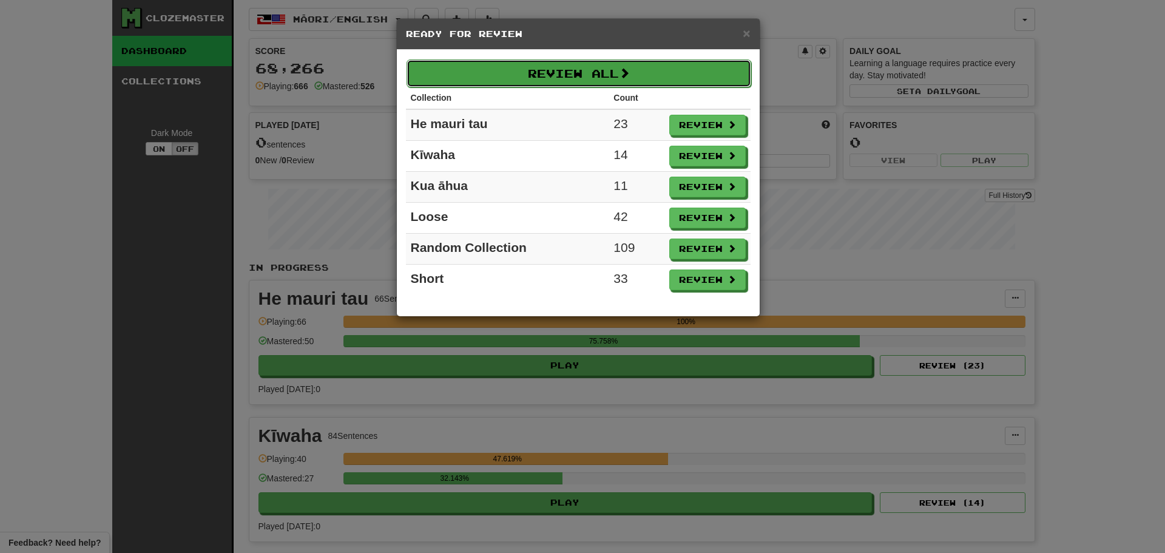
click at [593, 79] on button "Review All" at bounding box center [578, 73] width 345 height 28
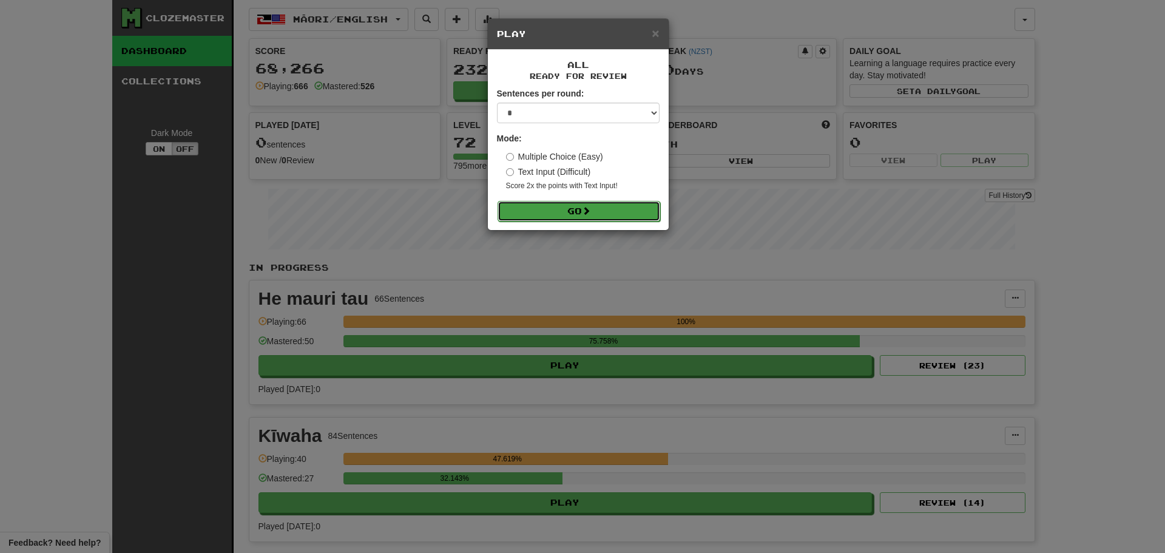
click at [588, 216] on button "Go" at bounding box center [578, 211] width 163 height 21
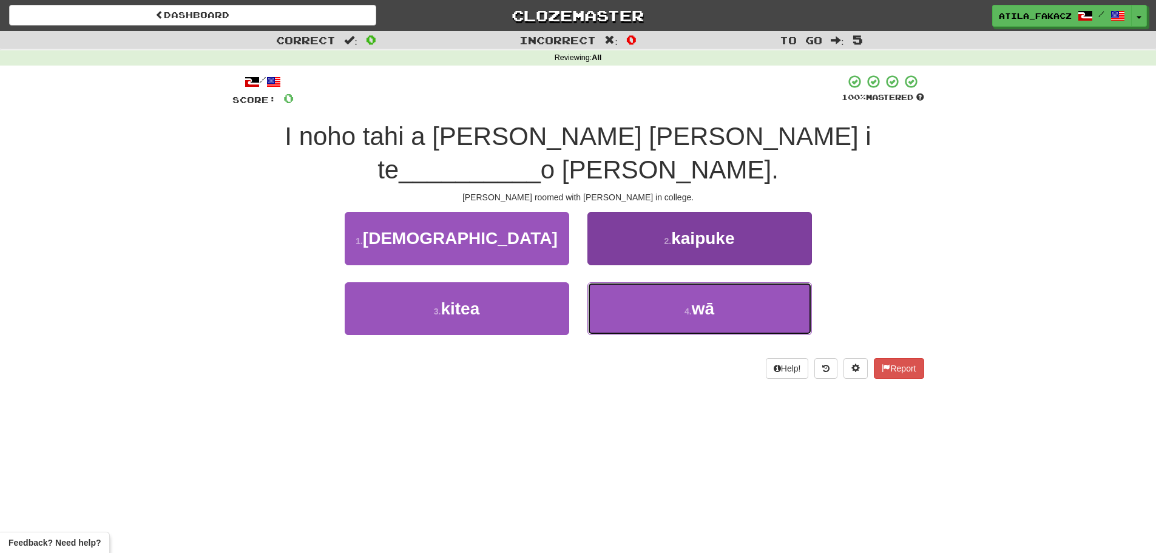
drag, startPoint x: 647, startPoint y: 272, endPoint x: 654, endPoint y: 265, distance: 10.3
click at [648, 282] on button "4 . wā" at bounding box center [699, 308] width 224 height 53
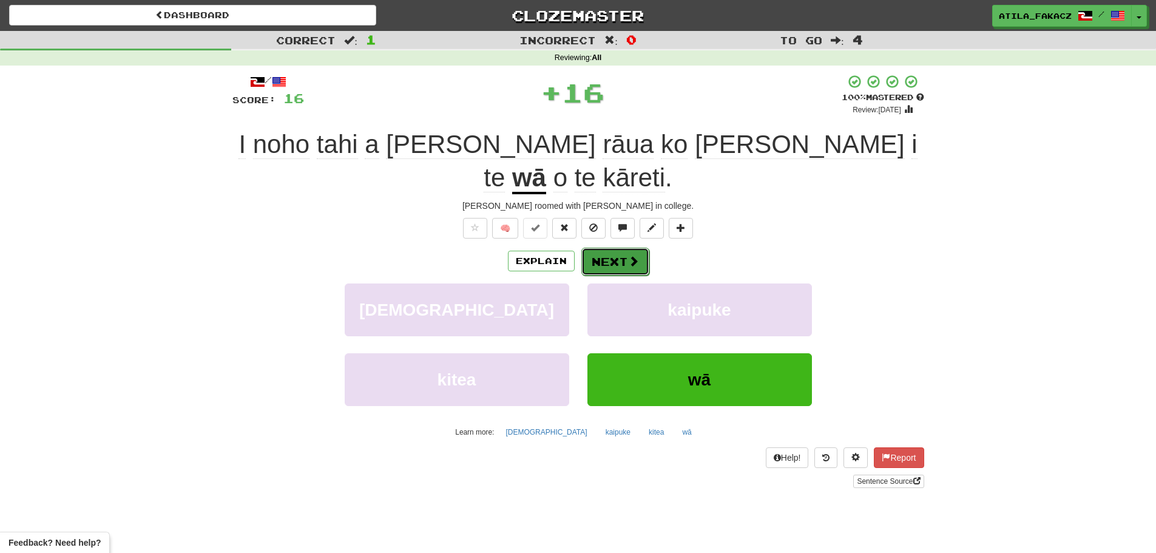
click at [622, 248] on button "Next" at bounding box center [615, 262] width 68 height 28
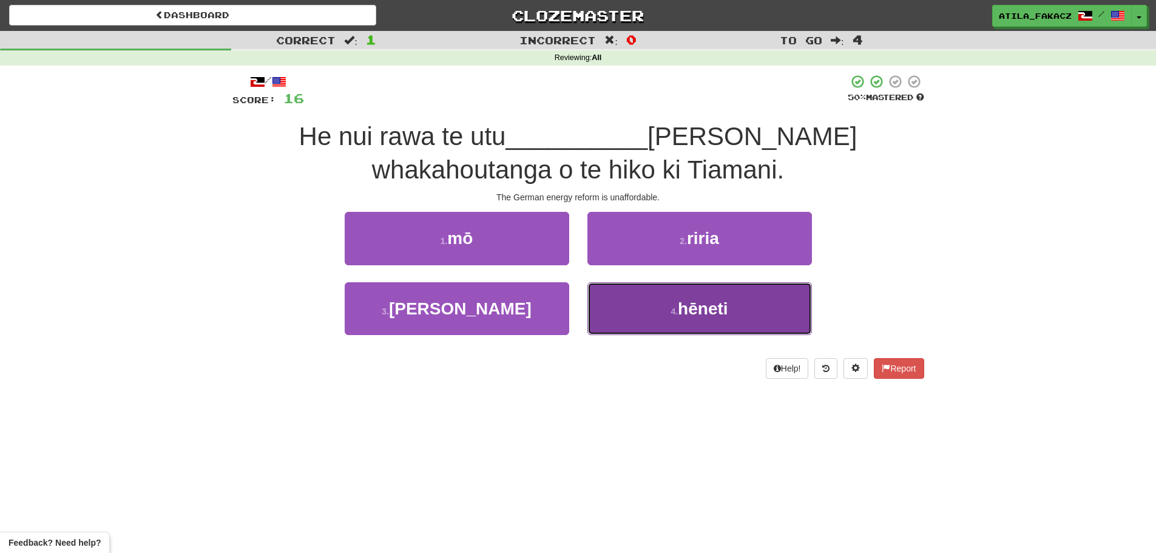
click at [674, 321] on button "4 . hēneti" at bounding box center [699, 308] width 224 height 53
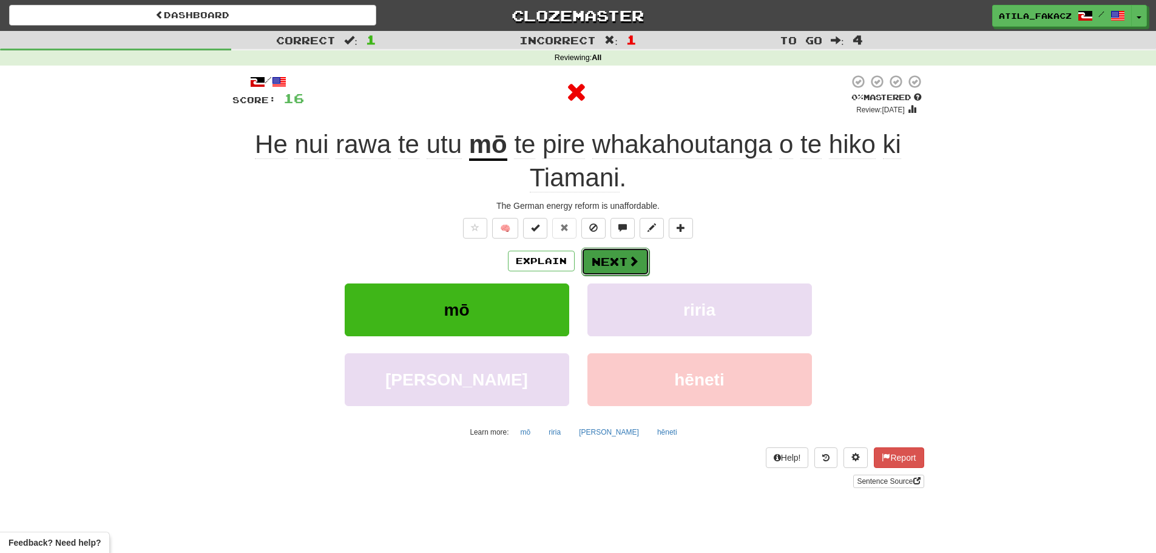
click at [618, 255] on button "Next" at bounding box center [615, 262] width 68 height 28
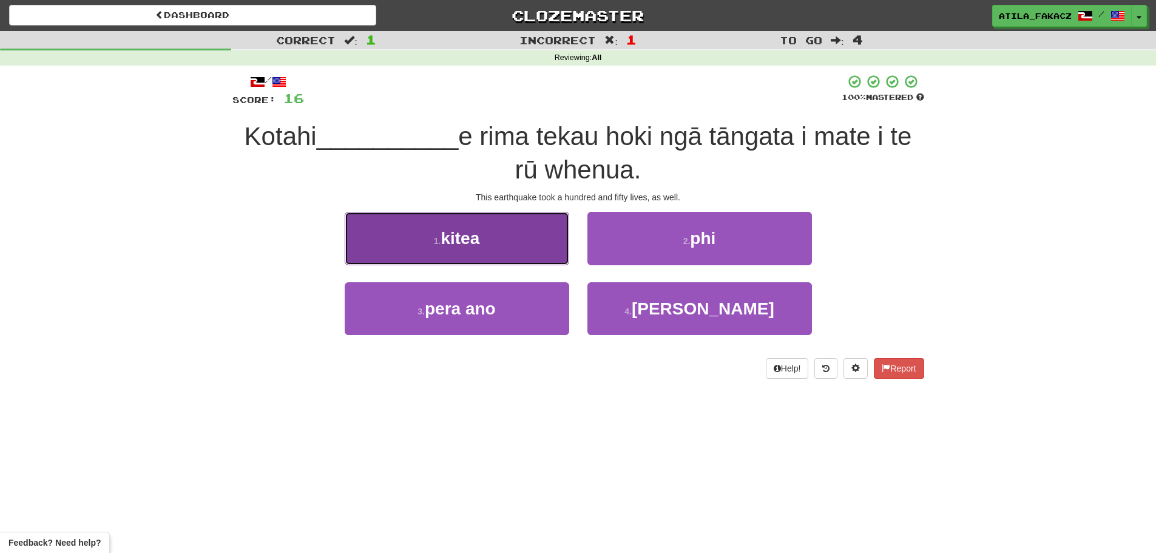
click at [491, 230] on button "1 . kitea" at bounding box center [457, 238] width 224 height 53
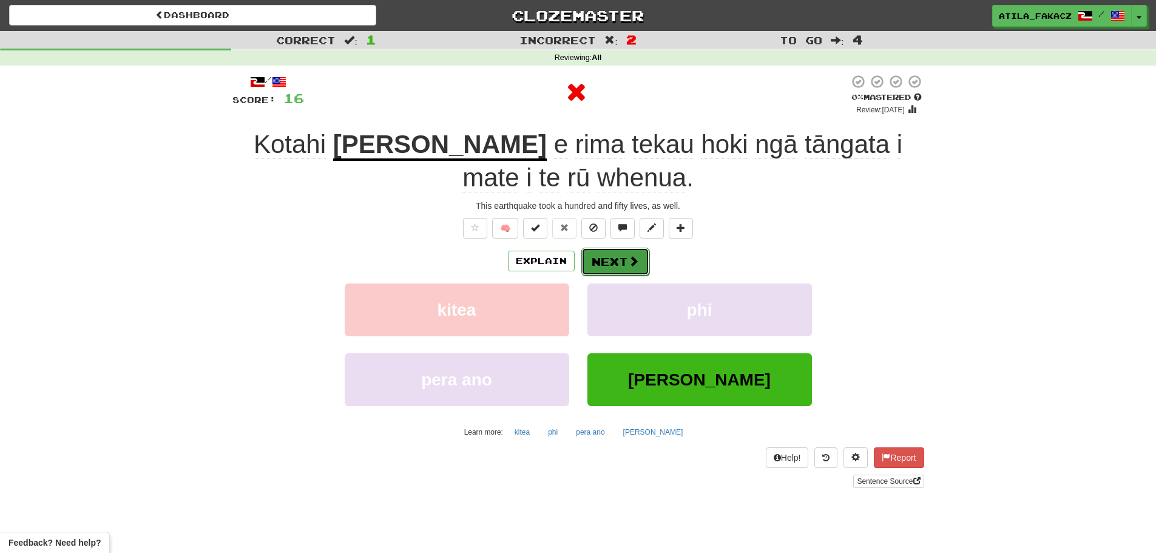
click at [619, 260] on button "Next" at bounding box center [615, 262] width 68 height 28
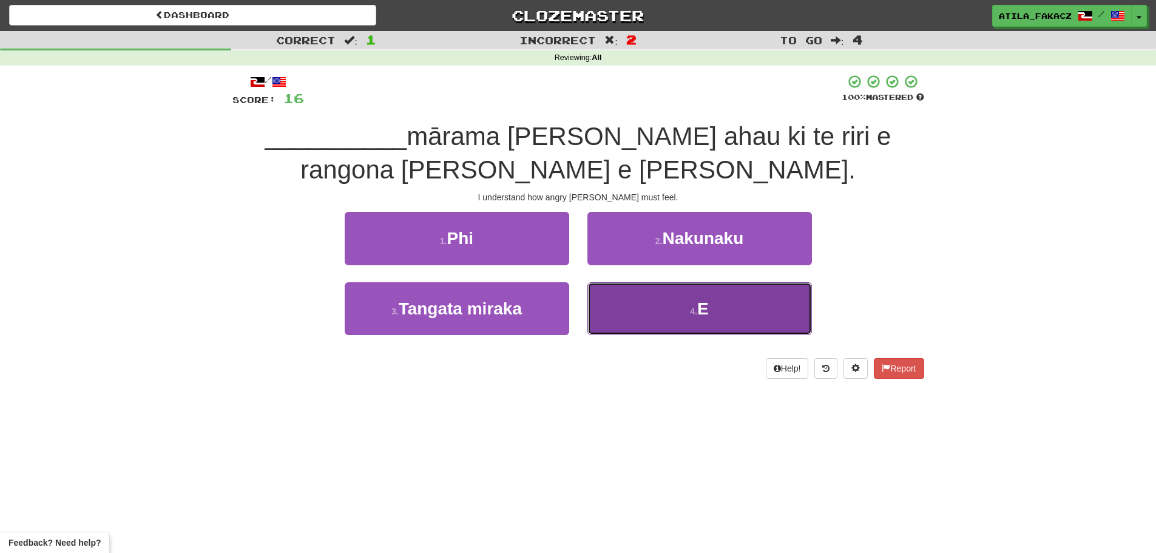
click at [675, 306] on button "4 . E" at bounding box center [699, 308] width 224 height 53
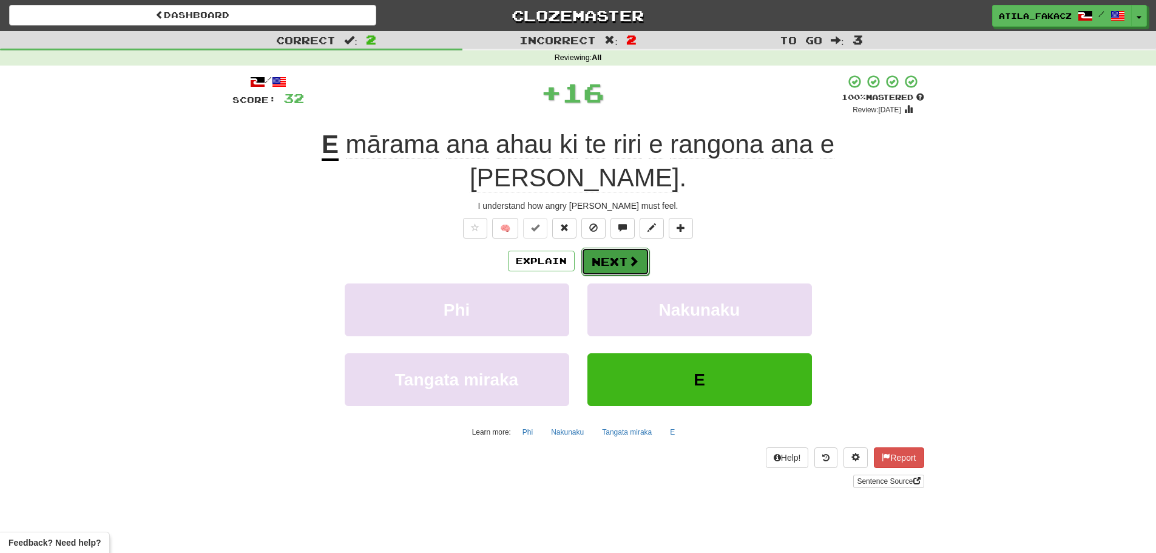
click at [633, 255] on span at bounding box center [633, 260] width 11 height 11
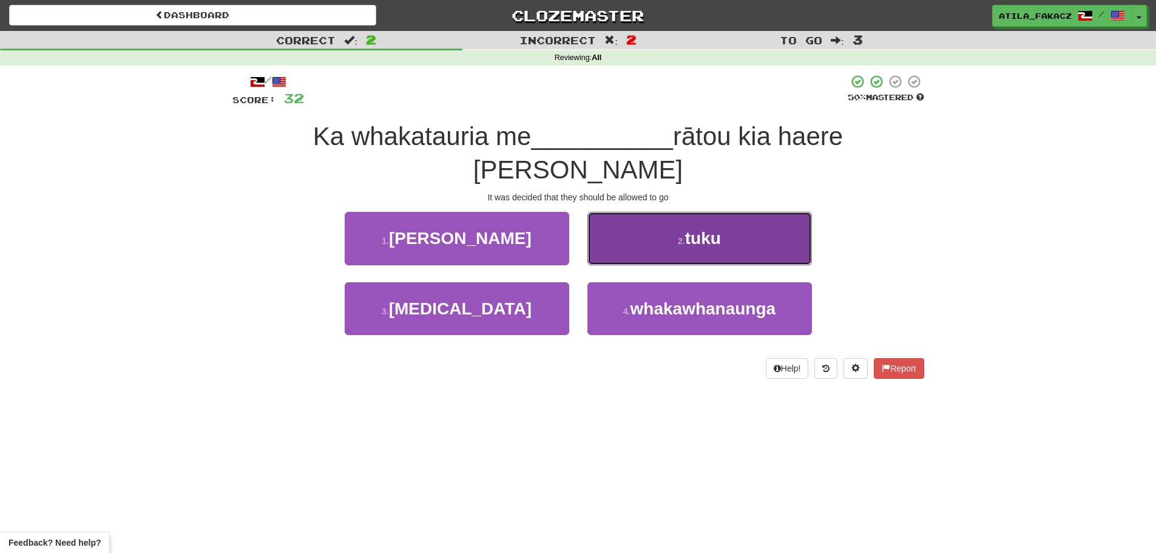
click at [625, 212] on button "2 . tuku" at bounding box center [699, 238] width 224 height 53
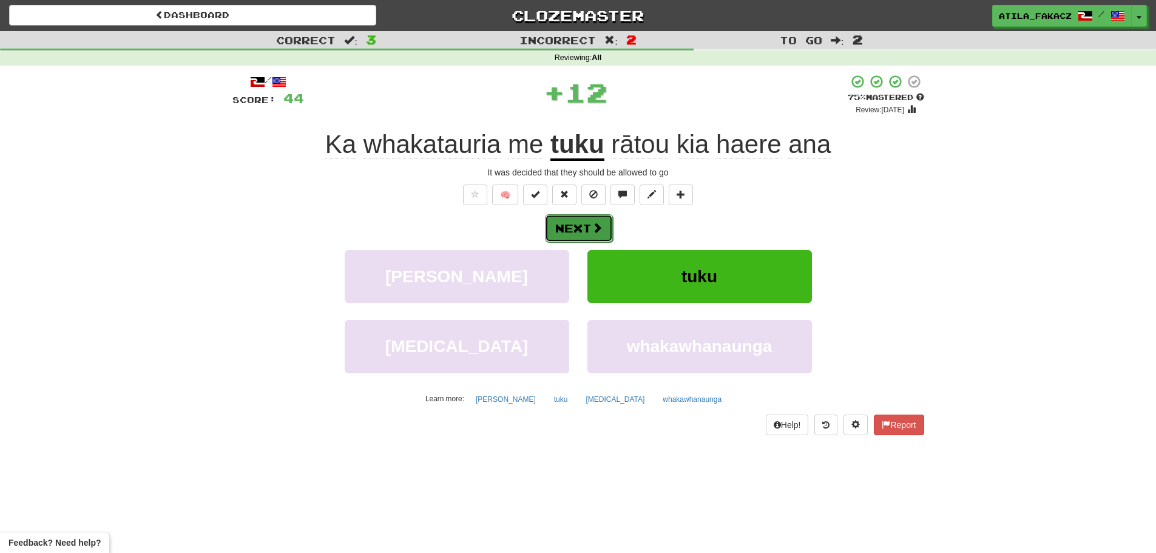
click at [580, 222] on button "Next" at bounding box center [579, 228] width 68 height 28
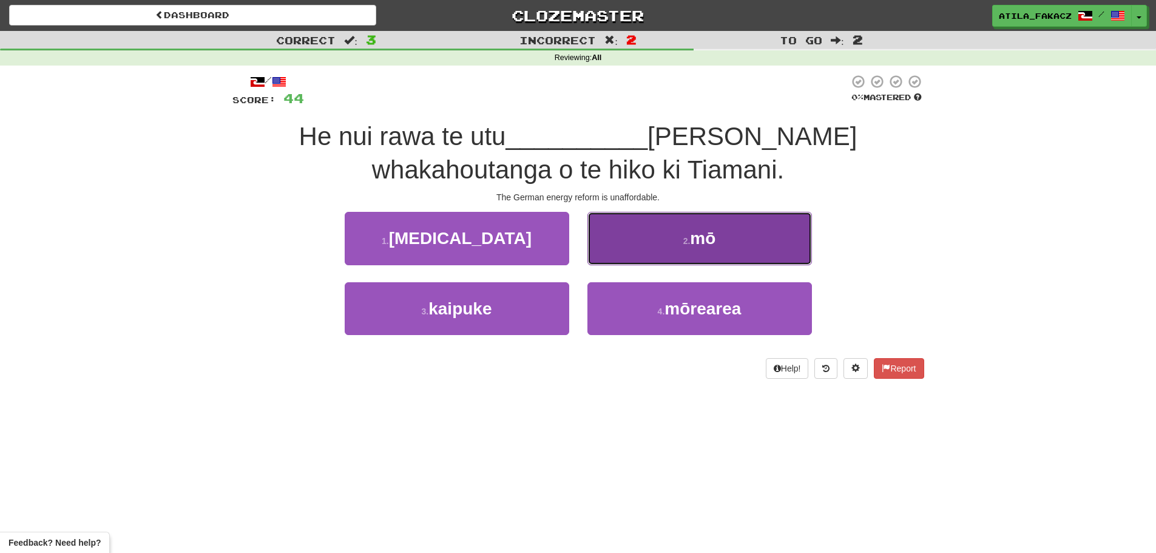
click at [661, 251] on button "2 . mō" at bounding box center [699, 238] width 224 height 53
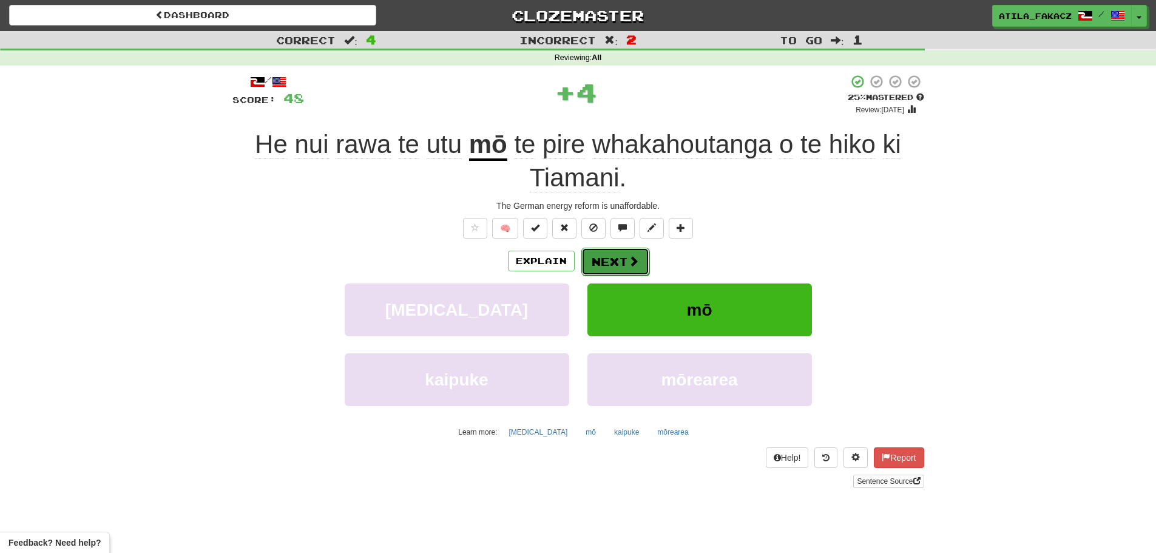
click at [617, 261] on button "Next" at bounding box center [615, 262] width 68 height 28
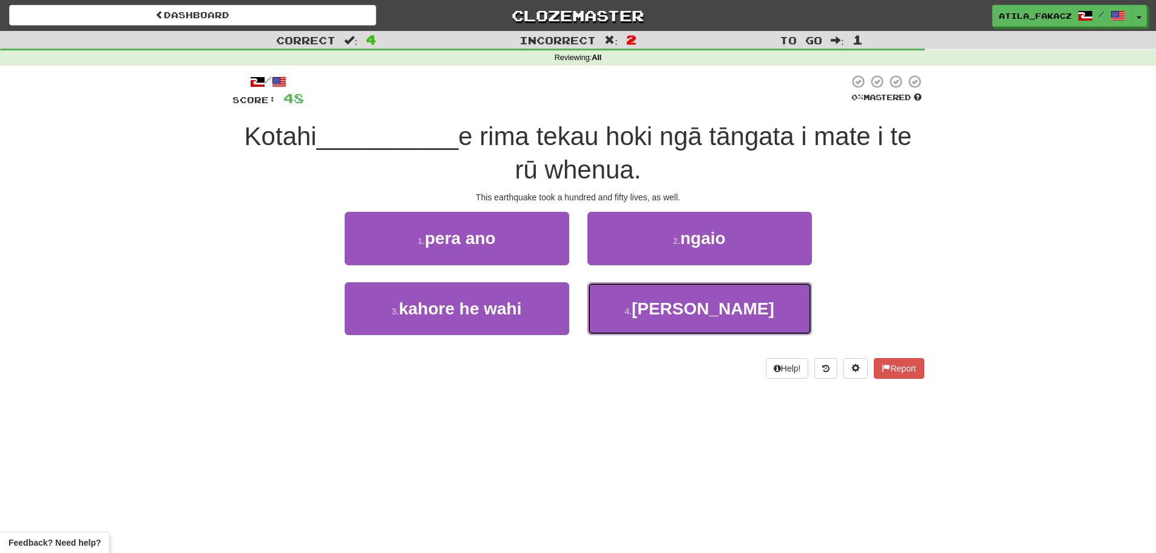
drag, startPoint x: 654, startPoint y: 307, endPoint x: 649, endPoint y: 281, distance: 25.9
click at [656, 306] on button "4 . rau" at bounding box center [699, 308] width 224 height 53
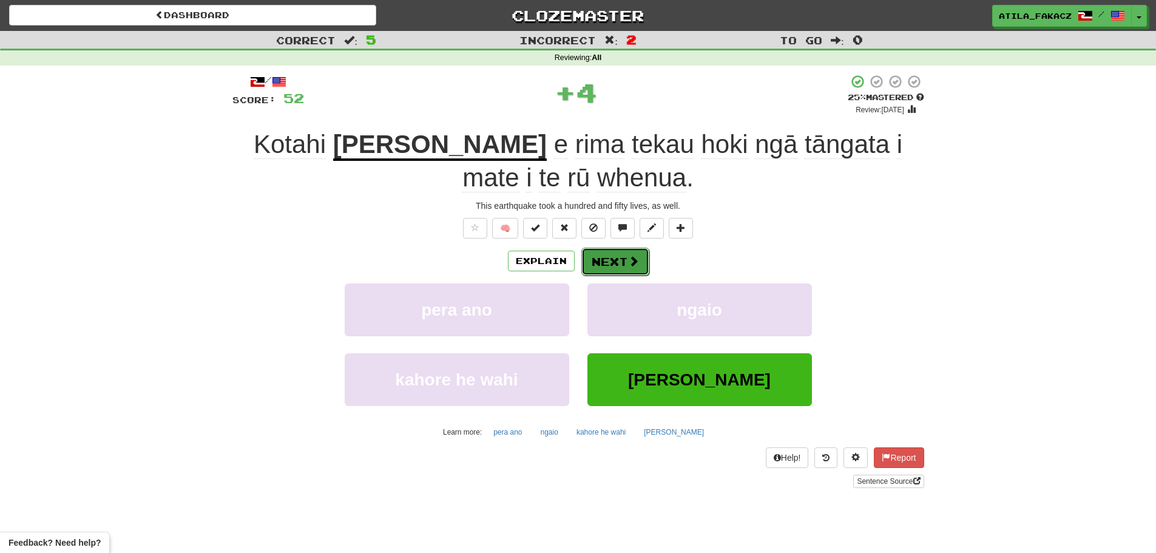
click at [615, 262] on button "Next" at bounding box center [615, 262] width 68 height 28
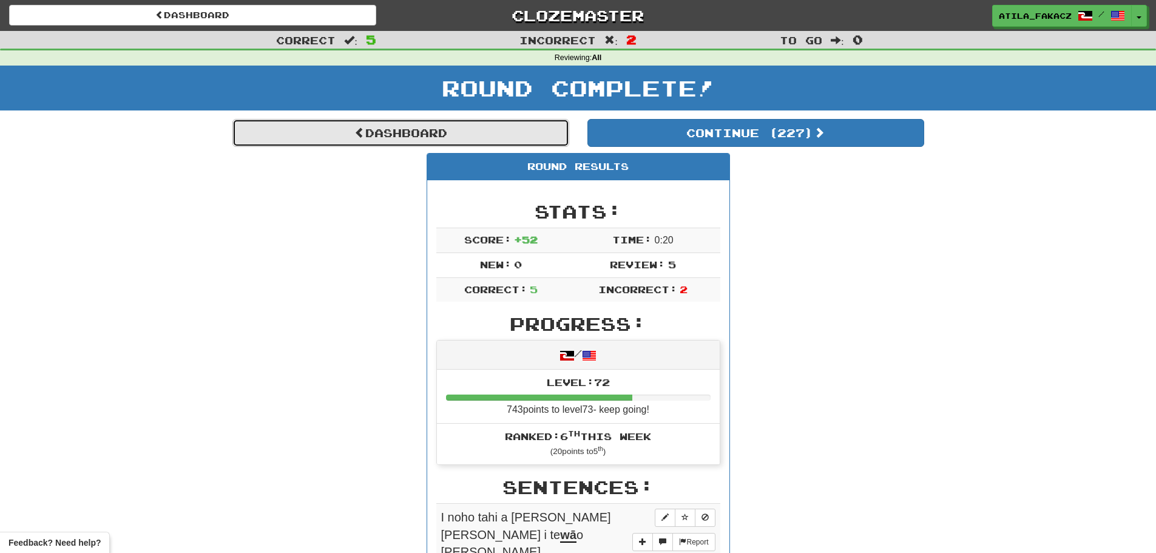
click at [421, 144] on link "Dashboard" at bounding box center [400, 133] width 337 height 28
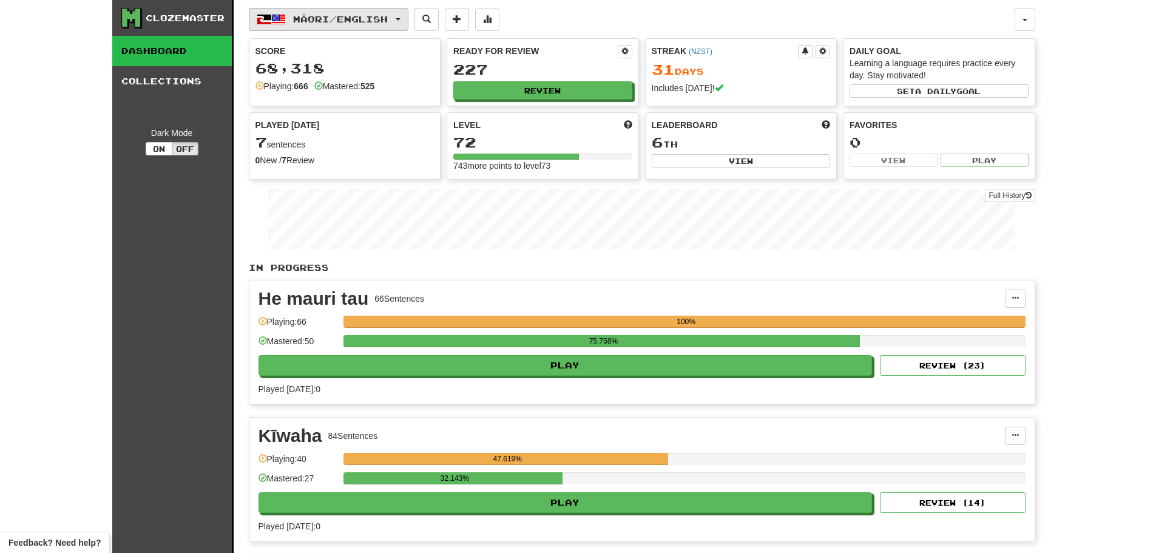
click at [295, 19] on span "Māori / English" at bounding box center [340, 19] width 95 height 10
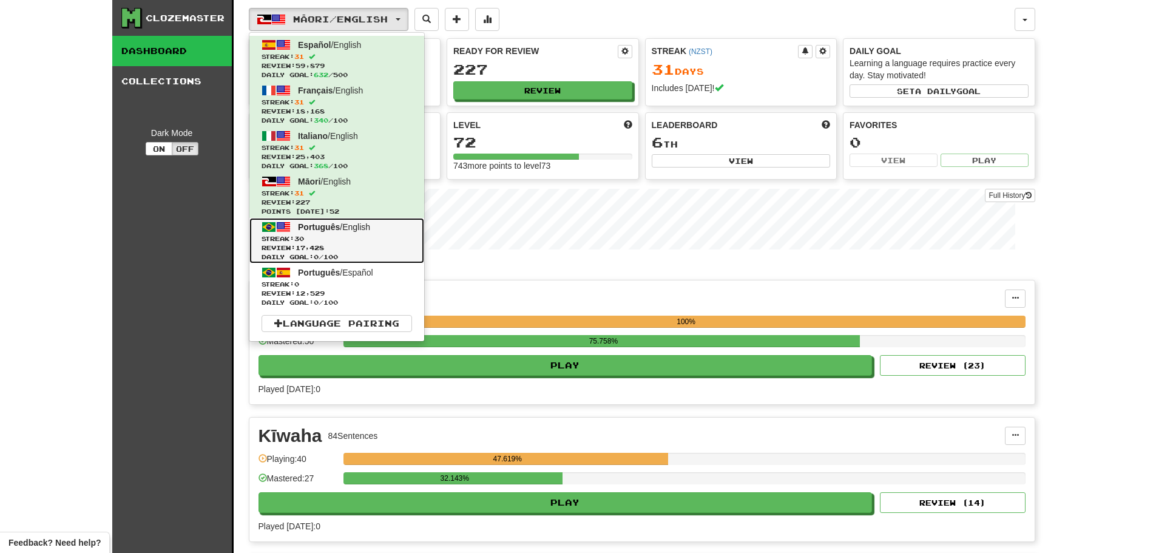
click at [328, 227] on span "Português" at bounding box center [319, 227] width 42 height 10
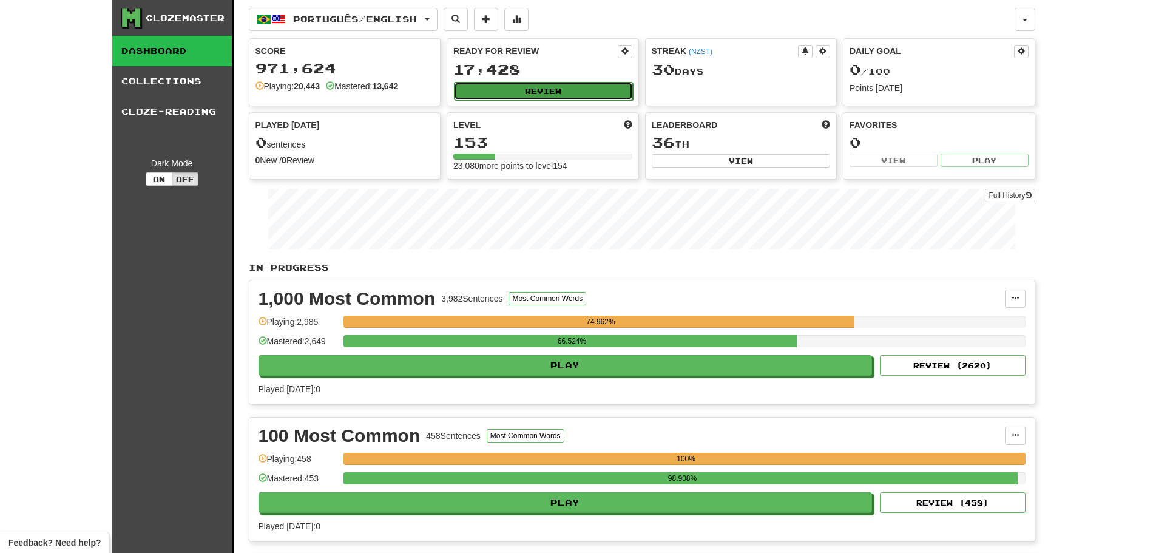
click at [551, 89] on button "Review" at bounding box center [543, 91] width 179 height 18
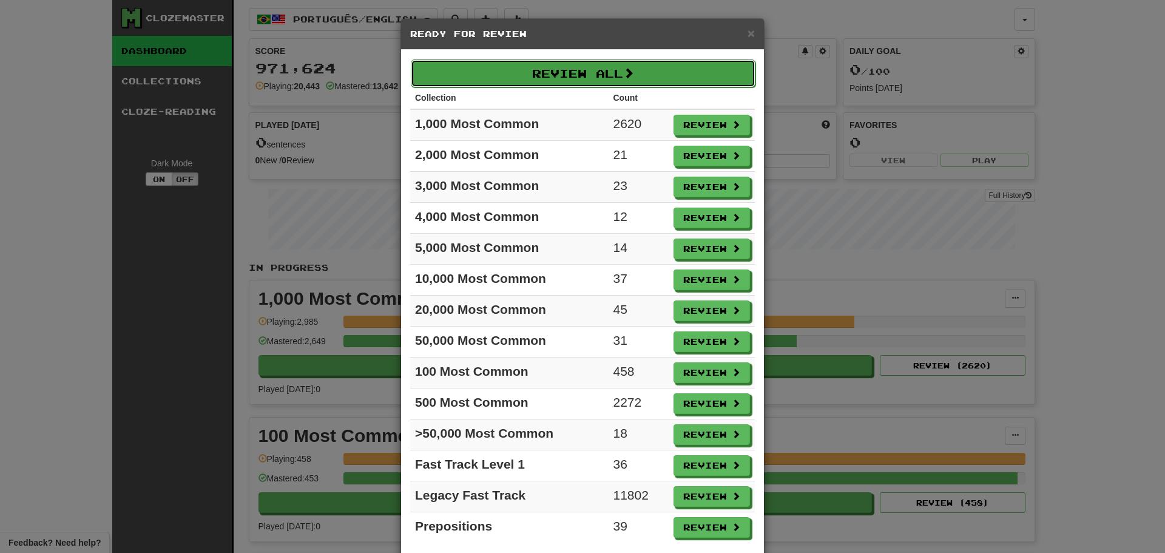
click at [579, 65] on button "Review All" at bounding box center [583, 73] width 345 height 28
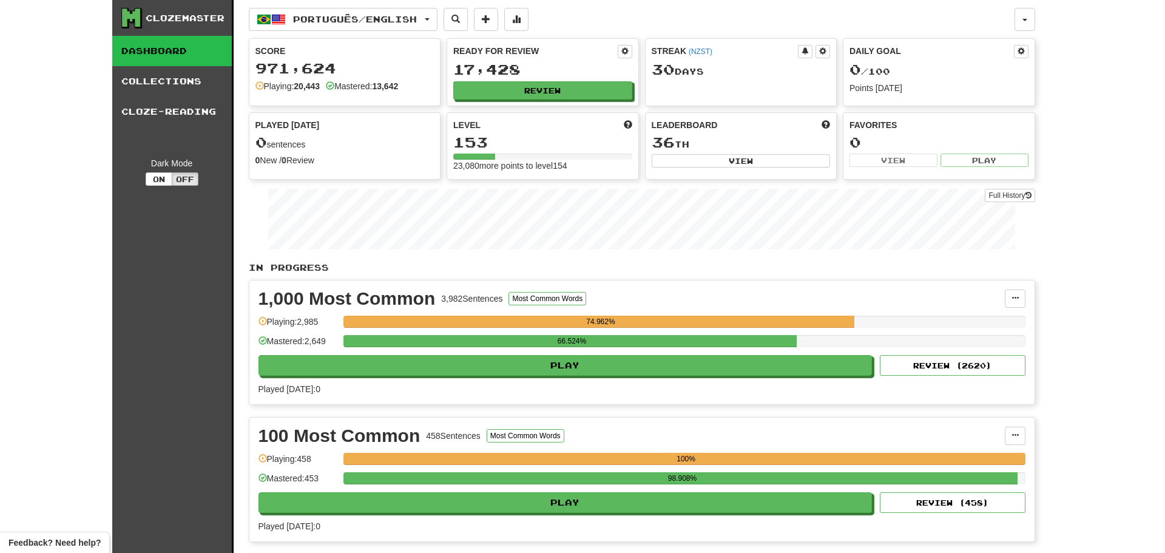
select select "********"
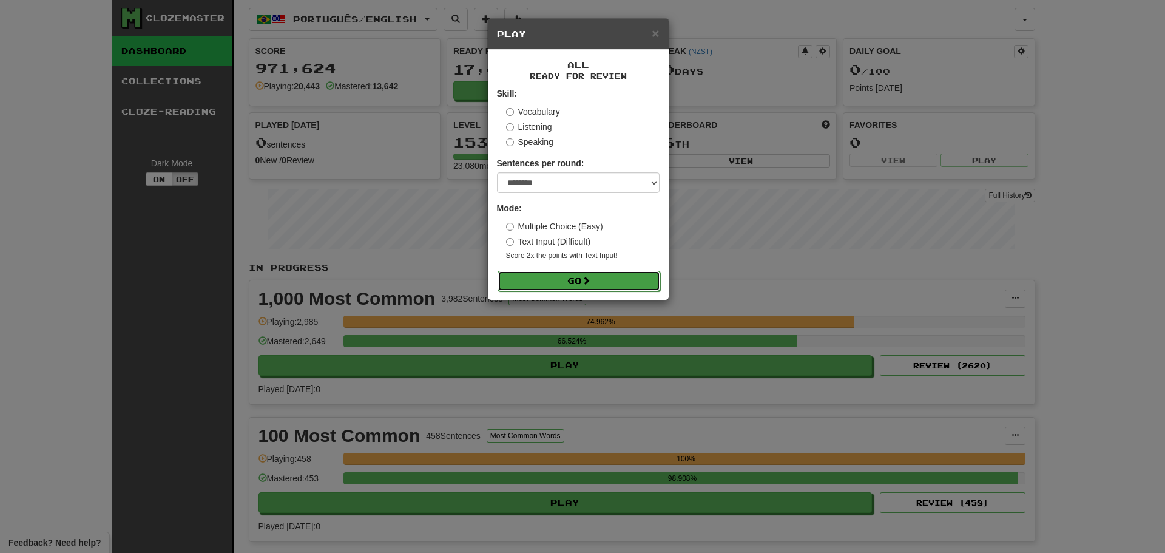
click at [601, 276] on button "Go" at bounding box center [578, 281] width 163 height 21
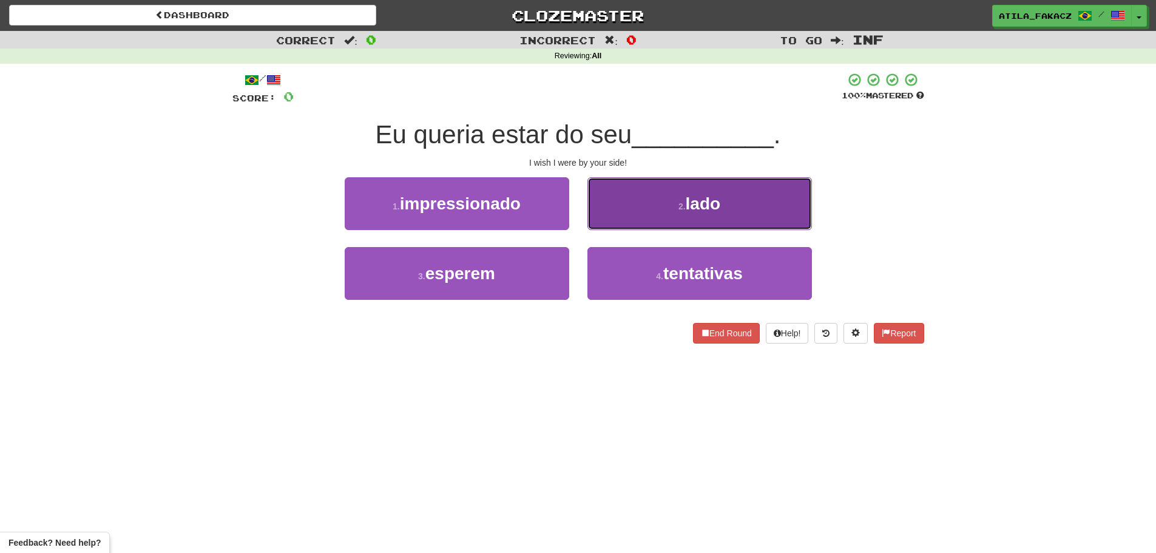
click at [655, 195] on button "2 . lado" at bounding box center [699, 203] width 224 height 53
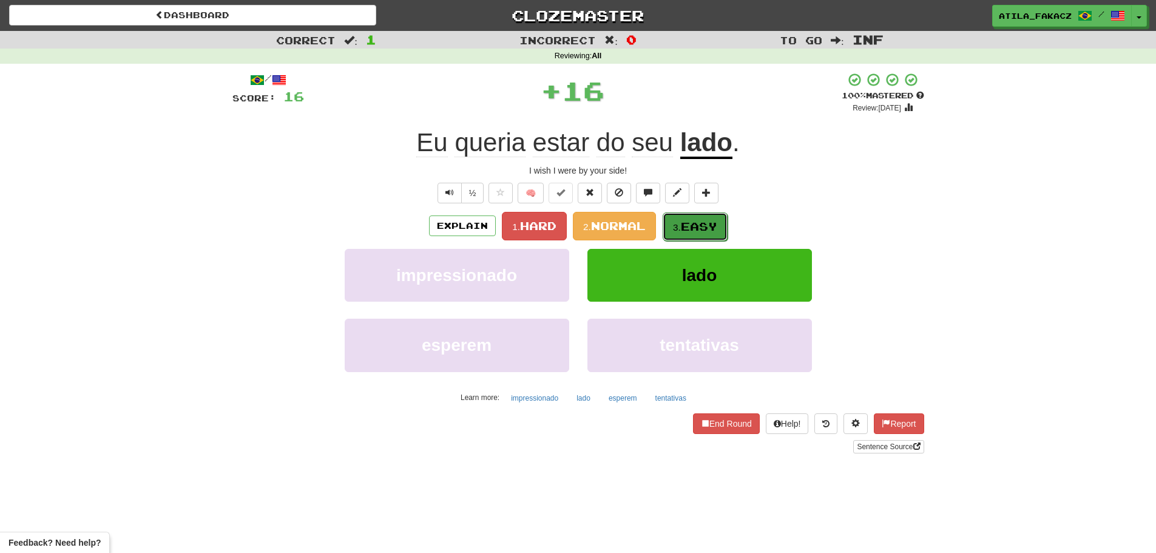
click at [693, 224] on span "Easy" at bounding box center [699, 226] width 36 height 13
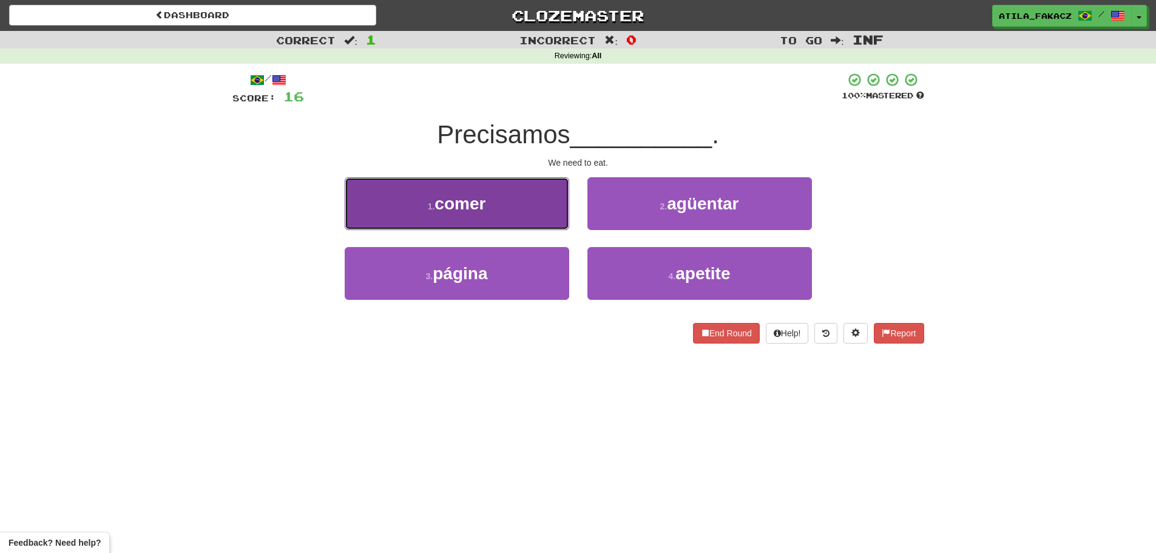
click at [539, 206] on button "1 . comer" at bounding box center [457, 203] width 224 height 53
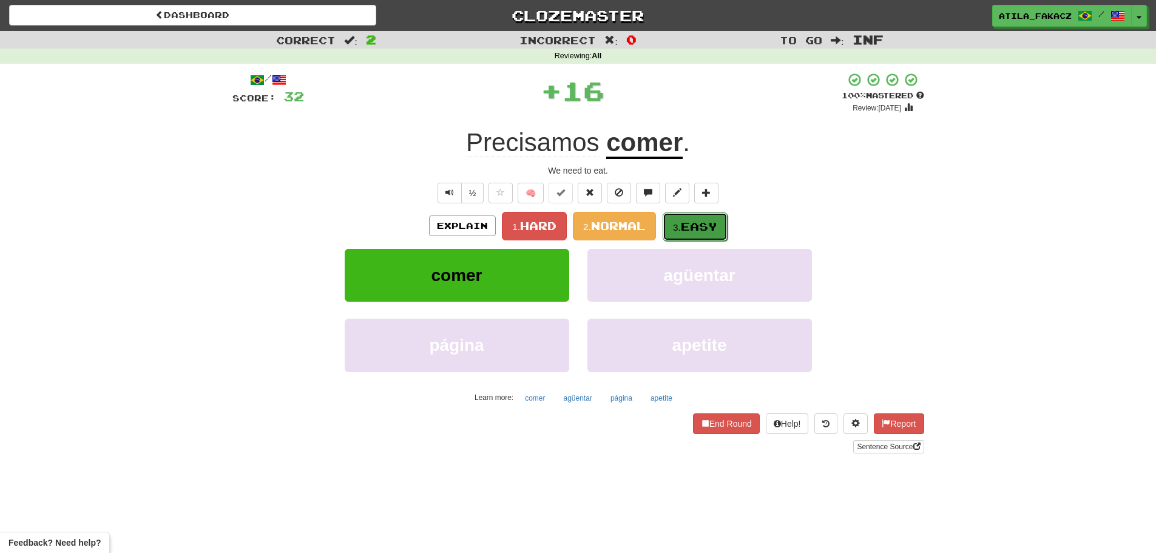
click at [695, 232] on span "Easy" at bounding box center [699, 226] width 36 height 13
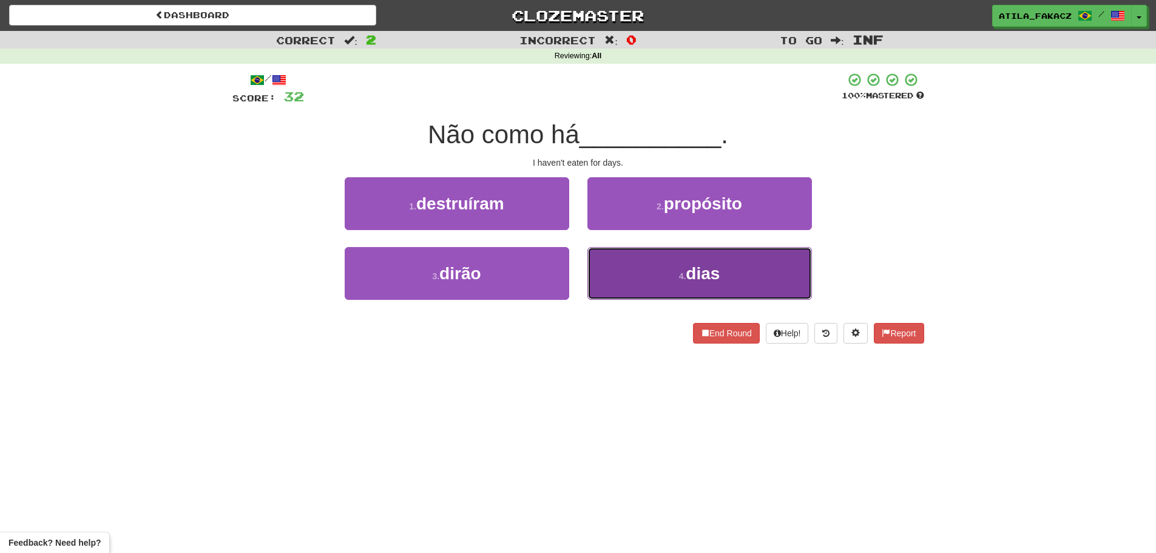
click at [652, 274] on button "4 . dias" at bounding box center [699, 273] width 224 height 53
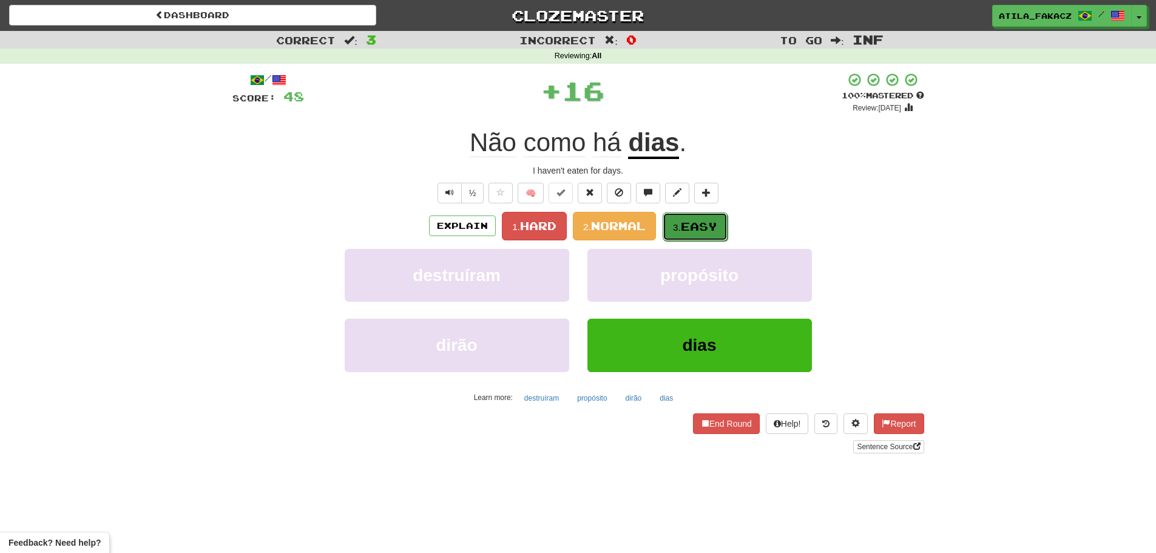
click at [671, 223] on button "3. Easy" at bounding box center [694, 226] width 65 height 29
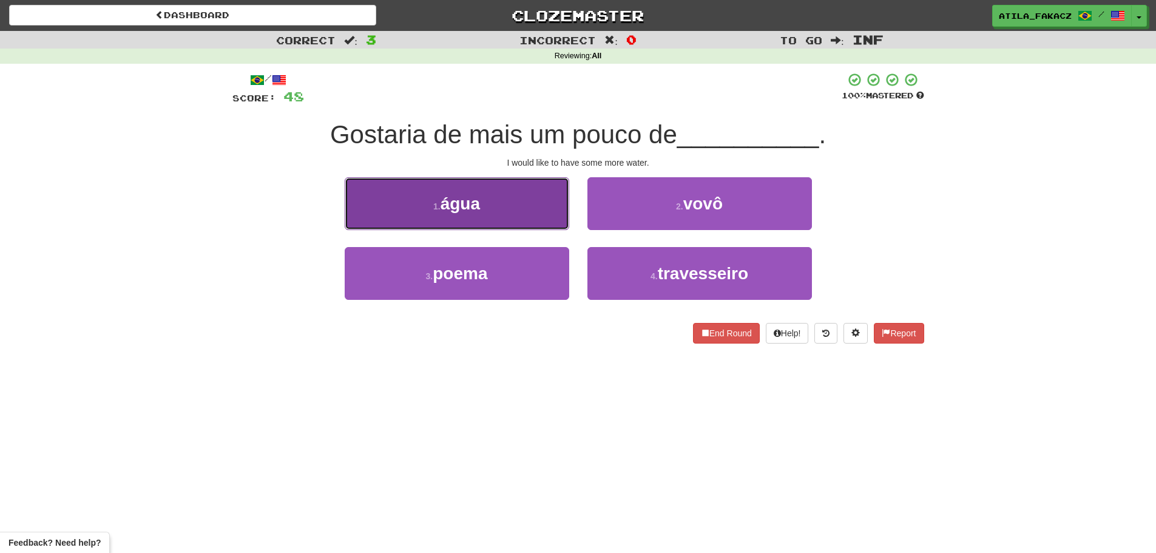
click at [506, 204] on button "1 . água" at bounding box center [457, 203] width 224 height 53
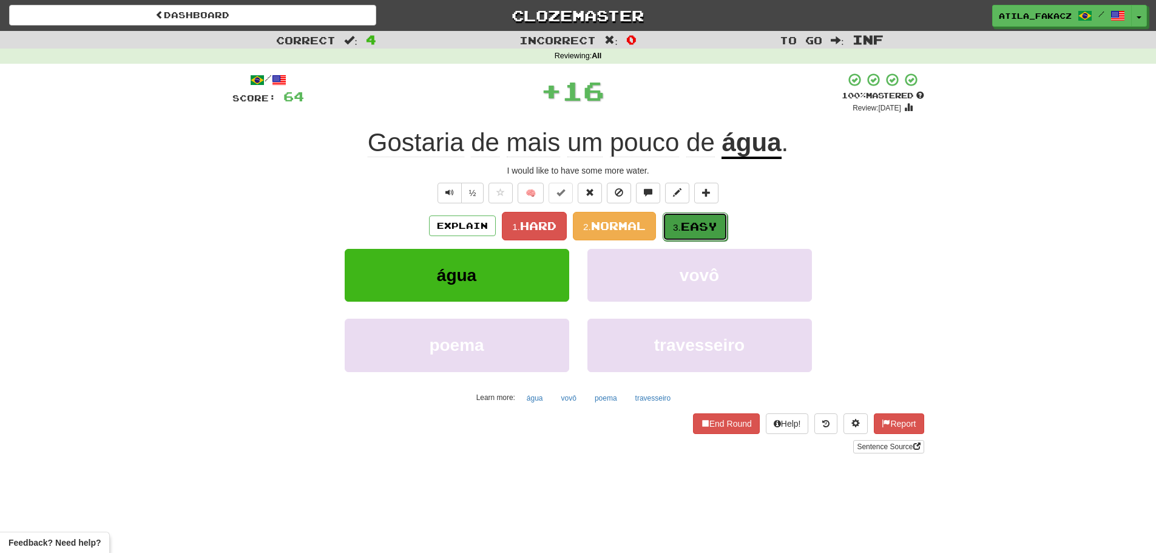
click at [683, 221] on button "3. Easy" at bounding box center [694, 226] width 65 height 29
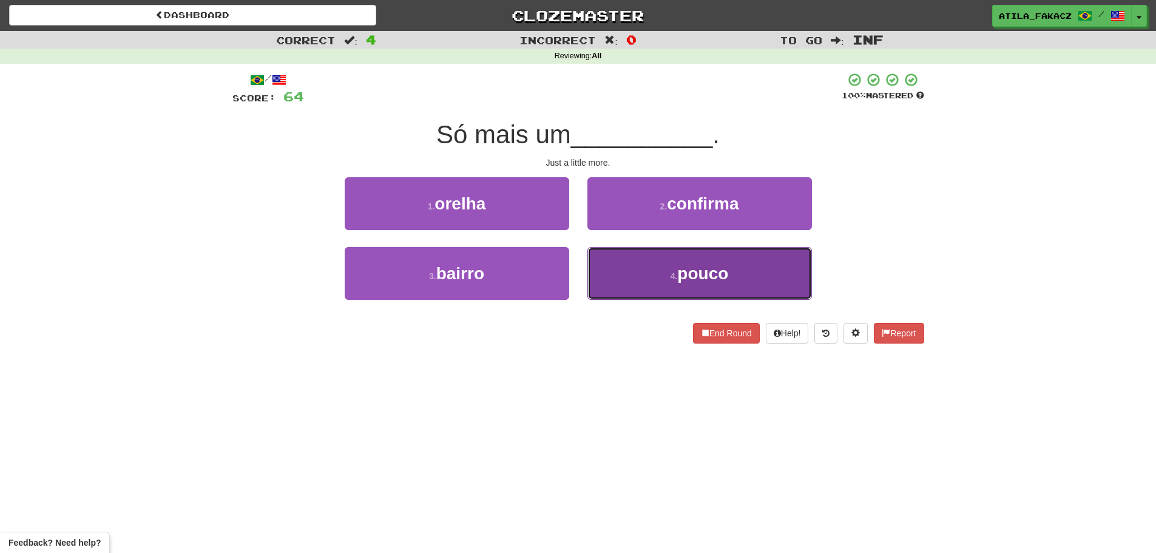
click at [679, 267] on span "pouco" at bounding box center [702, 273] width 51 height 19
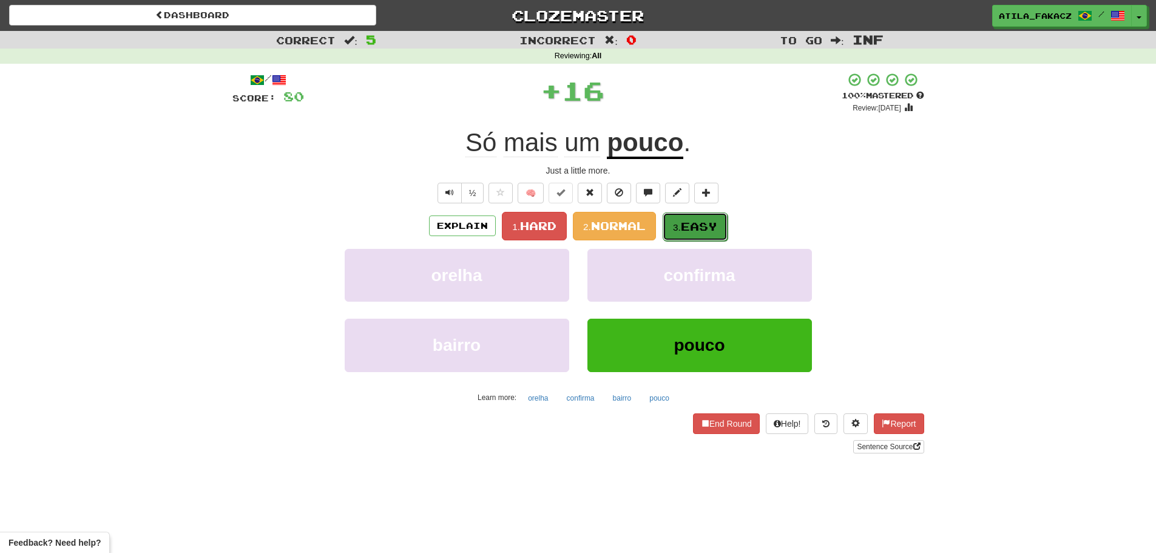
click at [695, 229] on span "Easy" at bounding box center [699, 226] width 36 height 13
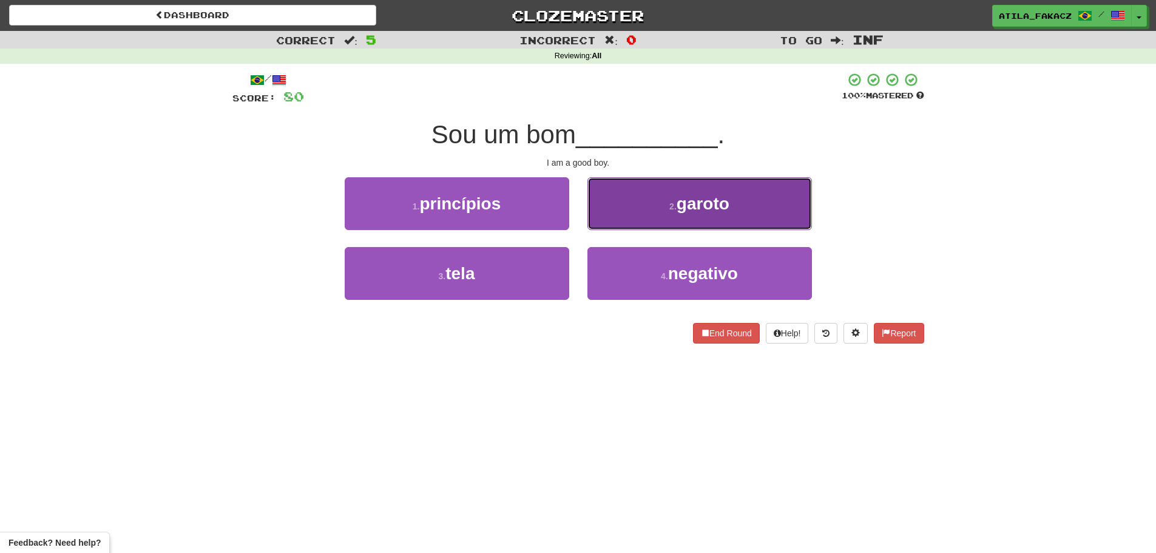
click at [696, 209] on span "garoto" at bounding box center [702, 203] width 53 height 19
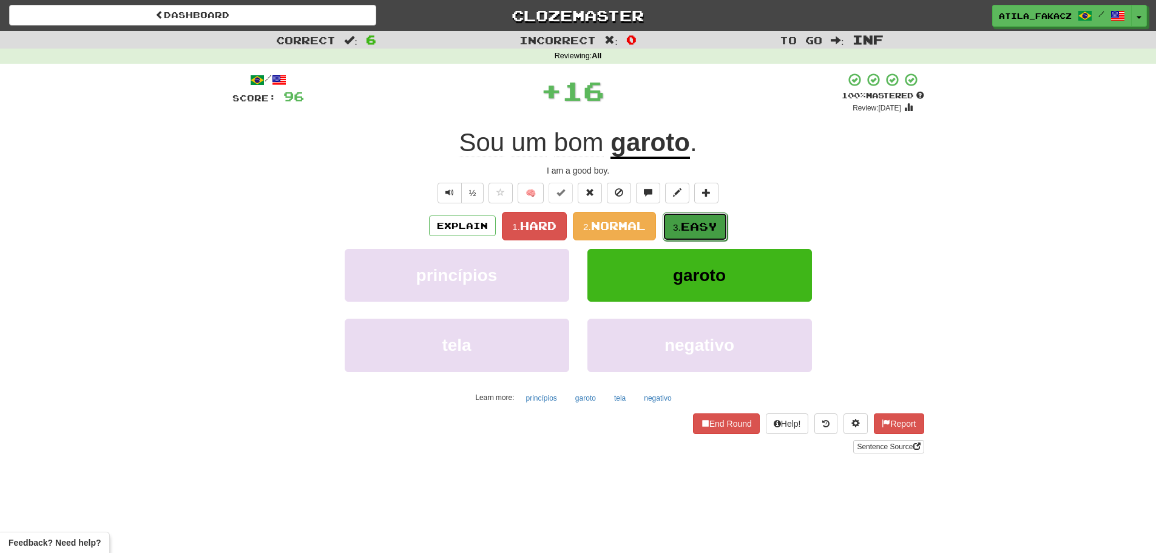
click at [695, 228] on span "Easy" at bounding box center [699, 226] width 36 height 13
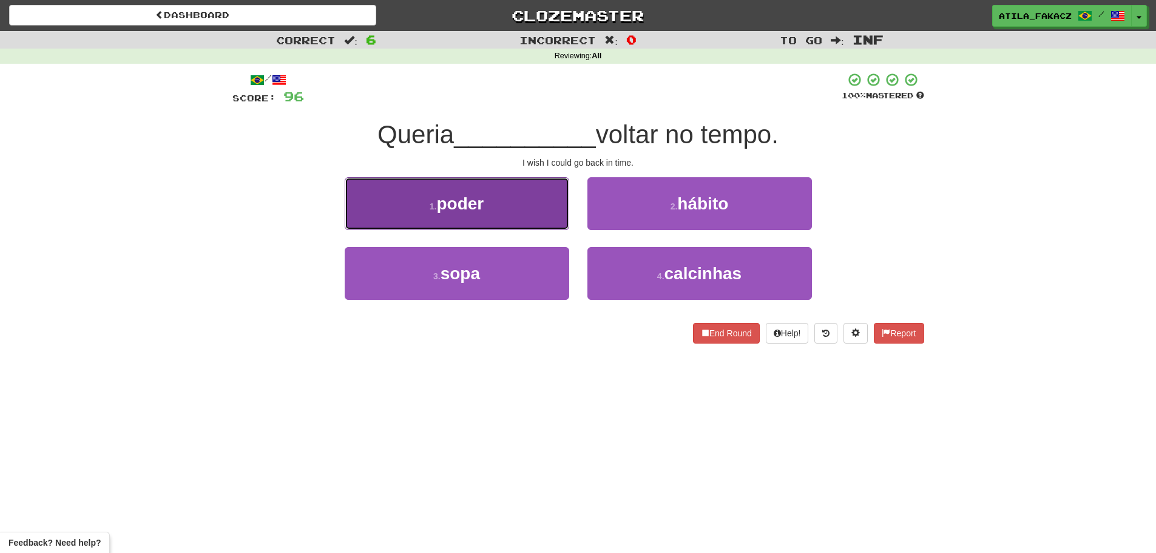
click at [504, 215] on button "1 . poder" at bounding box center [457, 203] width 224 height 53
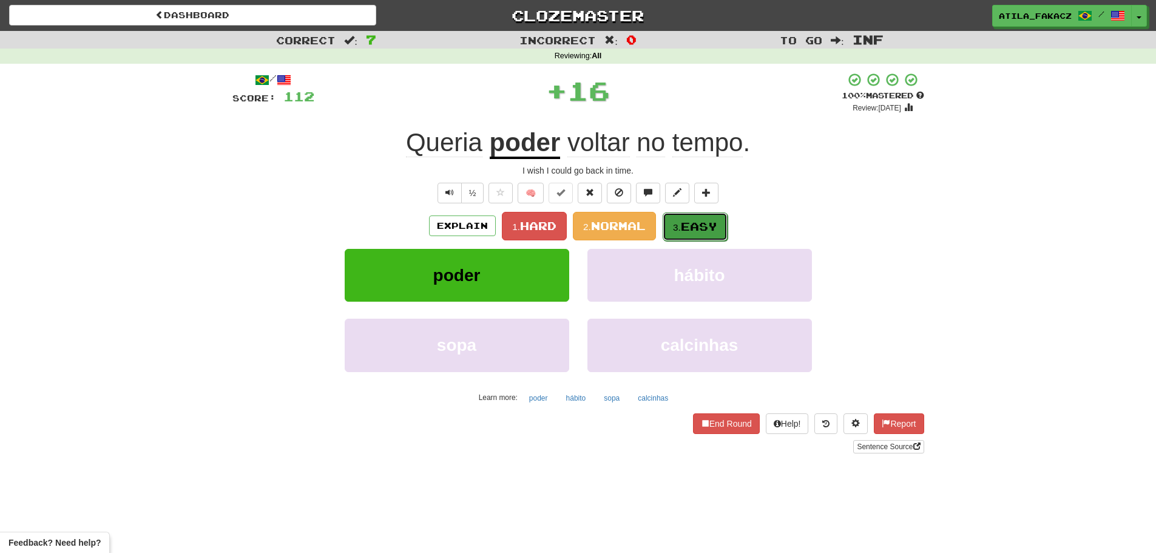
click at [699, 229] on span "Easy" at bounding box center [699, 226] width 36 height 13
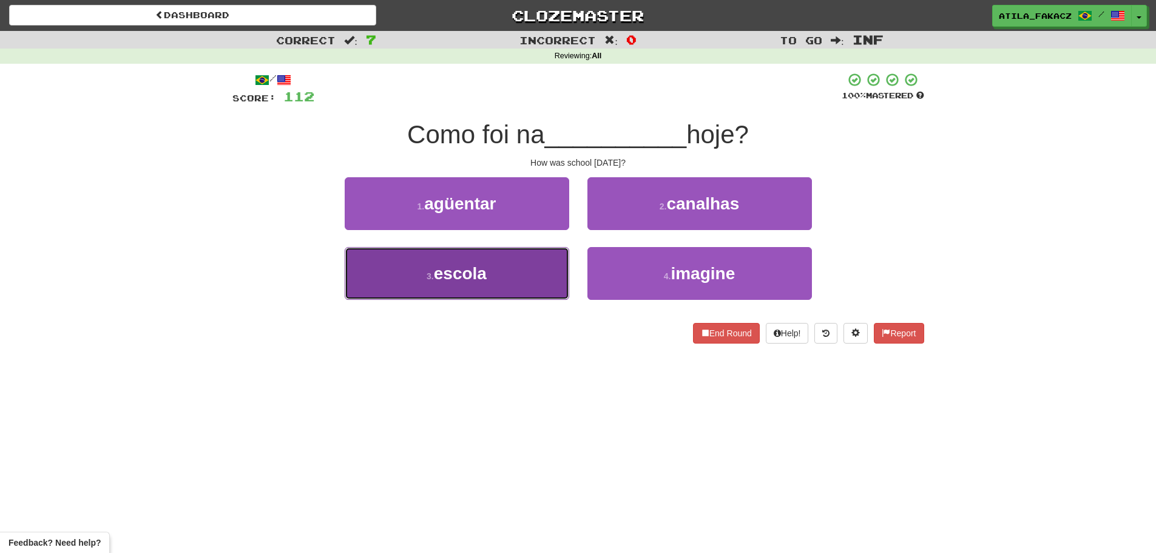
click at [481, 271] on span "escola" at bounding box center [460, 273] width 53 height 19
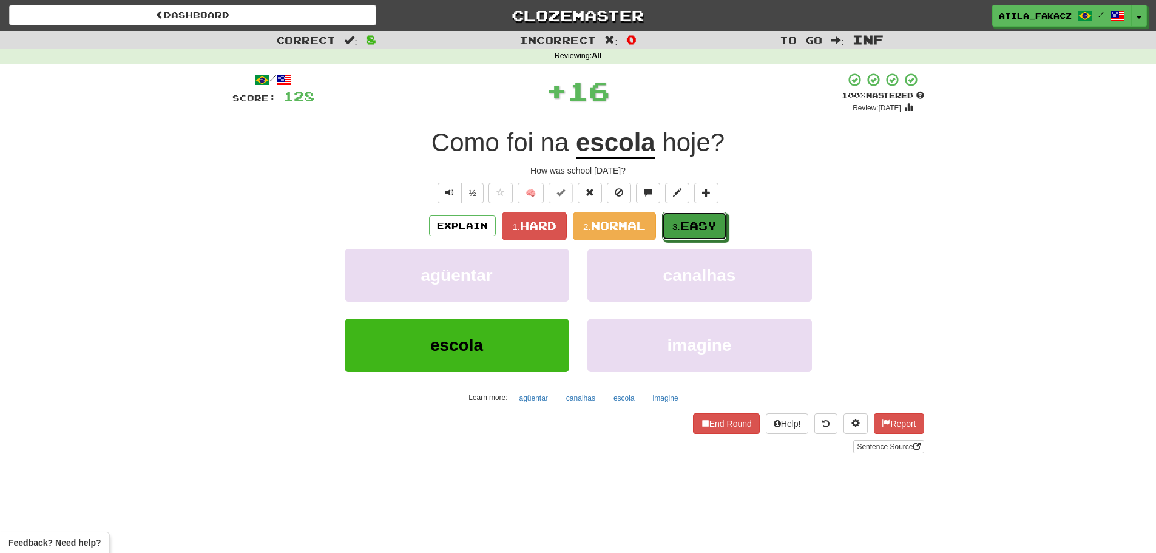
click at [690, 229] on span "Easy" at bounding box center [698, 225] width 36 height 13
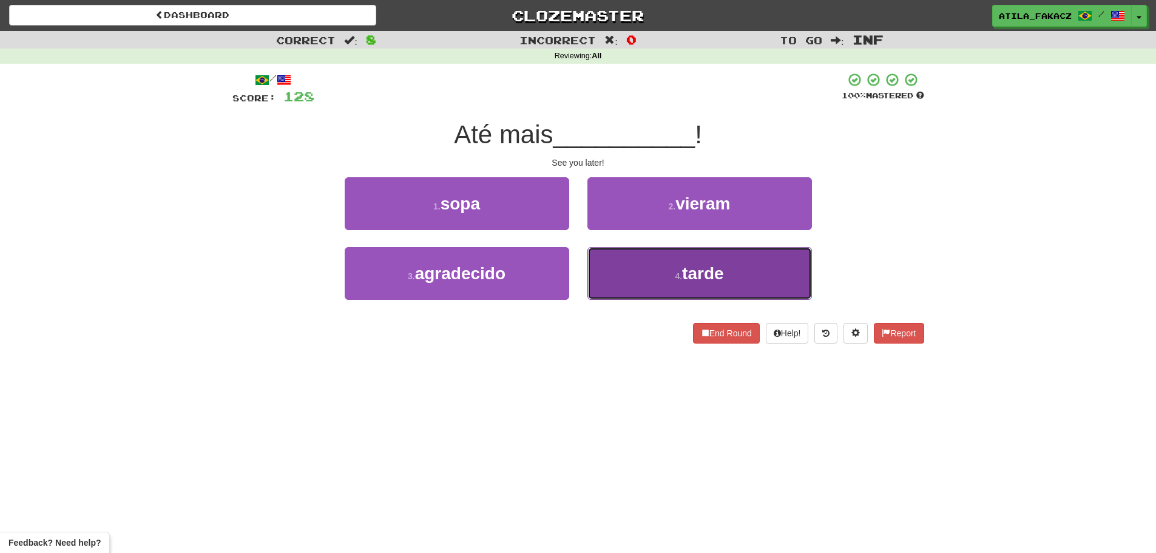
click at [639, 271] on button "4 . tarde" at bounding box center [699, 273] width 224 height 53
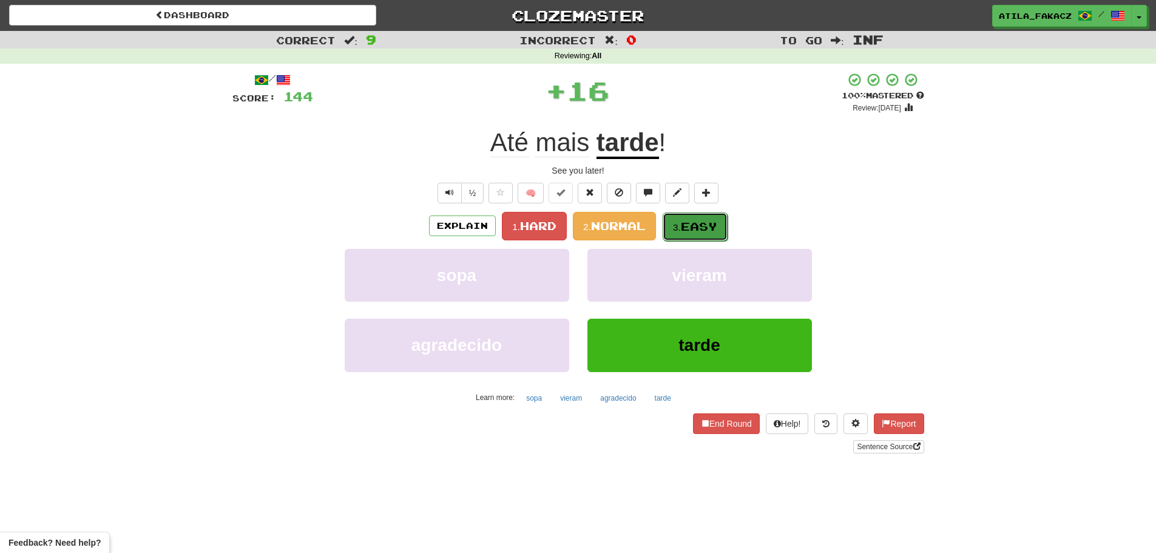
click at [689, 220] on span "Easy" at bounding box center [699, 226] width 36 height 13
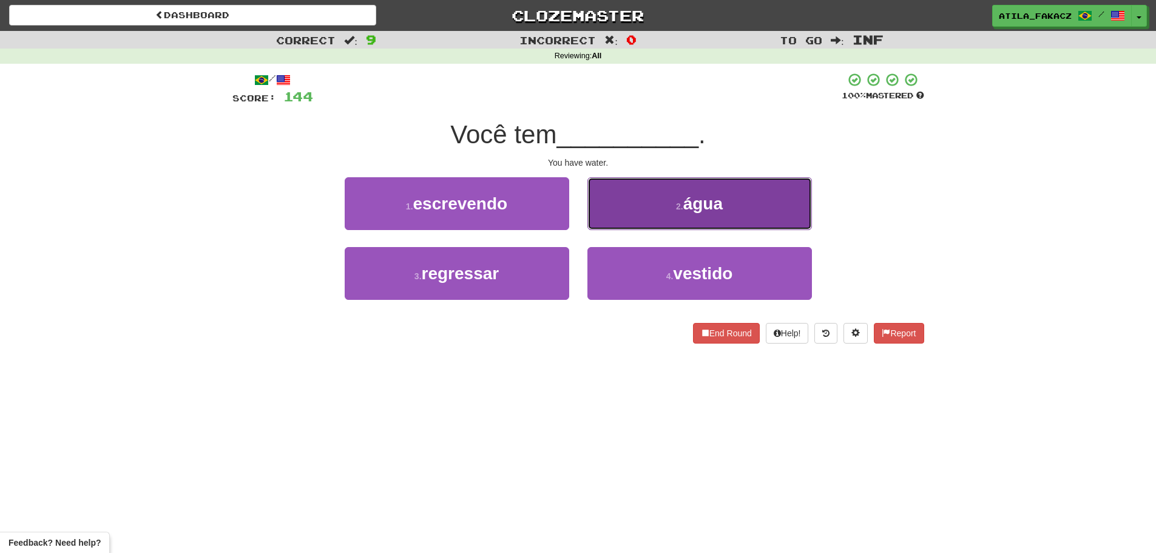
click at [690, 194] on span "água" at bounding box center [702, 203] width 39 height 19
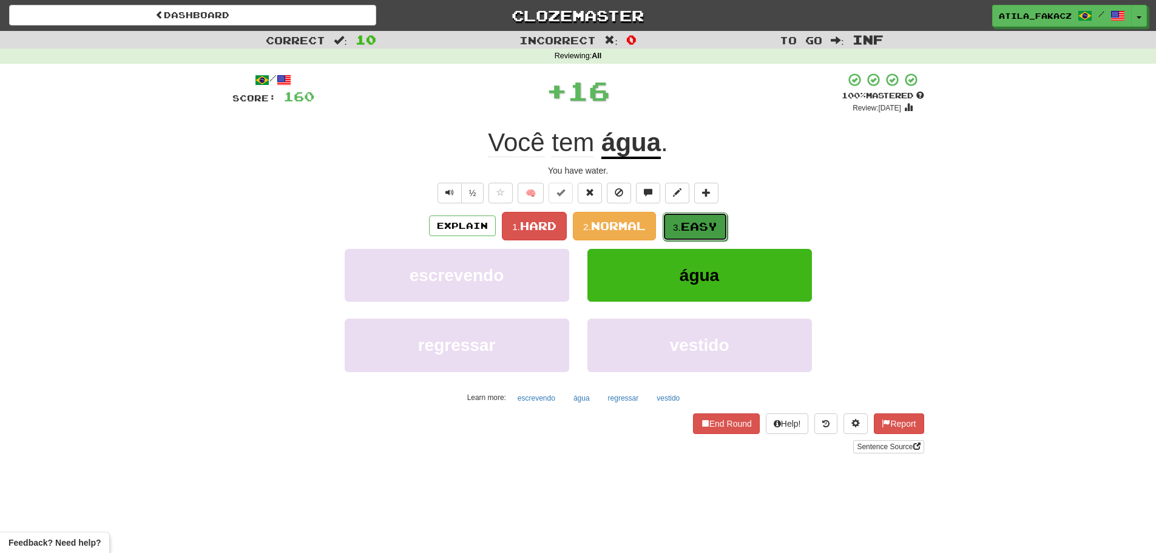
click at [698, 229] on span "Easy" at bounding box center [699, 226] width 36 height 13
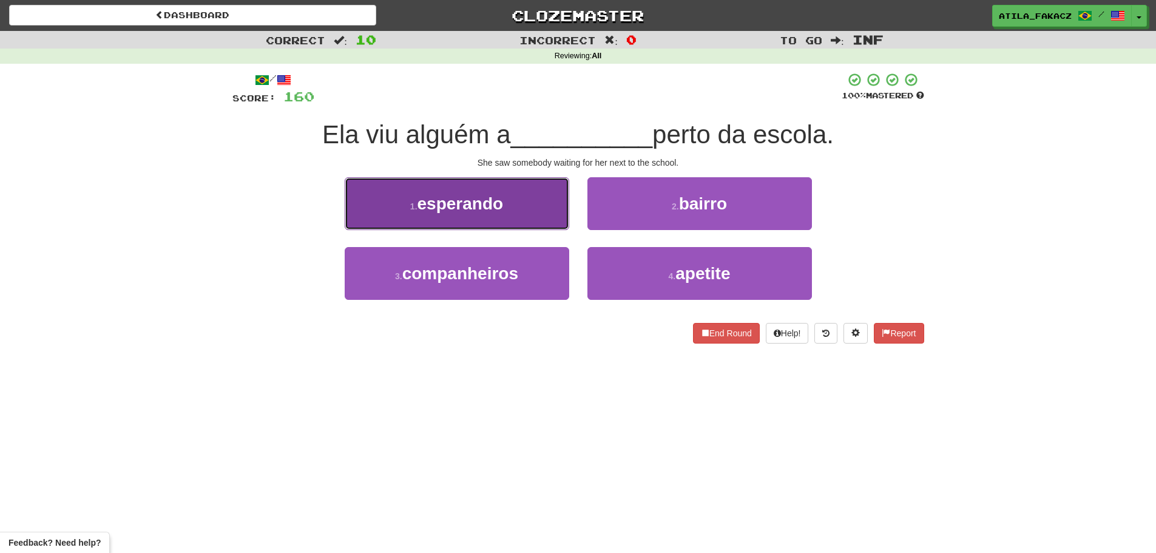
click at [541, 212] on button "1 . esperando" at bounding box center [457, 203] width 224 height 53
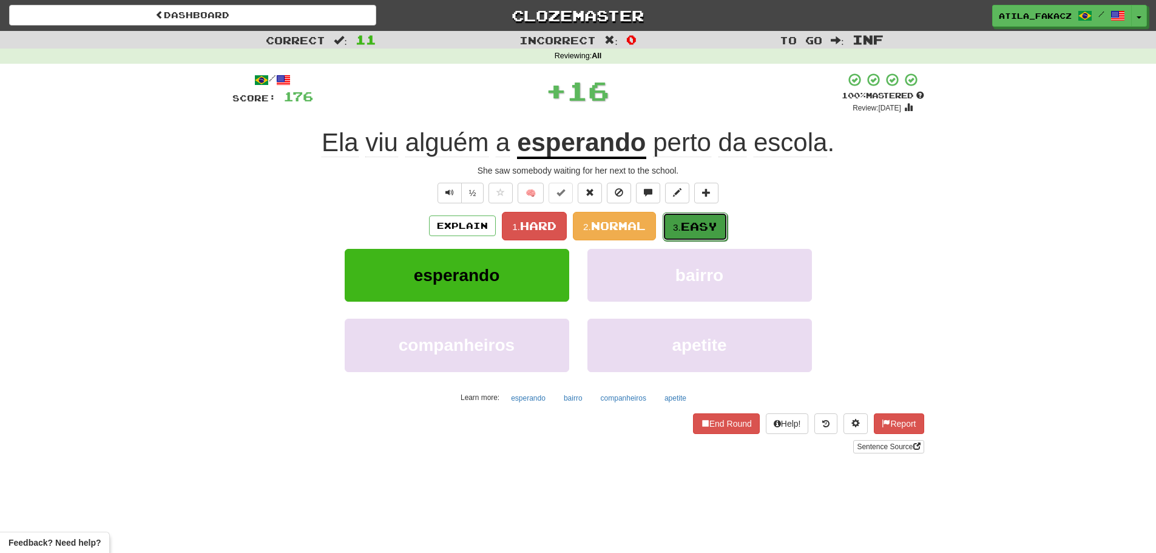
click at [698, 232] on span "Easy" at bounding box center [699, 226] width 36 height 13
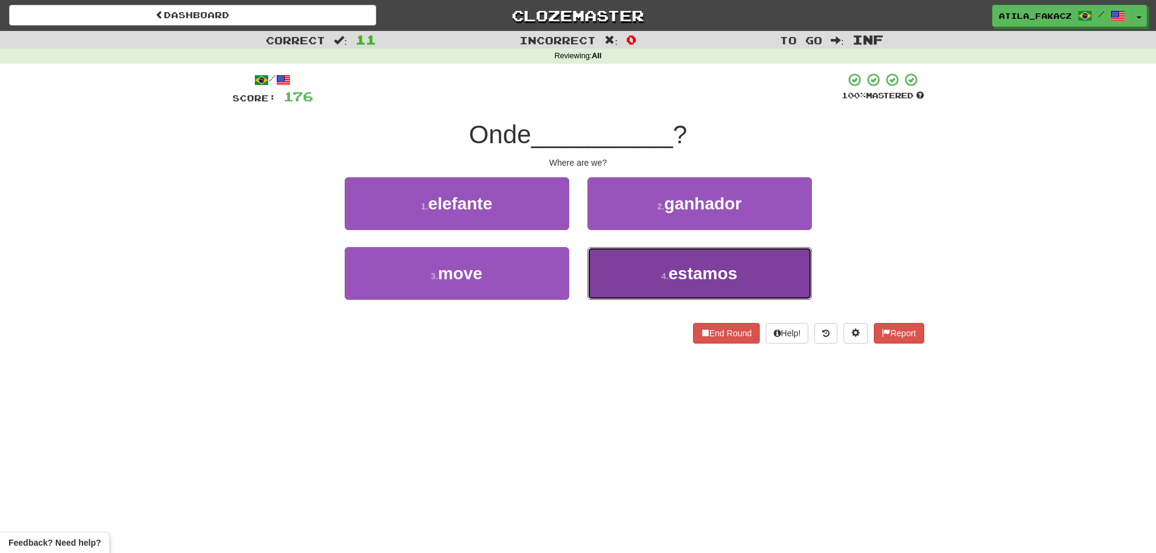
click at [650, 279] on button "4 . estamos" at bounding box center [699, 273] width 224 height 53
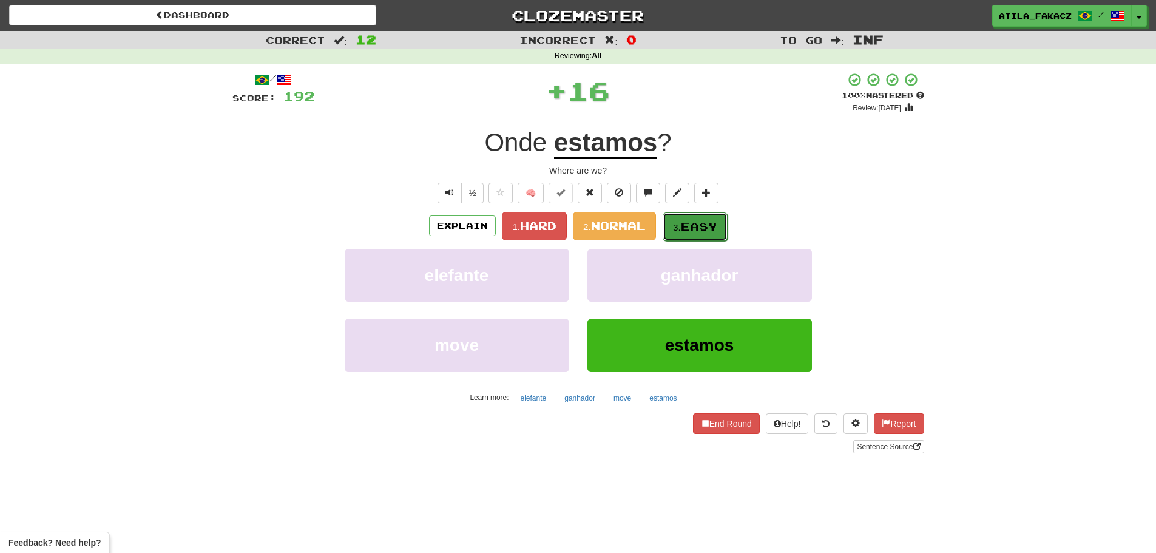
click at [685, 222] on span "Easy" at bounding box center [699, 226] width 36 height 13
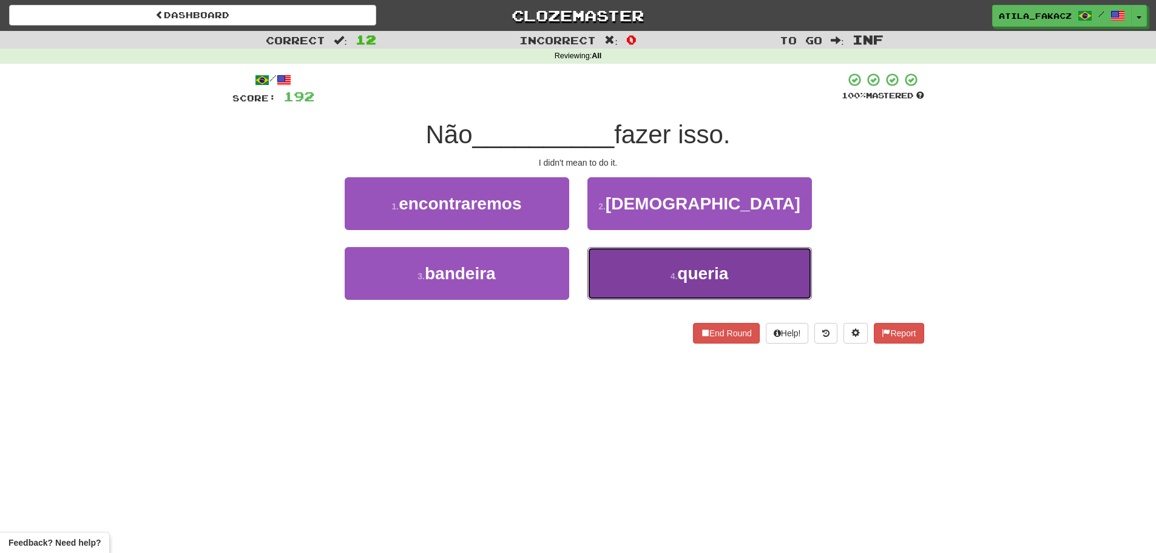
click at [649, 262] on button "4 . queria" at bounding box center [699, 273] width 224 height 53
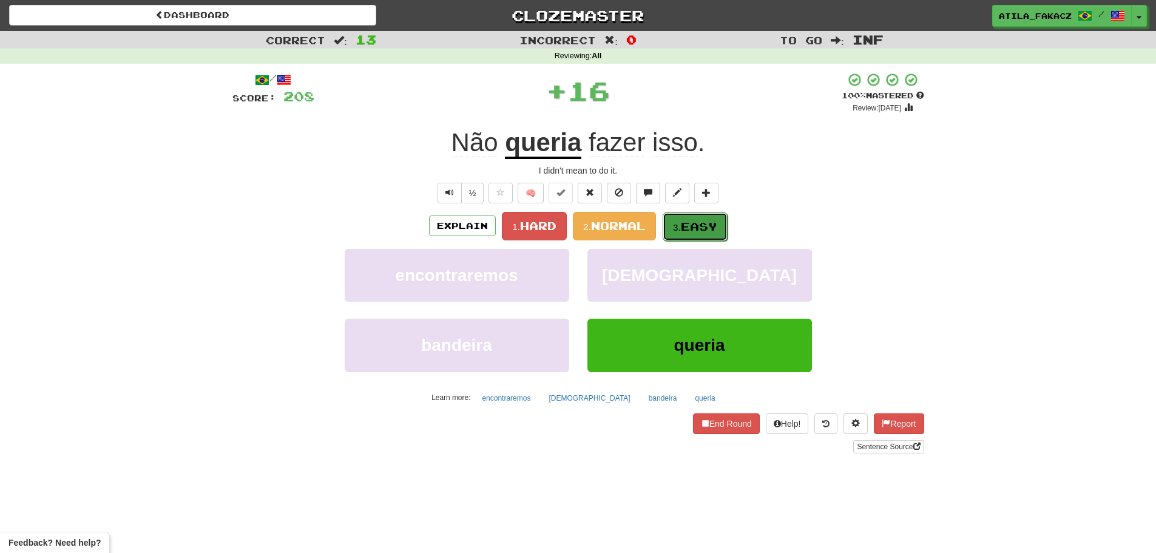
click at [694, 224] on span "Easy" at bounding box center [699, 226] width 36 height 13
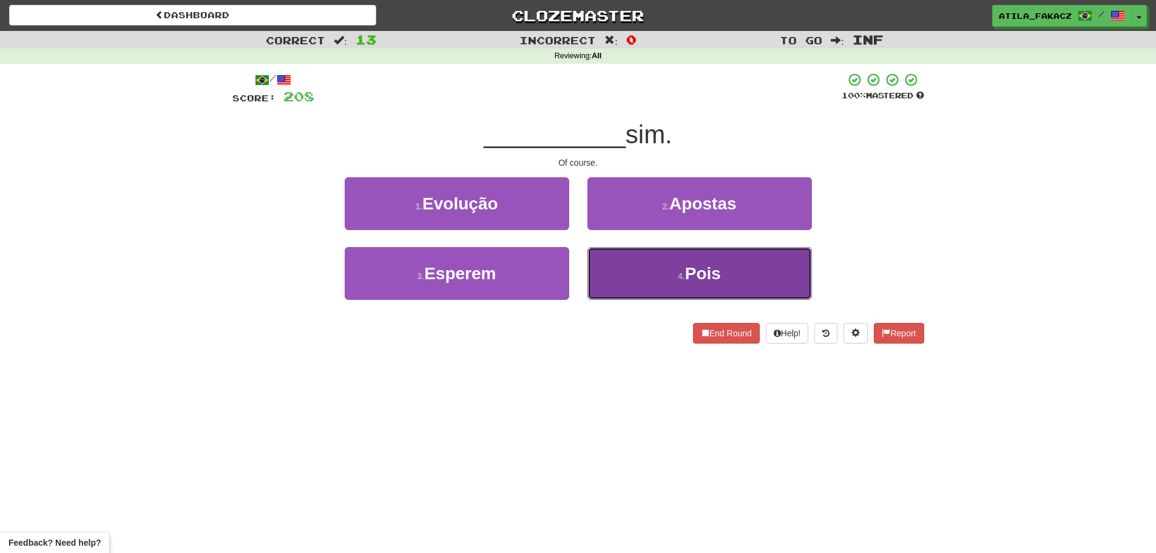
click at [647, 275] on button "4 . Pois" at bounding box center [699, 273] width 224 height 53
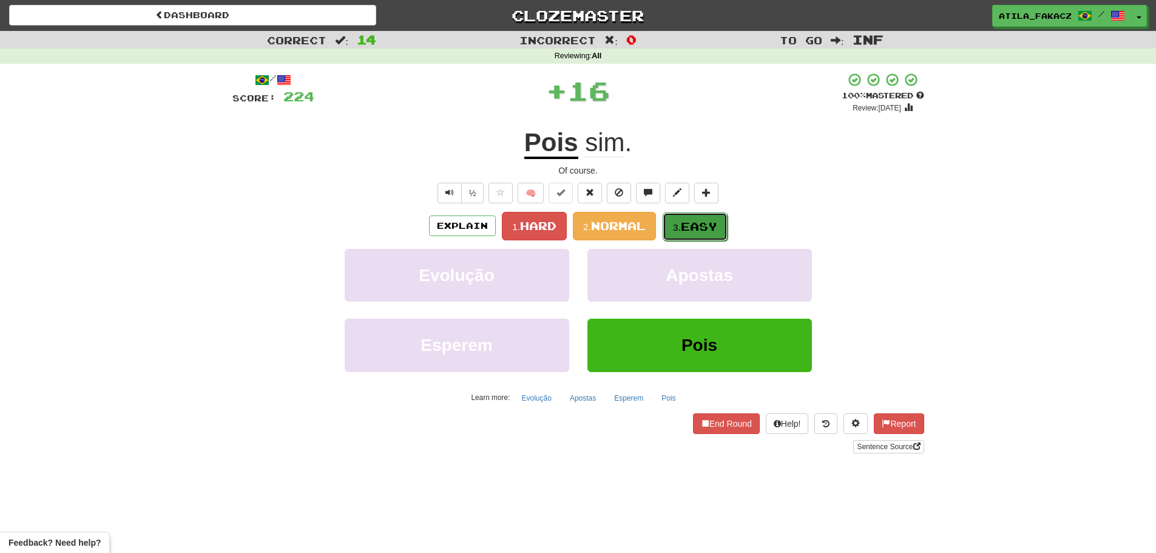
click at [681, 226] on small "3." at bounding box center [677, 227] width 8 height 10
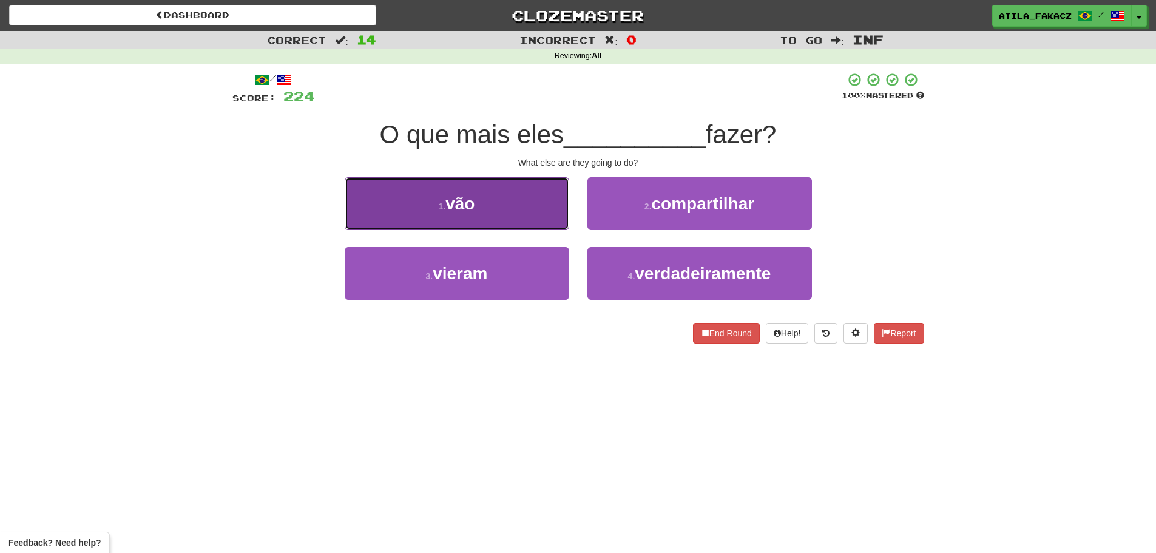
click at [541, 212] on button "1 . vão" at bounding box center [457, 203] width 224 height 53
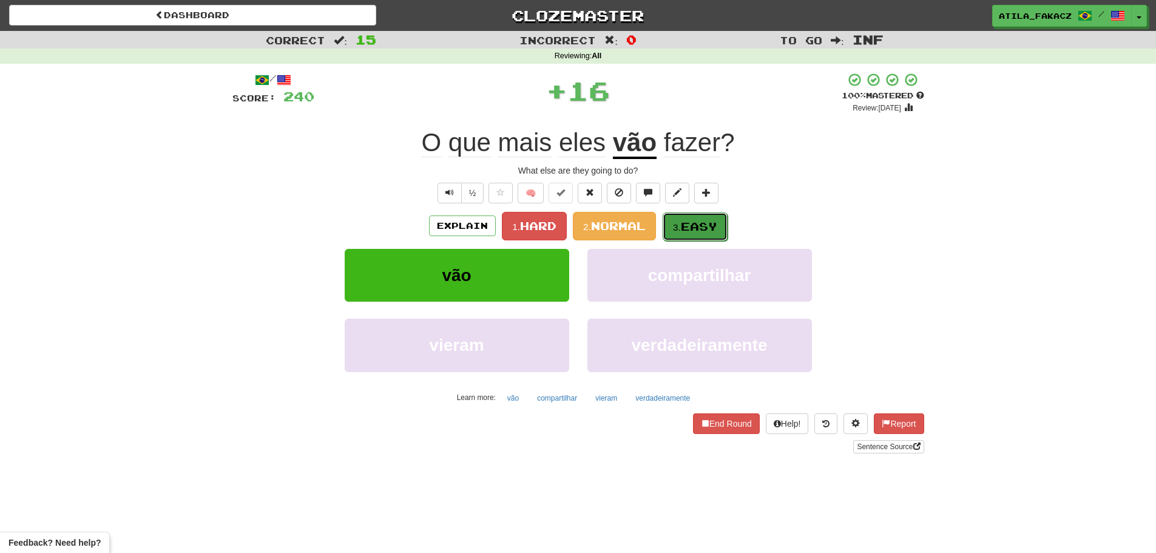
click at [699, 224] on span "Easy" at bounding box center [699, 226] width 36 height 13
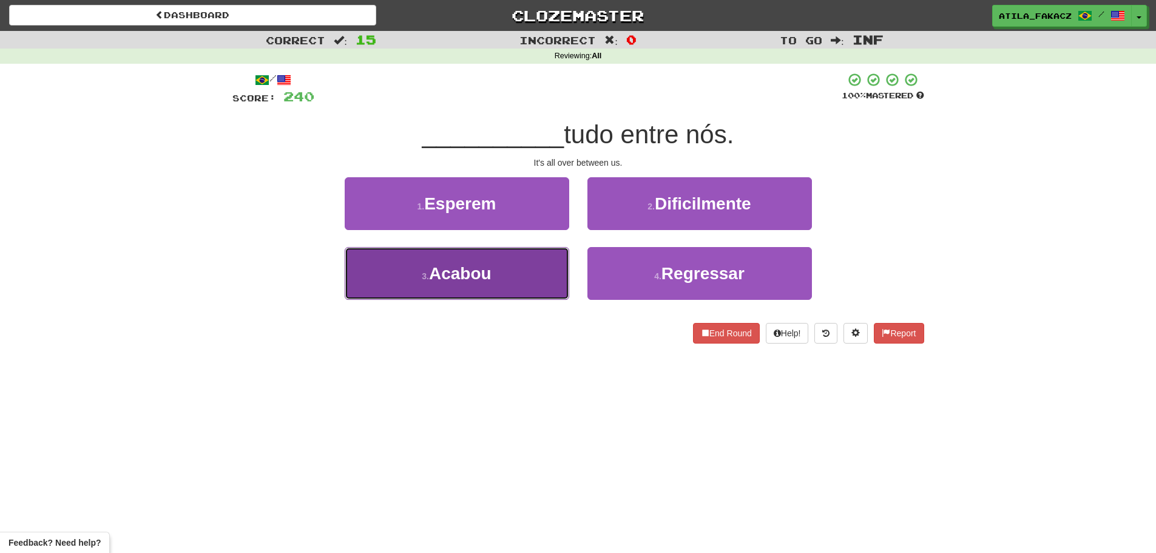
click at [533, 262] on button "3 . Acabou" at bounding box center [457, 273] width 224 height 53
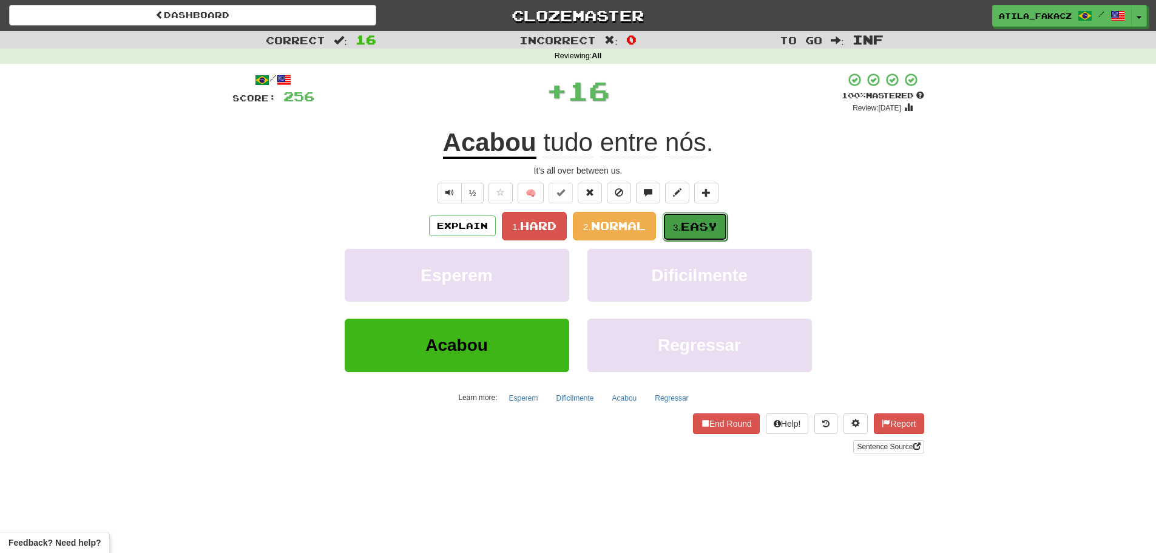
click at [675, 220] on button "3. Easy" at bounding box center [694, 226] width 65 height 29
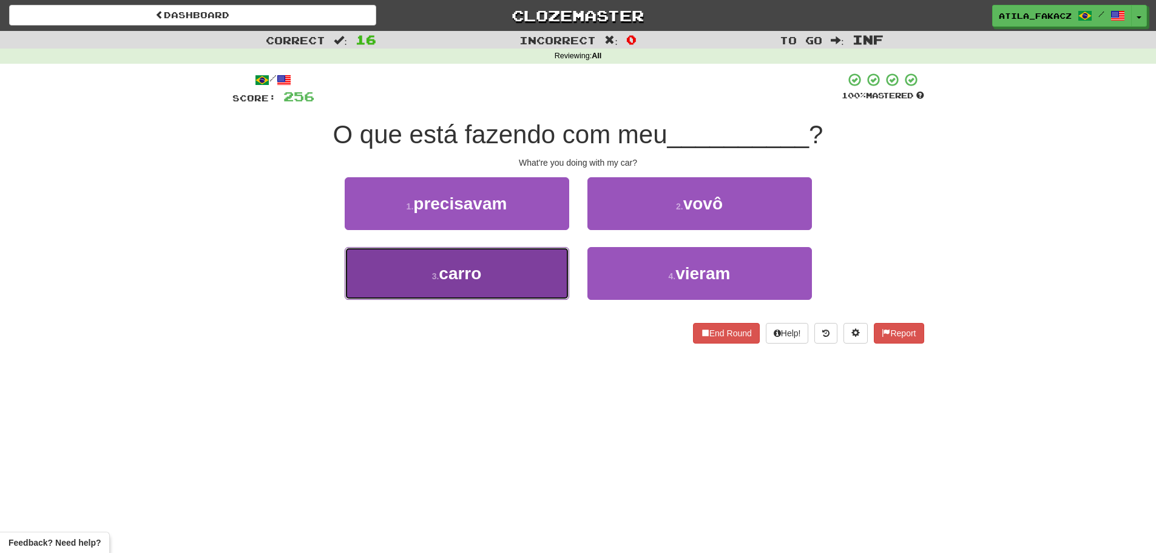
click at [530, 281] on button "3 . carro" at bounding box center [457, 273] width 224 height 53
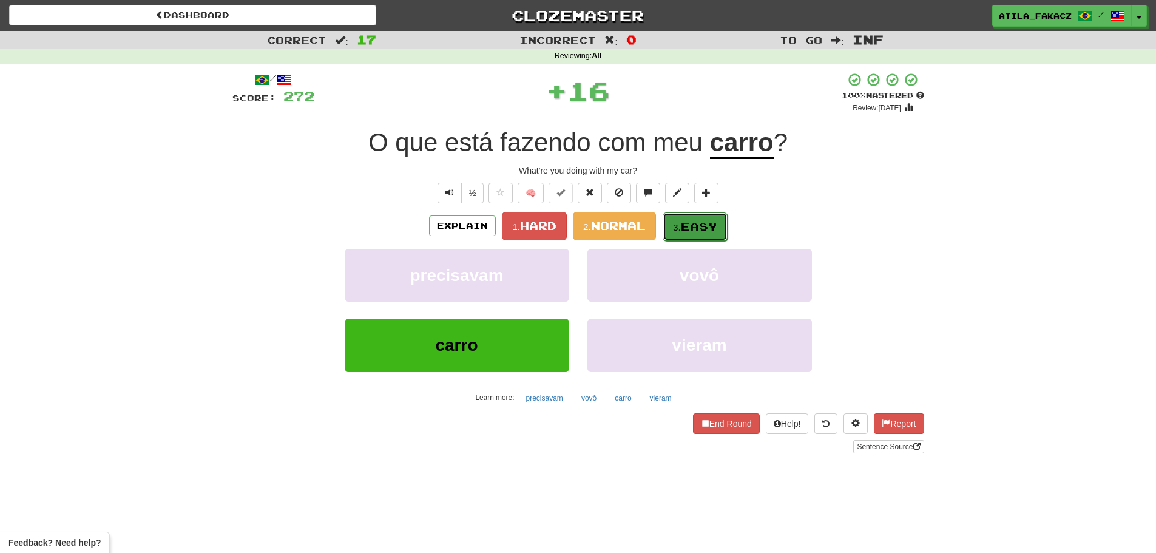
click at [707, 219] on button "3. Easy" at bounding box center [694, 226] width 65 height 29
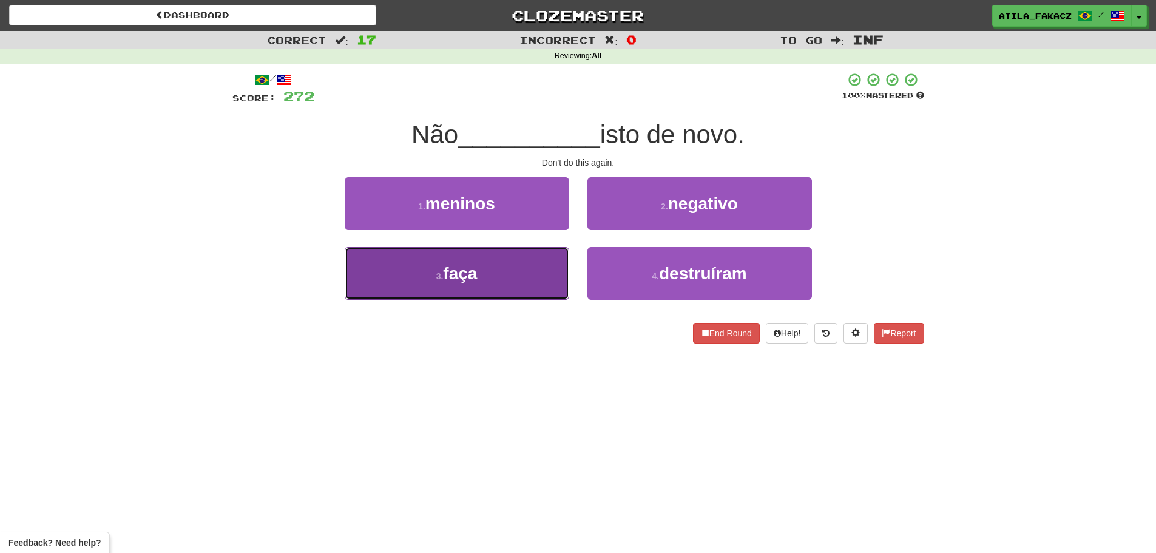
click at [545, 280] on button "3 . faça" at bounding box center [457, 273] width 224 height 53
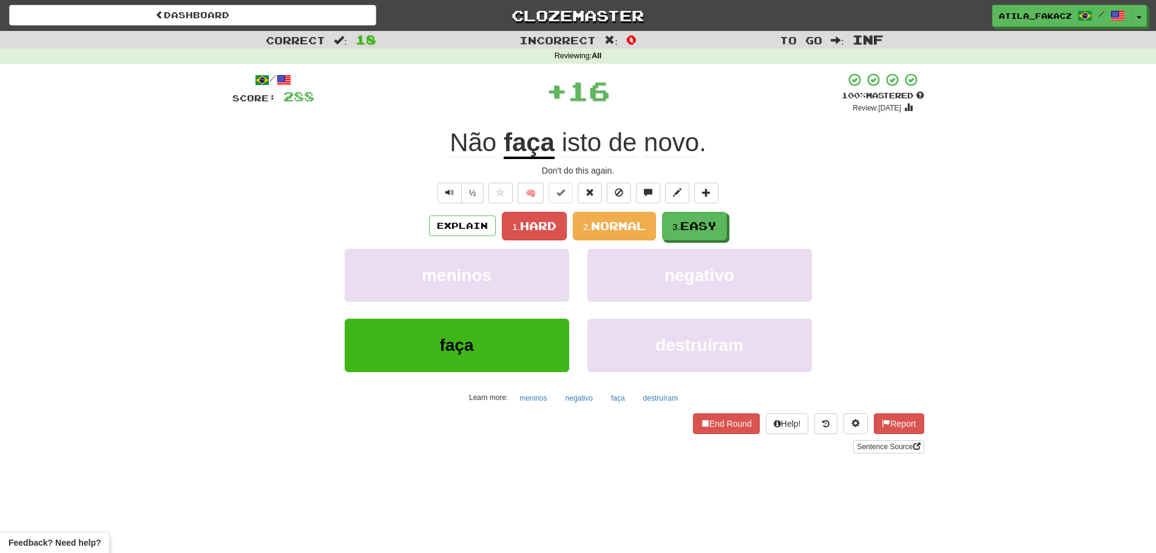
click at [695, 211] on div "/ Score: 288 + 16 100 % Mastered Review: 2026-03-22 Não faça isto de novo . Don…" at bounding box center [578, 262] width 692 height 381
click at [694, 223] on span "Easy" at bounding box center [699, 226] width 36 height 13
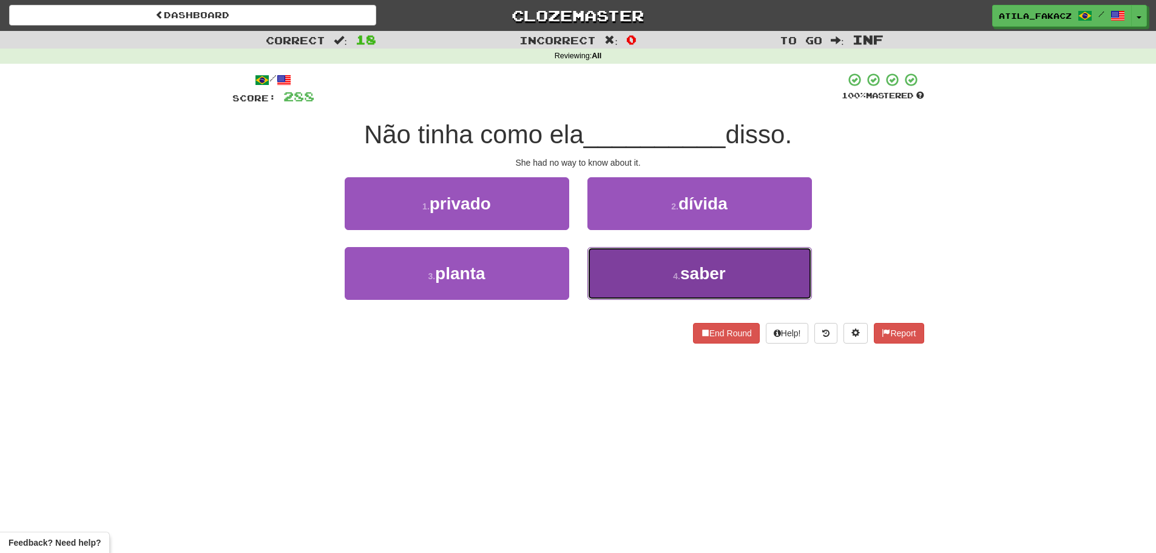
click at [653, 258] on button "4 . saber" at bounding box center [699, 273] width 224 height 53
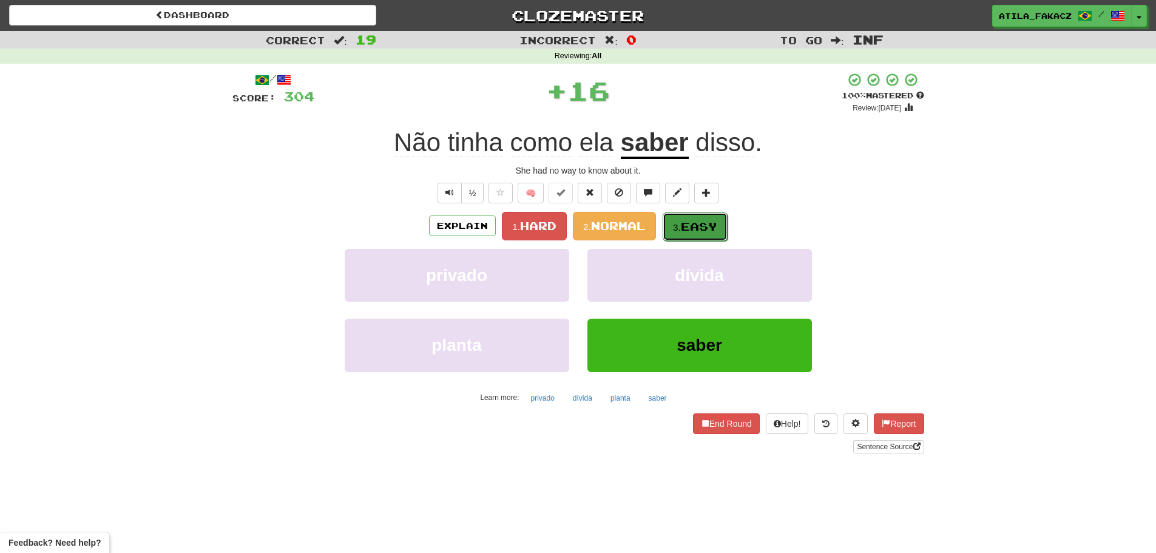
click at [712, 238] on button "3. Easy" at bounding box center [694, 226] width 65 height 29
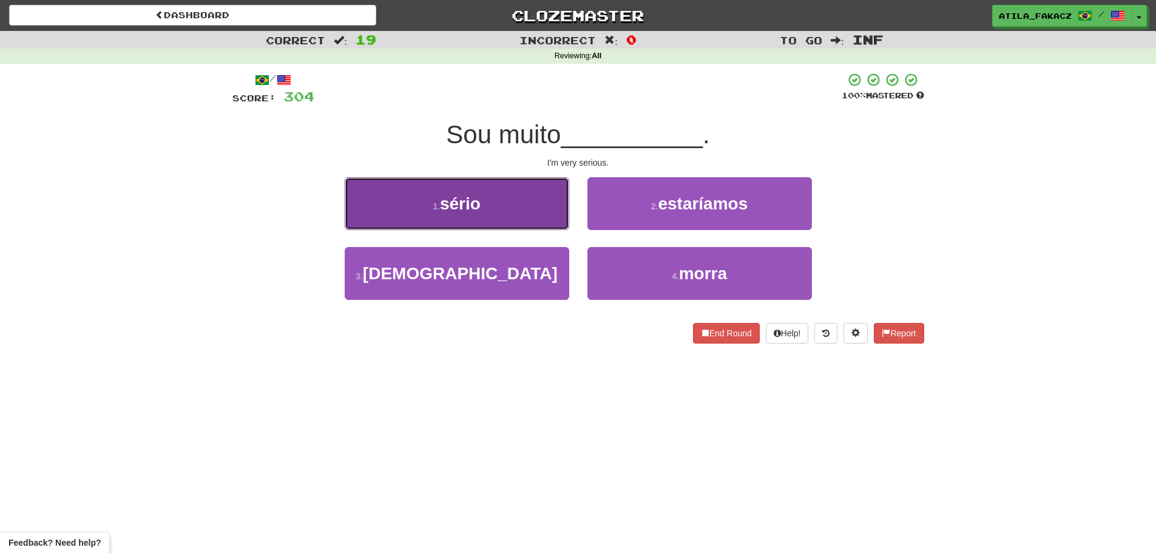
click at [514, 219] on button "1 . sério" at bounding box center [457, 203] width 224 height 53
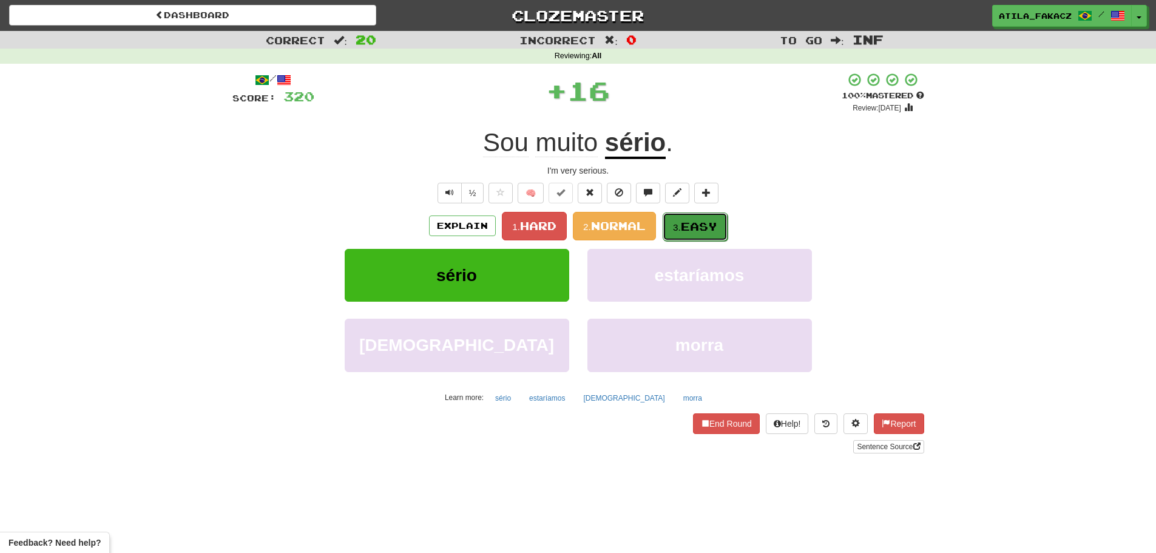
click at [681, 224] on small "3." at bounding box center [677, 227] width 8 height 10
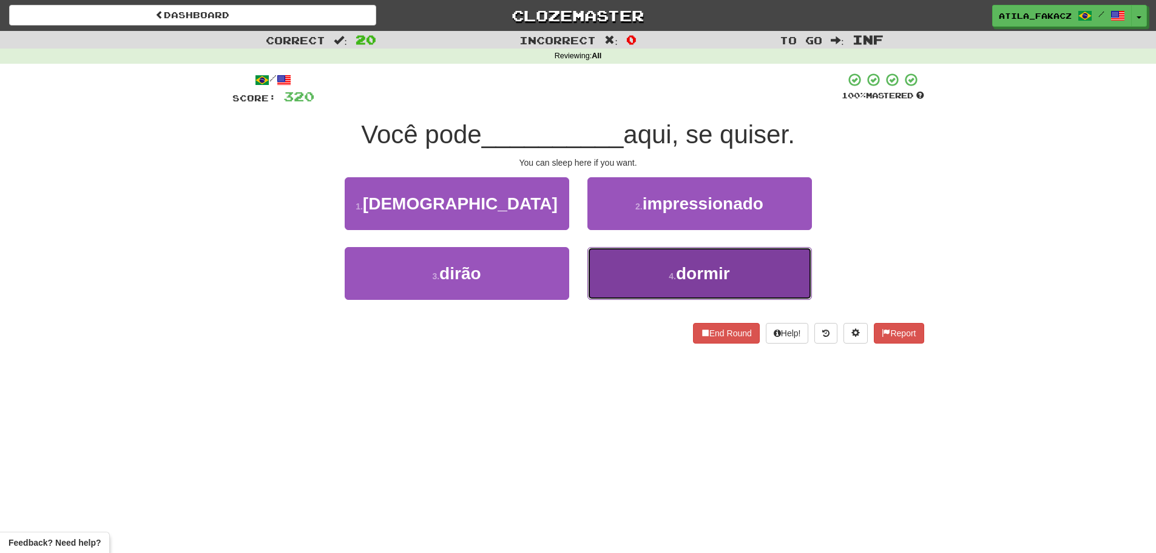
click at [628, 267] on button "4 . dormir" at bounding box center [699, 273] width 224 height 53
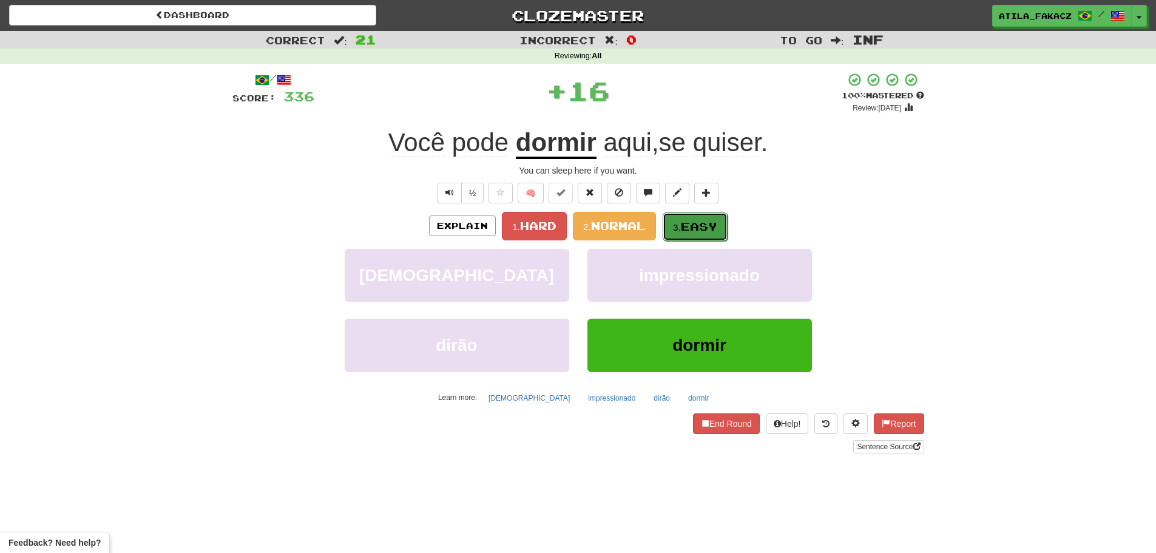
click at [721, 226] on button "3. Easy" at bounding box center [694, 226] width 65 height 29
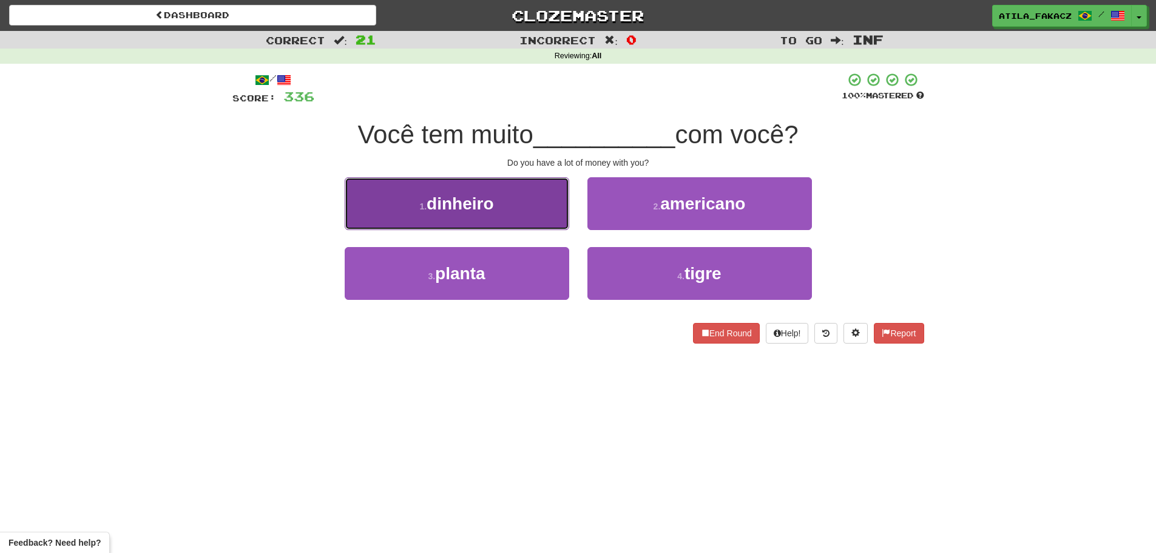
click at [526, 211] on button "1 . dinheiro" at bounding box center [457, 203] width 224 height 53
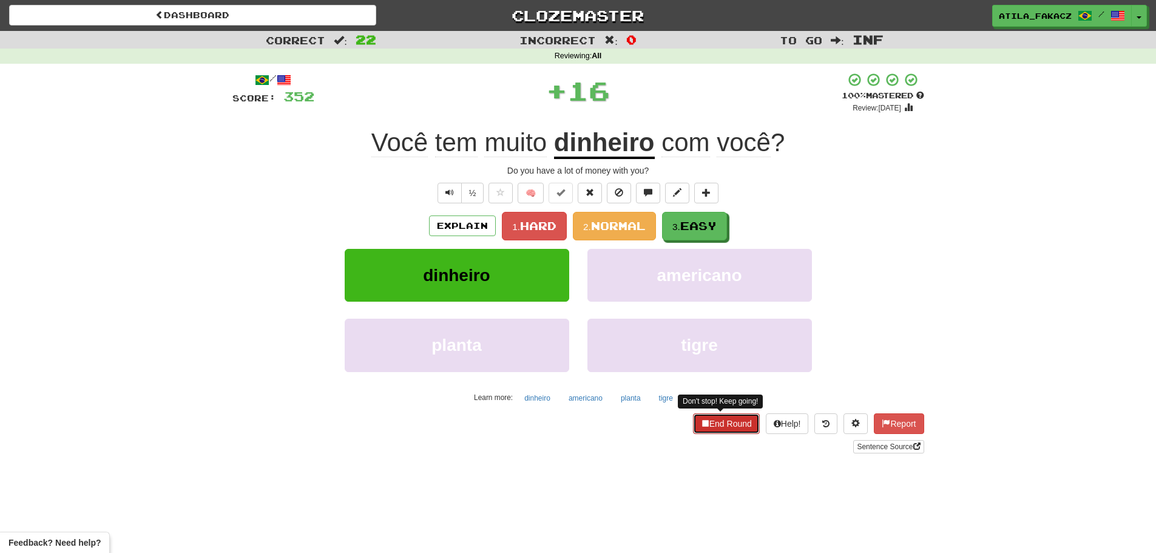
click at [717, 423] on button "End Round" at bounding box center [726, 423] width 67 height 21
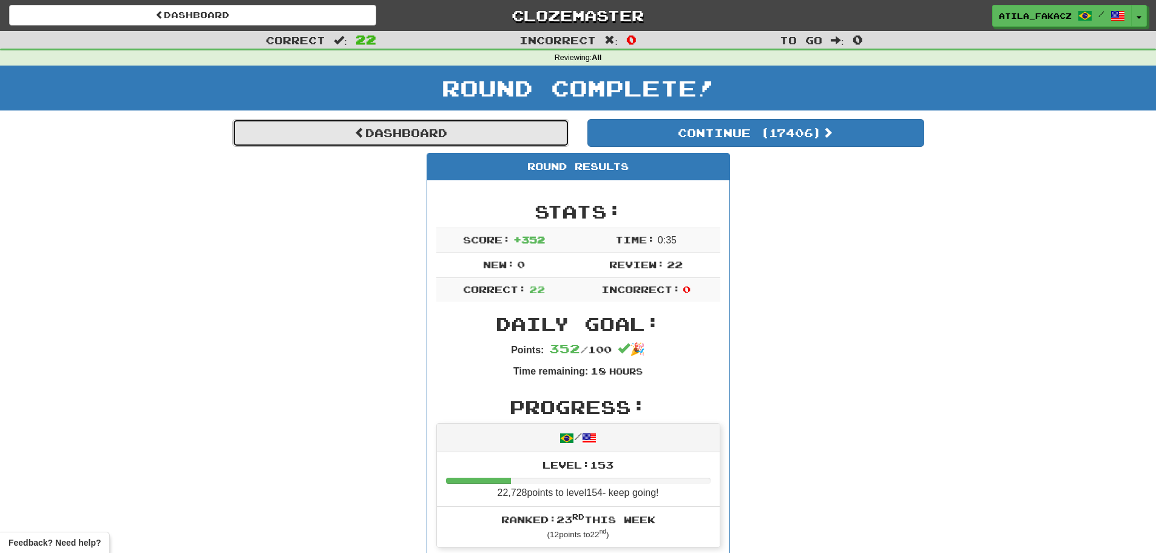
click at [356, 129] on span at bounding box center [359, 132] width 11 height 11
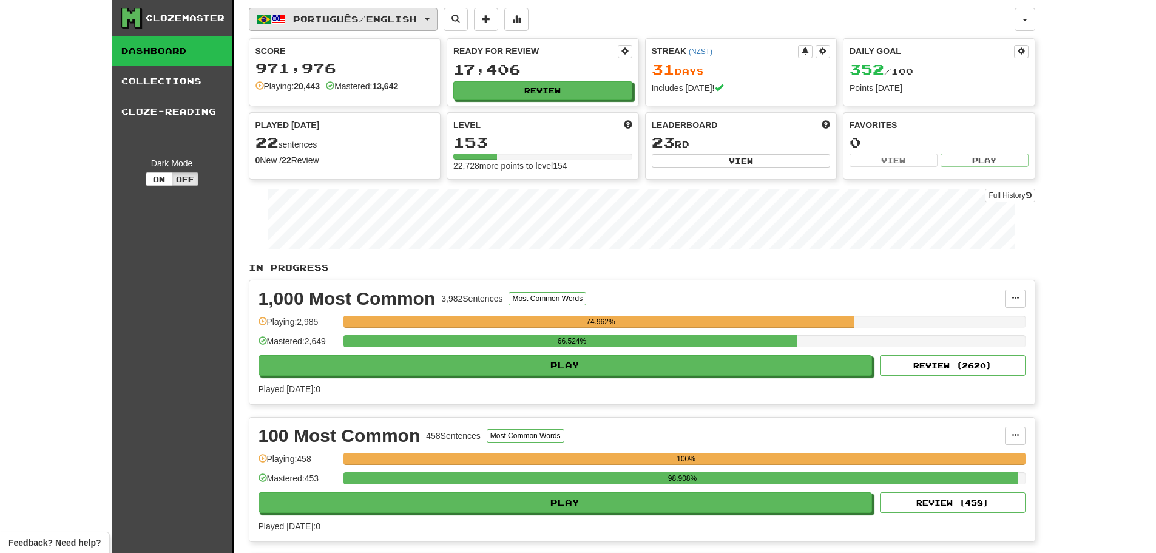
click at [366, 24] on button "Português / English" at bounding box center [343, 19] width 189 height 23
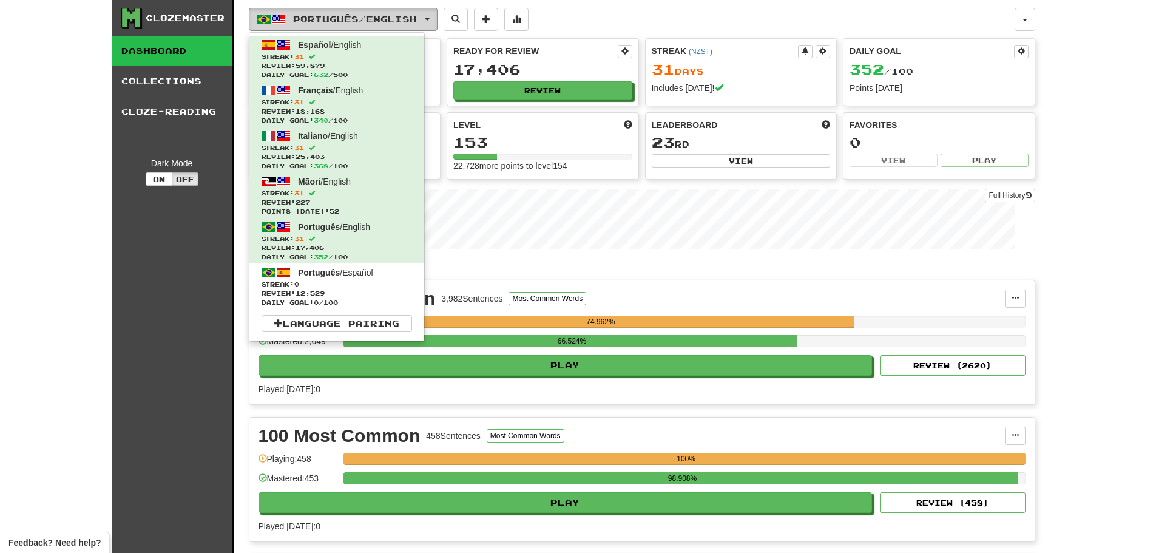
click at [366, 24] on button "Português / English" at bounding box center [343, 19] width 189 height 23
